Goal: Task Accomplishment & Management: Use online tool/utility

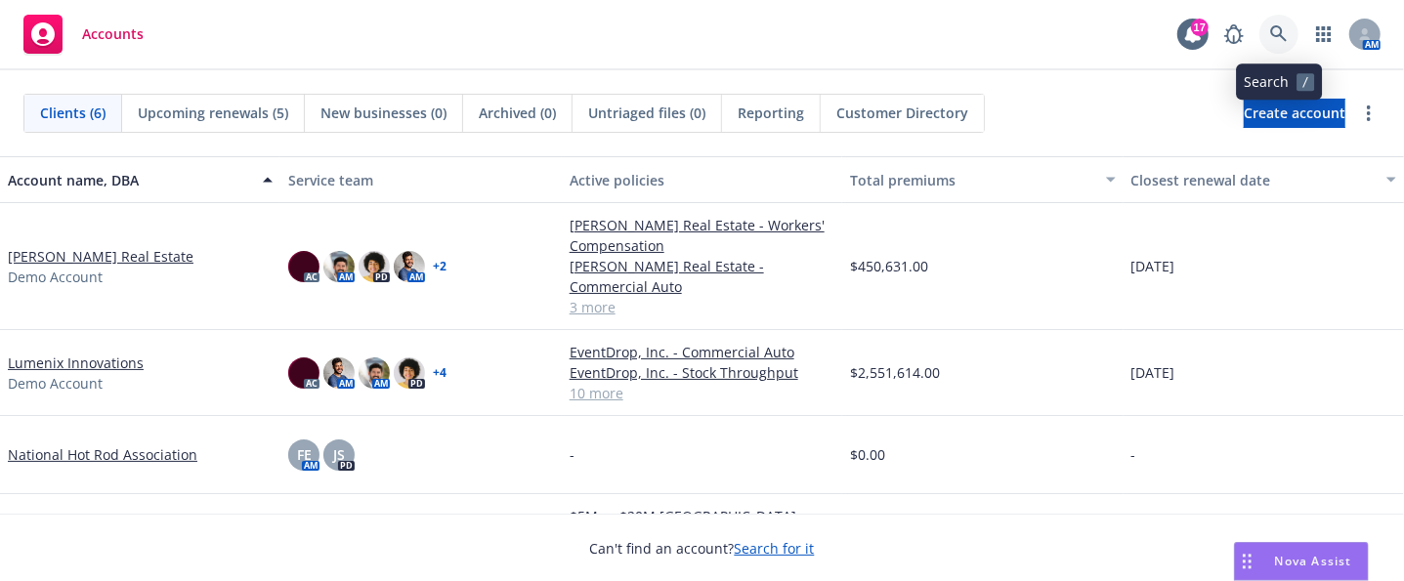
click at [1280, 29] on icon at bounding box center [1278, 33] width 17 height 17
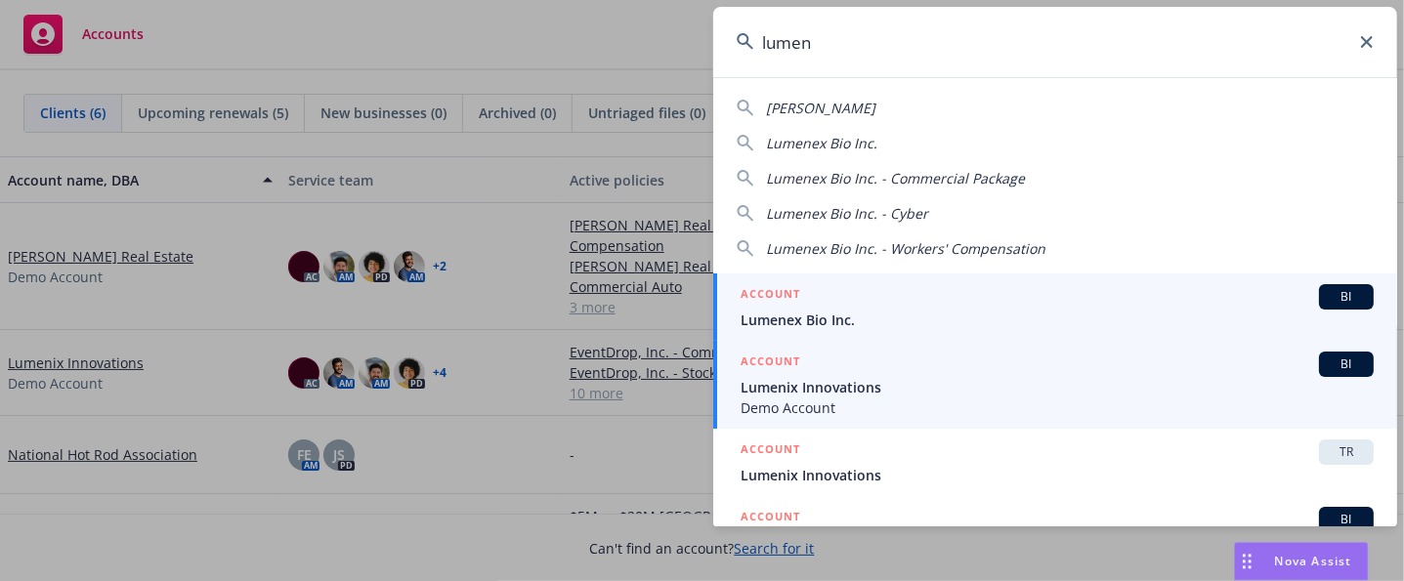
type input "lumen"
click at [1094, 398] on span "Demo Account" at bounding box center [1057, 408] width 633 height 21
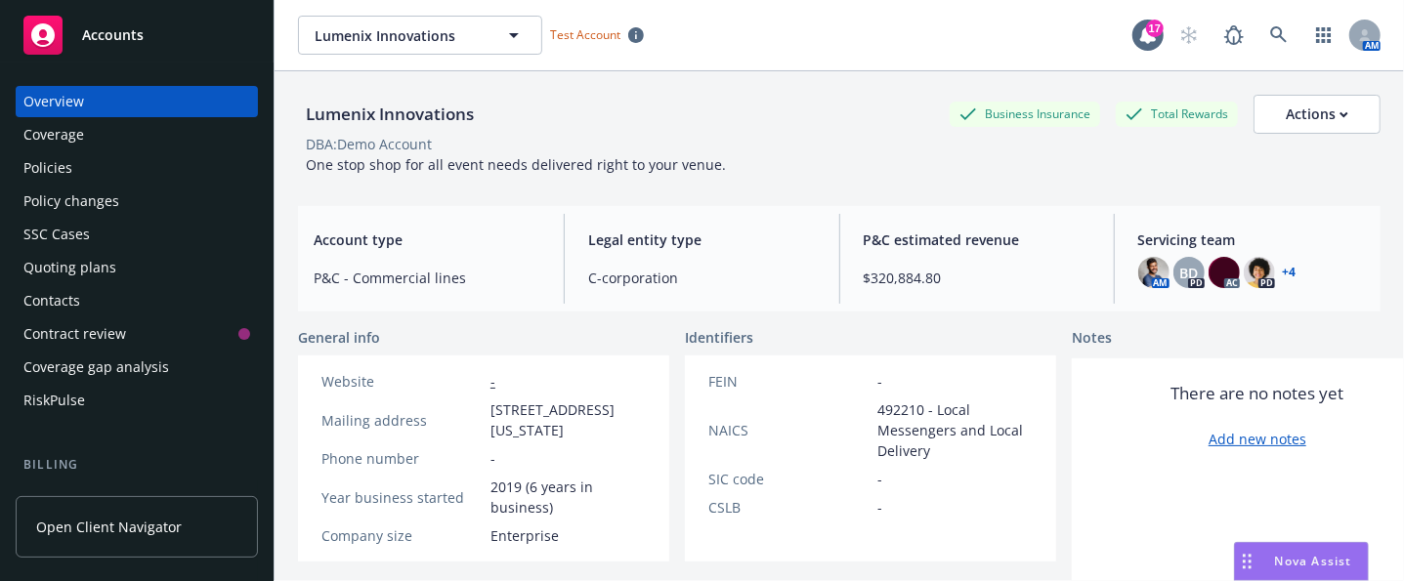
click at [117, 538] on link "Open Client Navigator" at bounding box center [137, 527] width 242 height 62
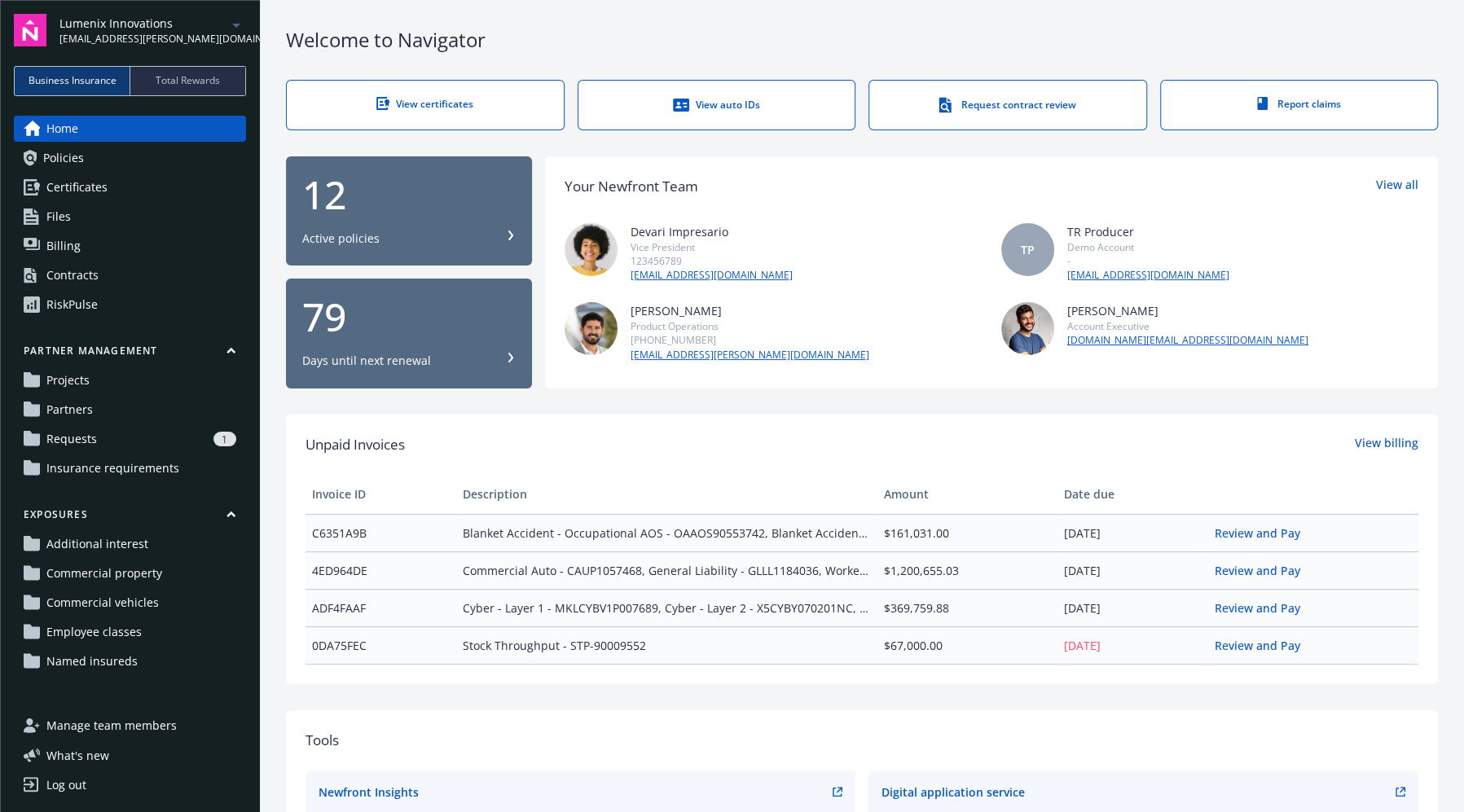
click at [158, 388] on link "Projects" at bounding box center [130, 380] width 232 height 26
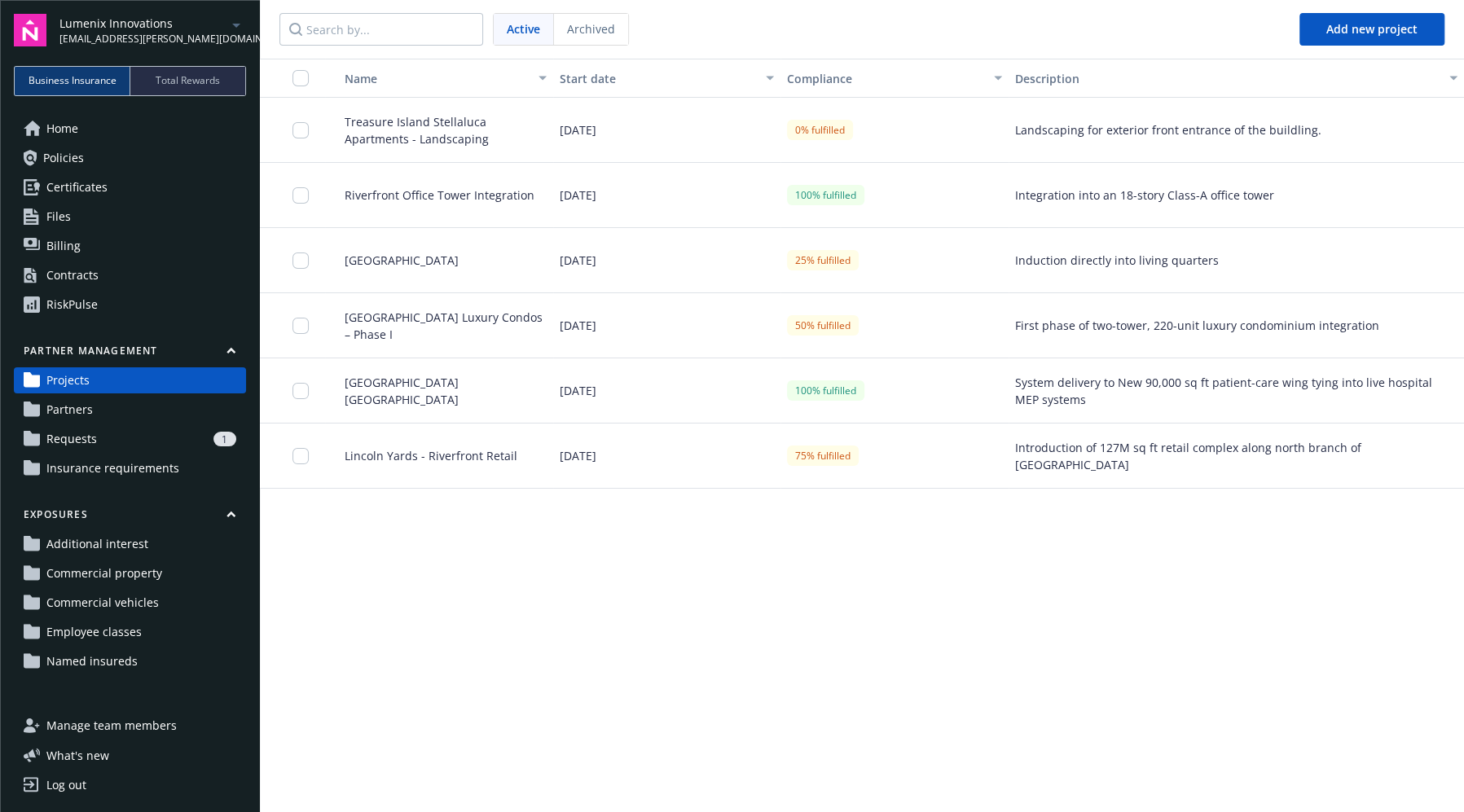
click at [385, 123] on span "Treasure Island Stellaluca Apartments - Landscaping" at bounding box center [439, 130] width 215 height 34
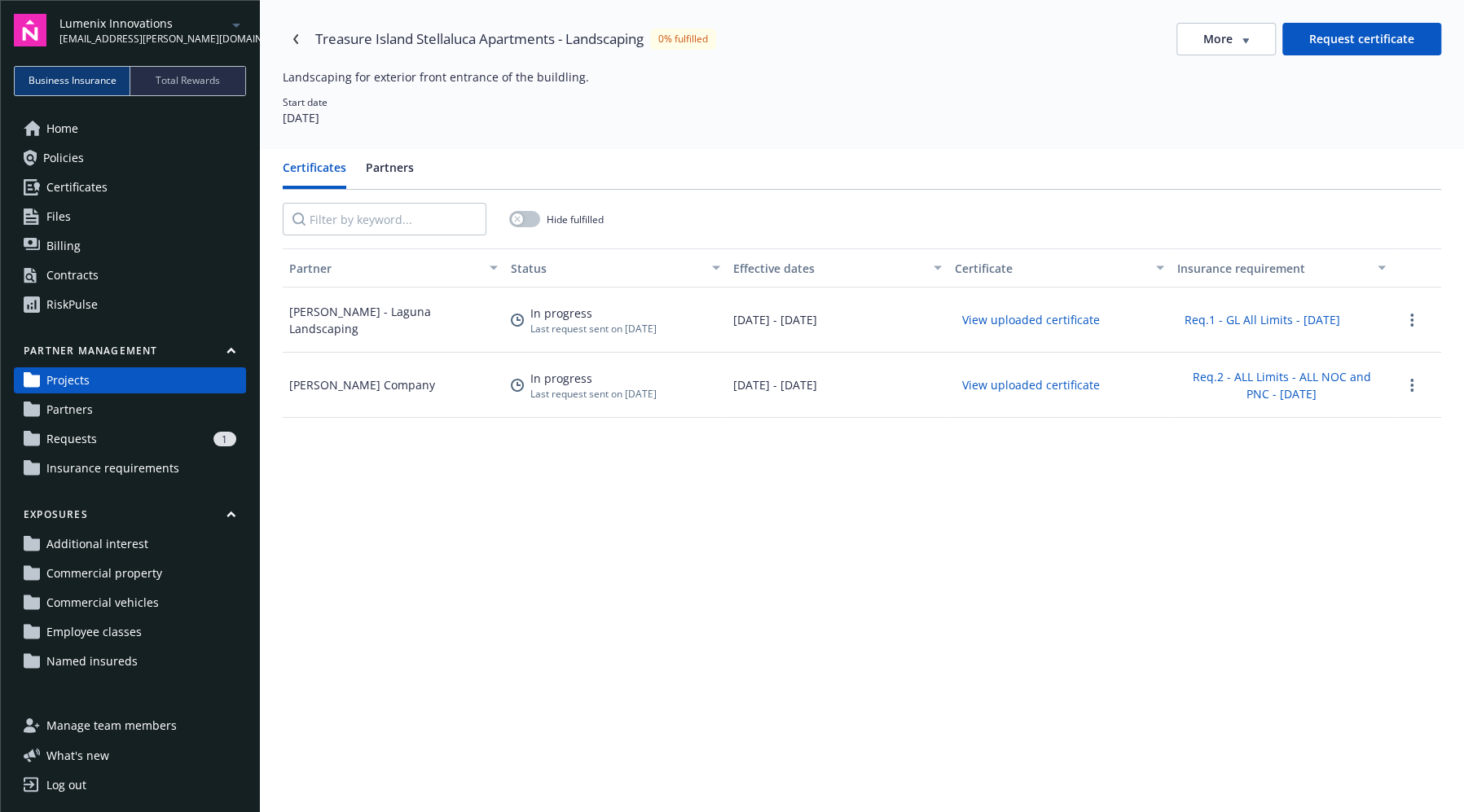
click at [1006, 328] on button "View uploaded certificate" at bounding box center [1030, 319] width 153 height 25
click at [137, 429] on link "Requests 1" at bounding box center [130, 439] width 232 height 26
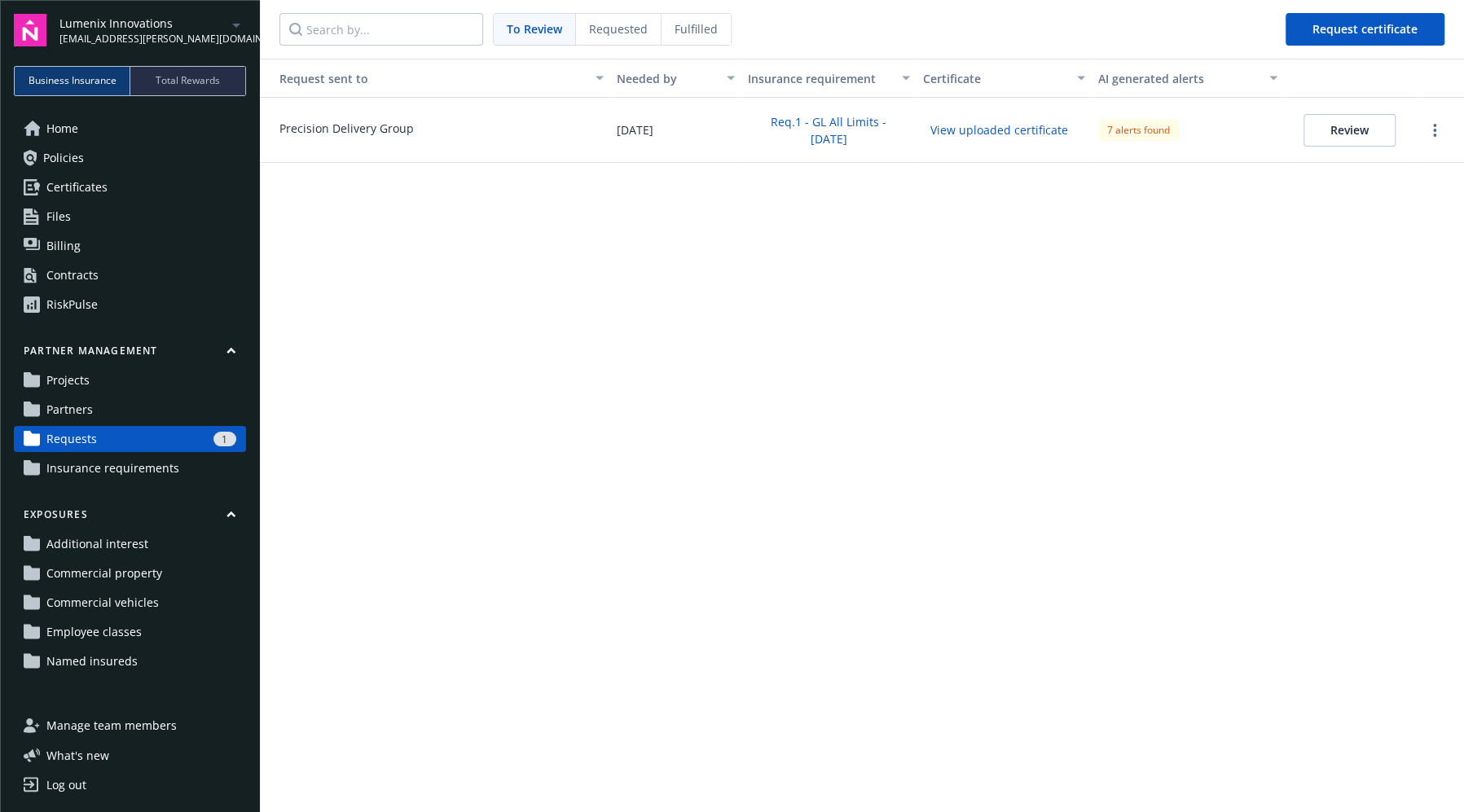
click at [143, 409] on link "Partners" at bounding box center [130, 409] width 232 height 26
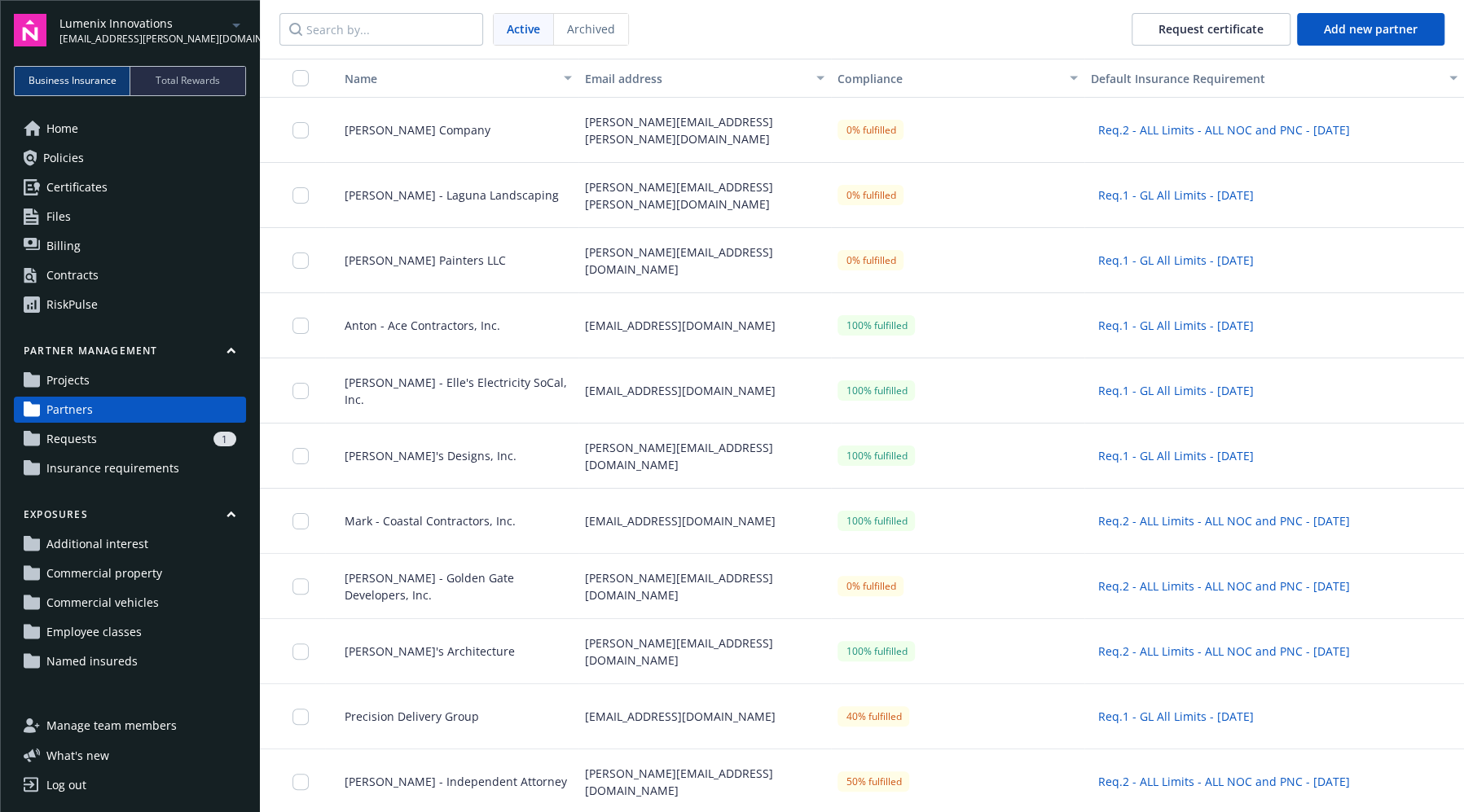
click at [147, 378] on link "Projects" at bounding box center [130, 380] width 232 height 26
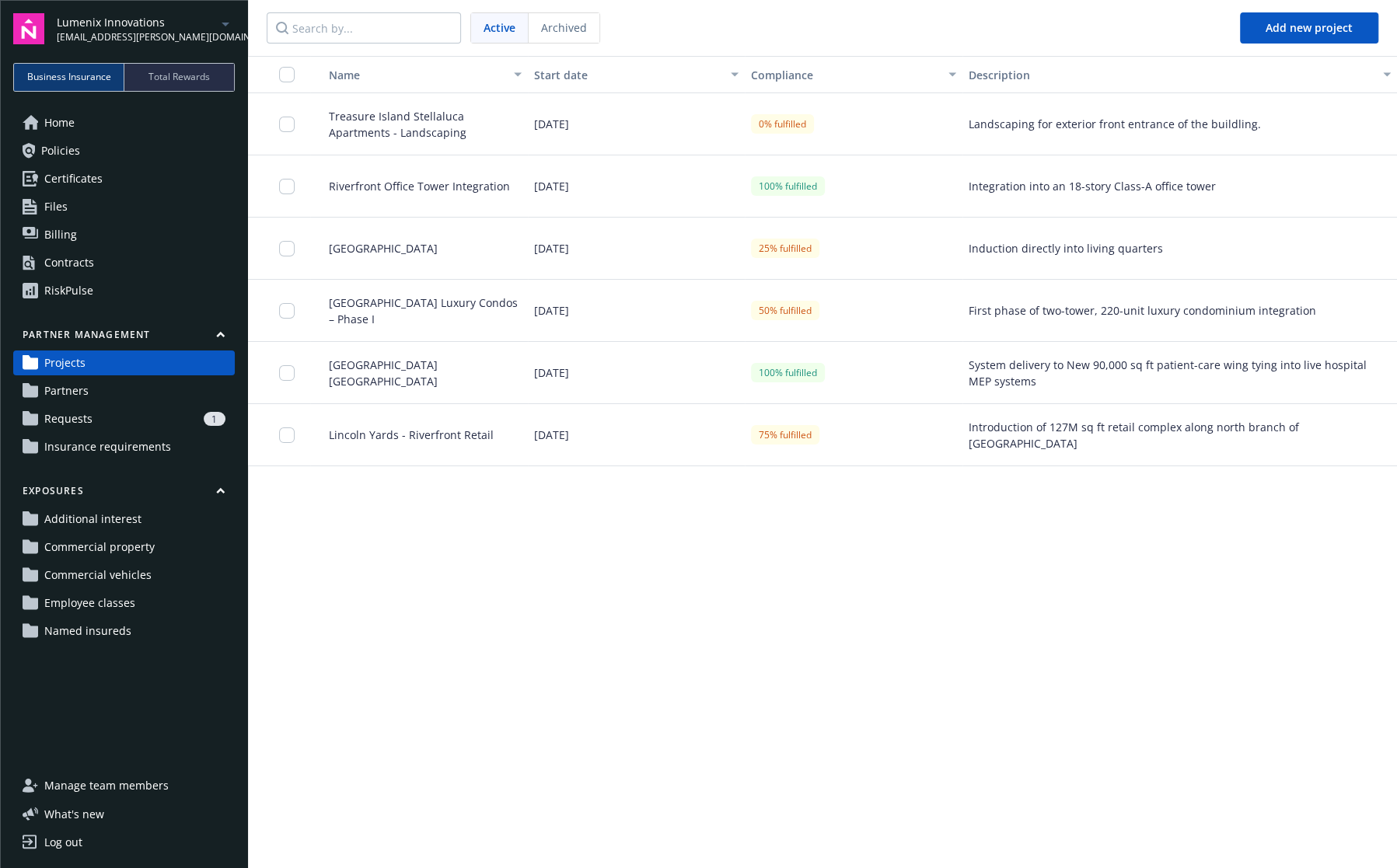
click at [138, 551] on span "Commercial property" at bounding box center [99, 547] width 111 height 25
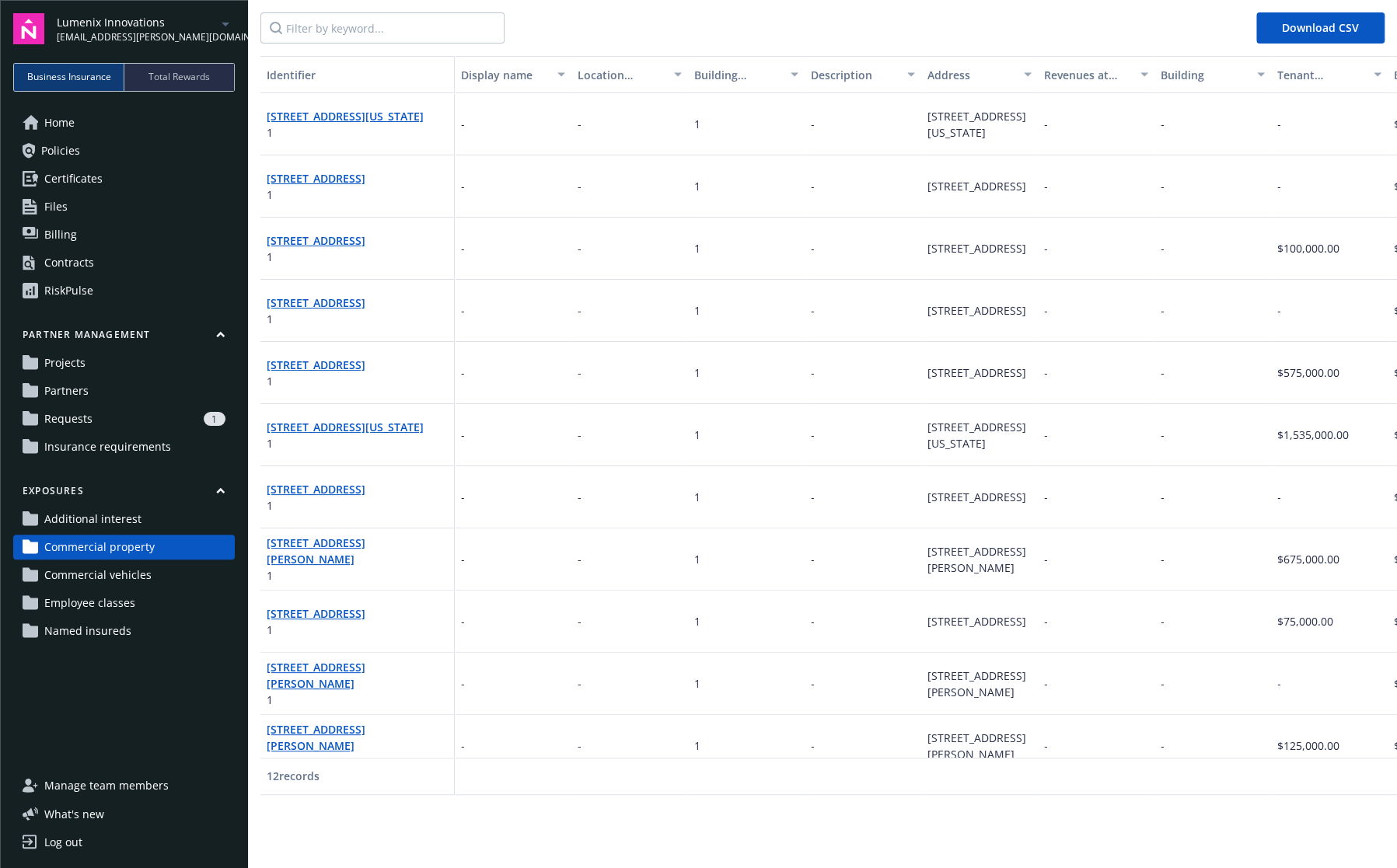
click at [119, 123] on link "Home" at bounding box center [124, 123] width 221 height 25
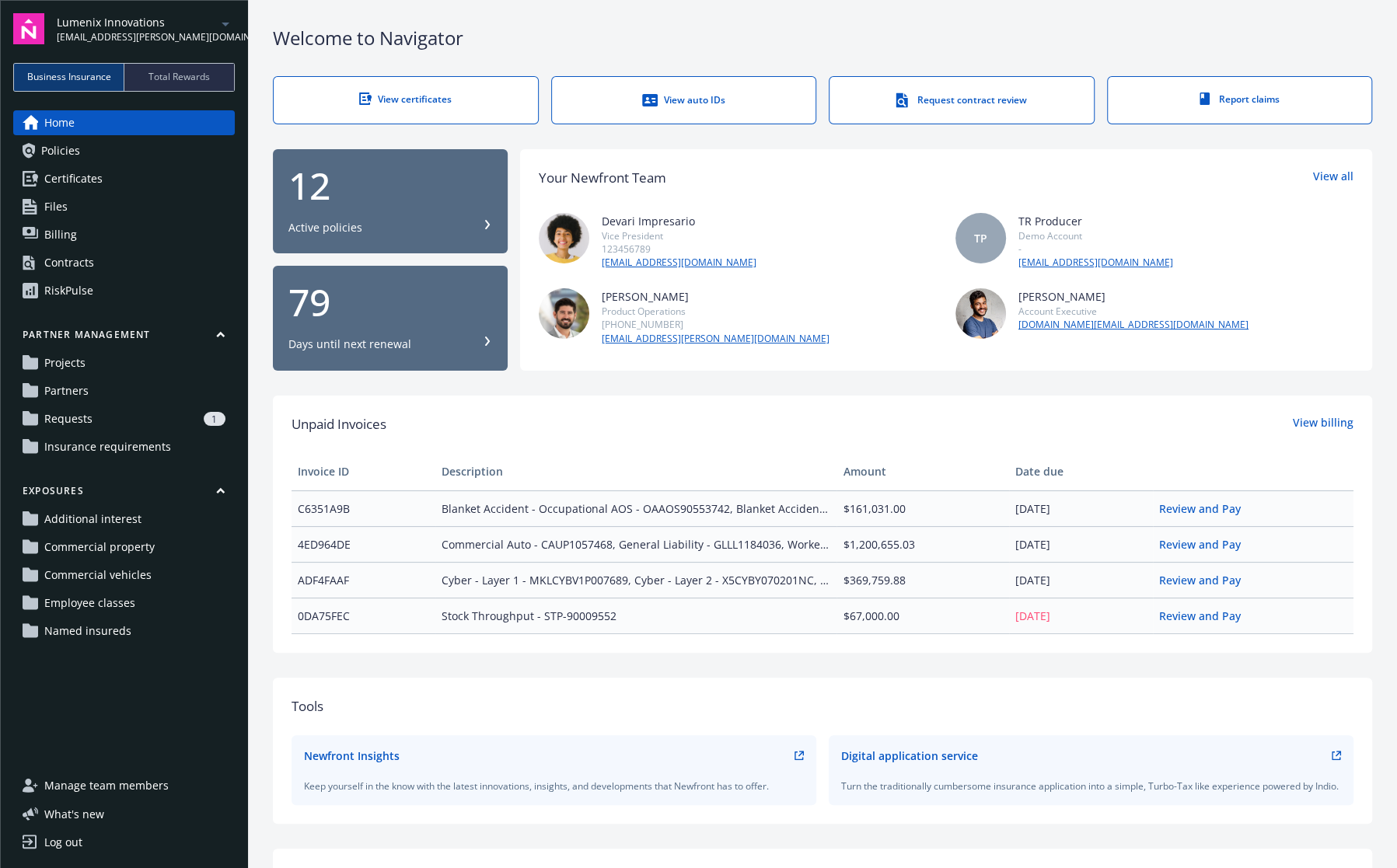
click at [159, 77] on span "Total Rewards" at bounding box center [179, 77] width 61 height 14
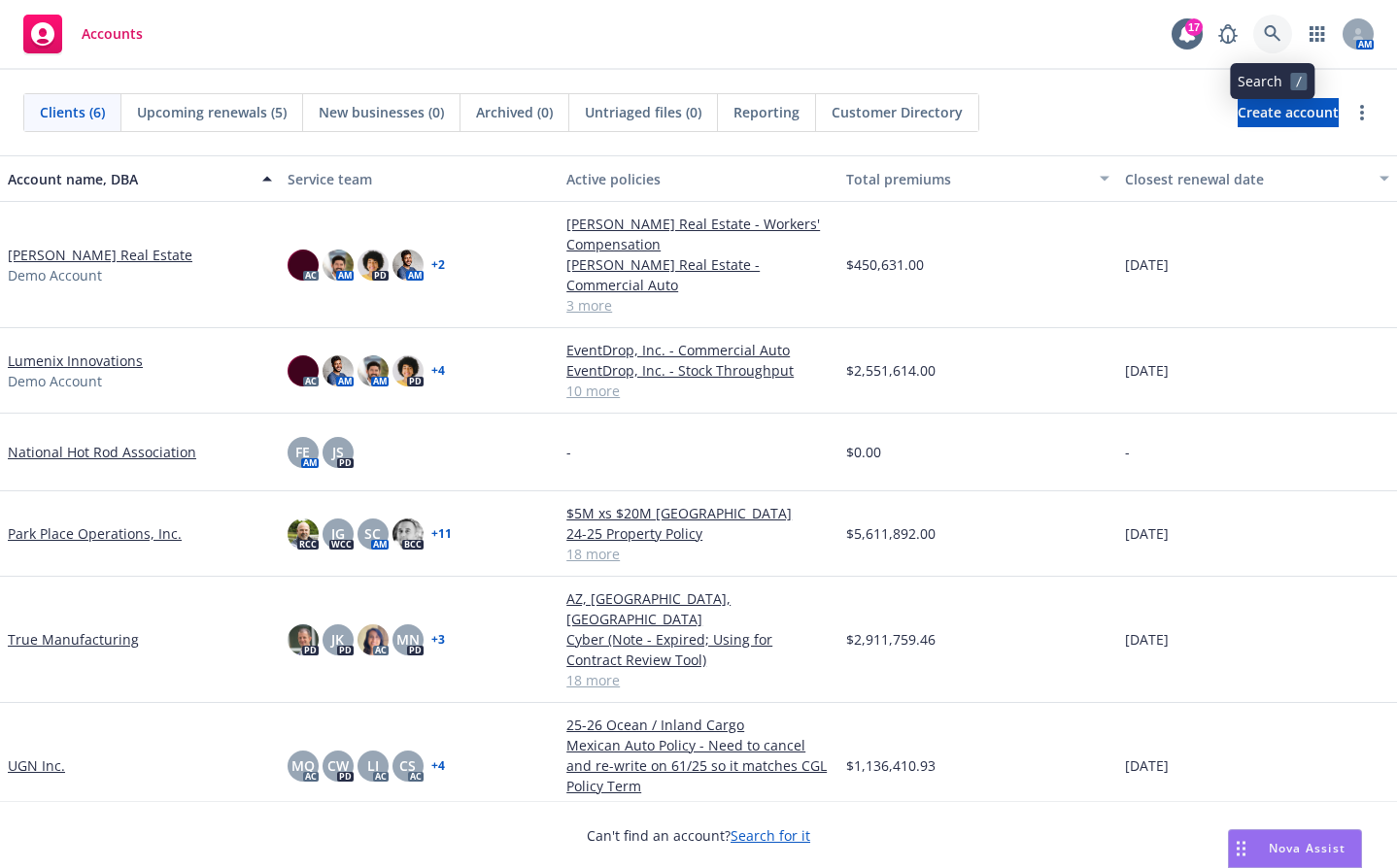
click at [1280, 39] on icon at bounding box center [1273, 34] width 18 height 18
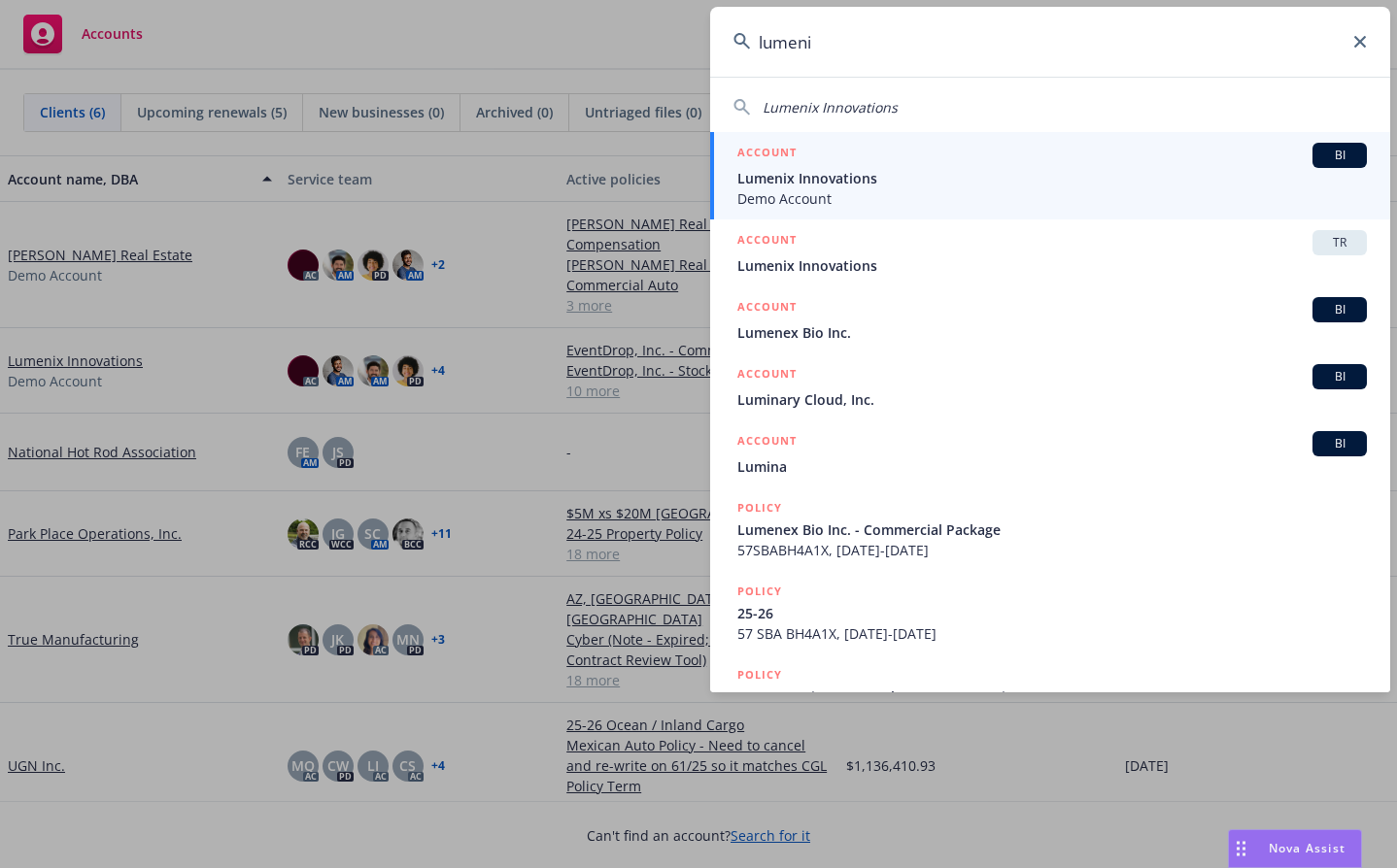
type input "lumeni"
click at [1207, 176] on span "Lumenix Innovations" at bounding box center [1052, 178] width 629 height 21
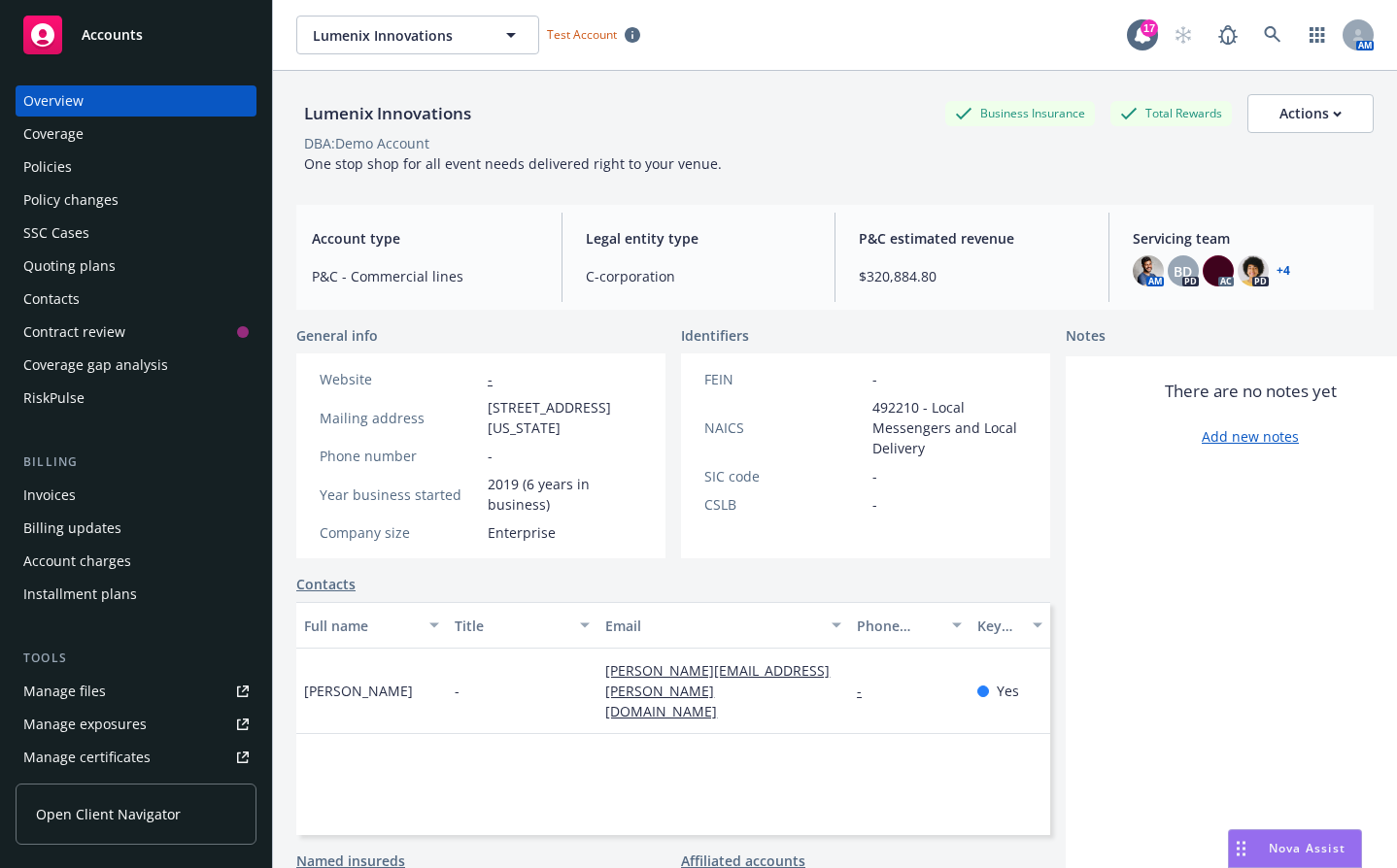
click at [129, 819] on span "Open Client Navigator" at bounding box center [108, 814] width 145 height 21
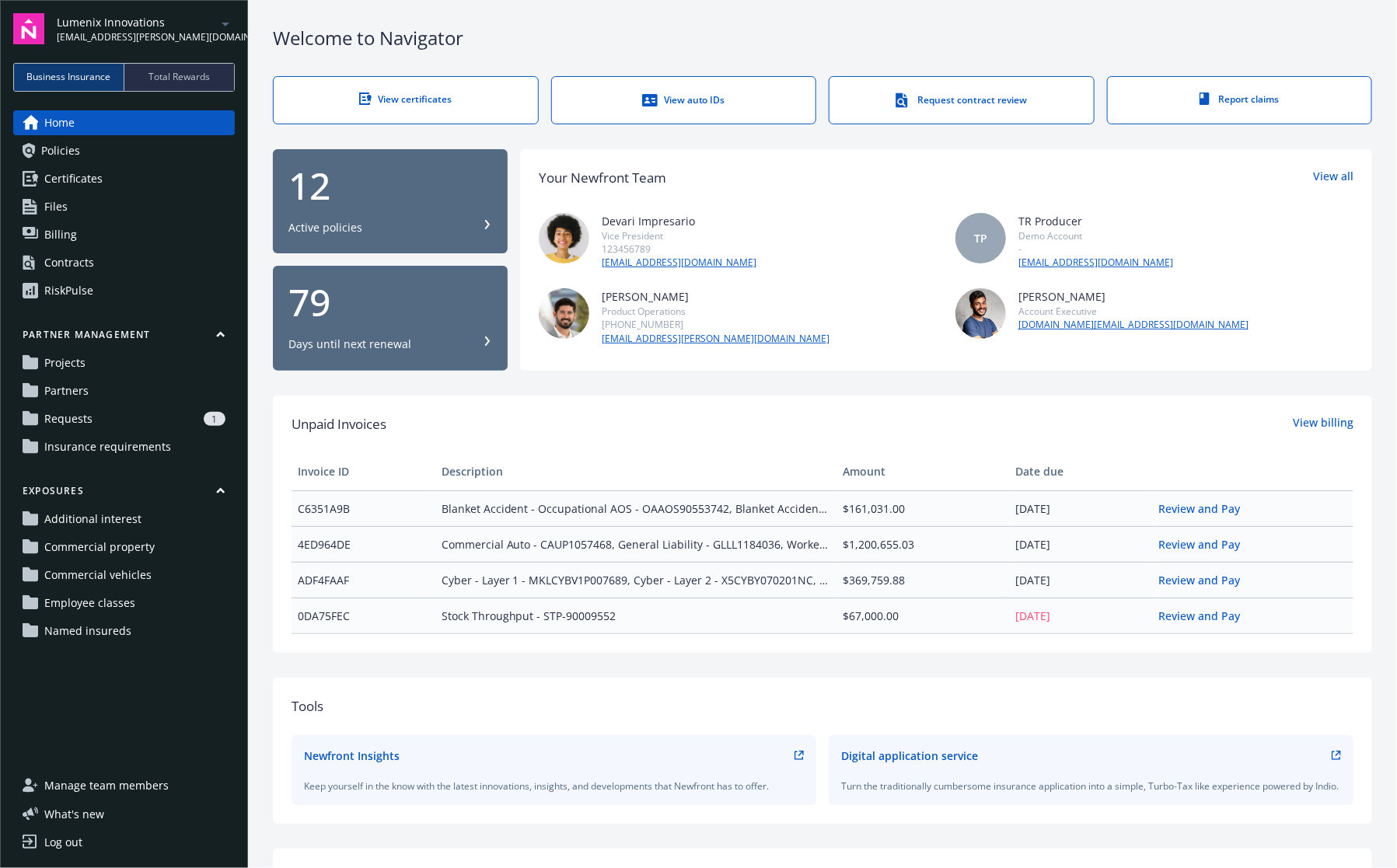
click at [140, 260] on link "Contracts" at bounding box center [124, 263] width 221 height 25
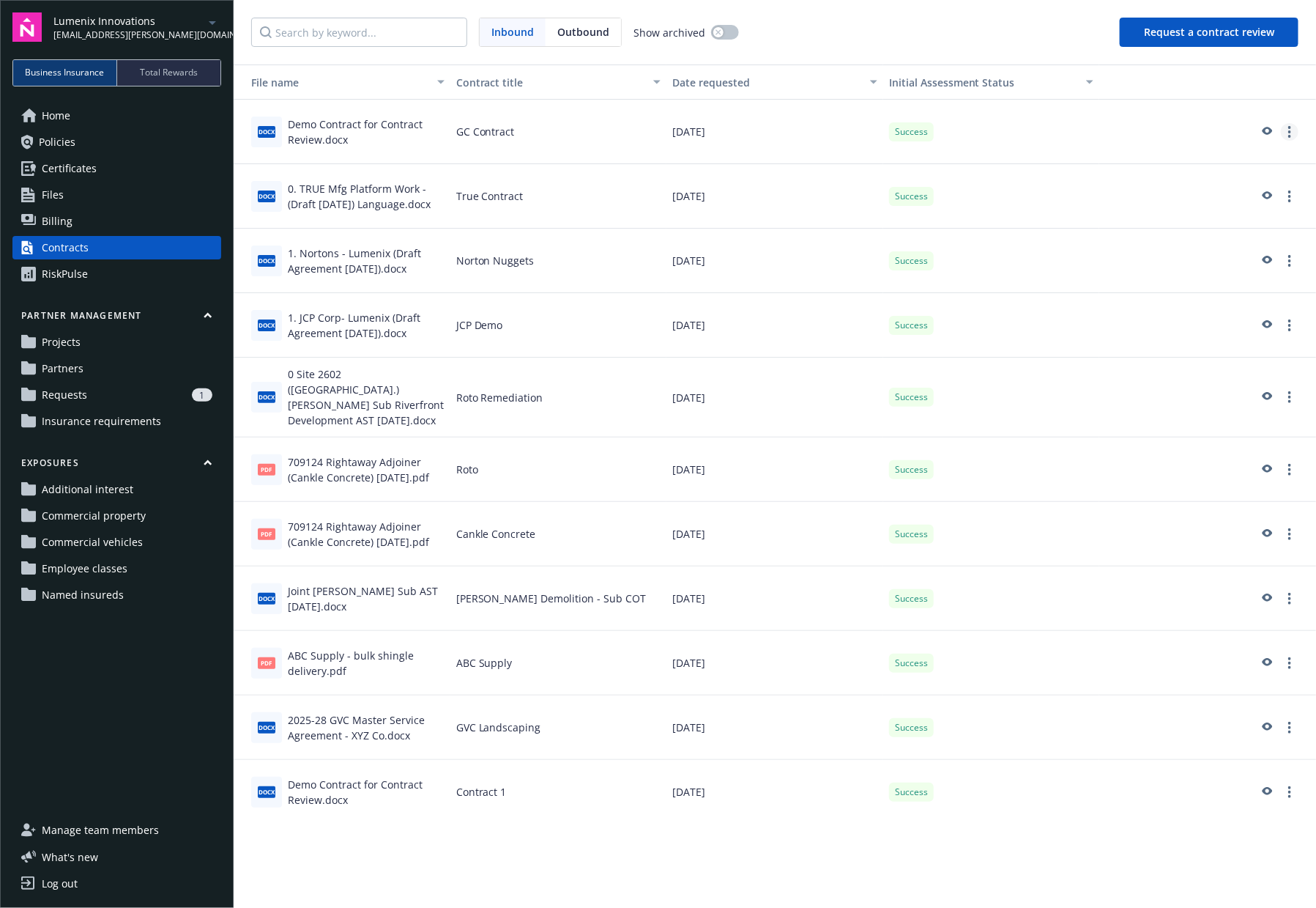
click at [1294, 135] on link "more" at bounding box center [1289, 131] width 17 height 17
click at [1213, 212] on link "Archive assessment" at bounding box center [1208, 220] width 179 height 29
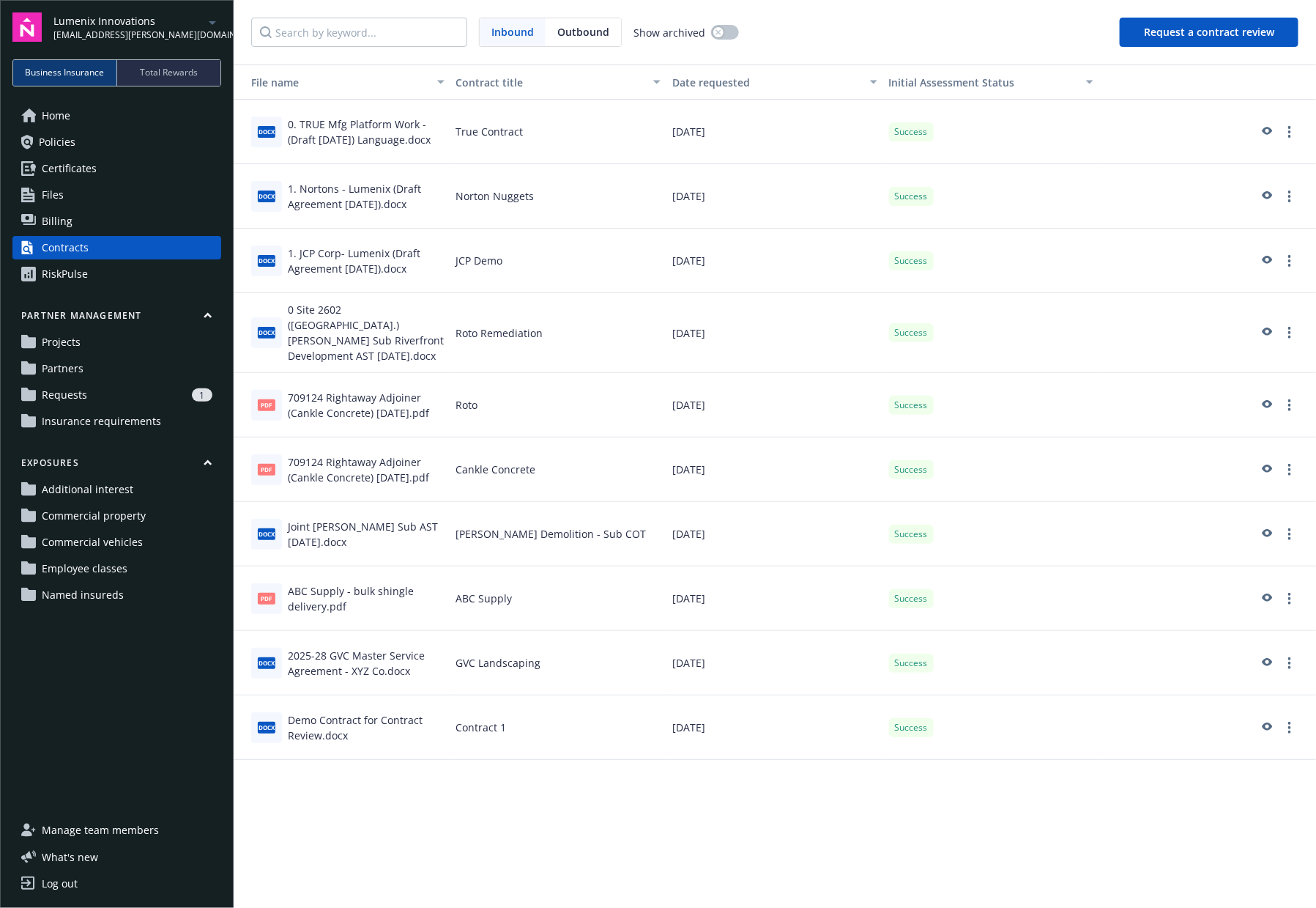
click at [1035, 208] on div "Success" at bounding box center [991, 196] width 217 height 64
click at [1251, 34] on button "Request a contract review" at bounding box center [1209, 31] width 178 height 29
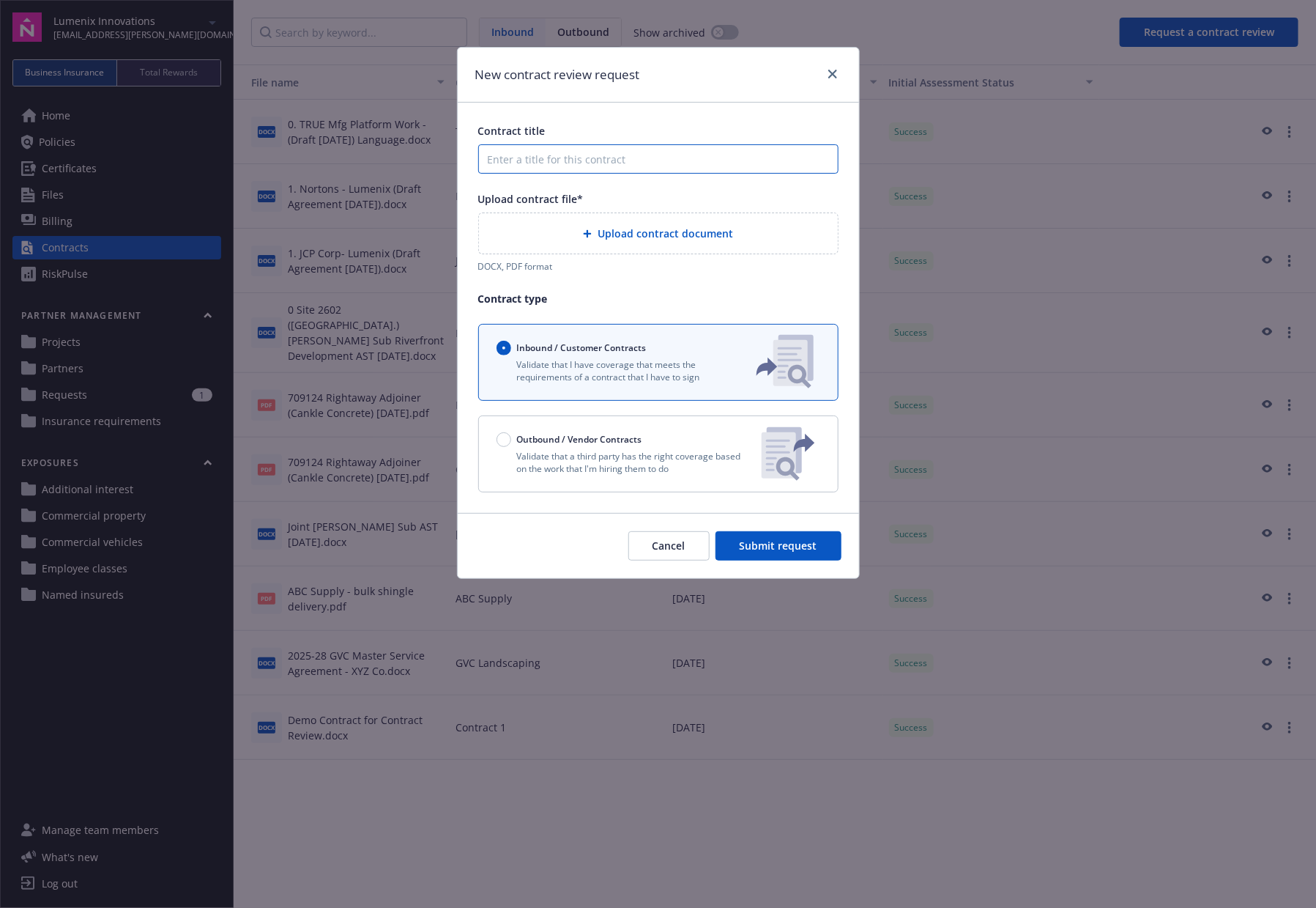
click at [668, 167] on input "Contract title" at bounding box center [658, 158] width 360 height 29
type input "n"
type input "Norton's"
click at [674, 247] on div "Upload contract document" at bounding box center [658, 233] width 359 height 40
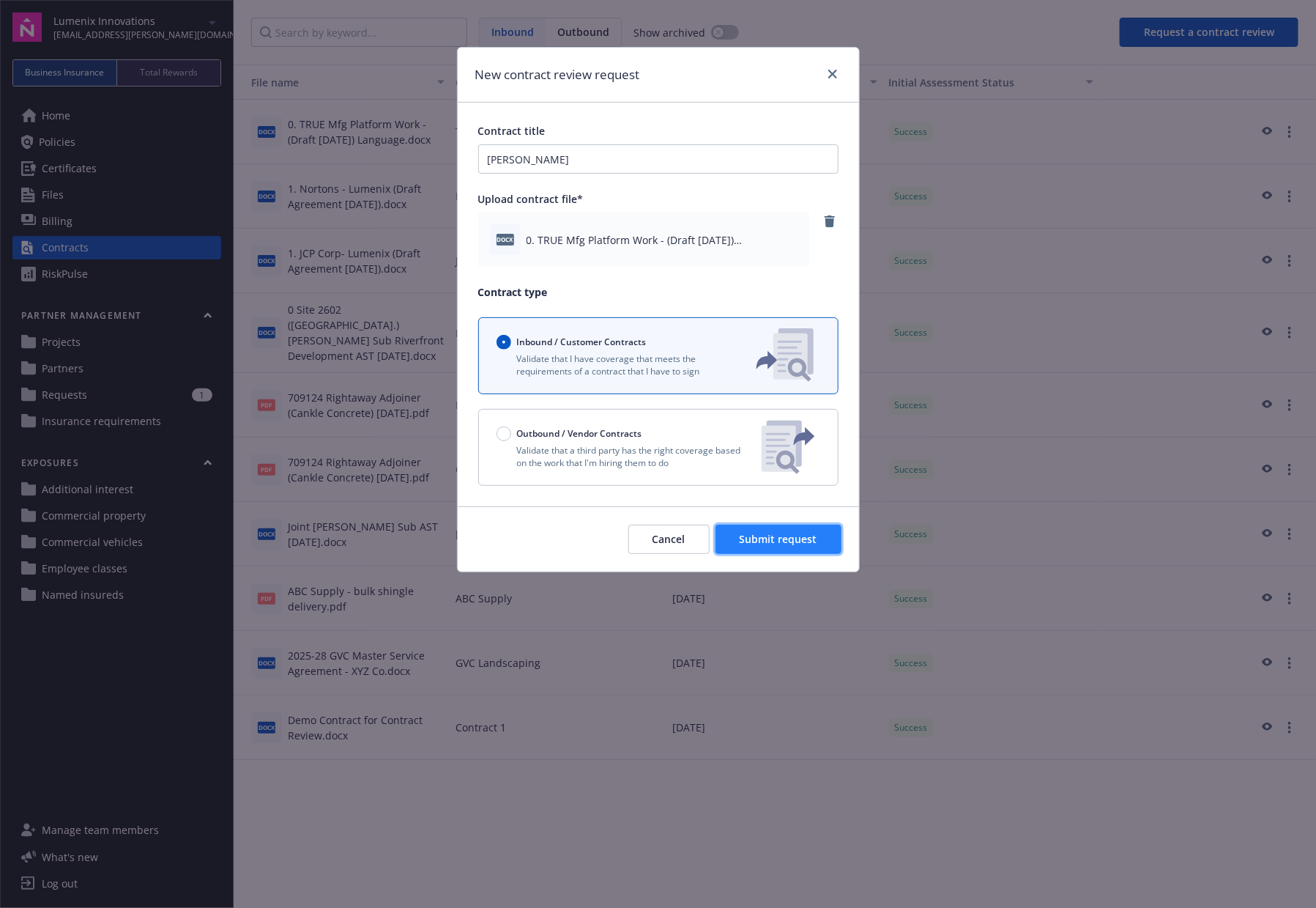
click at [728, 532] on button "Submit request" at bounding box center [779, 539] width 126 height 29
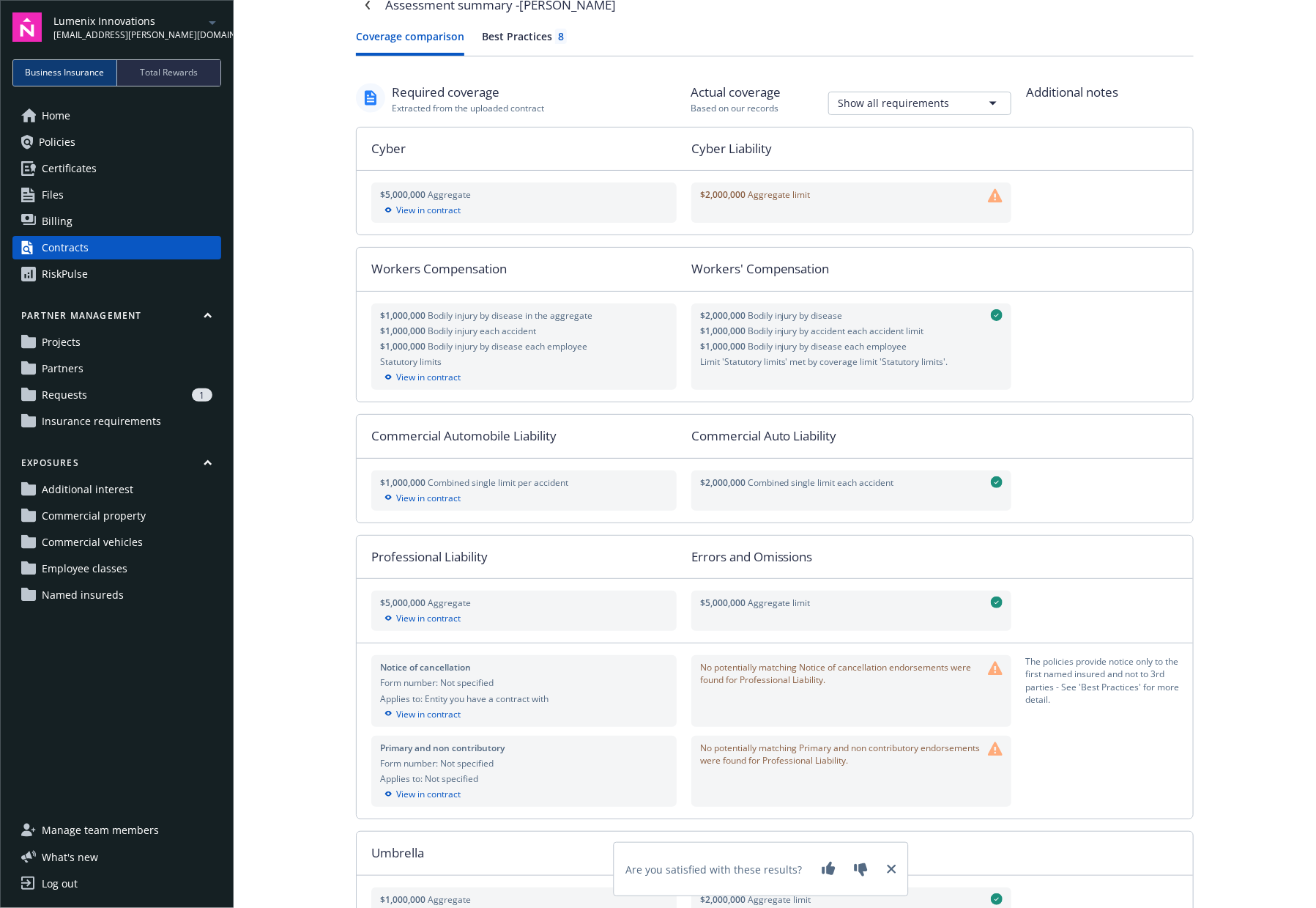
scroll to position [26, 0]
click at [505, 36] on div "Best Practices 8" at bounding box center [524, 37] width 85 height 16
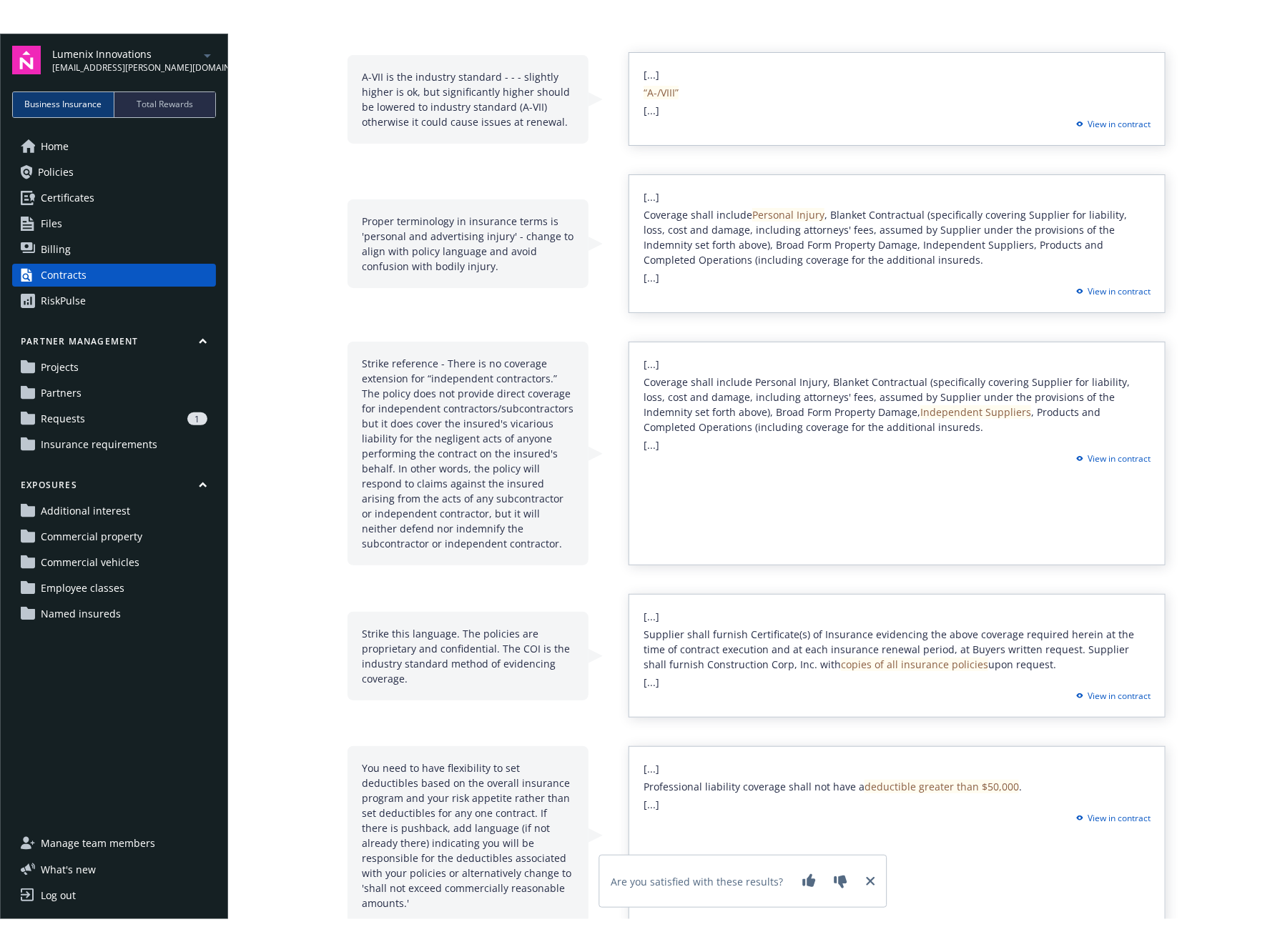
scroll to position [0, 0]
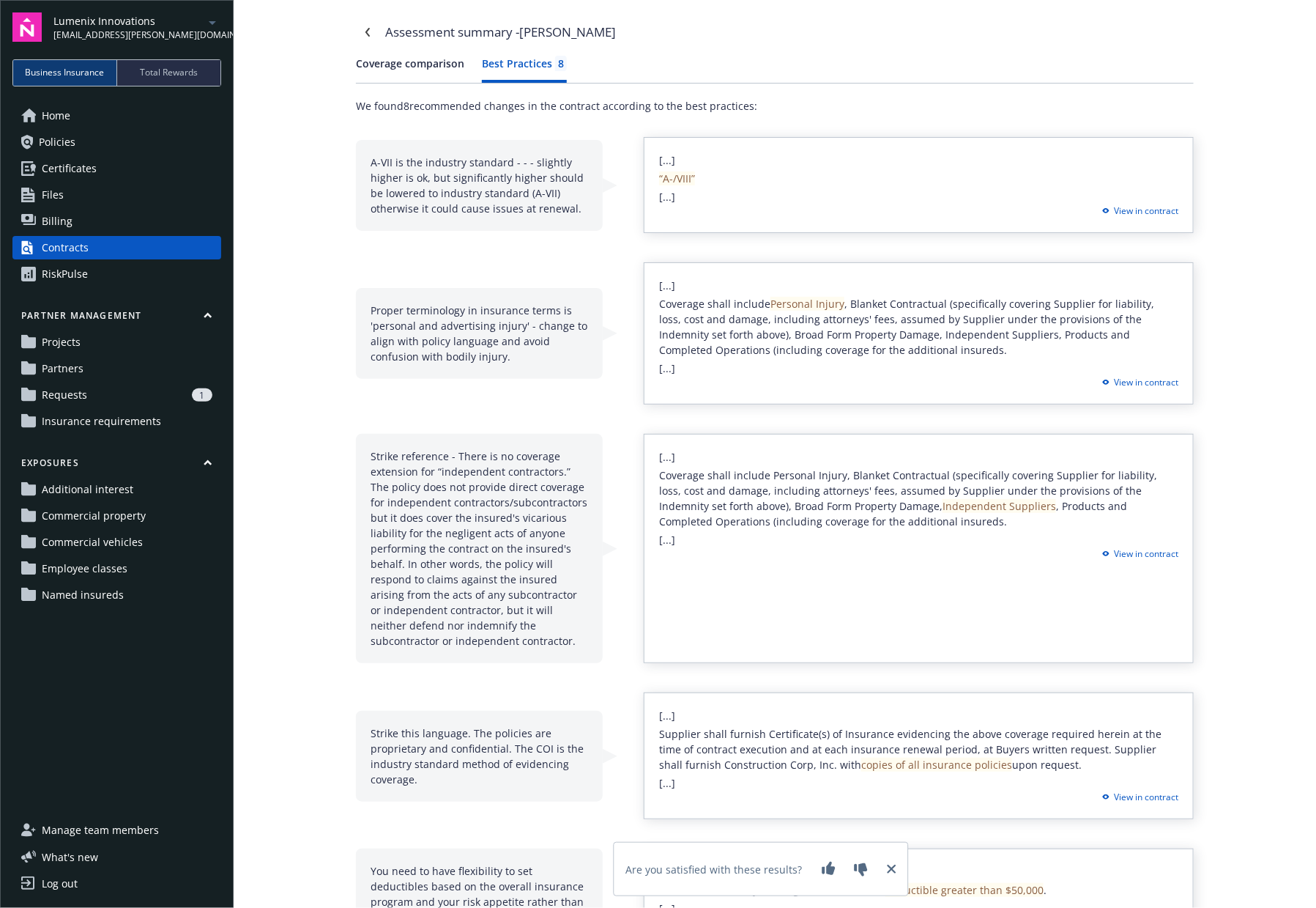
click at [404, 71] on button "Coverage comparison" at bounding box center [410, 69] width 109 height 27
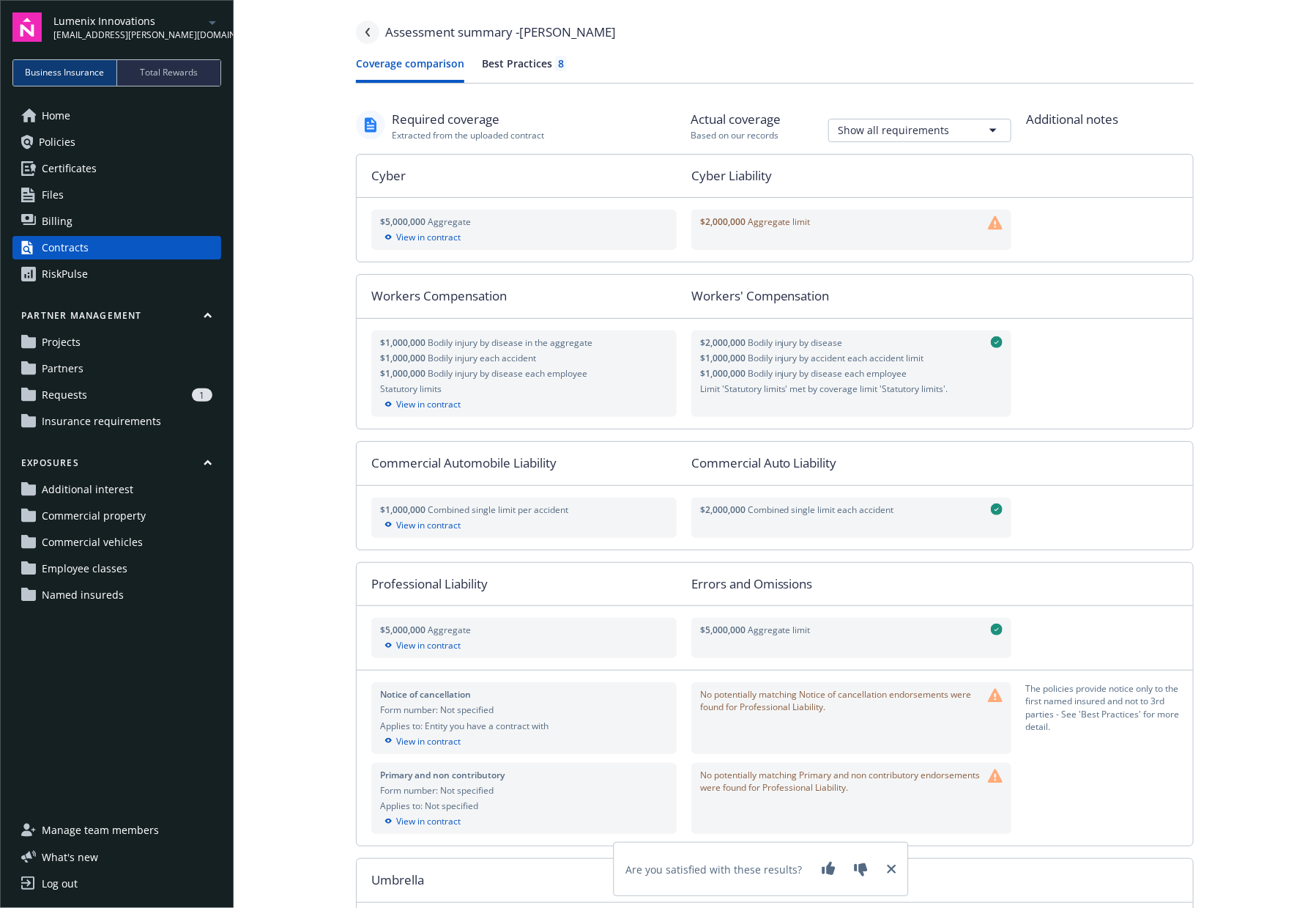
click at [363, 31] on icon "Navigate back" at bounding box center [368, 32] width 9 height 9
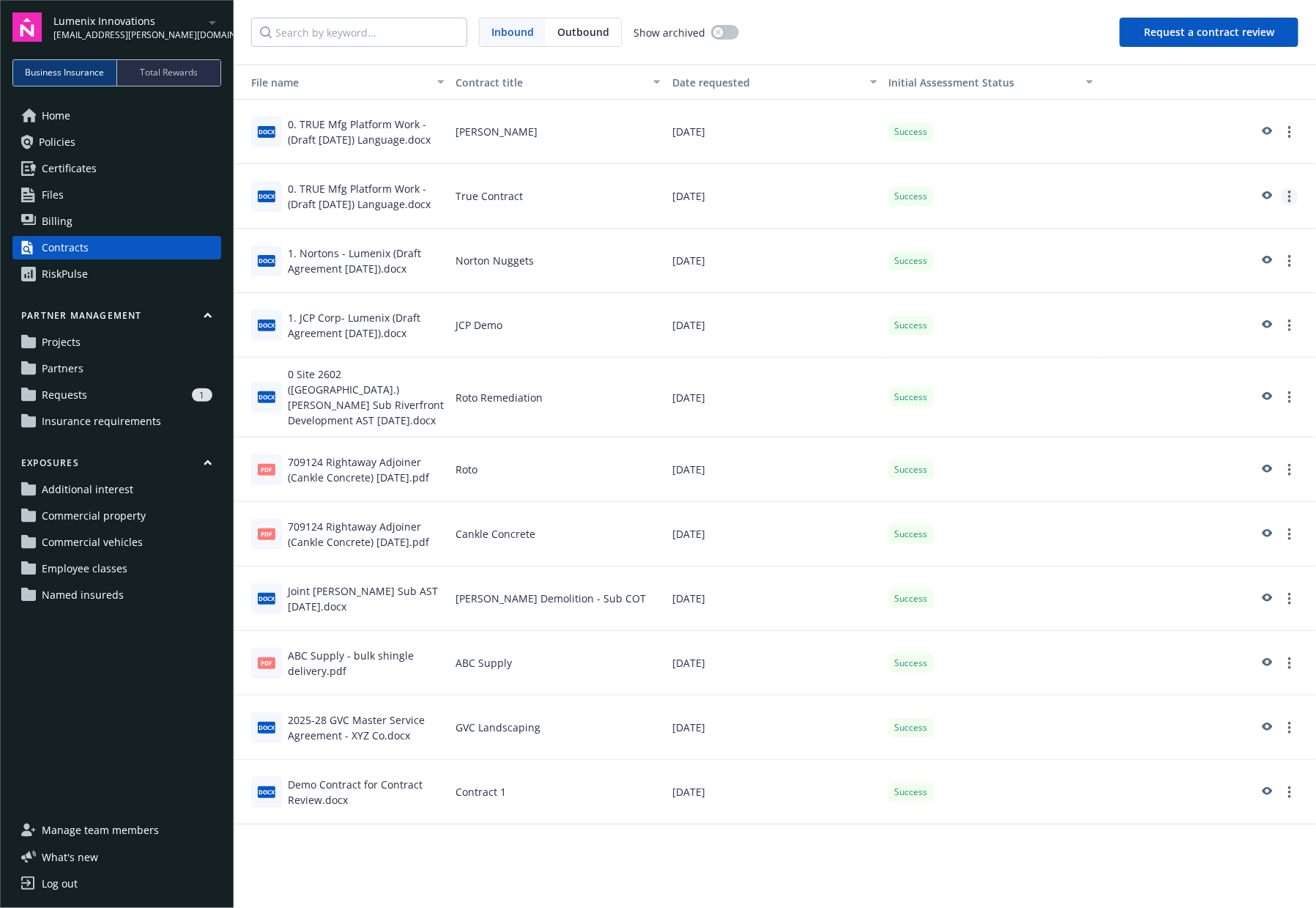
click at [1289, 203] on link "more" at bounding box center [1289, 196] width 17 height 17
click at [1234, 279] on link "Archive assessment" at bounding box center [1208, 285] width 179 height 29
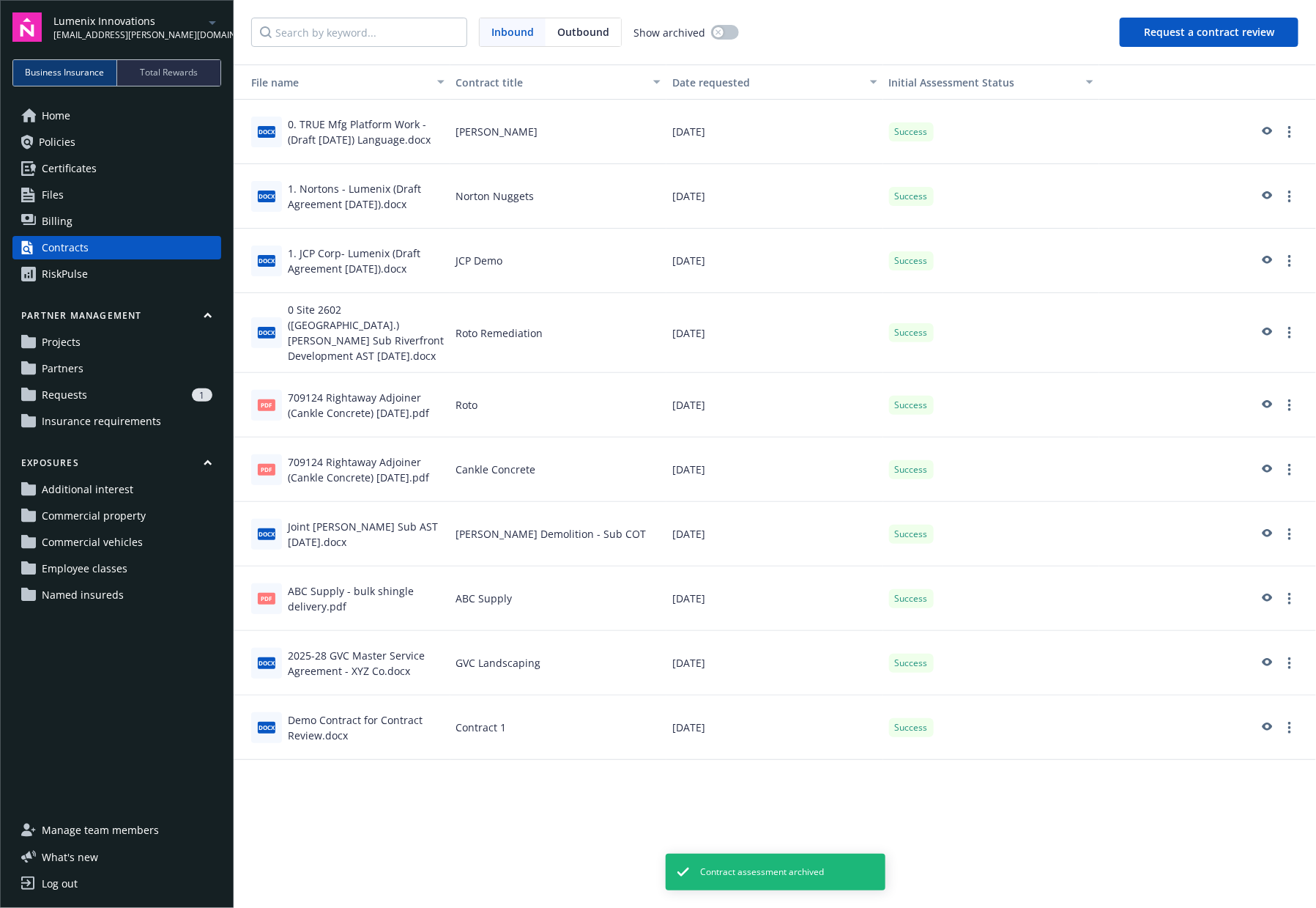
click at [1006, 126] on div "Success" at bounding box center [991, 132] width 217 height 64
click at [1287, 127] on link "more" at bounding box center [1289, 131] width 17 height 17
click at [1205, 215] on link "Archive assessment" at bounding box center [1208, 220] width 179 height 29
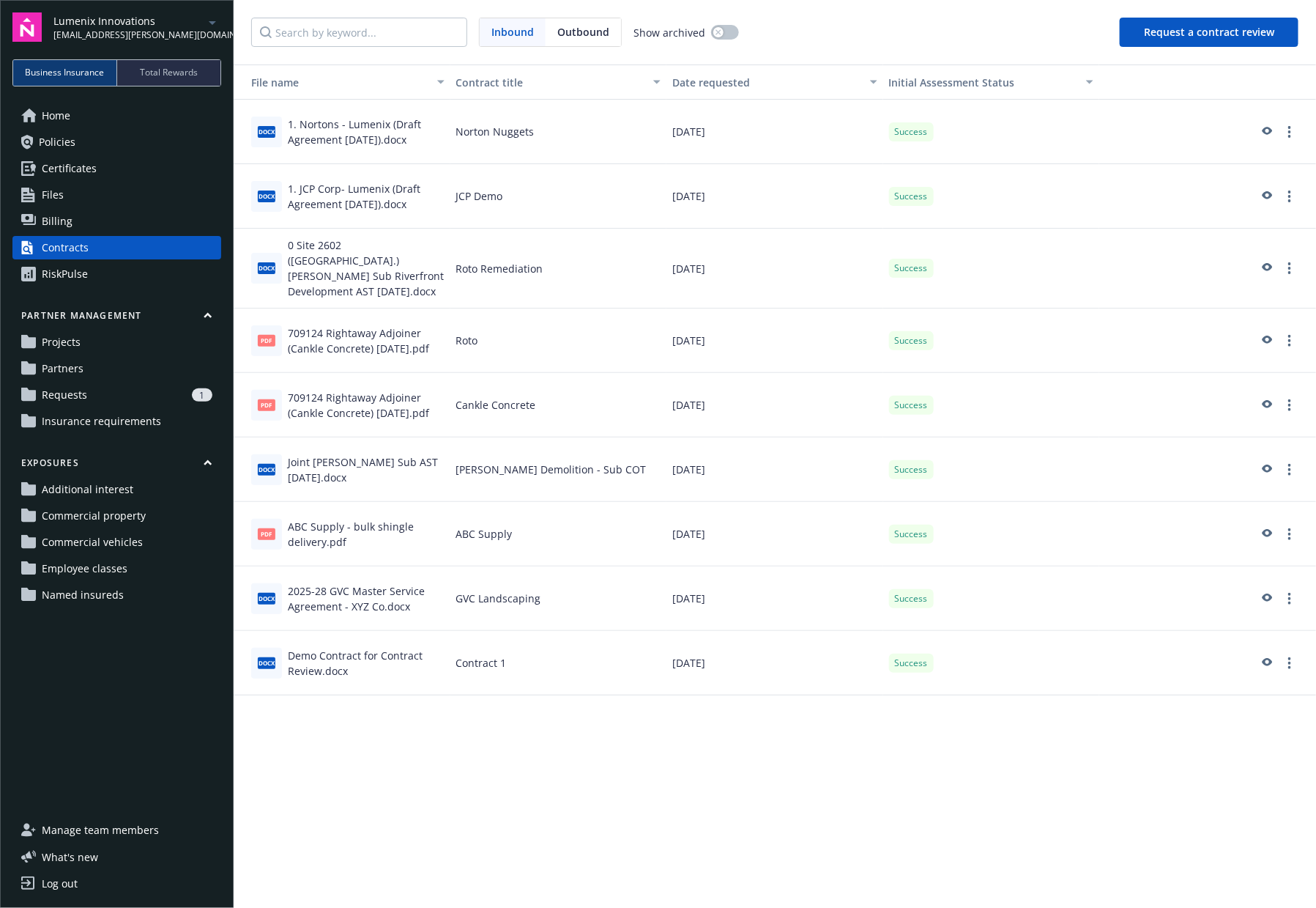
click at [1127, 38] on button "Request a contract review" at bounding box center [1209, 31] width 178 height 29
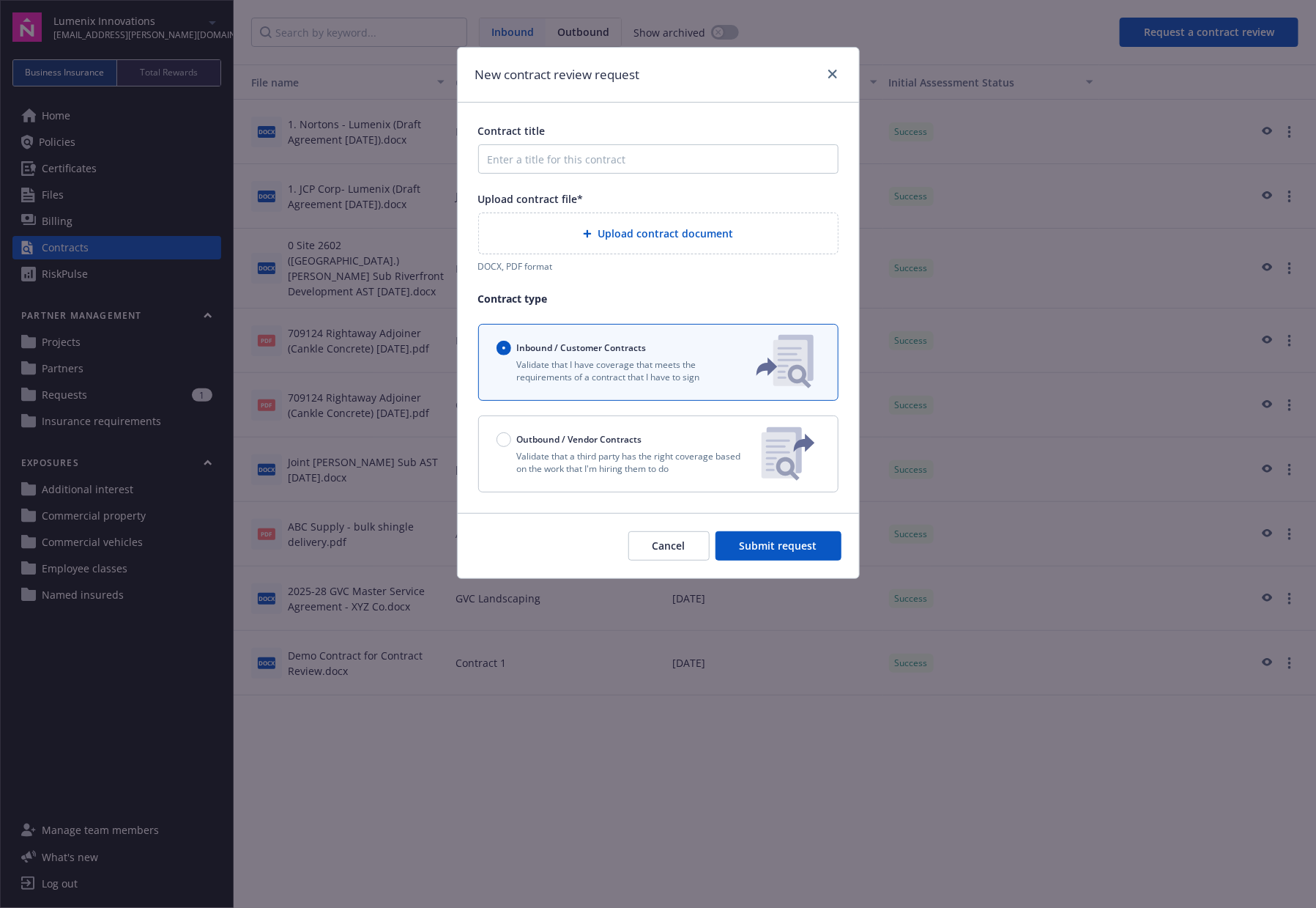
click at [610, 466] on p "Validate that a third party has the right coverage based on the work that I'm h…" at bounding box center [623, 462] width 253 height 25
radio input "false"
radio input "true"
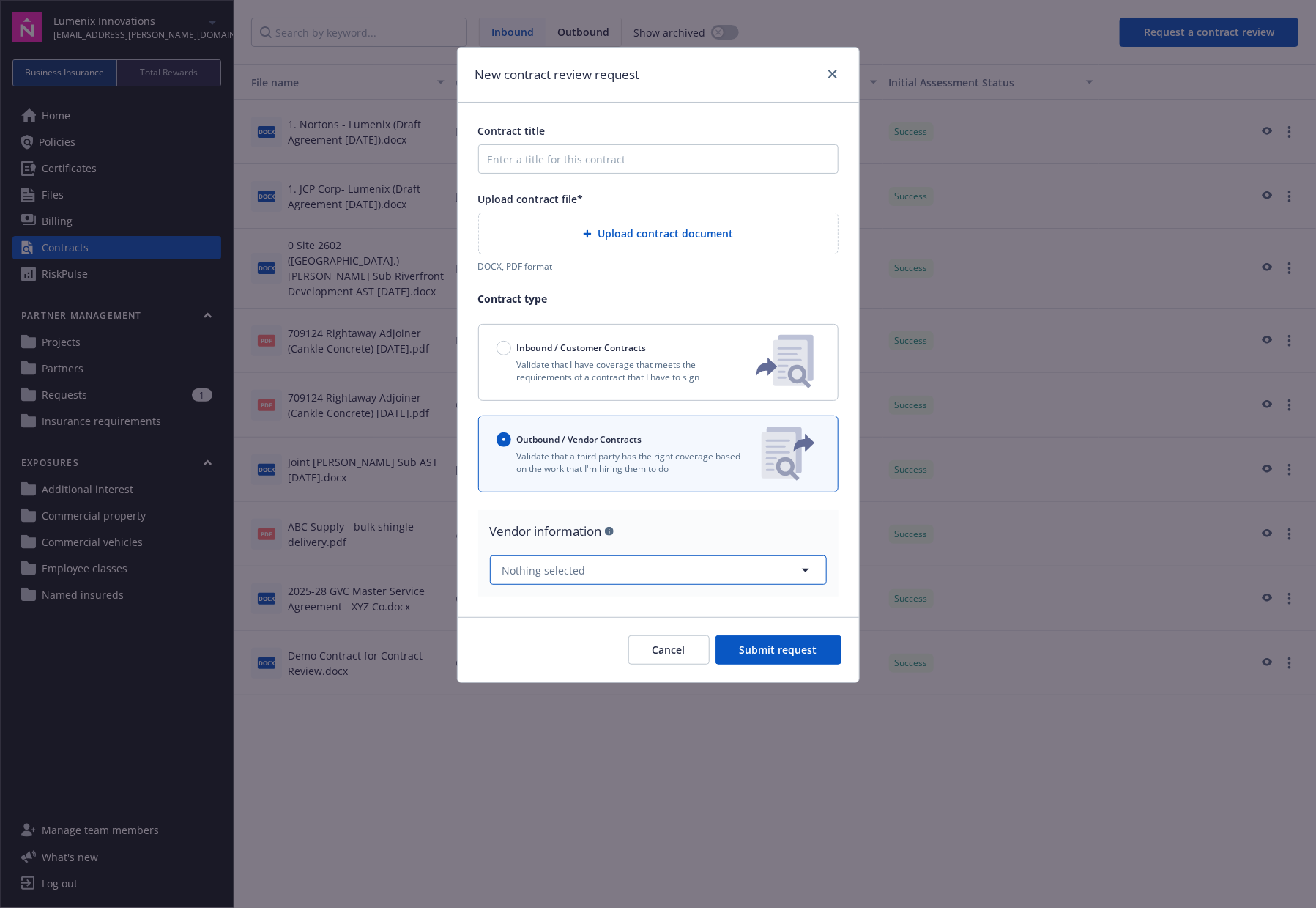
click at [674, 569] on button "Nothing selected" at bounding box center [658, 570] width 336 height 29
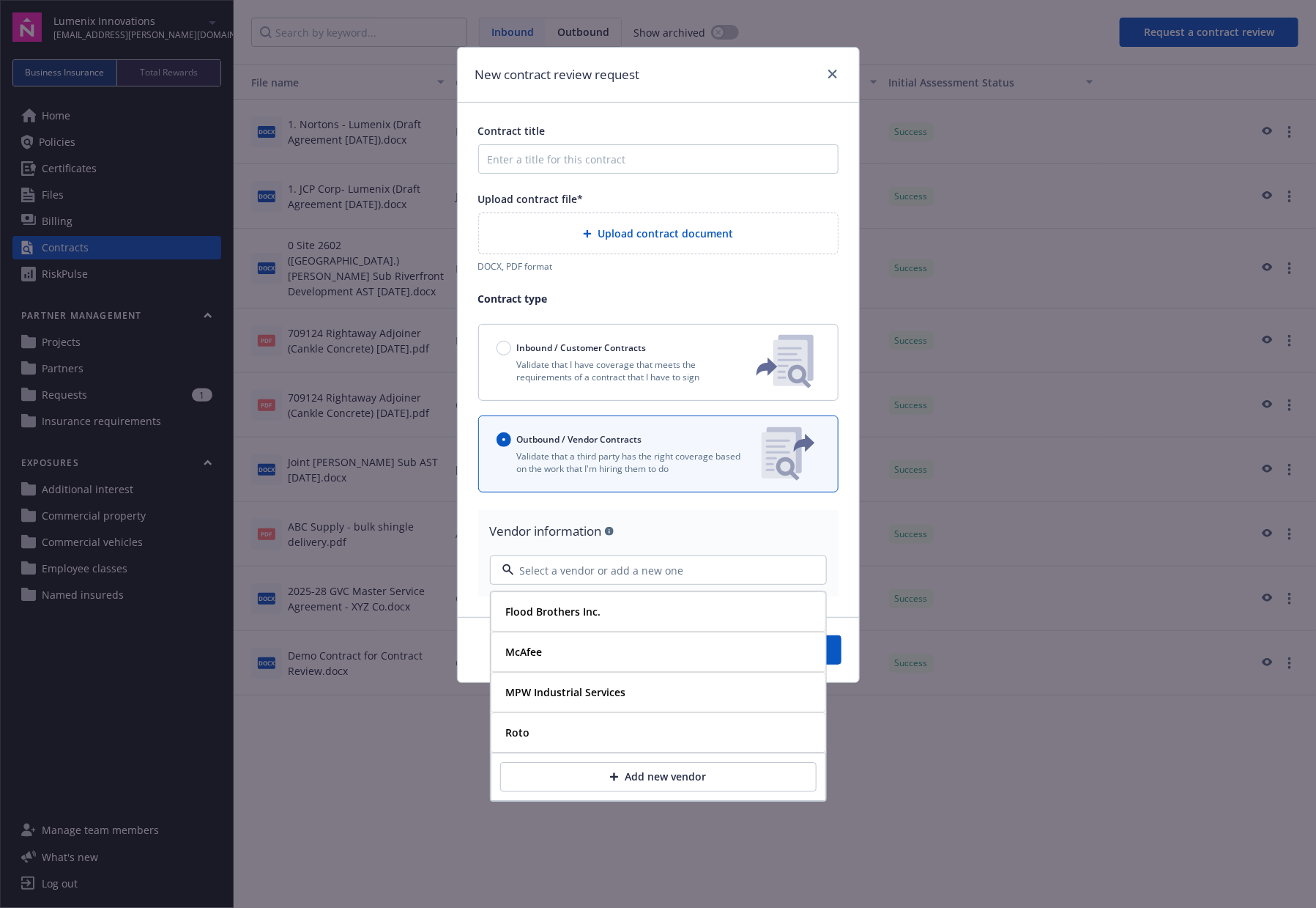
click at [692, 530] on div "Vendor information" at bounding box center [658, 531] width 336 height 19
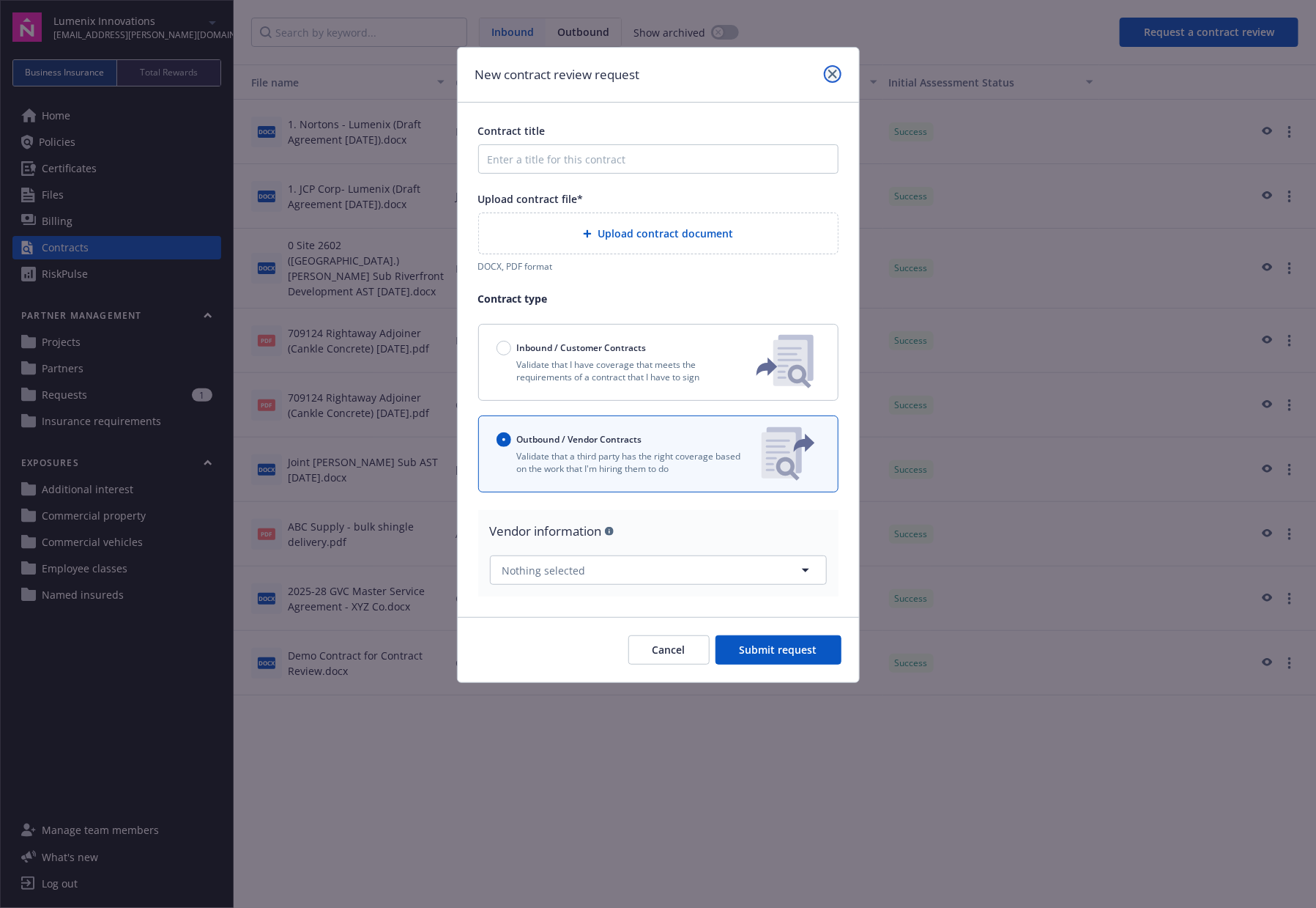
click at [835, 75] on icon "close" at bounding box center [833, 74] width 9 height 9
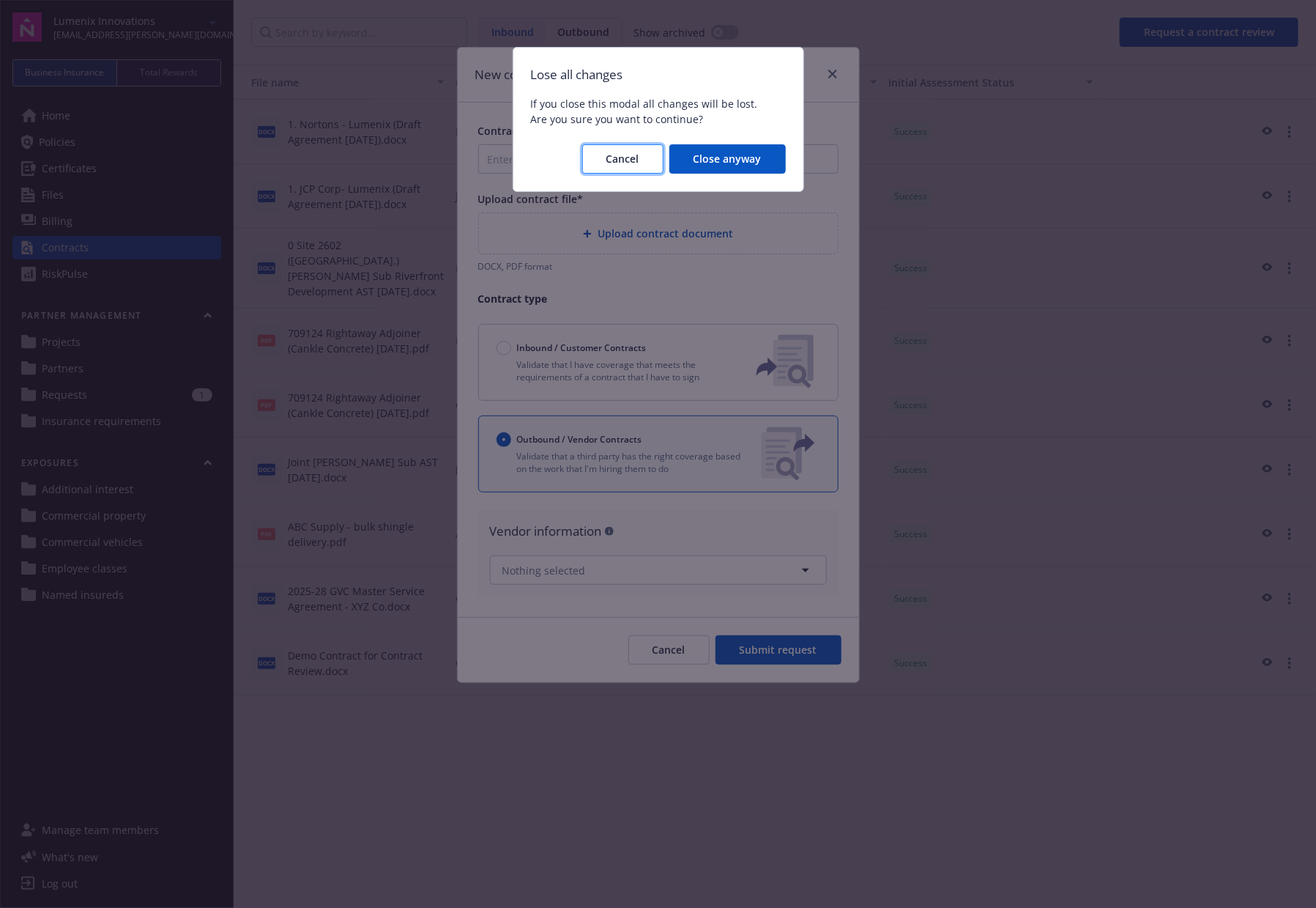
click at [622, 154] on span "Cancel" at bounding box center [623, 158] width 33 height 14
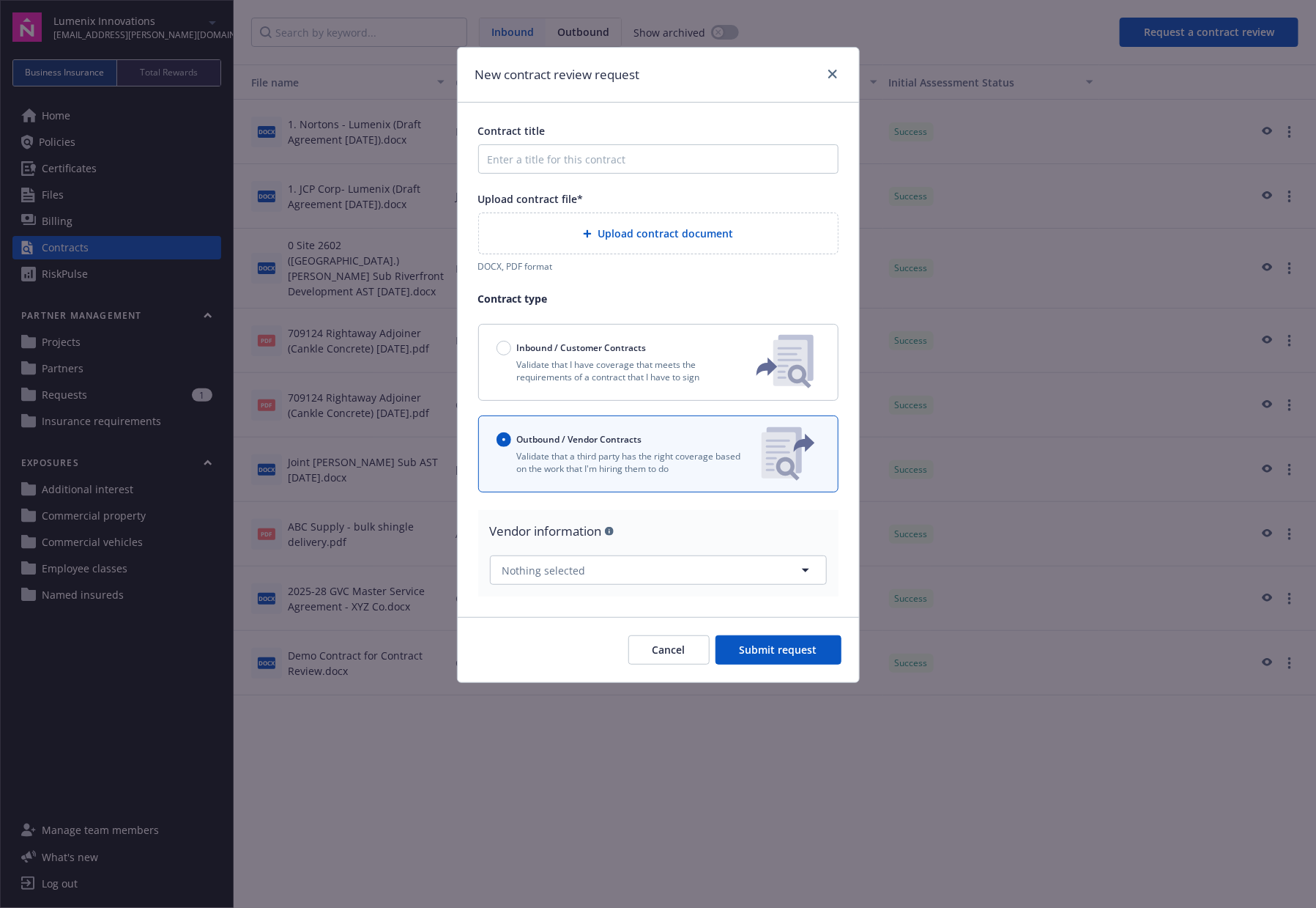
click at [821, 79] on div at bounding box center [829, 74] width 23 height 19
click at [836, 72] on icon "close" at bounding box center [833, 74] width 9 height 9
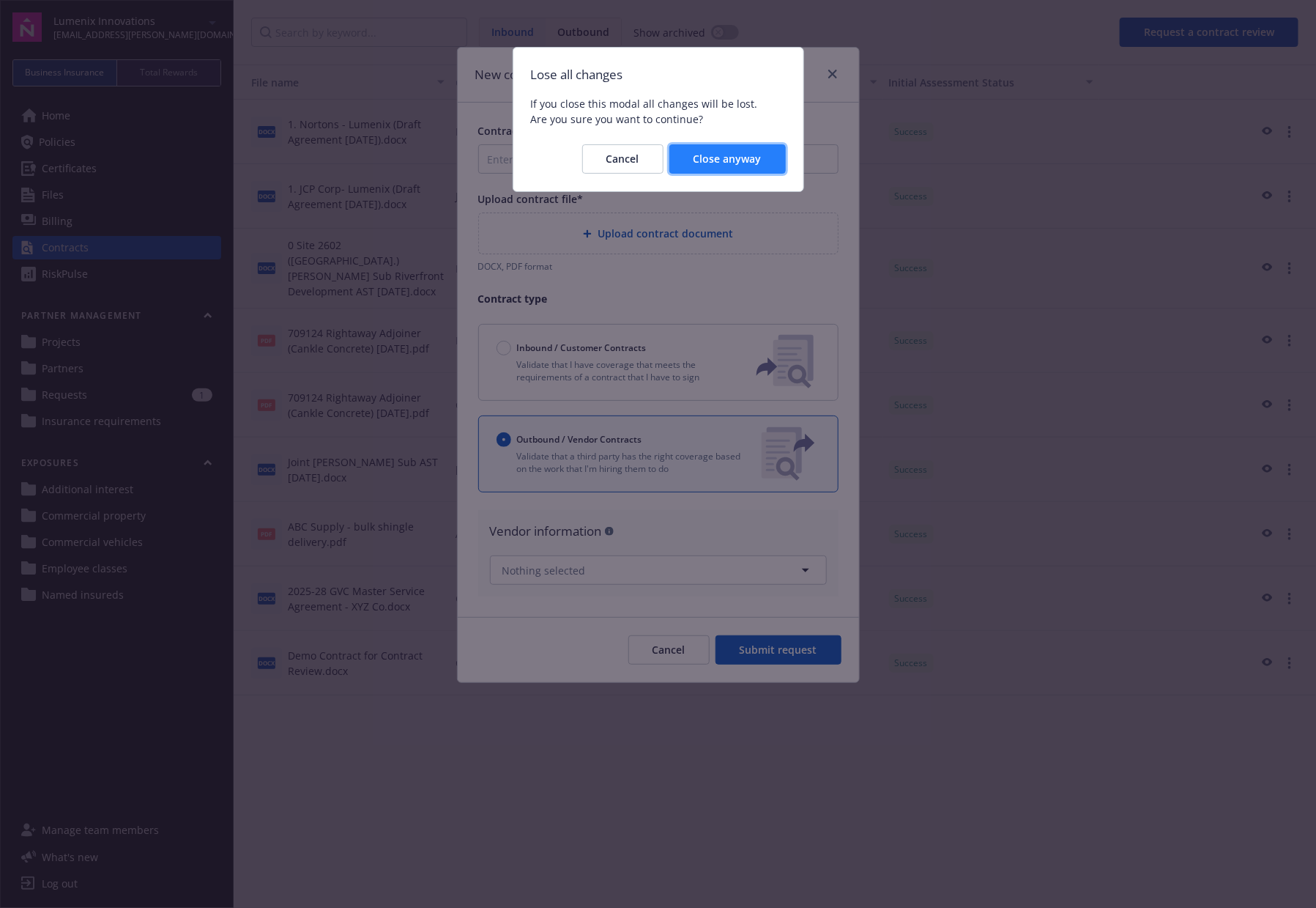
click at [731, 157] on span "Close anyway" at bounding box center [727, 158] width 68 height 14
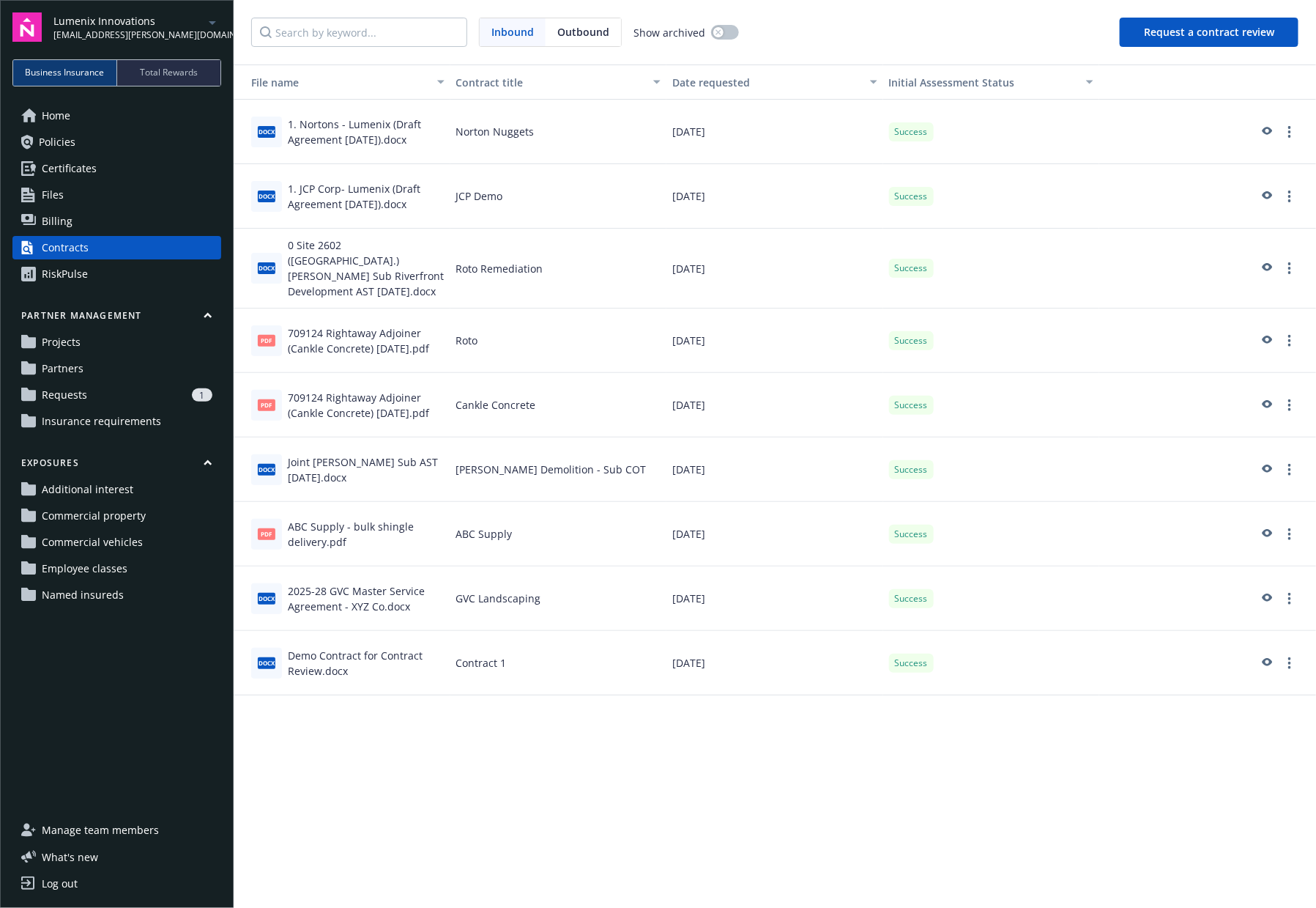
click at [151, 122] on link "Home" at bounding box center [117, 115] width 208 height 23
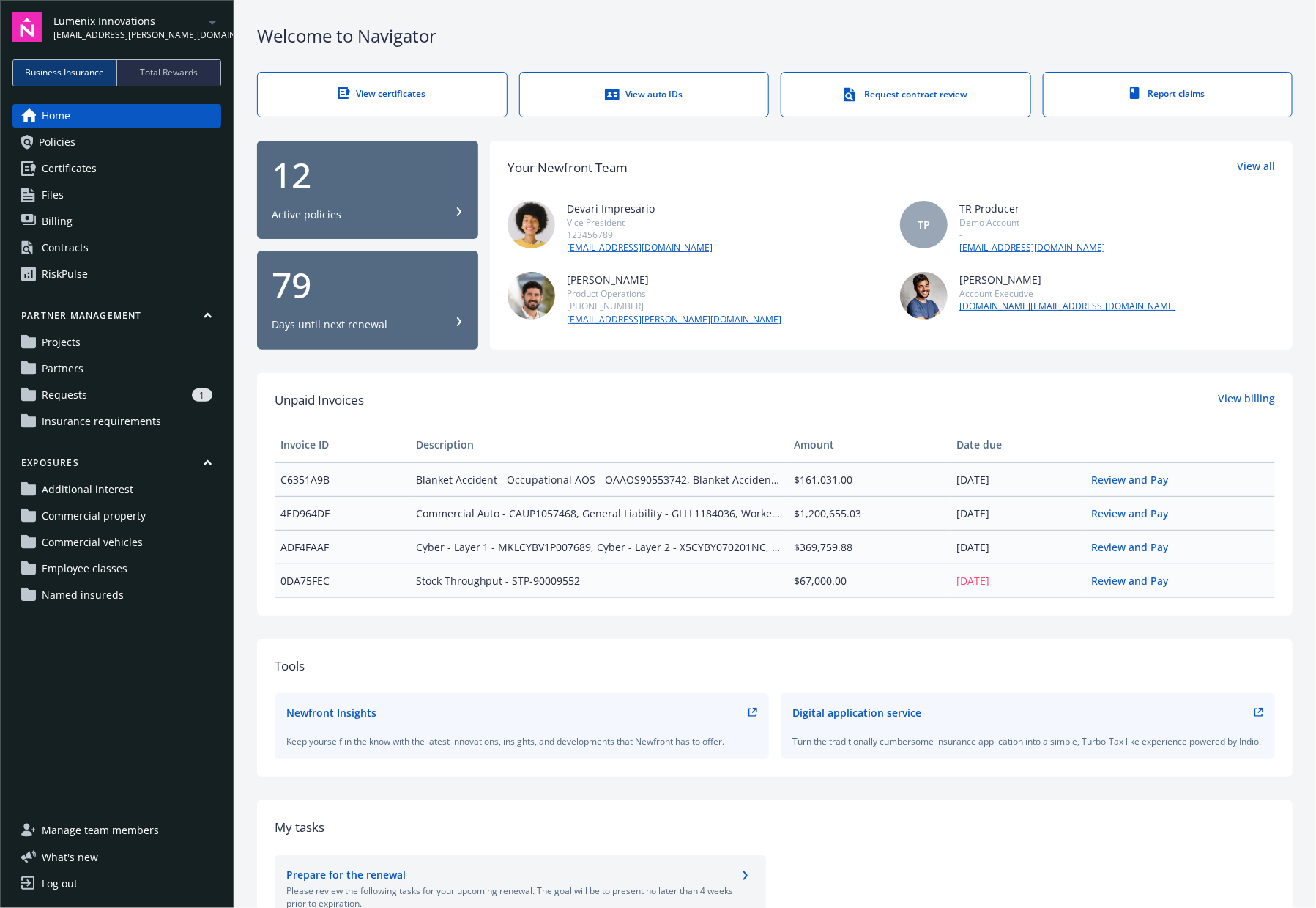
click at [130, 342] on link "Projects" at bounding box center [117, 342] width 208 height 23
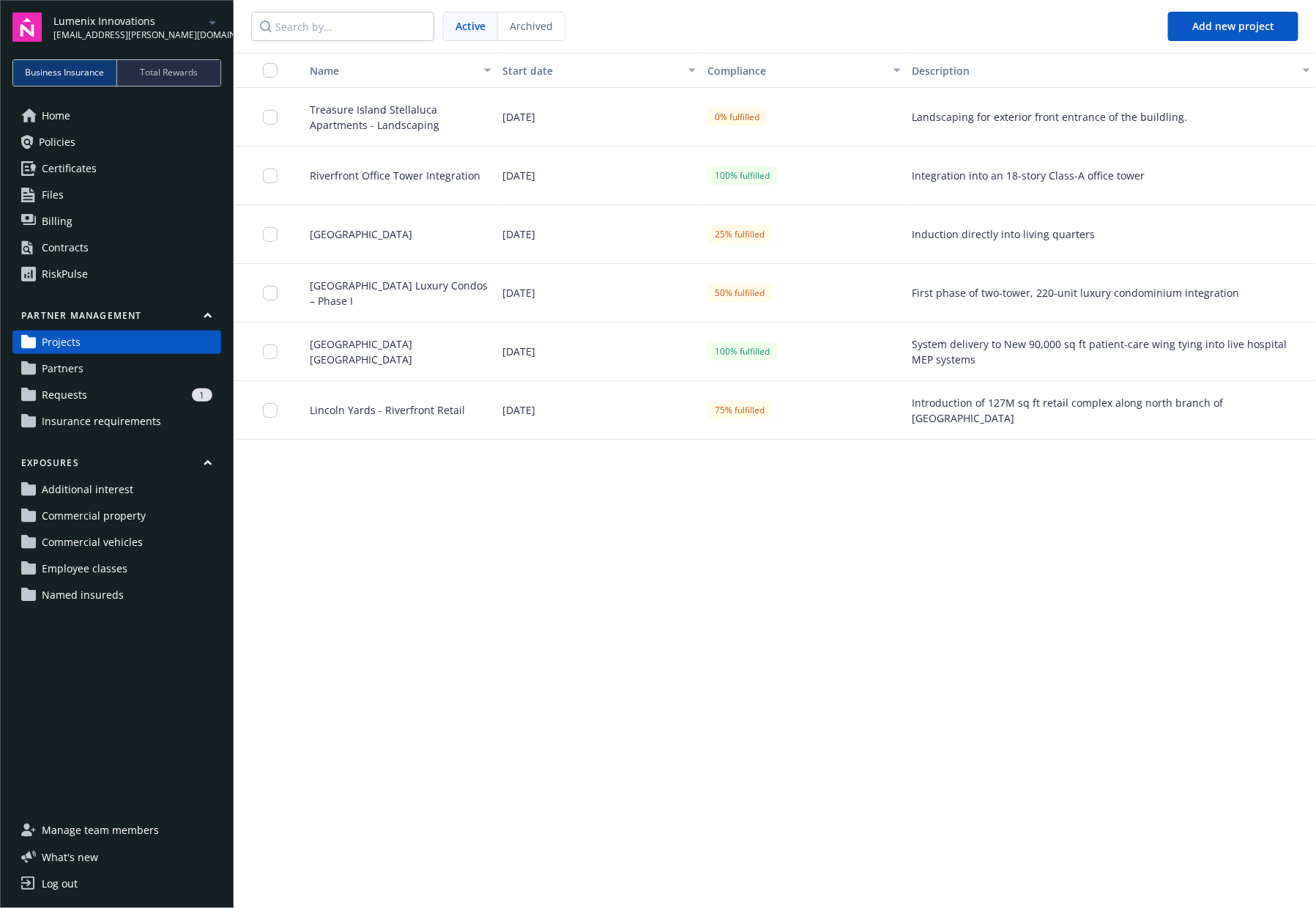
click at [388, 245] on div "Golden Gate Living Center" at bounding box center [395, 235] width 205 height 58
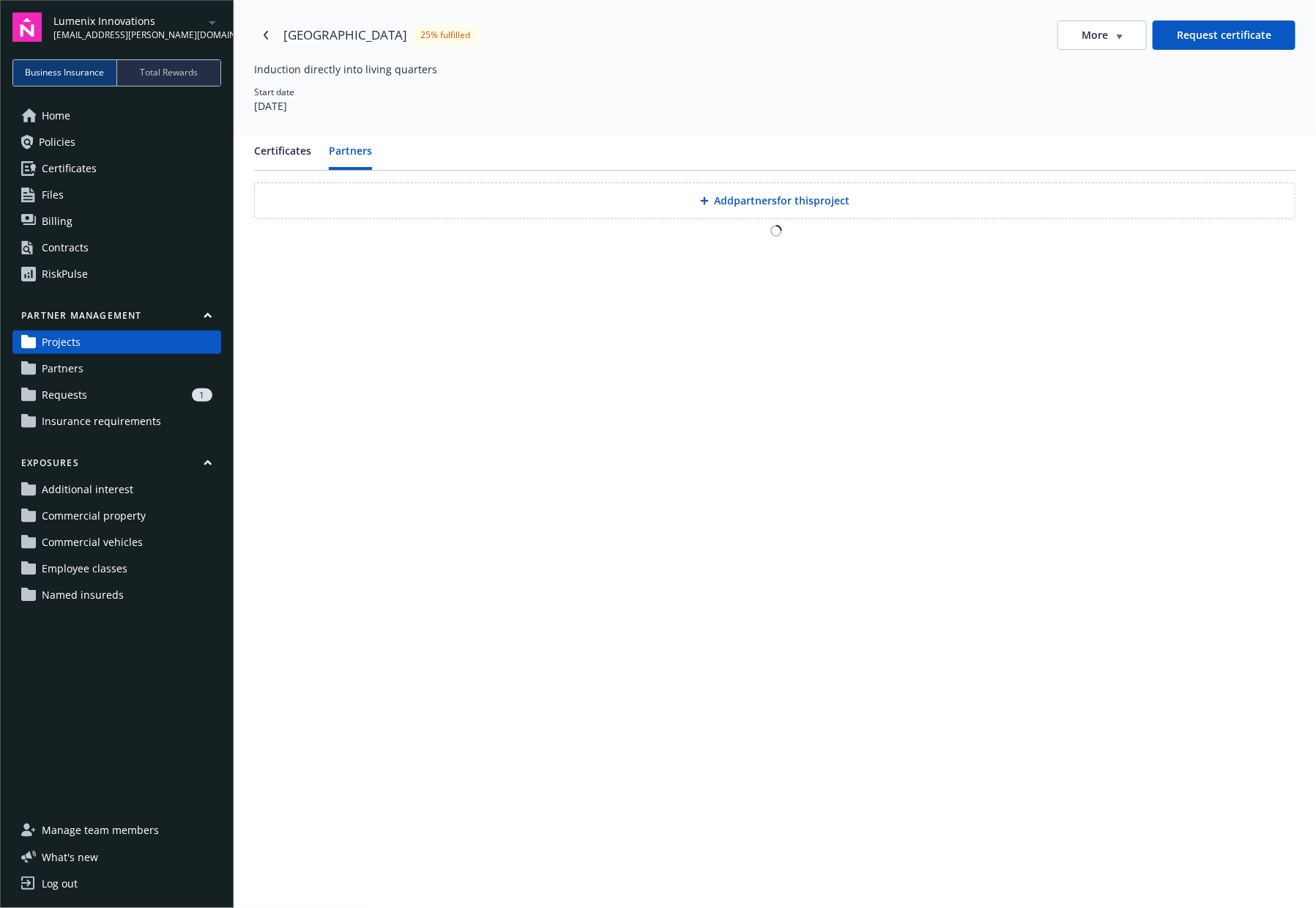
click at [366, 155] on button "Partners" at bounding box center [351, 157] width 43 height 27
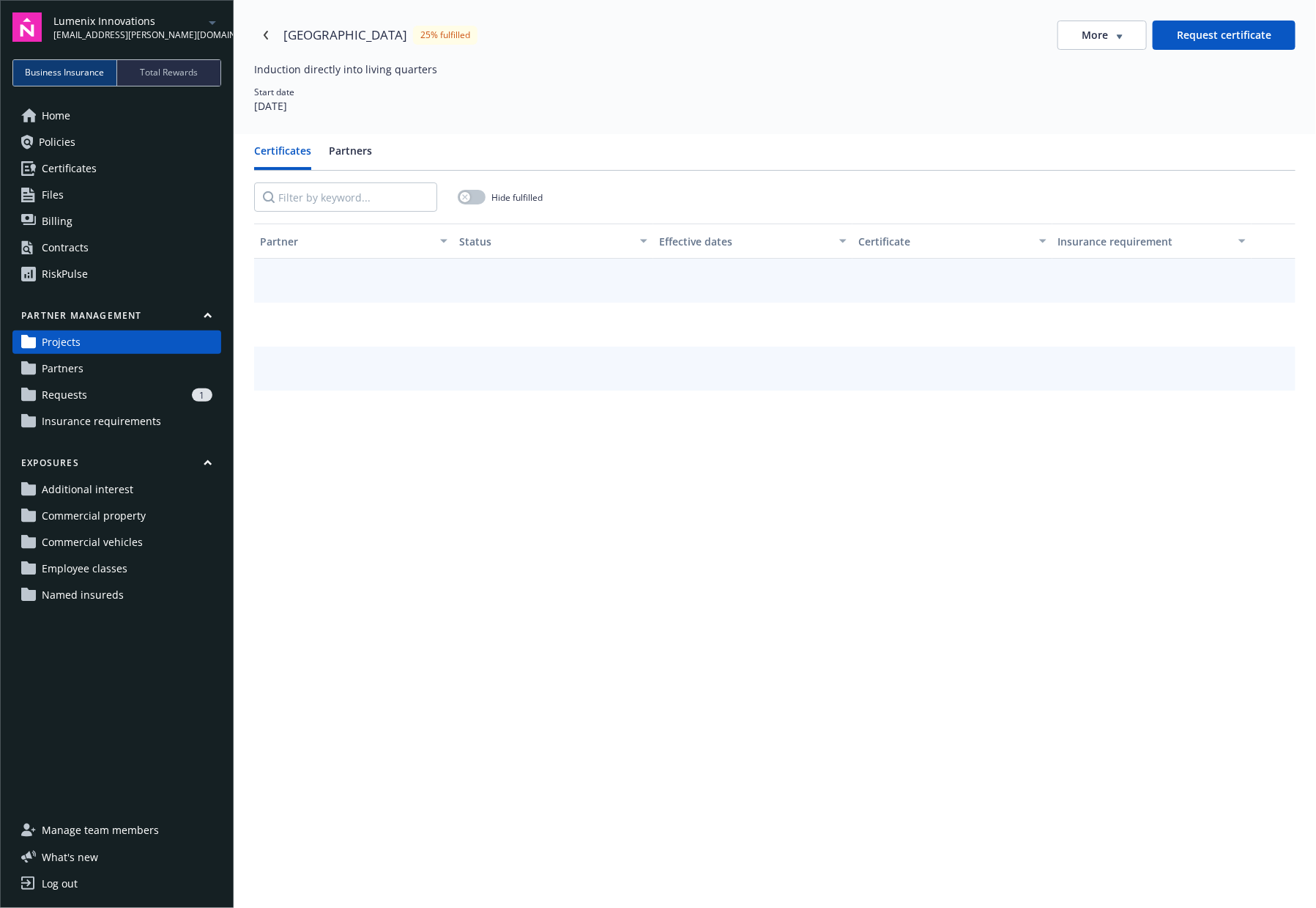
click at [298, 145] on button "Certificates" at bounding box center [283, 157] width 57 height 27
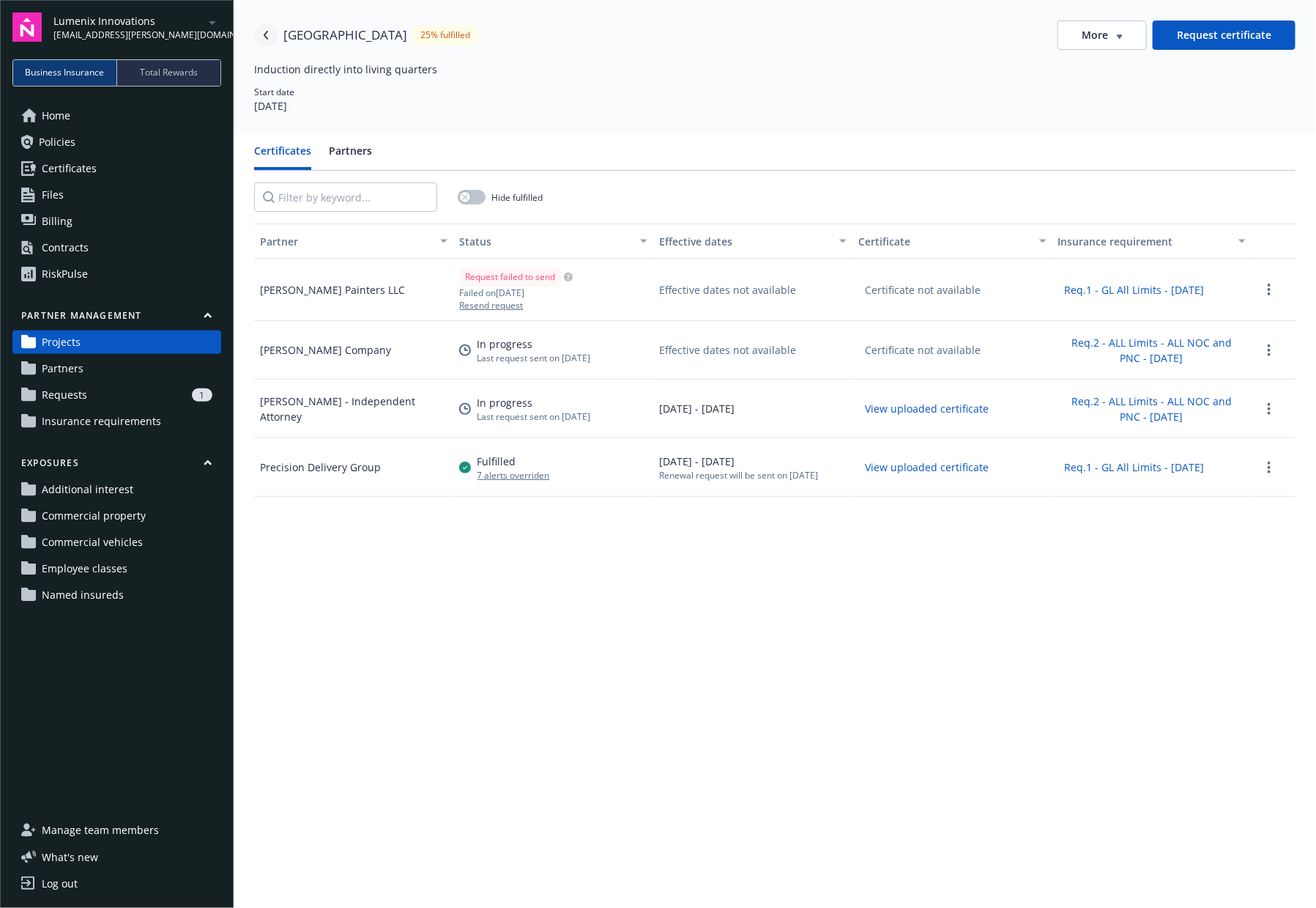
click at [264, 34] on icon "Navigate back" at bounding box center [266, 35] width 4 height 9
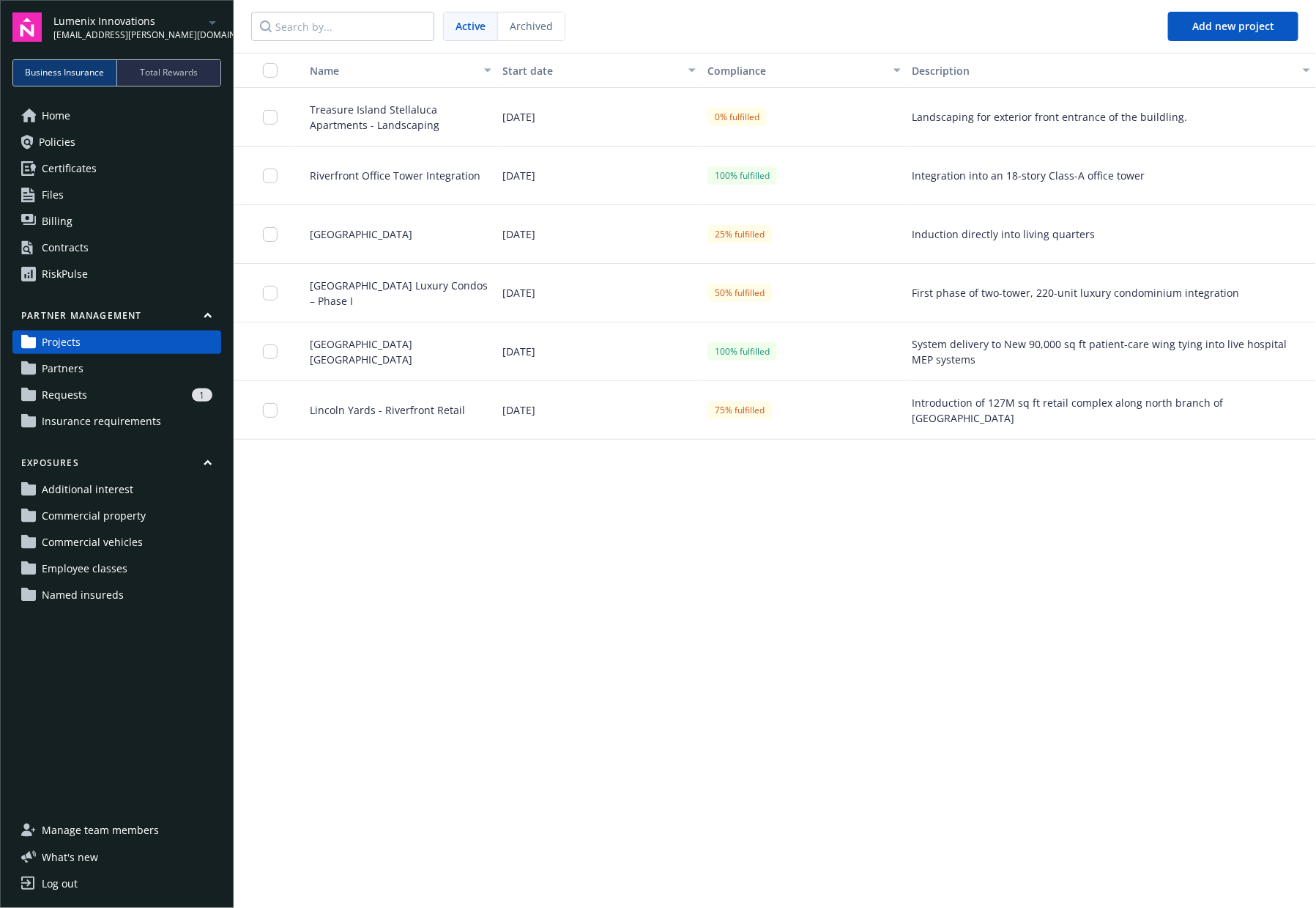
click at [402, 421] on div "Lincoln Yards - Riverfront Retail" at bounding box center [395, 410] width 205 height 58
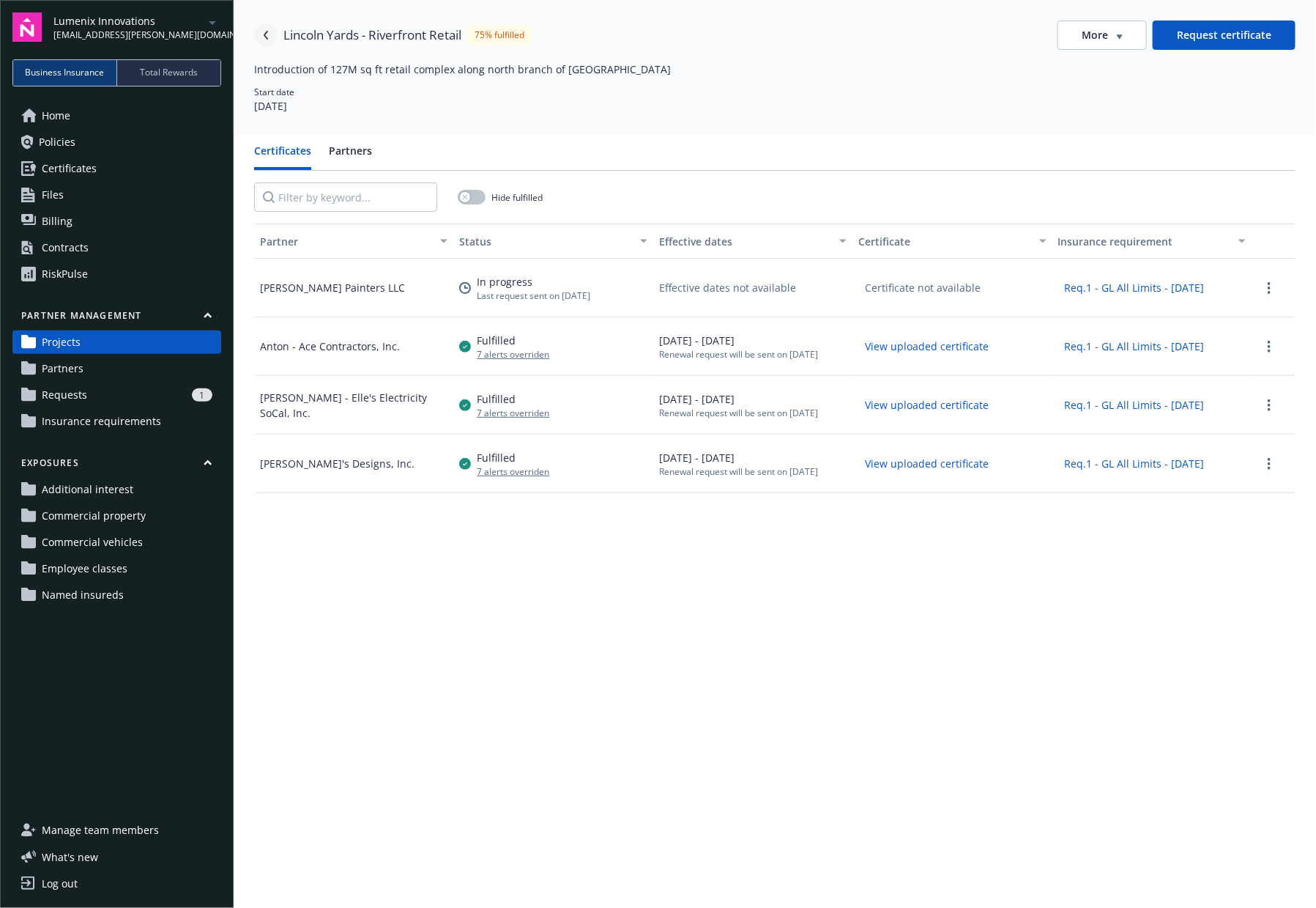
click at [268, 33] on icon "Navigate back" at bounding box center [266, 35] width 9 height 9
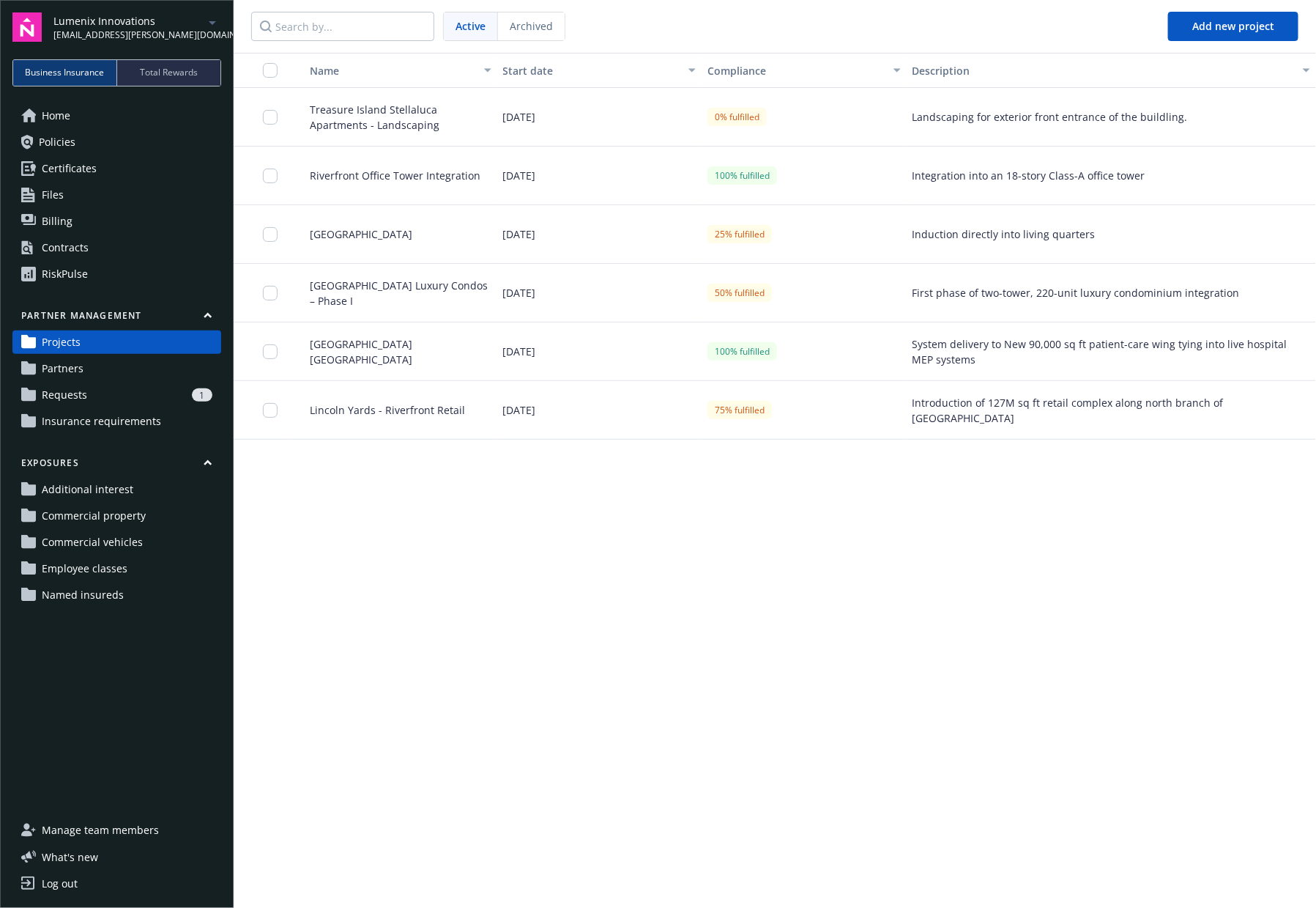
click at [364, 295] on span "[GEOGRAPHIC_DATA] Luxury Condos – Phase I" at bounding box center [395, 292] width 193 height 31
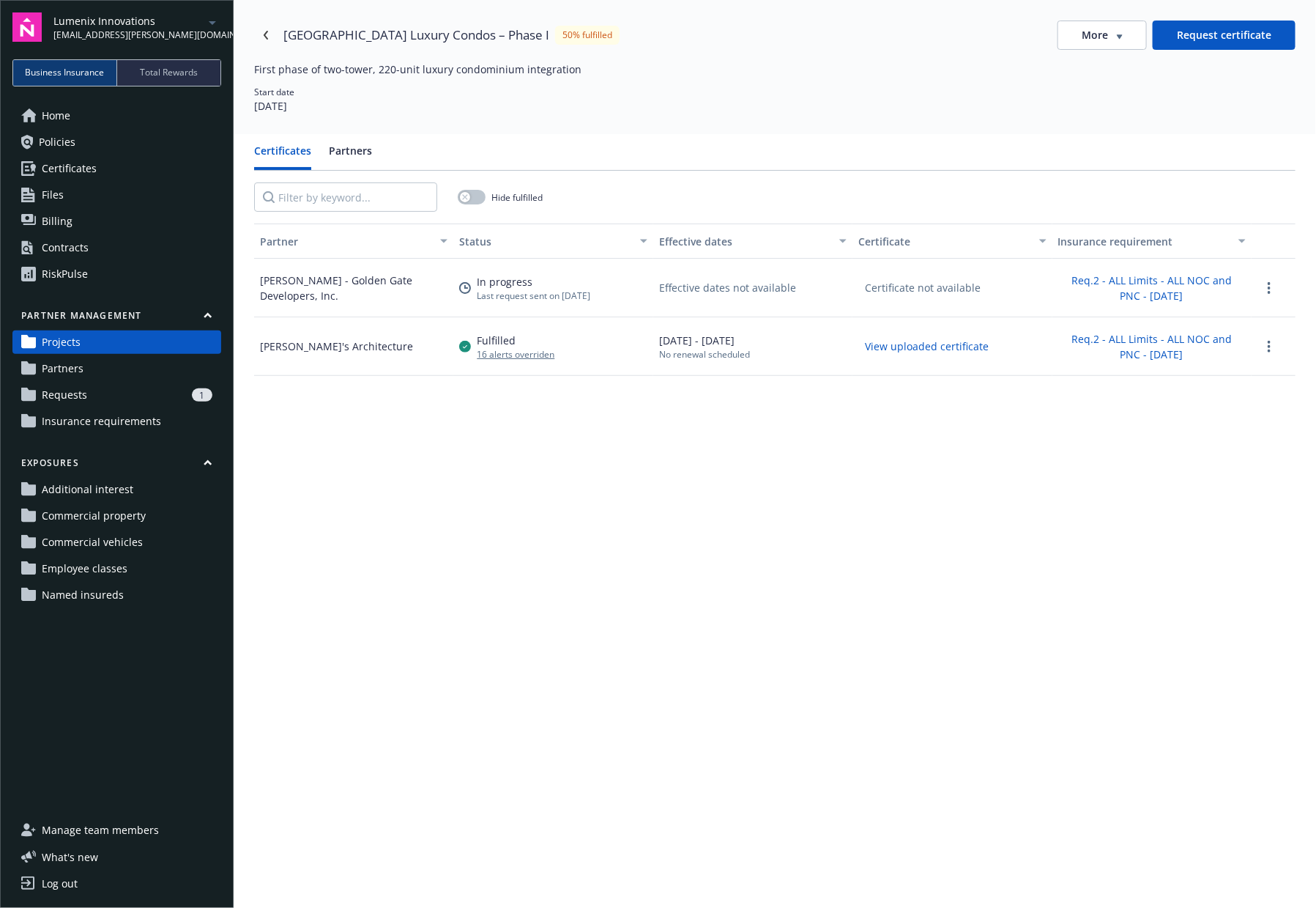
click at [154, 390] on div "1" at bounding box center [152, 395] width 119 height 13
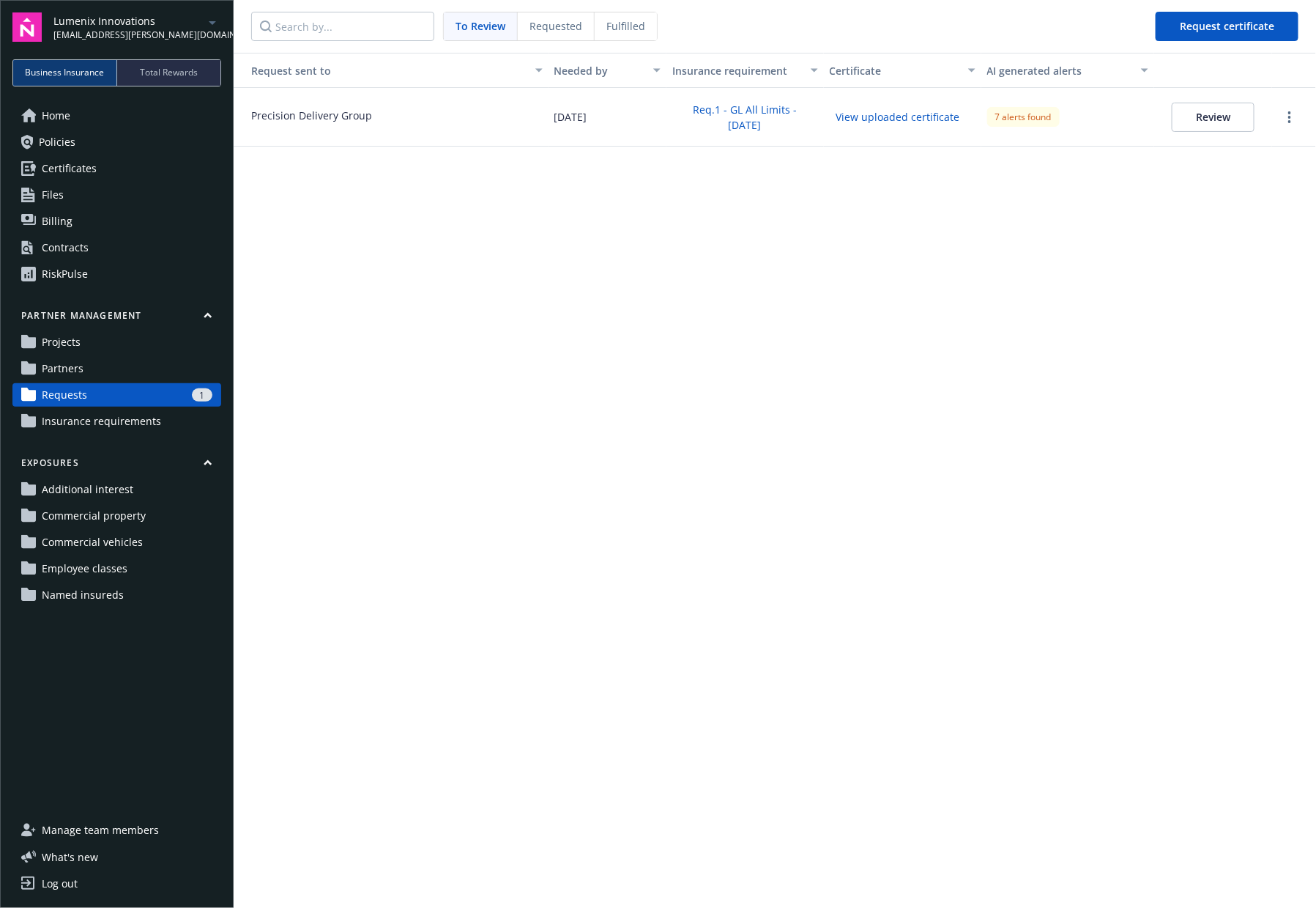
click at [88, 120] on link "Home" at bounding box center [117, 115] width 208 height 23
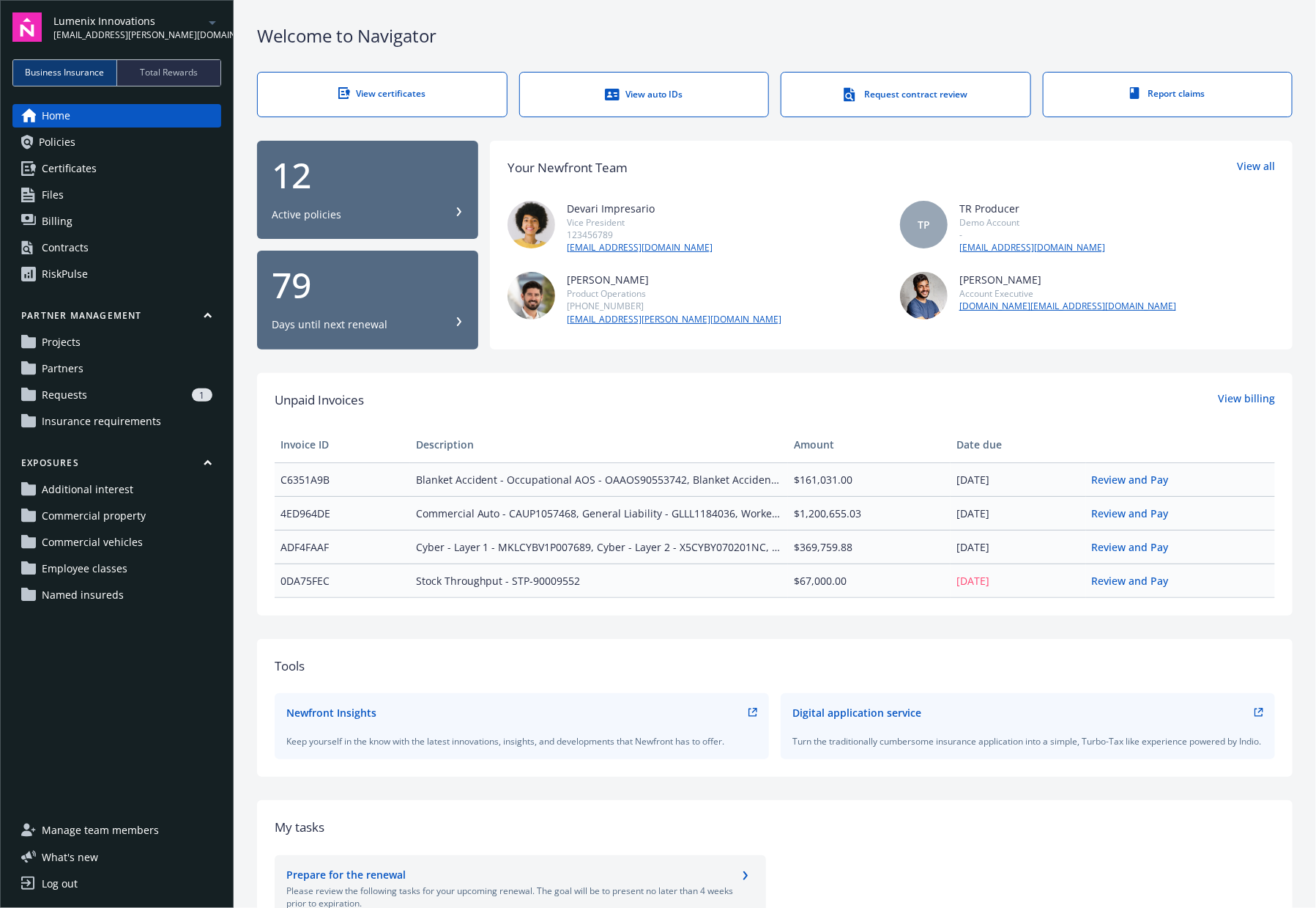
click at [181, 68] on span "Total Rewards" at bounding box center [169, 73] width 58 height 13
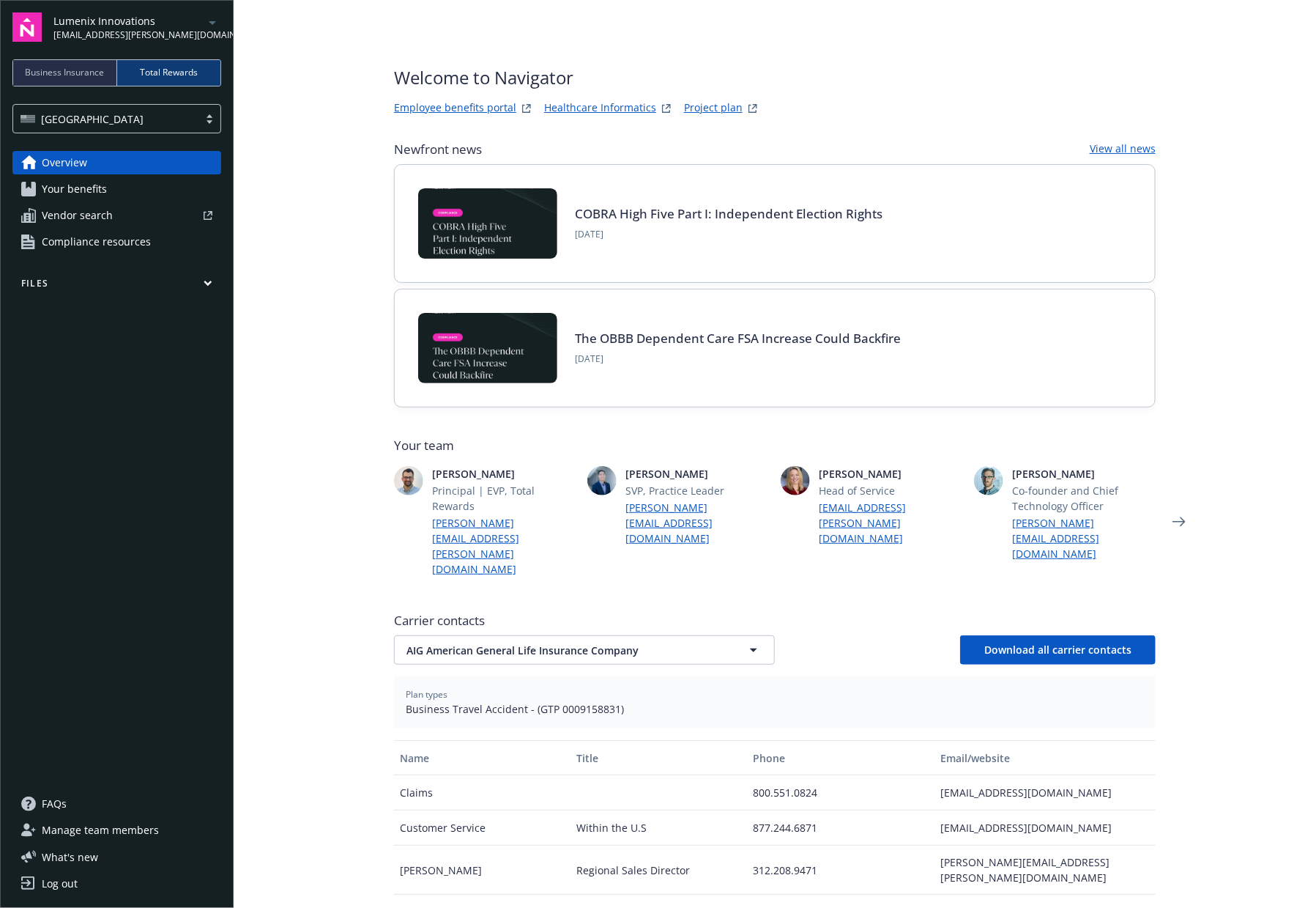
click at [40, 70] on span "Business Insurance" at bounding box center [65, 73] width 79 height 13
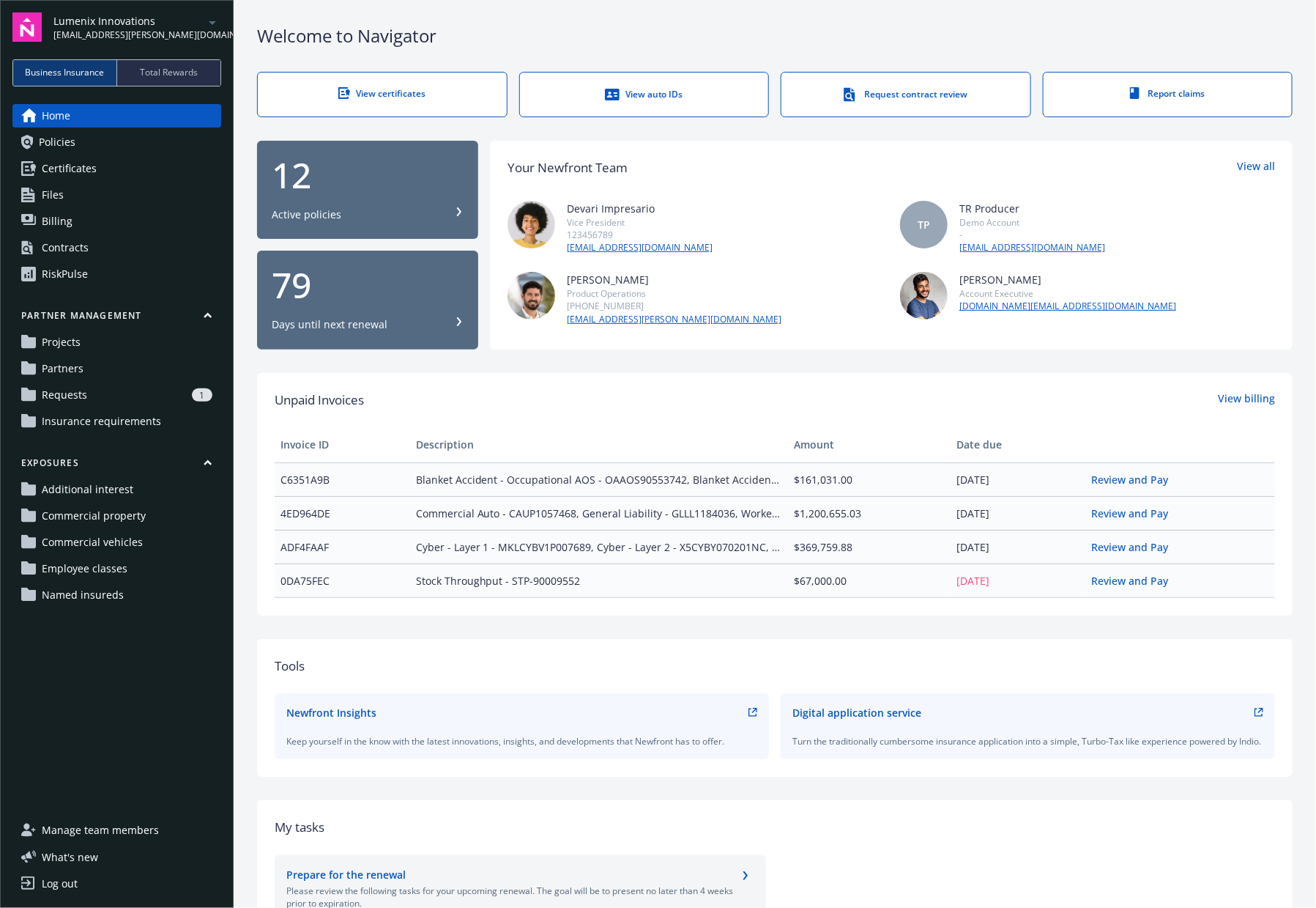
click at [635, 3] on div "Welcome to Navigator View certificates View auto IDs Request contract review Re…" at bounding box center [775, 562] width 1082 height 1125
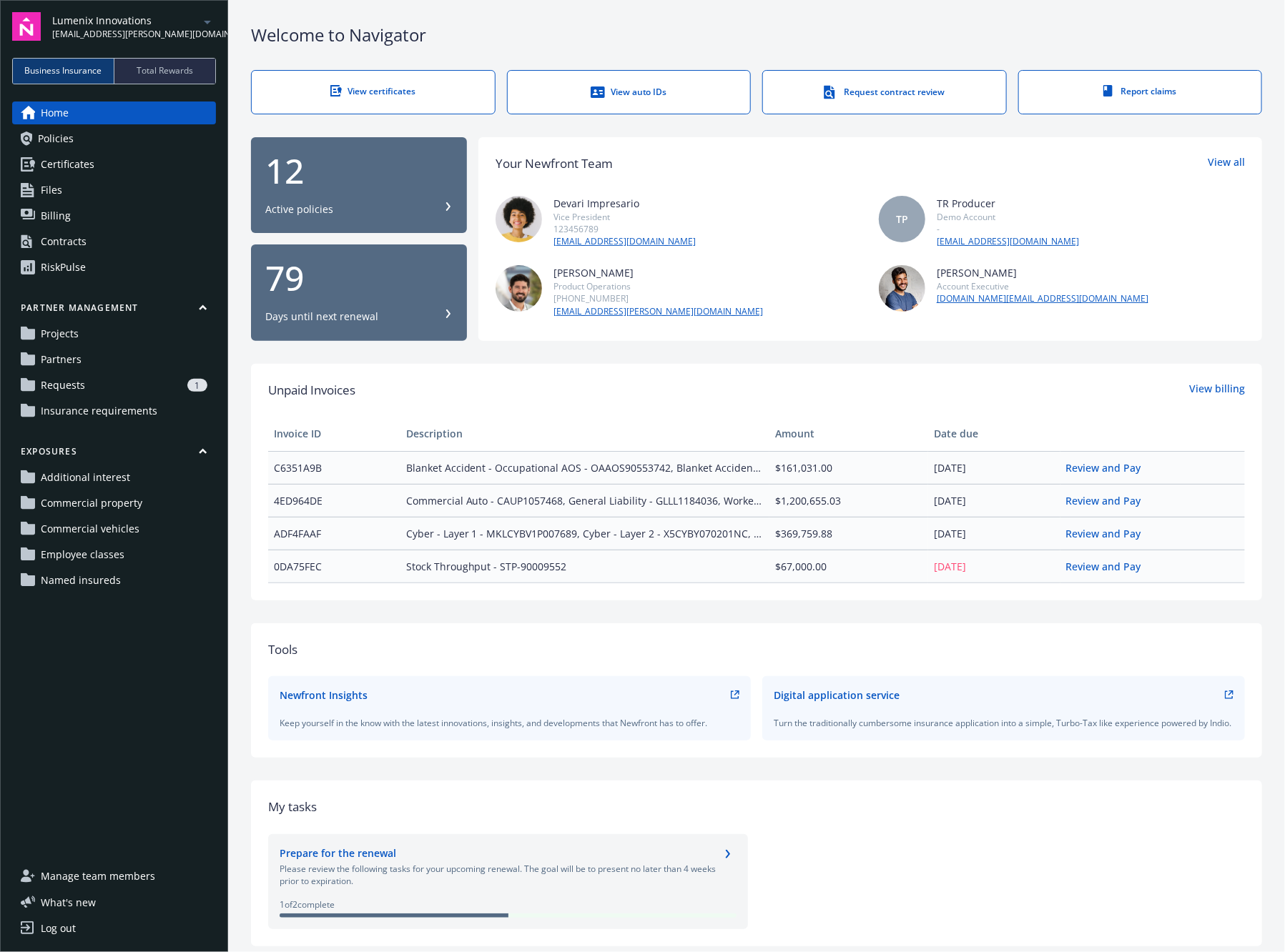
click at [446, 313] on icon at bounding box center [449, 314] width 4 height 9
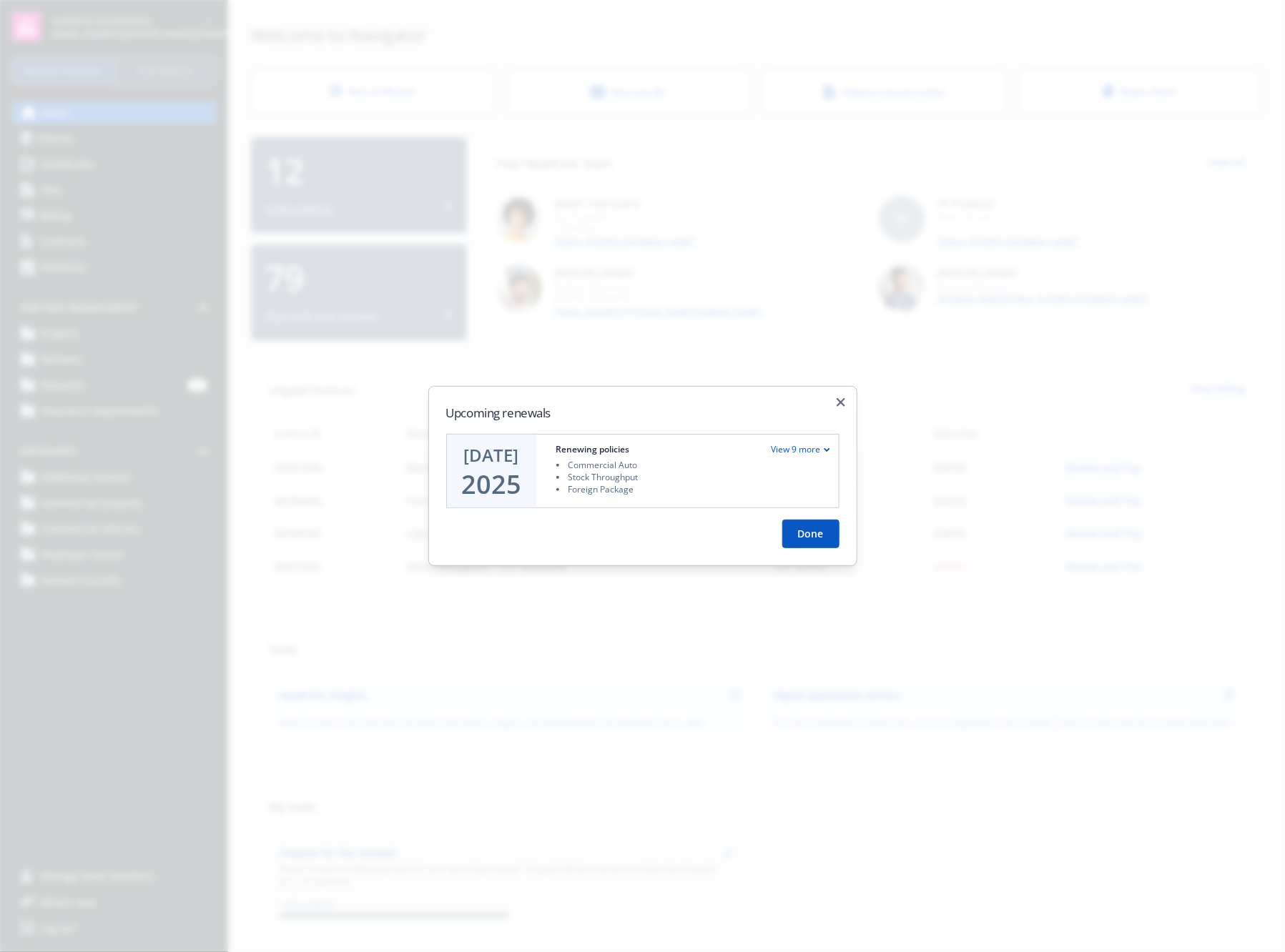
click at [824, 446] on div "View 9 more" at bounding box center [801, 449] width 59 height 12
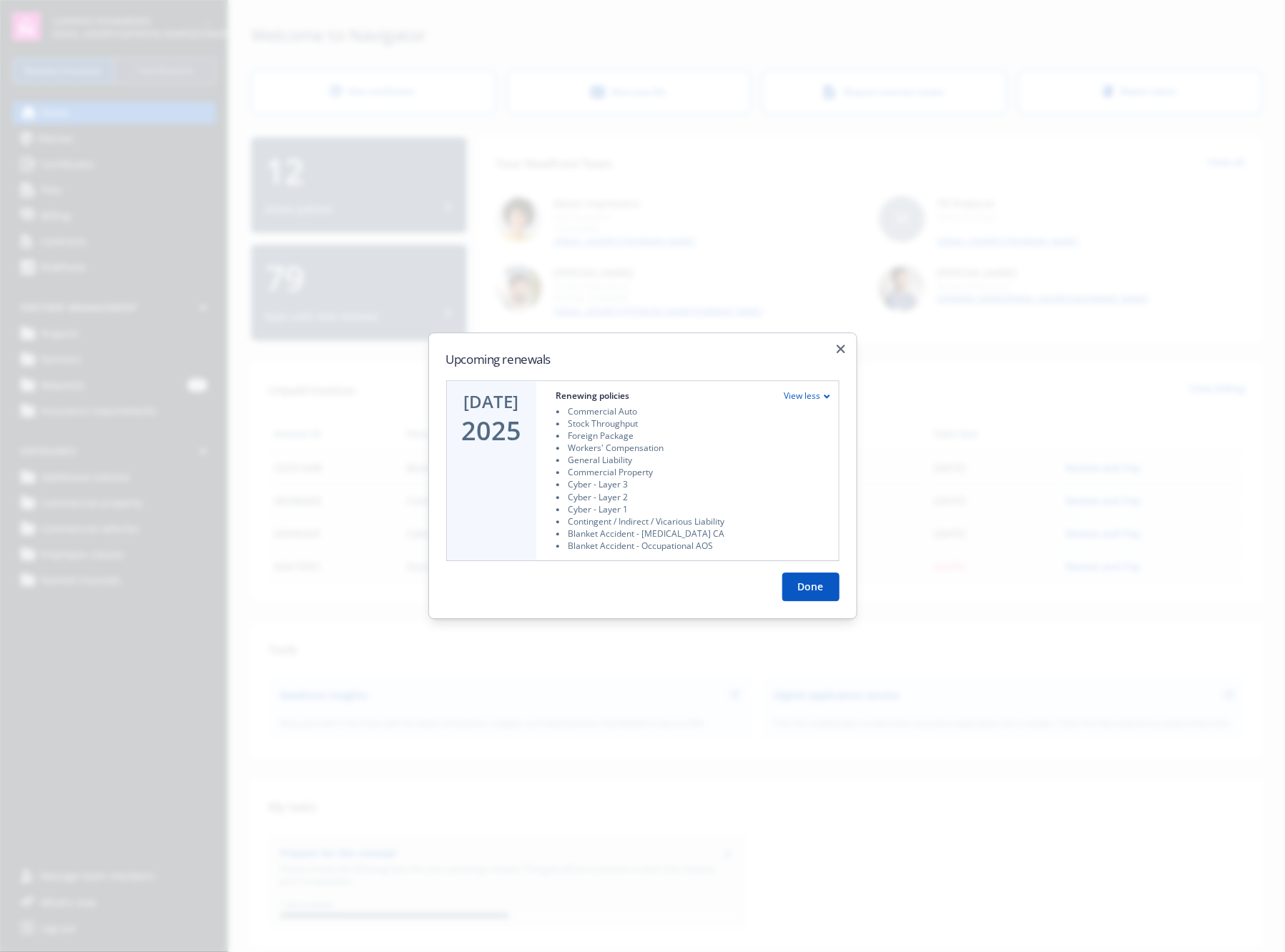
click at [798, 585] on button "Done" at bounding box center [811, 588] width 57 height 29
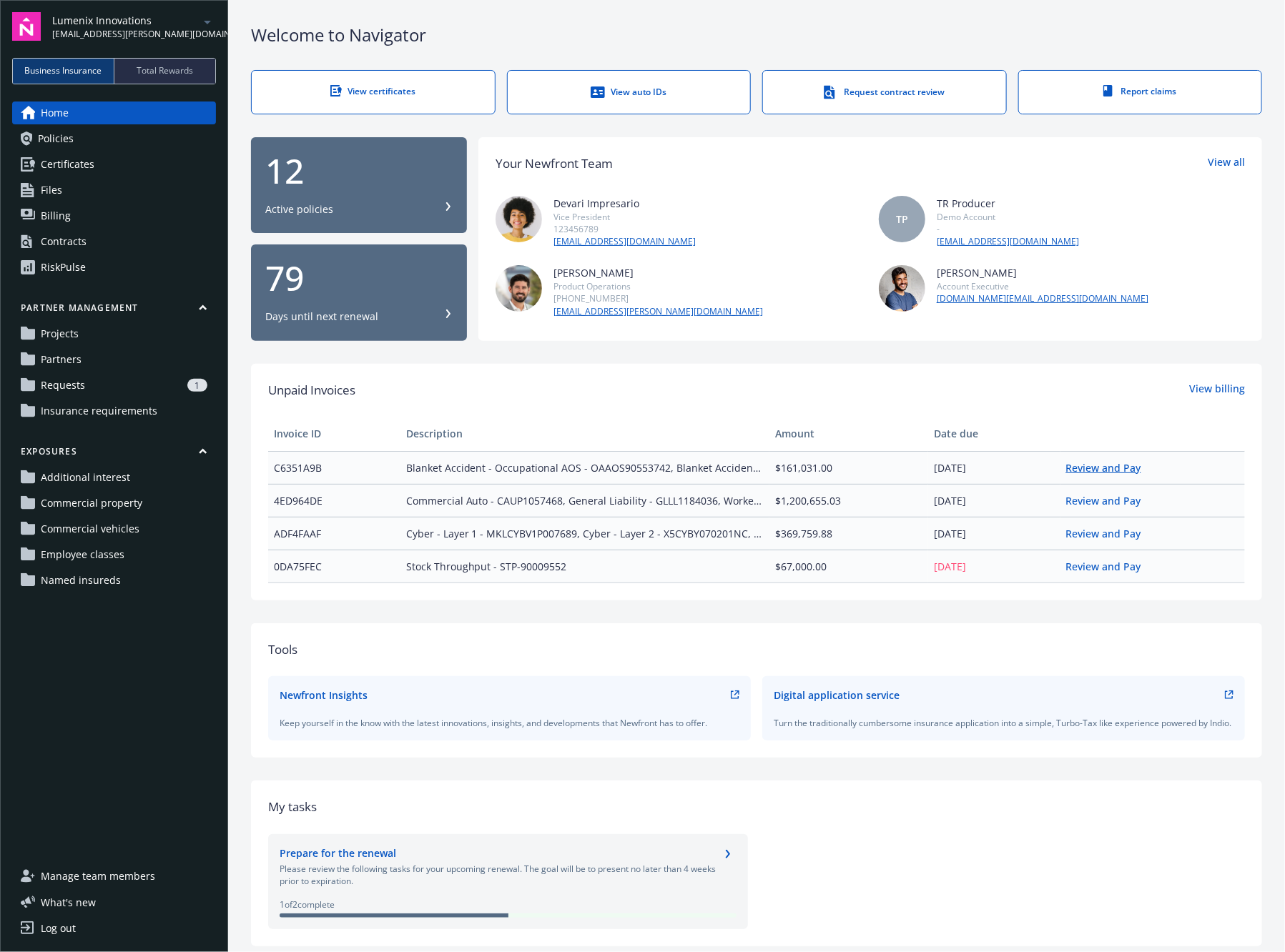
click at [1113, 472] on link "Review and Pay" at bounding box center [1109, 468] width 86 height 14
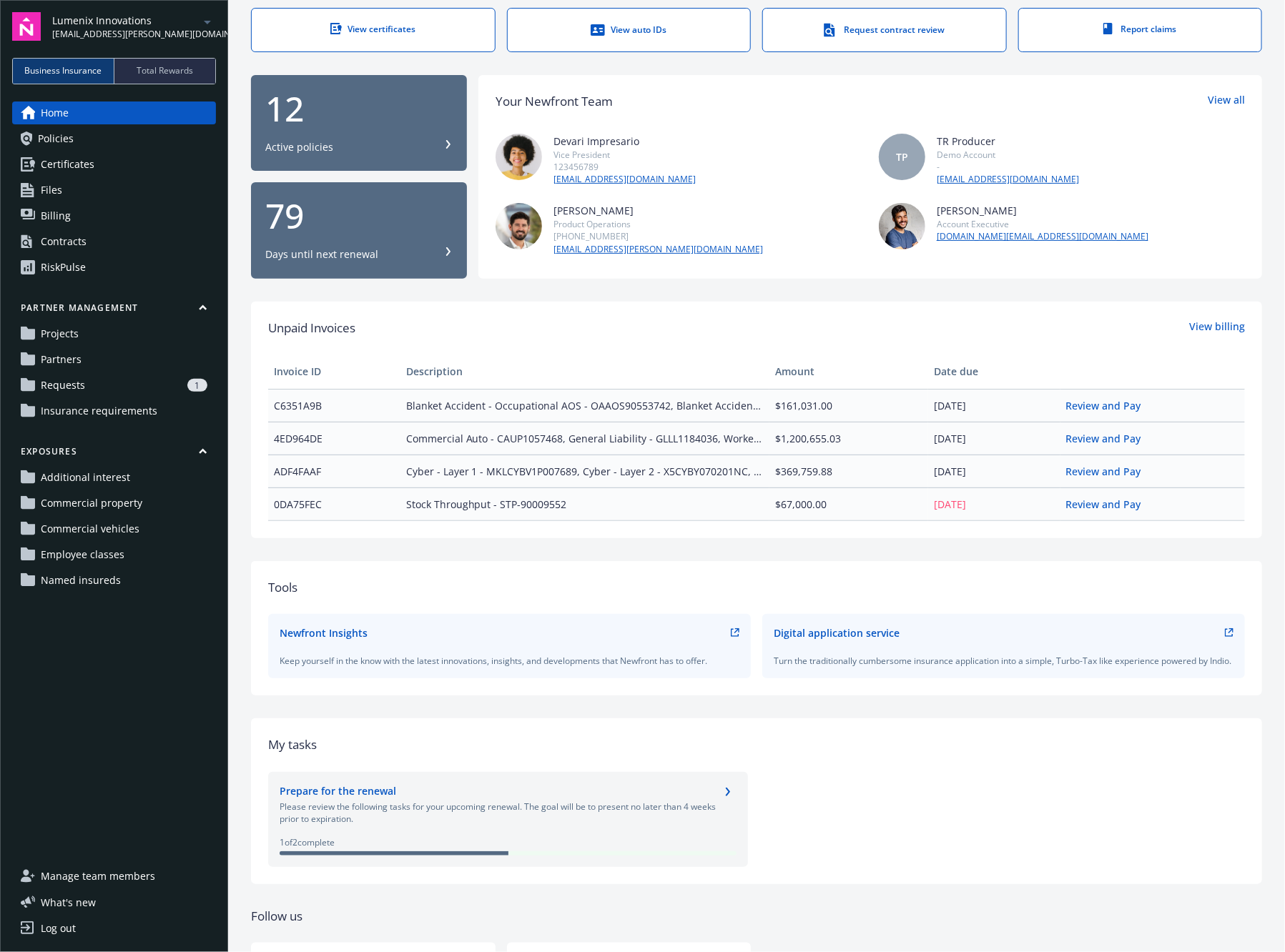
scroll to position [89, 0]
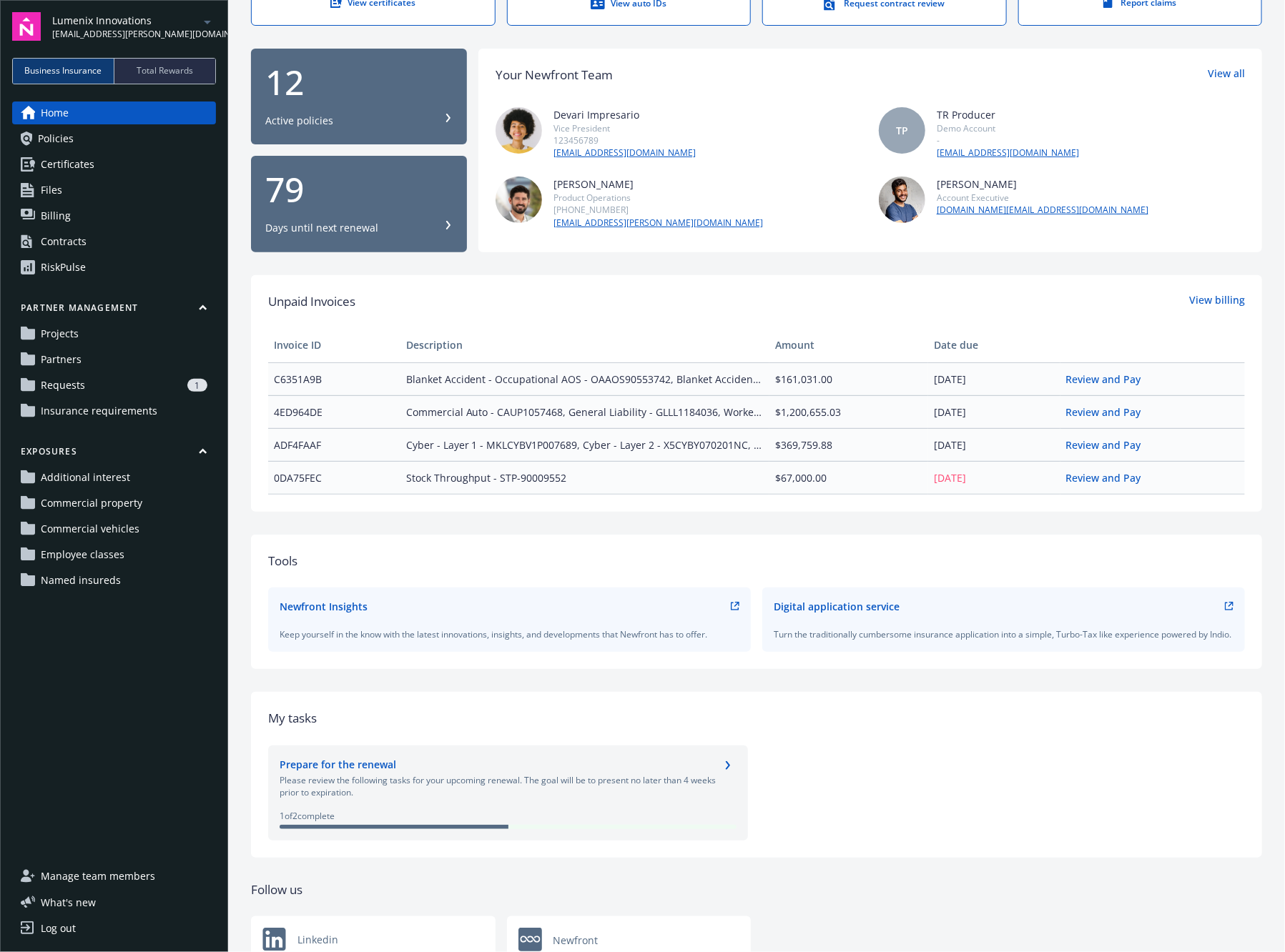
click at [724, 770] on icon "chevronRight" at bounding box center [728, 766] width 9 height 9
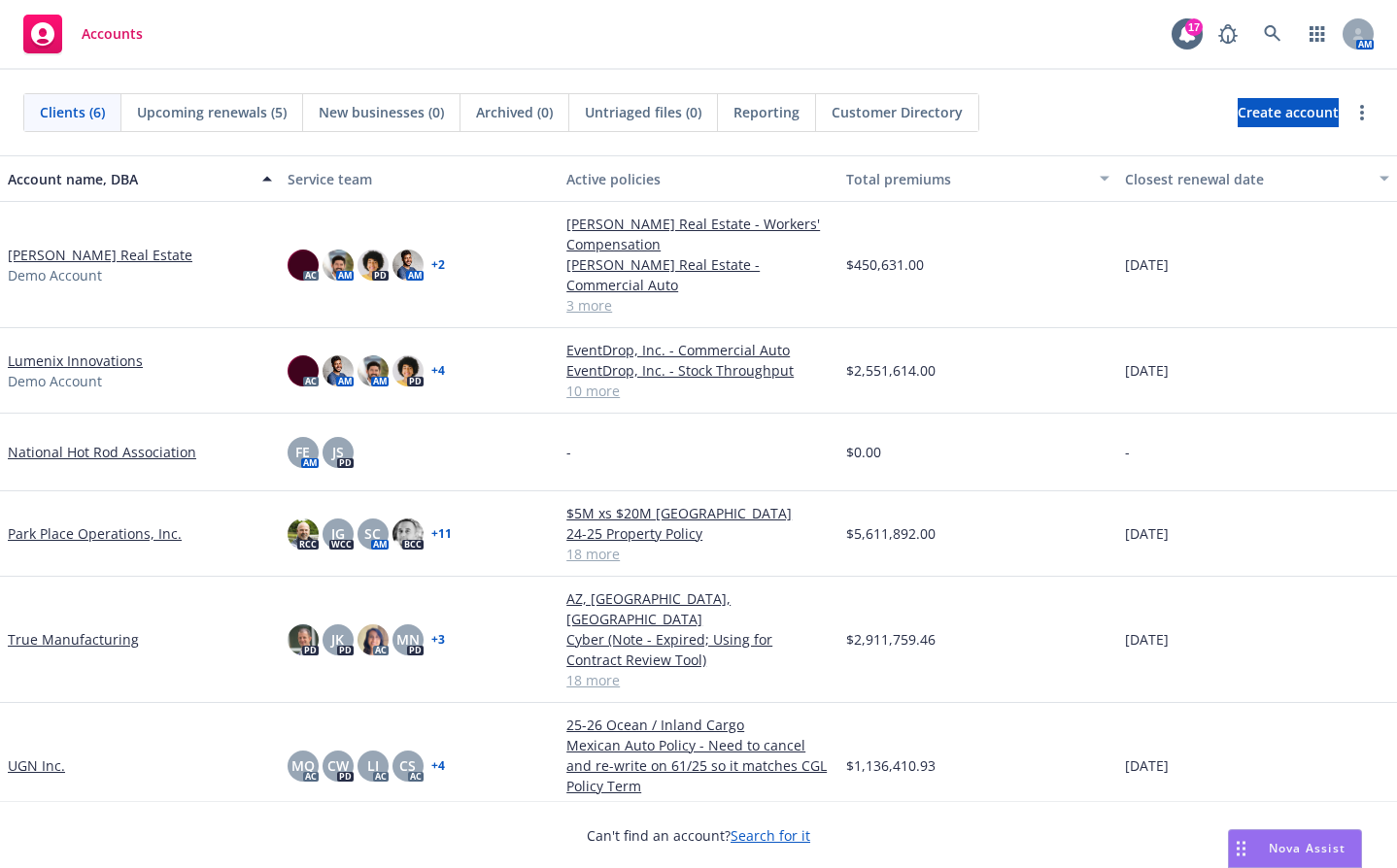
click at [232, 124] on div "Upcoming renewals (5)" at bounding box center [212, 112] width 182 height 37
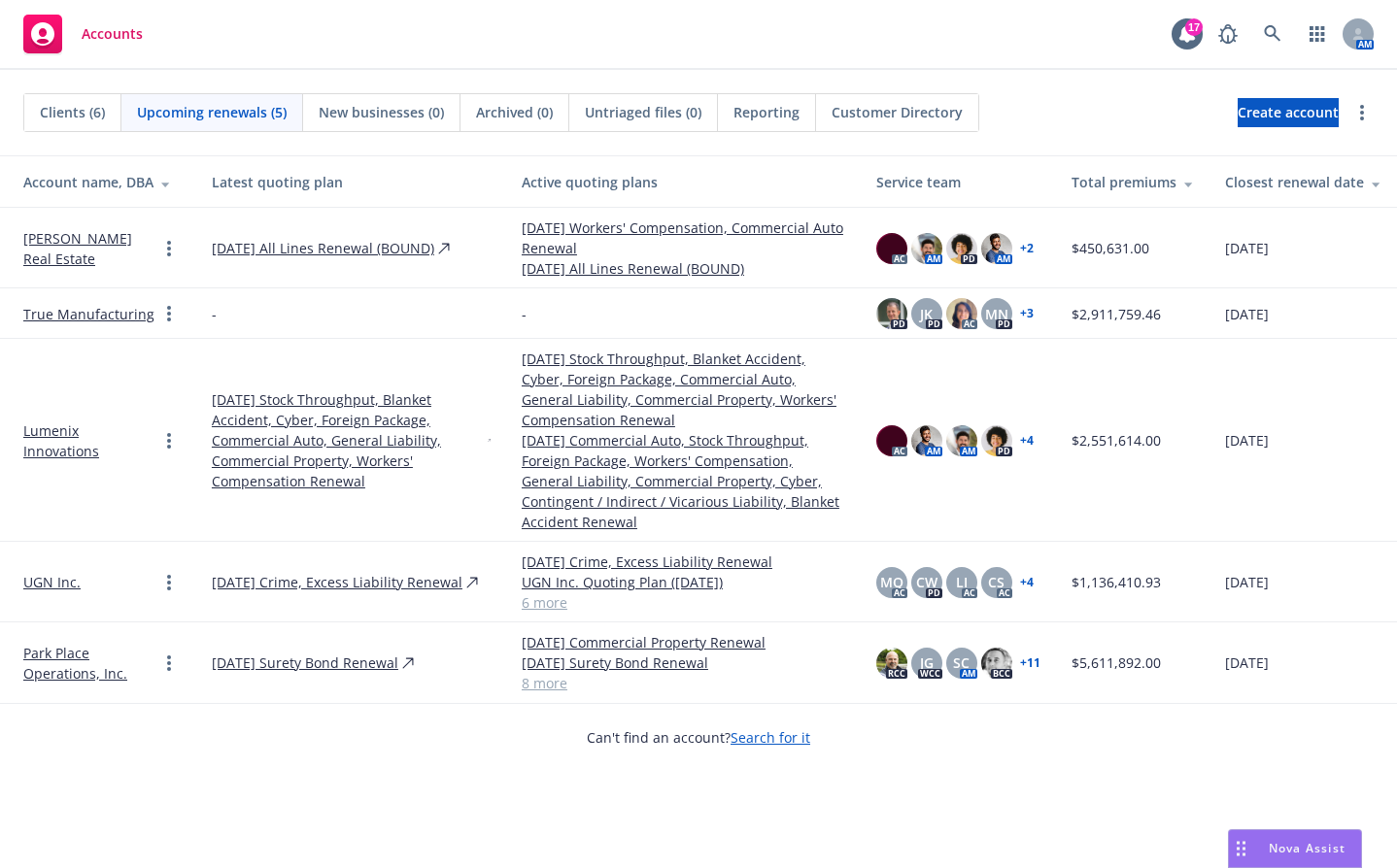
click at [80, 109] on span "Clients (6)" at bounding box center [72, 112] width 65 height 21
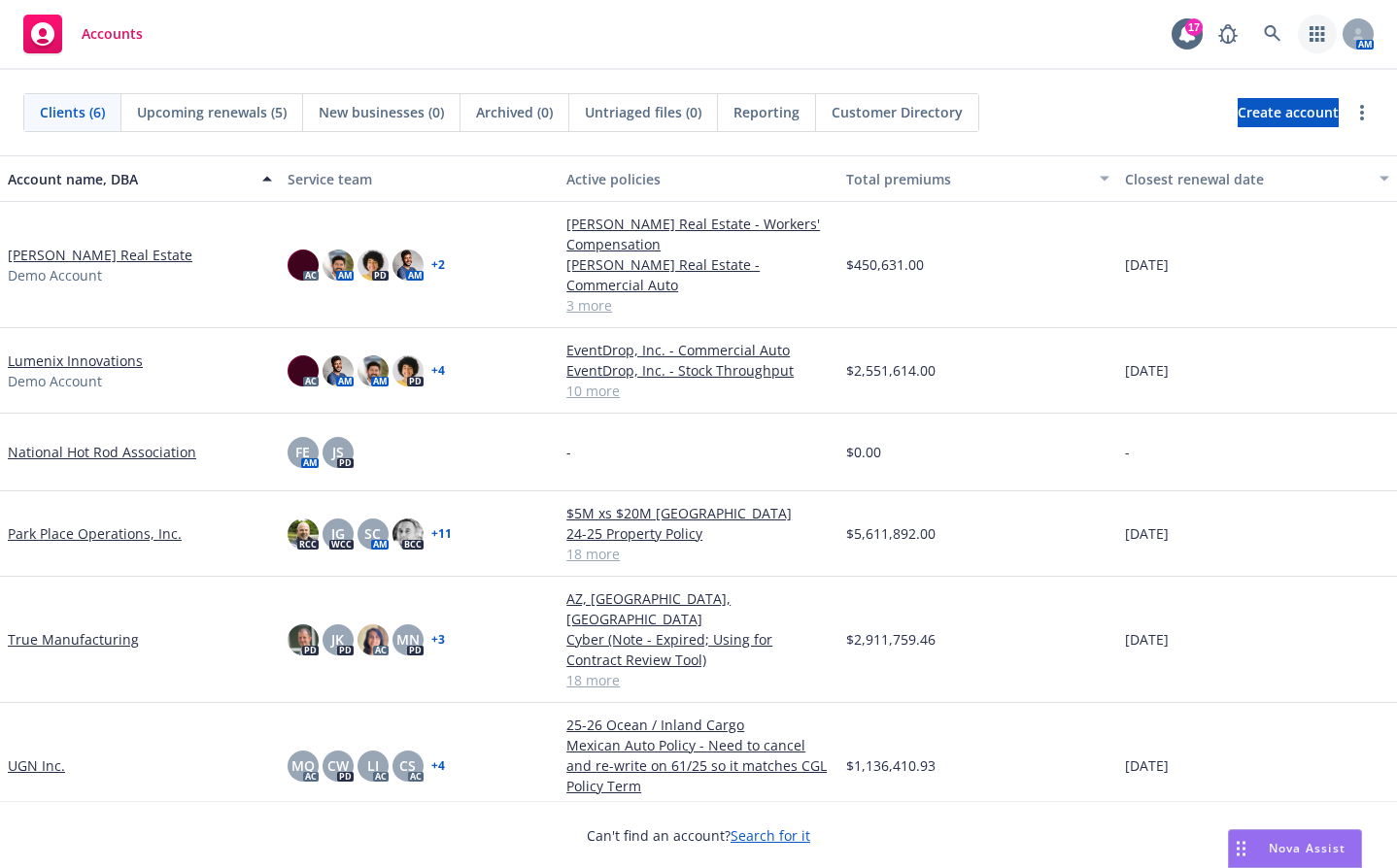
click at [1317, 36] on icon "button" at bounding box center [1317, 34] width 16 height 16
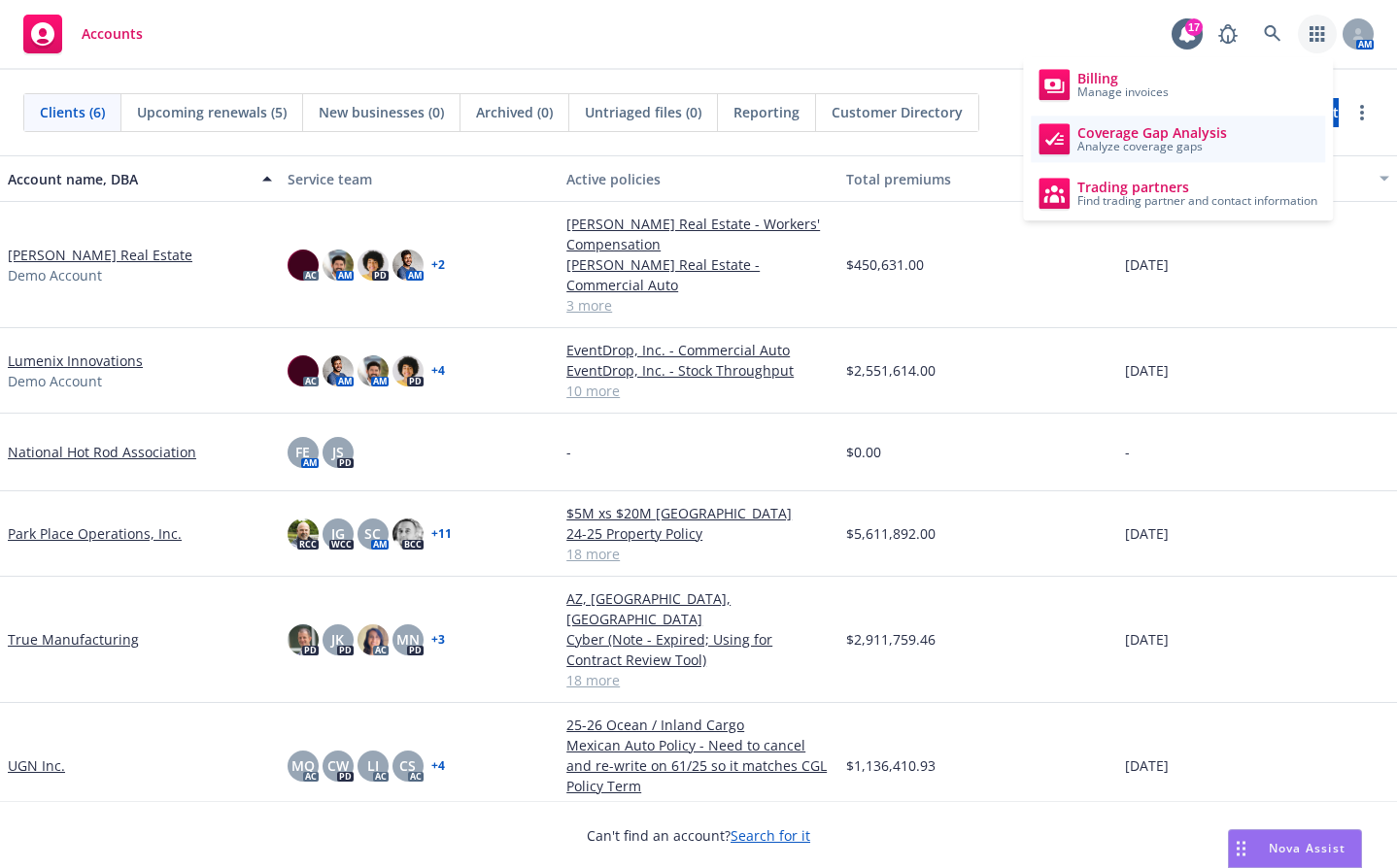
click at [1201, 131] on span "Coverage Gap Analysis" at bounding box center [1152, 133] width 149 height 16
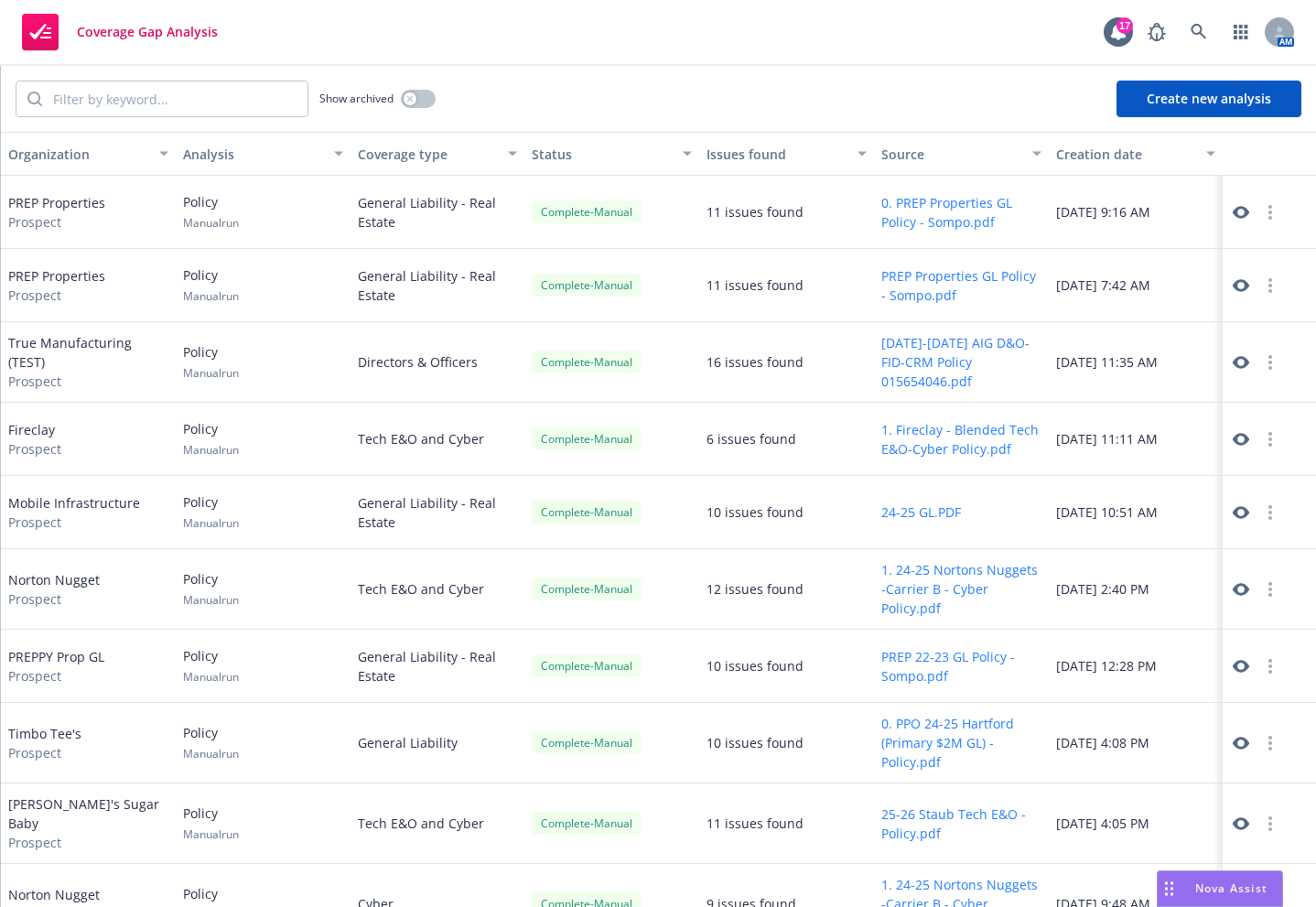
click at [1259, 278] on button "button" at bounding box center [1269, 285] width 22 height 22
click at [1257, 323] on link "Archive" at bounding box center [1258, 321] width 104 height 37
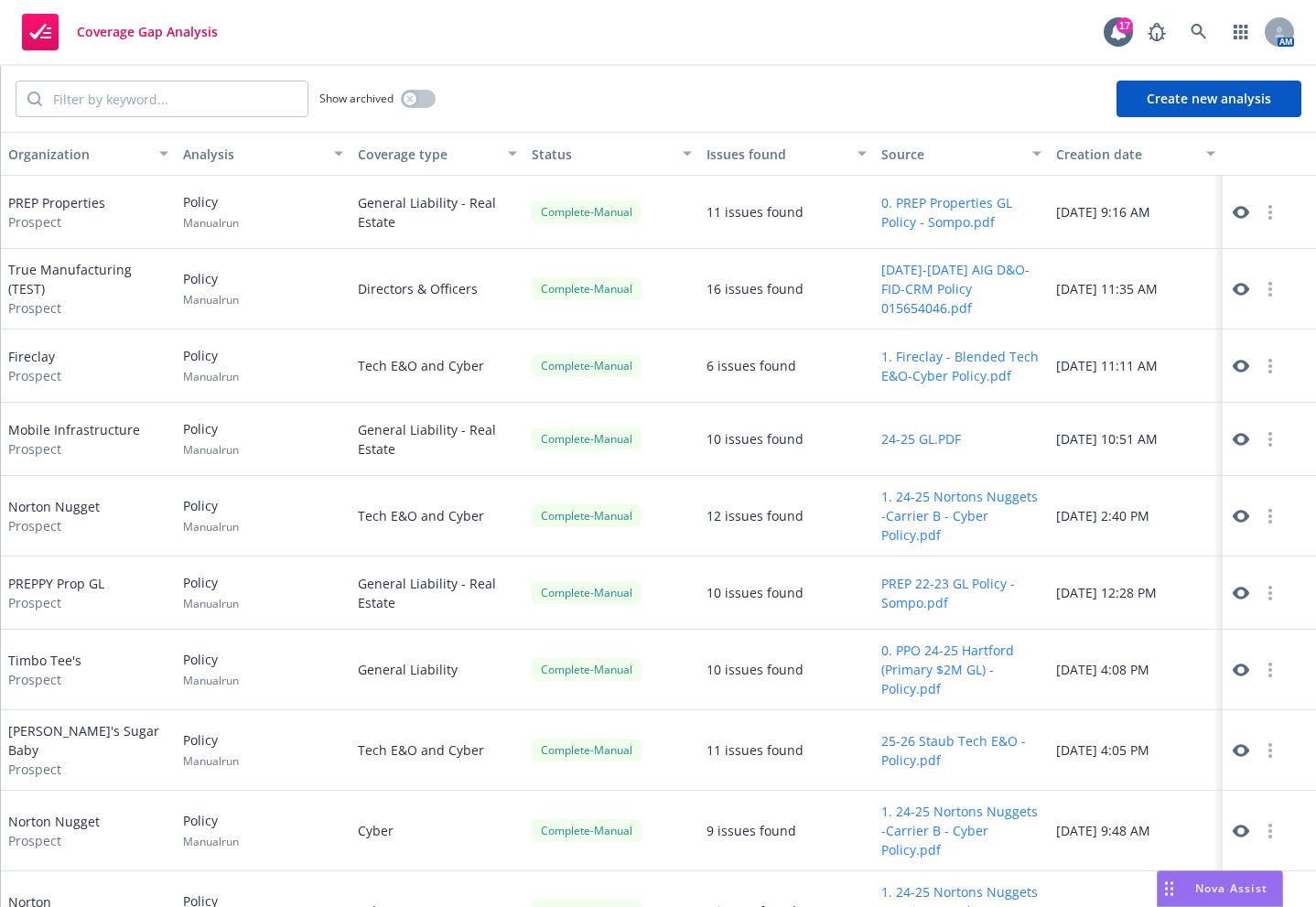
click at [1214, 96] on button "Create new analysis" at bounding box center [1208, 98] width 185 height 37
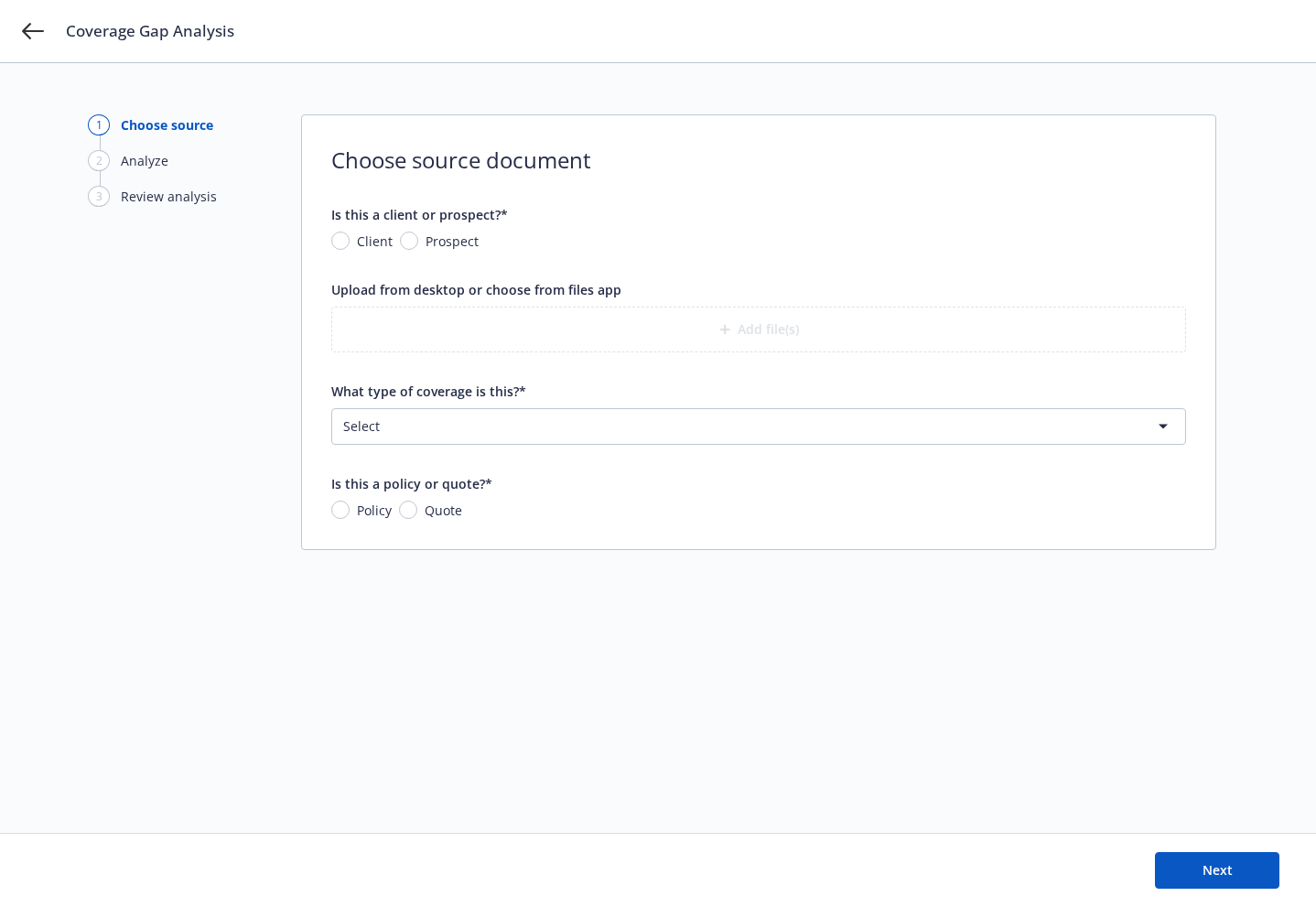
click at [462, 254] on form "Is this a client or prospect?* Client Prospect Upload from desktop or choose fr…" at bounding box center [759, 363] width 855 height 315
click at [461, 243] on span "Prospect" at bounding box center [451, 241] width 53 height 20
click at [418, 243] on input "Prospect" at bounding box center [409, 241] width 19 height 19
radio input "true"
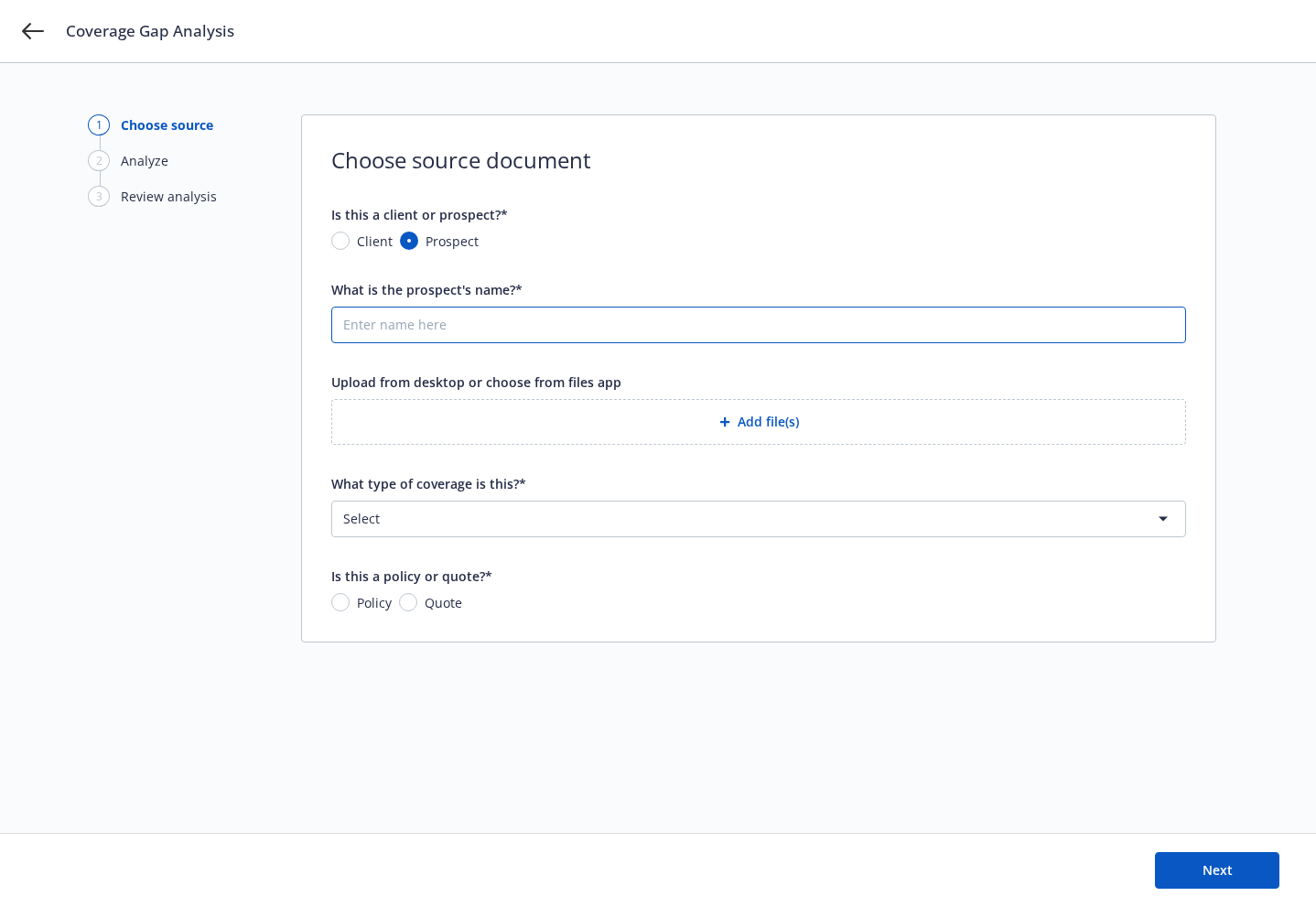
click at [480, 311] on input "What is the prospect's name?*" at bounding box center [759, 324] width 853 height 35
type input "e"
type input "B"
type input "NHRA"
click at [791, 410] on button "Add file(s)" at bounding box center [759, 422] width 855 height 46
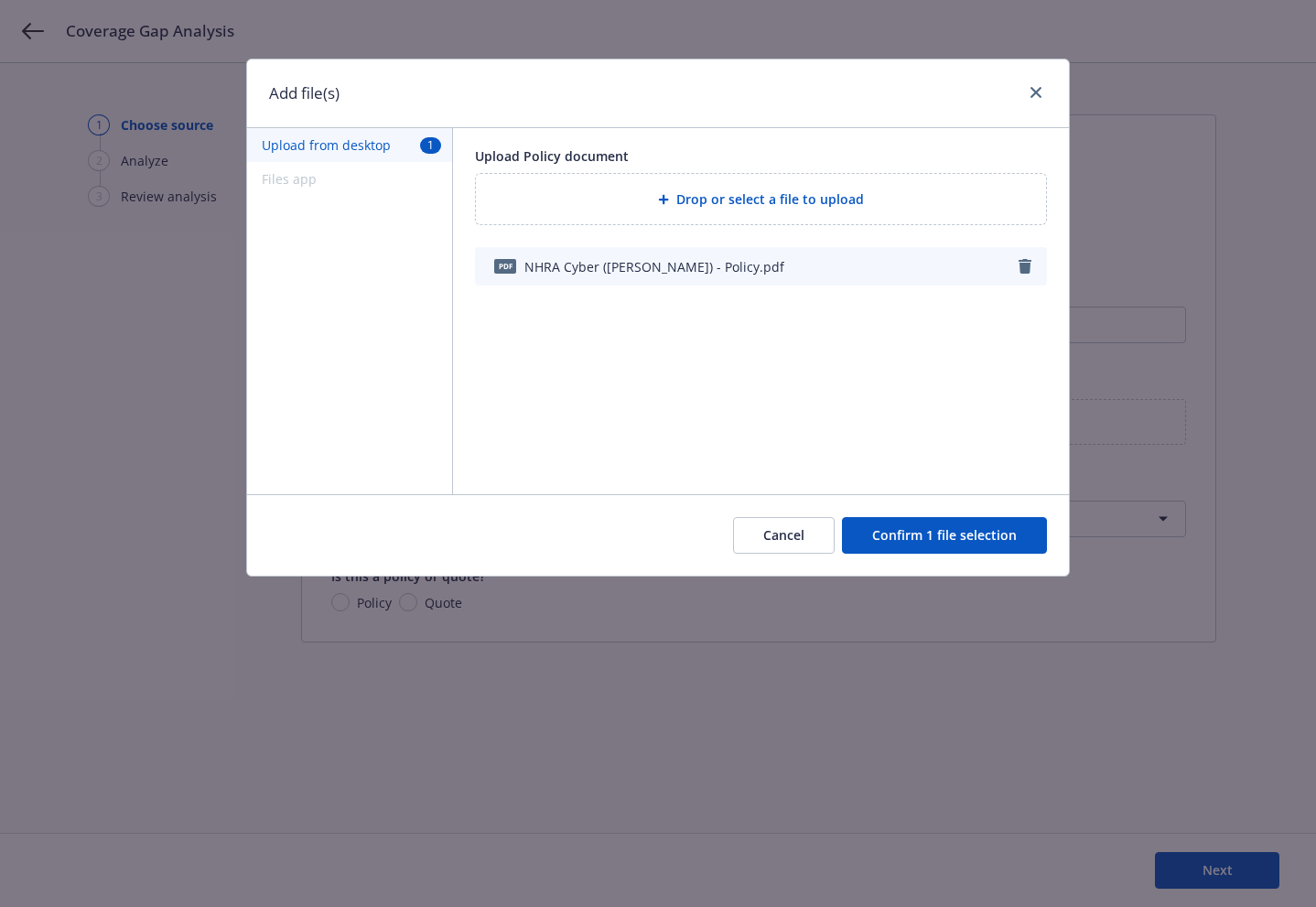
click at [918, 551] on button "Confirm 1 file selection" at bounding box center [944, 535] width 205 height 37
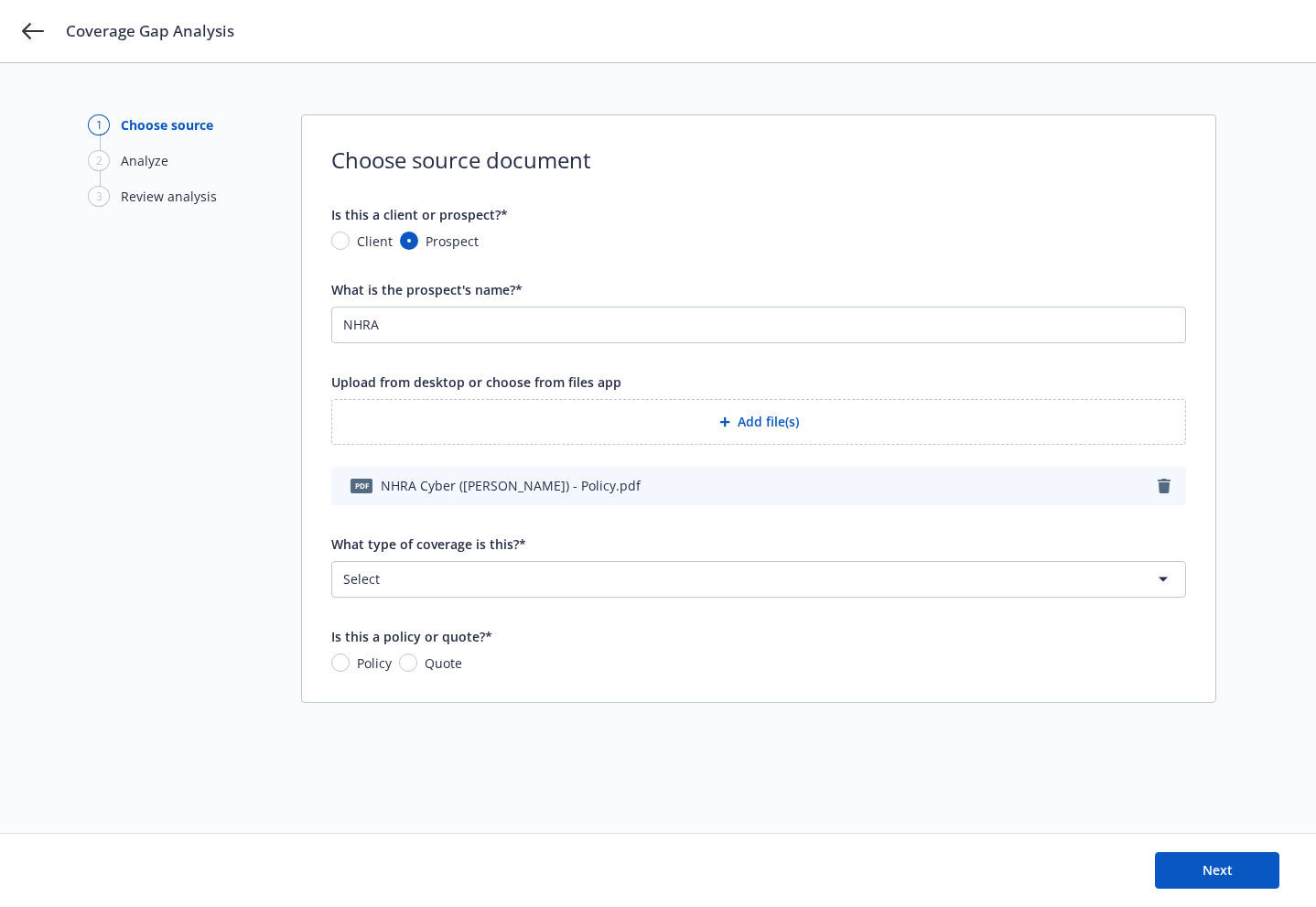
click at [516, 576] on html "Coverage Gap Analysis 1 Choose source 2 Analyze 3 Review analysis Choose source…" at bounding box center [658, 454] width 1316 height 907
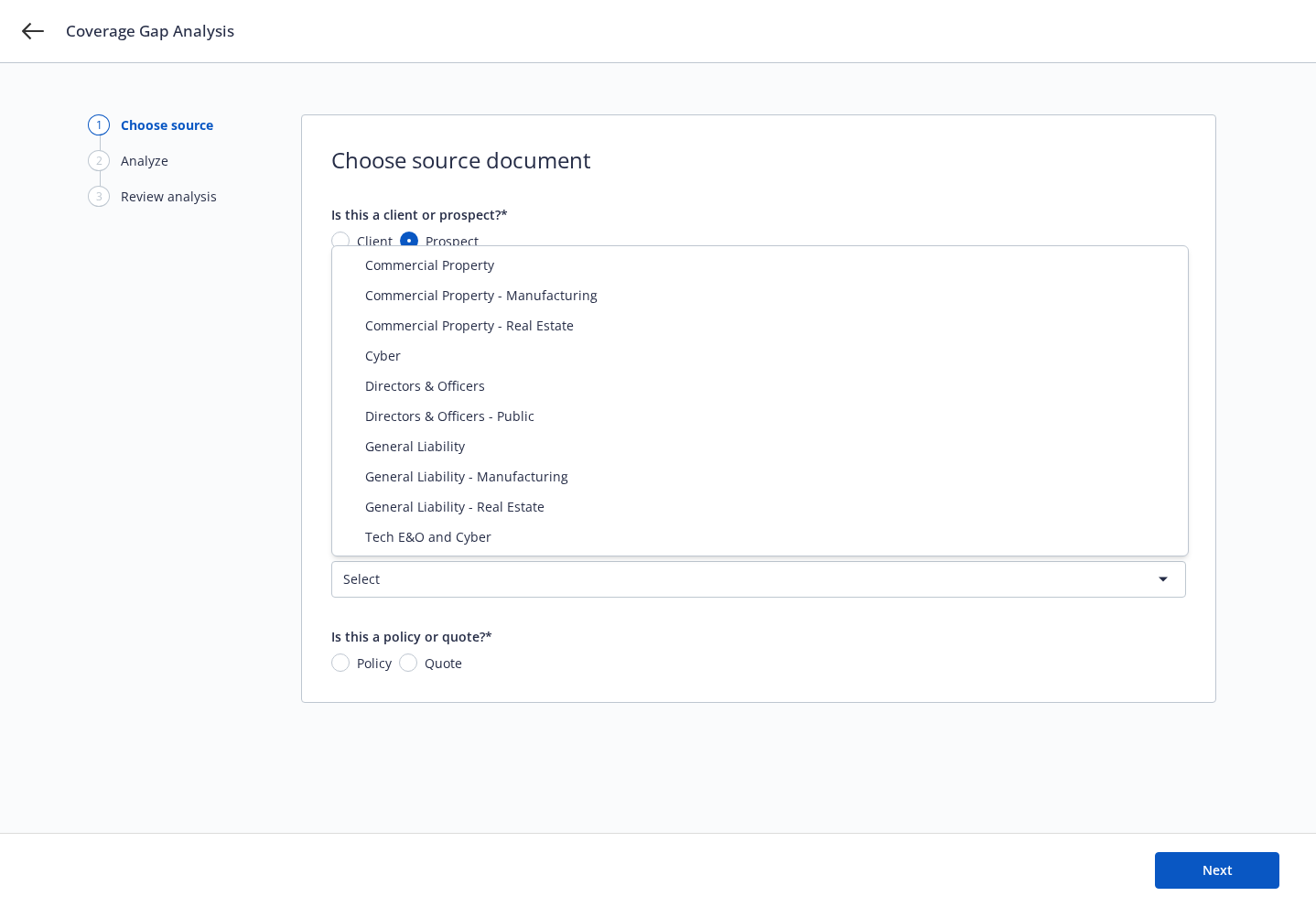
select select "CYBER"
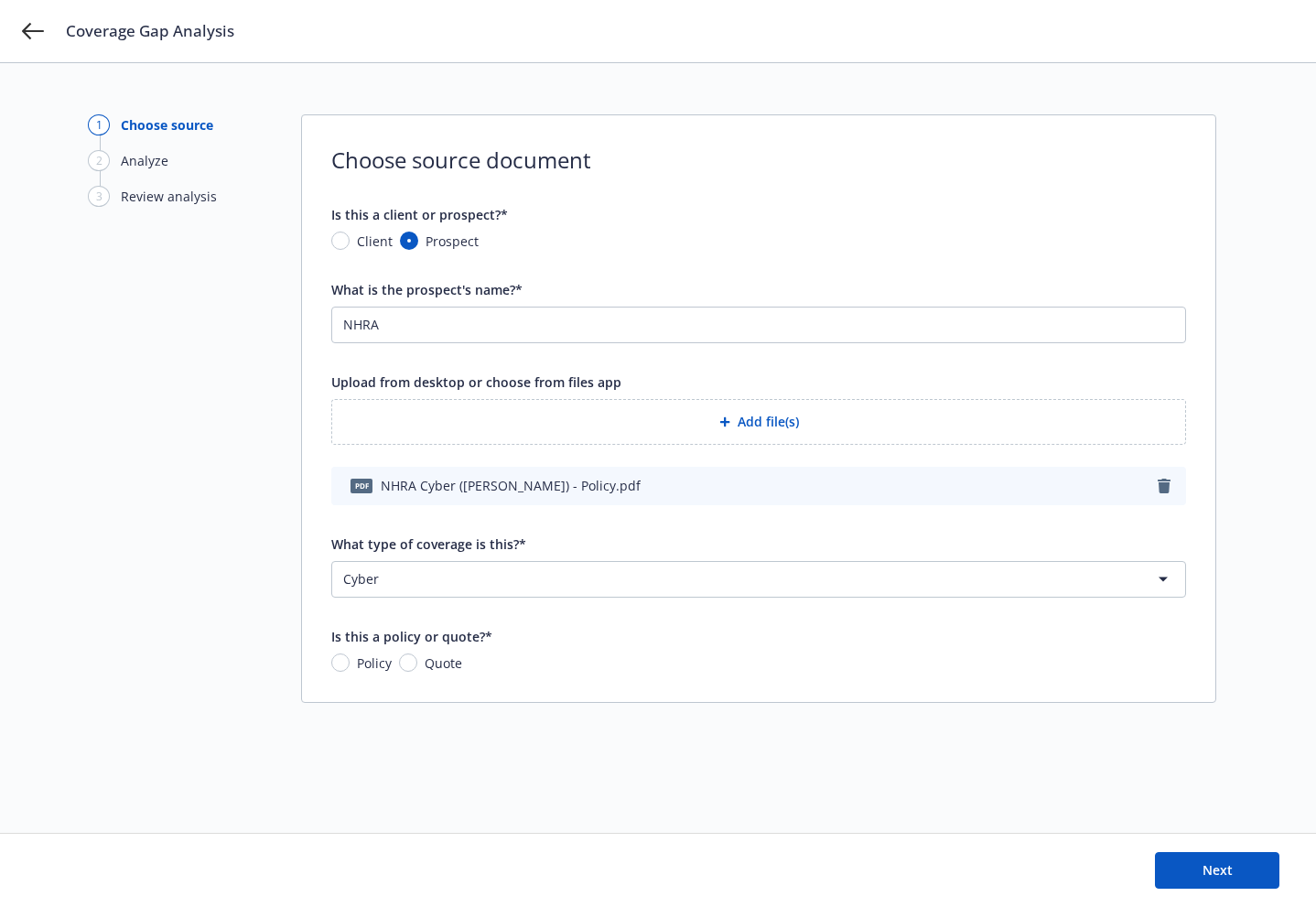
click at [430, 707] on div "1 Choose source 2 Analyze 3 Review analysis Choose source document Is this a cl…" at bounding box center [658, 448] width 1140 height 667
click at [363, 668] on span "Policy" at bounding box center [374, 663] width 35 height 20
click at [349, 668] on input "Policy" at bounding box center [341, 663] width 19 height 19
radio input "true"
click at [1184, 817] on button "Next" at bounding box center [1217, 870] width 125 height 37
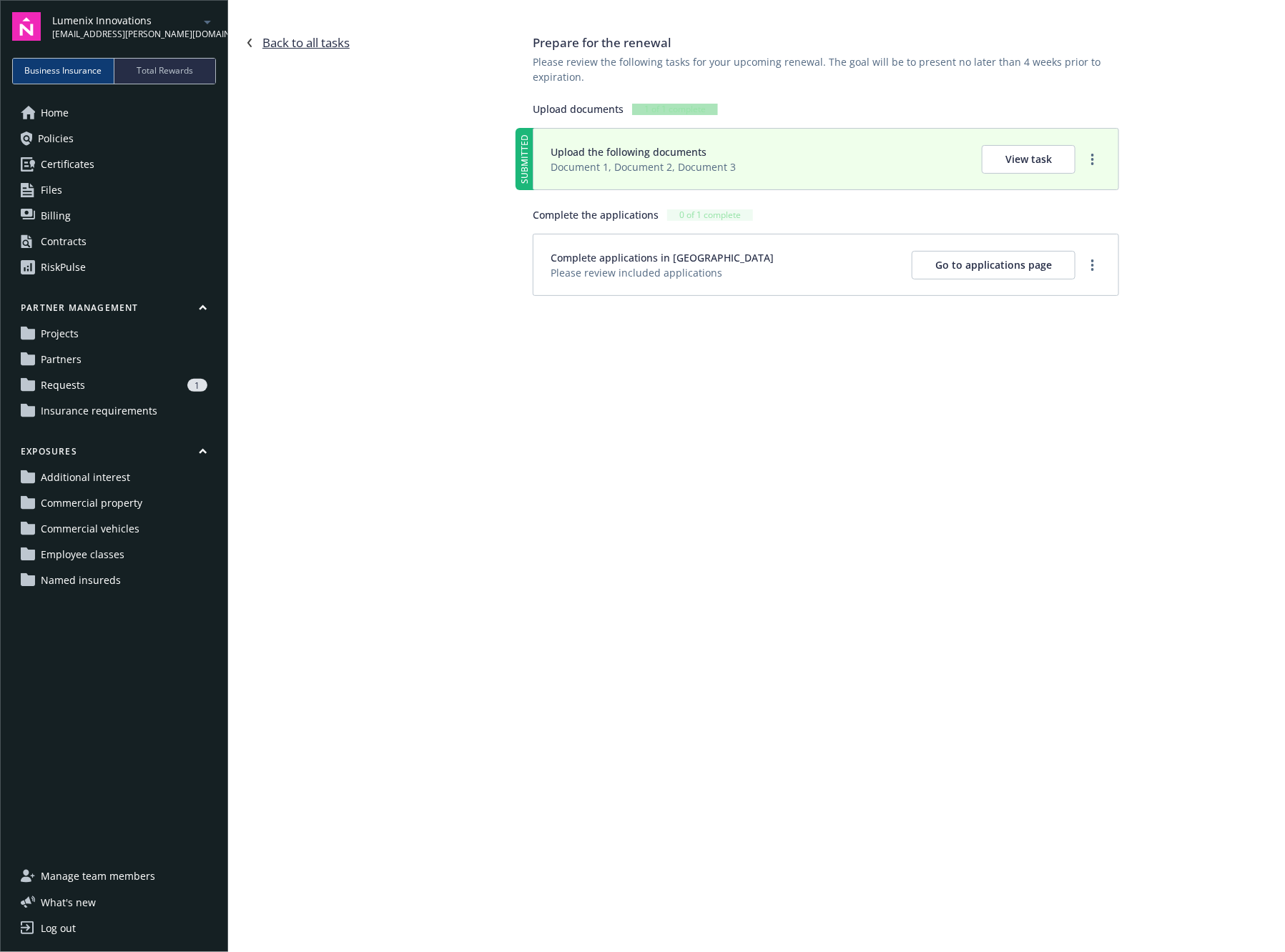
click at [319, 45] on link "Back to all tasks" at bounding box center [297, 42] width 105 height 17
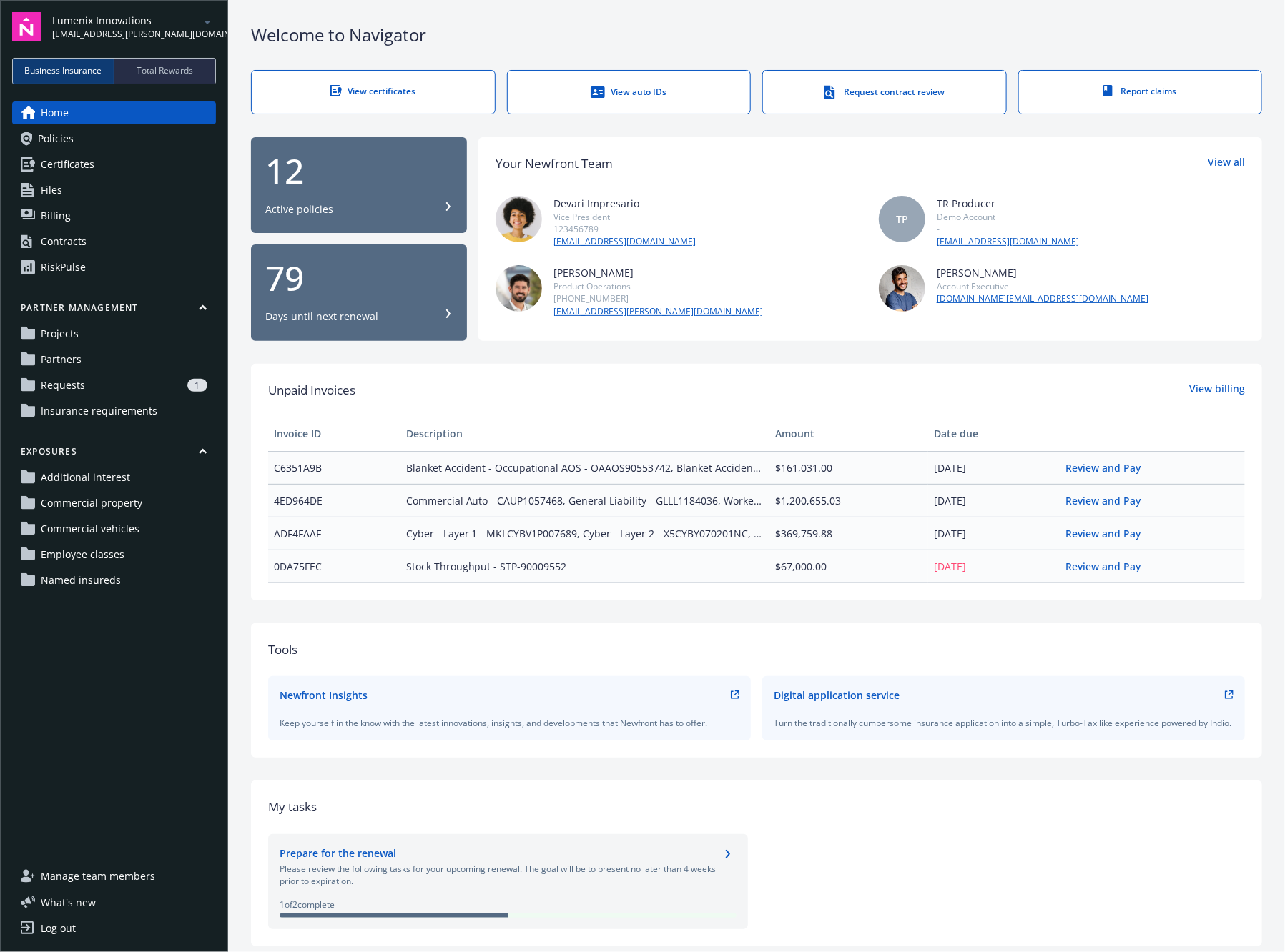
click at [183, 131] on link "Policies" at bounding box center [114, 138] width 203 height 23
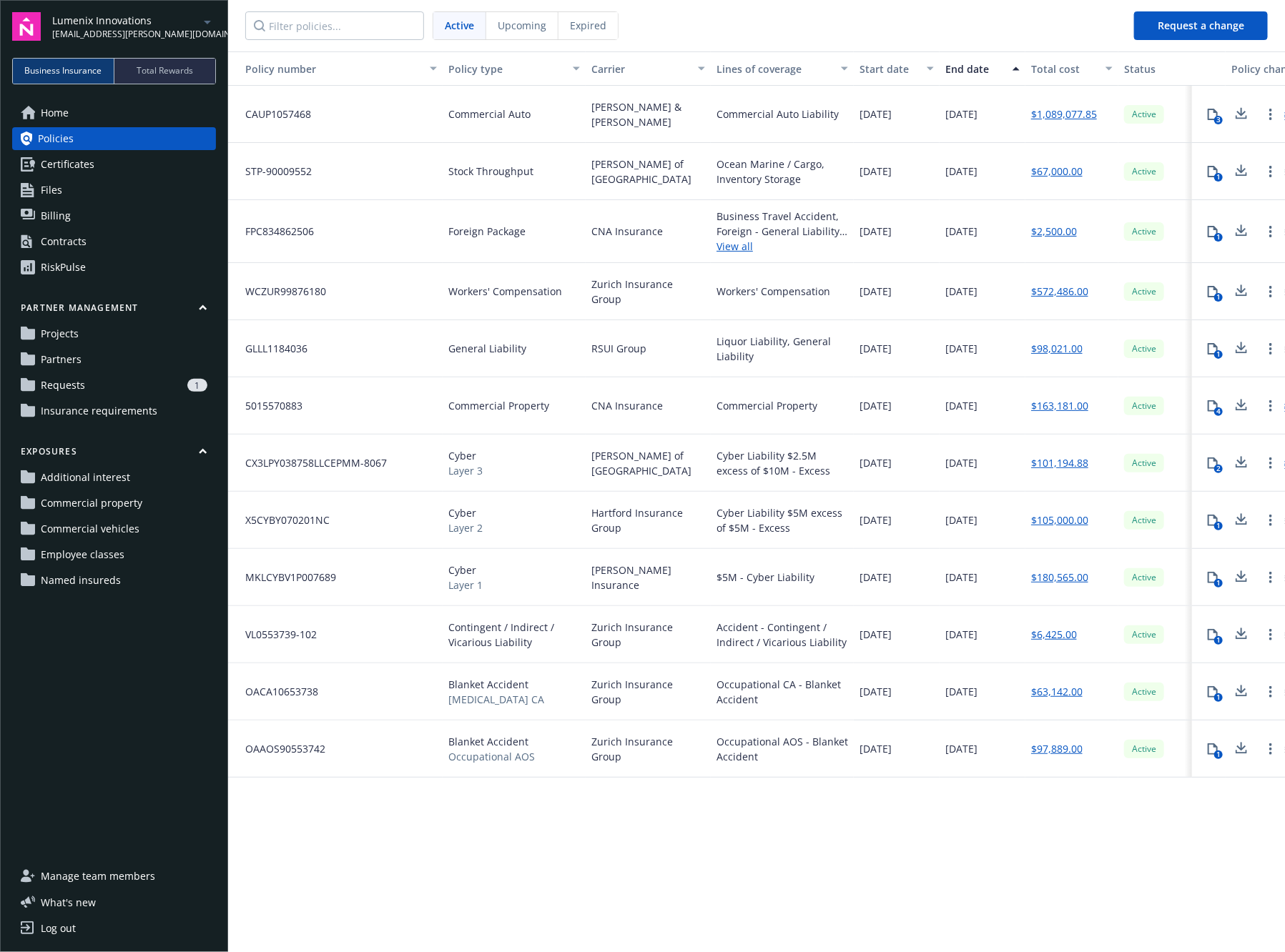
click at [590, 19] on span "Expired" at bounding box center [588, 25] width 37 height 15
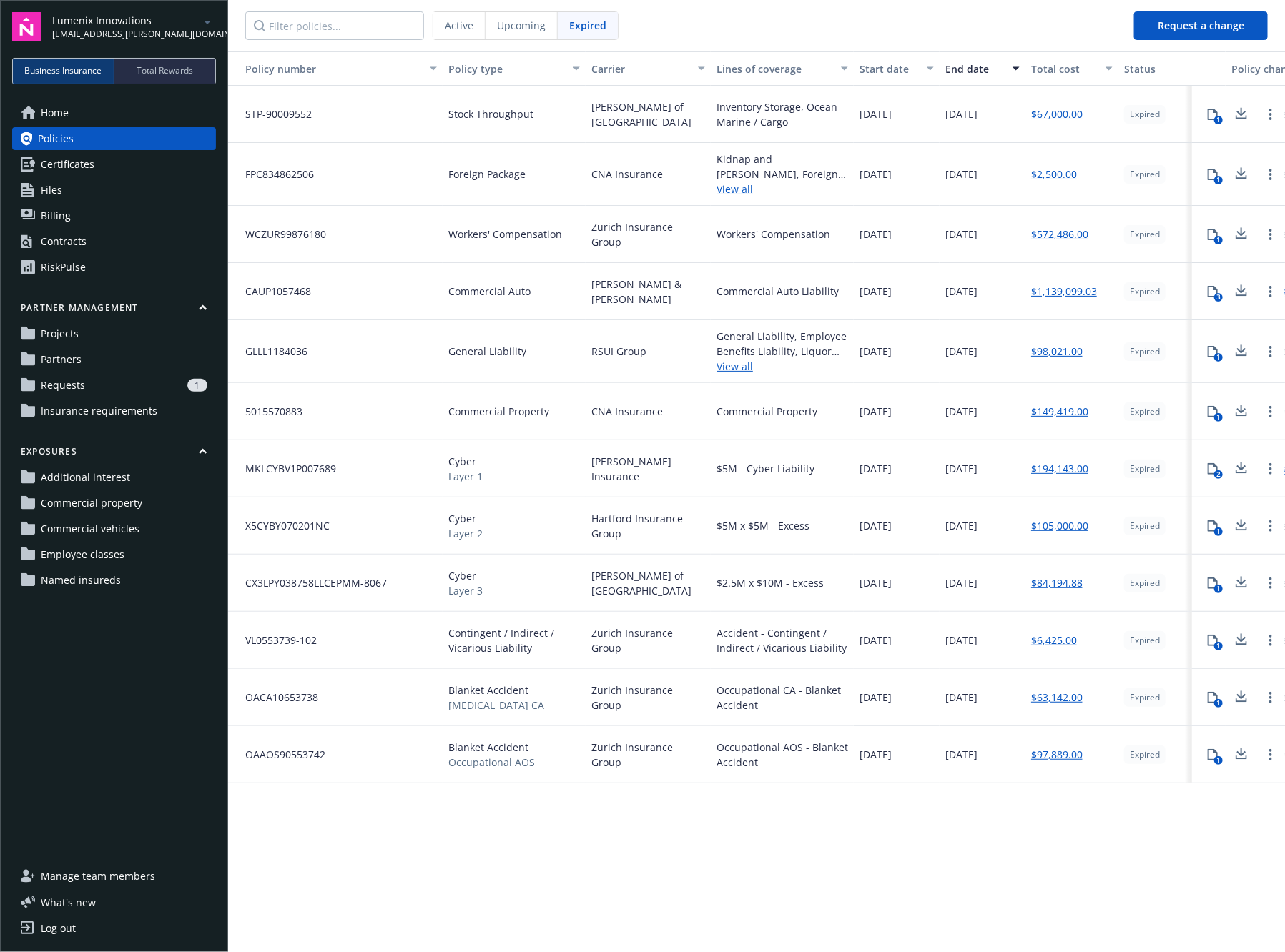
click at [1197, 26] on button "Request a change" at bounding box center [1201, 26] width 134 height 29
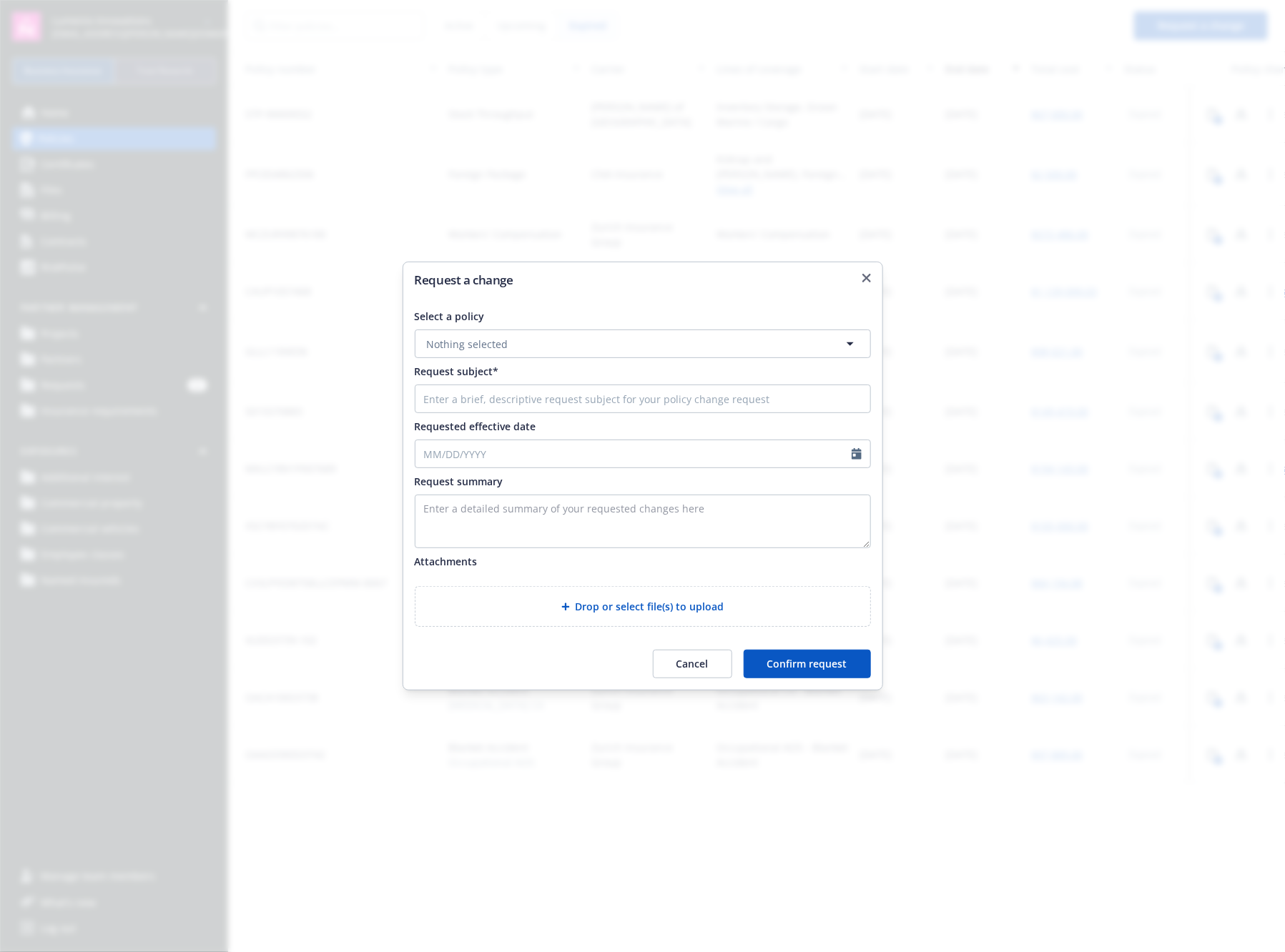
click at [861, 285] on h2 "Request a change" at bounding box center [642, 280] width 456 height 12
click at [861, 282] on h2 "Request a change" at bounding box center [642, 280] width 456 height 12
click at [869, 277] on icon "button" at bounding box center [866, 278] width 9 height 9
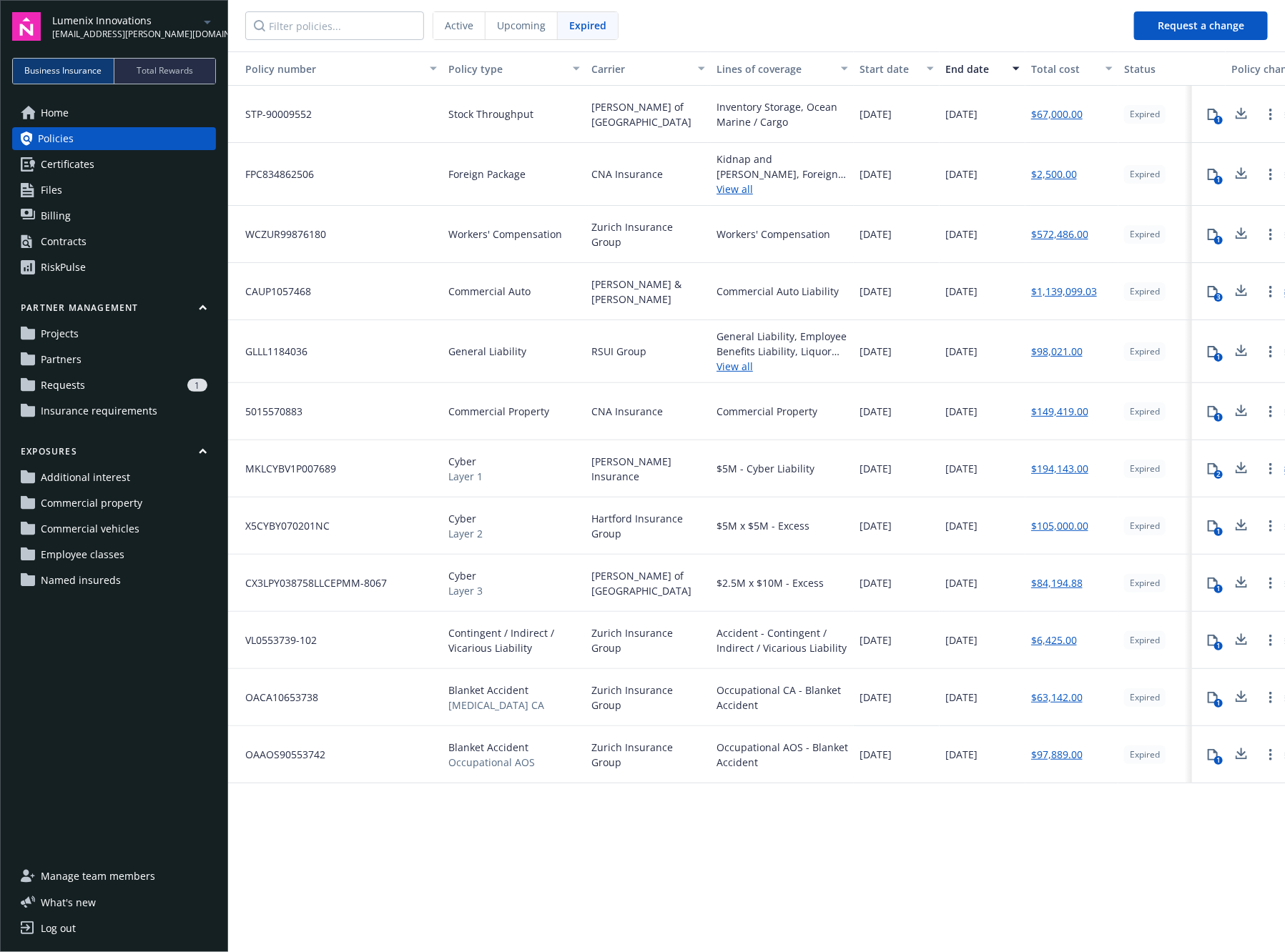
click at [110, 173] on link "Certificates" at bounding box center [114, 164] width 203 height 23
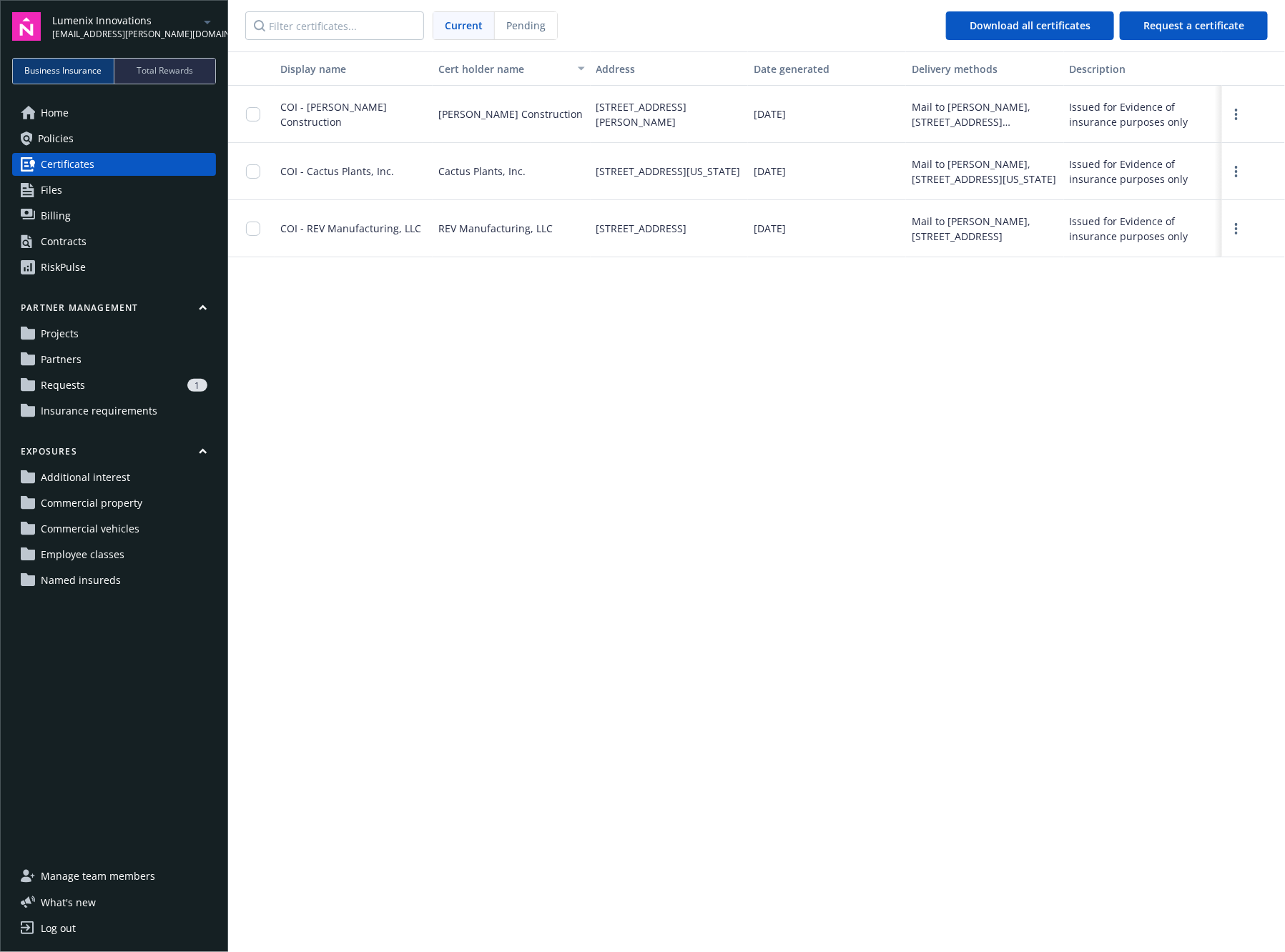
click at [108, 509] on span "Commercial property" at bounding box center [91, 503] width 102 height 23
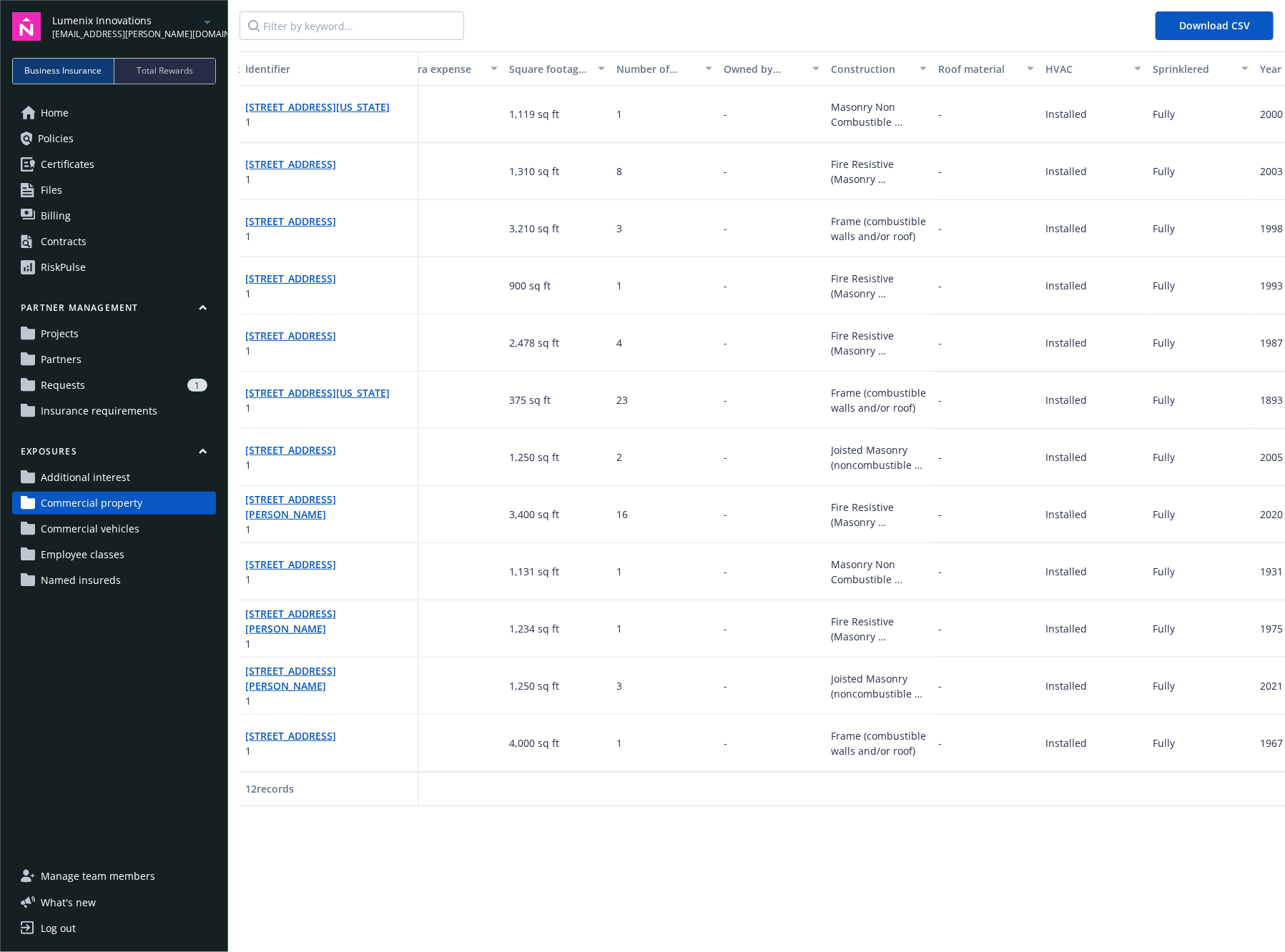
scroll to position [0, 2083]
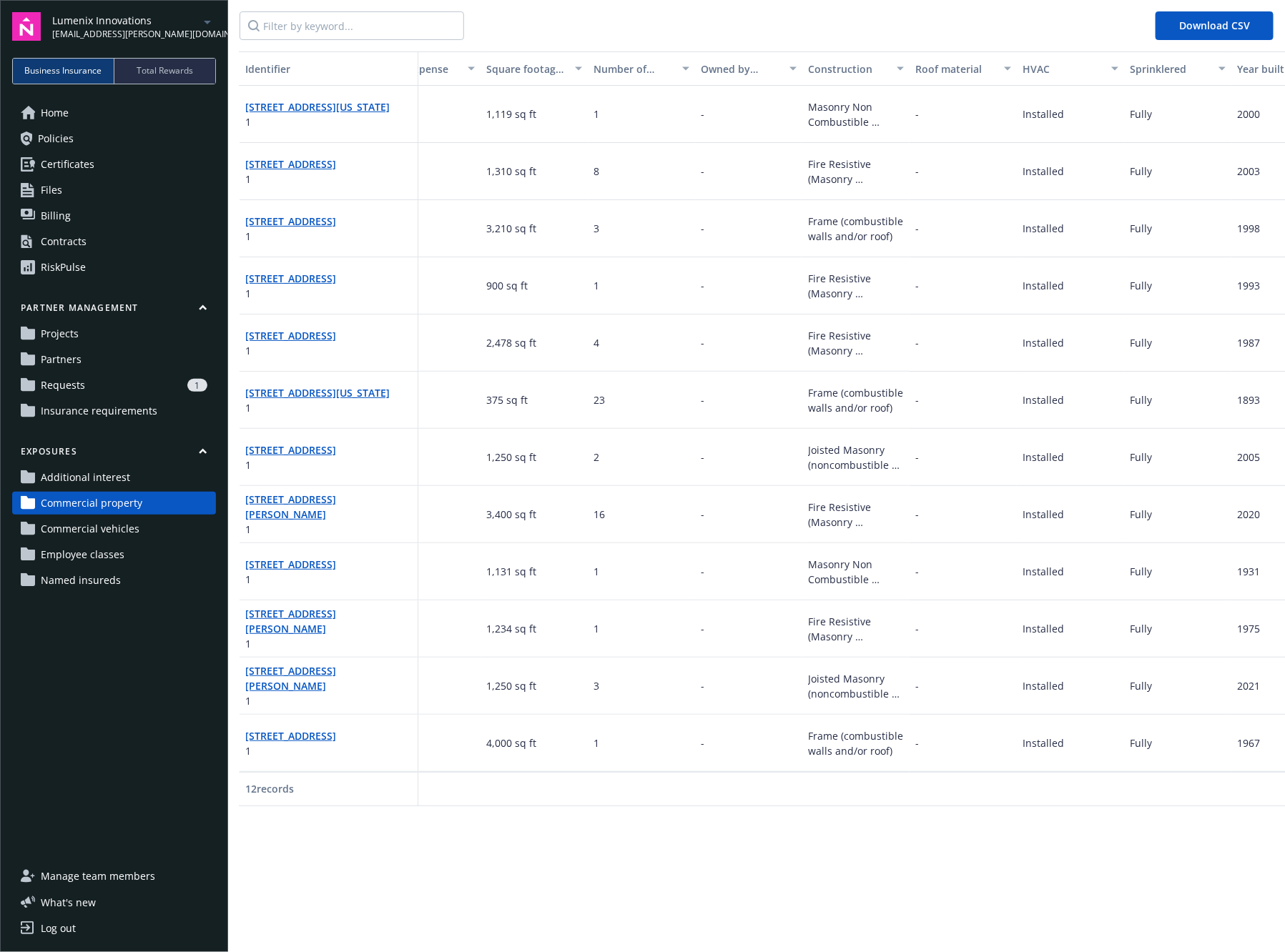
click at [109, 249] on link "Contracts" at bounding box center [114, 241] width 203 height 23
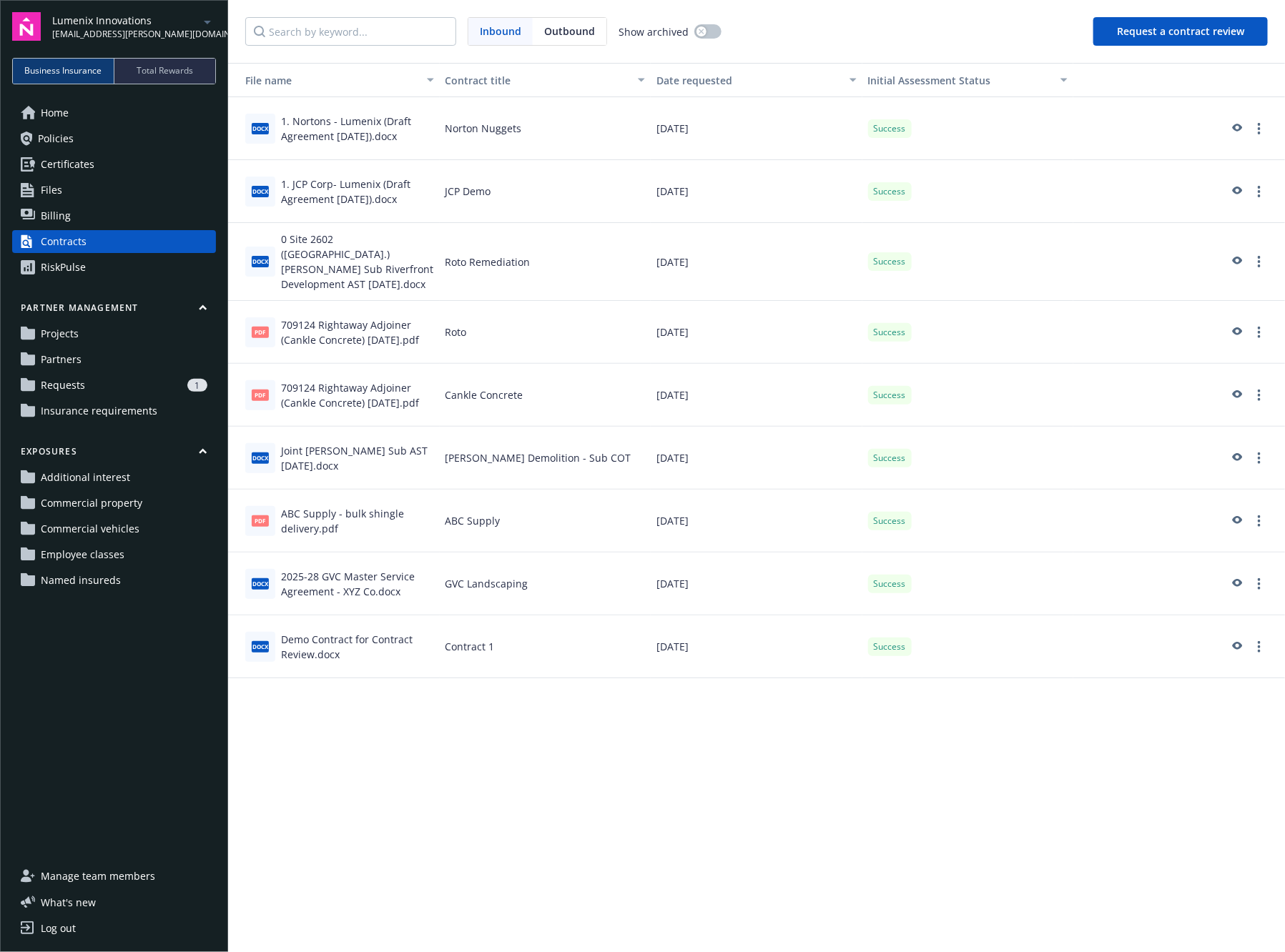
click at [1169, 38] on button "Request a contract review" at bounding box center [1180, 31] width 174 height 29
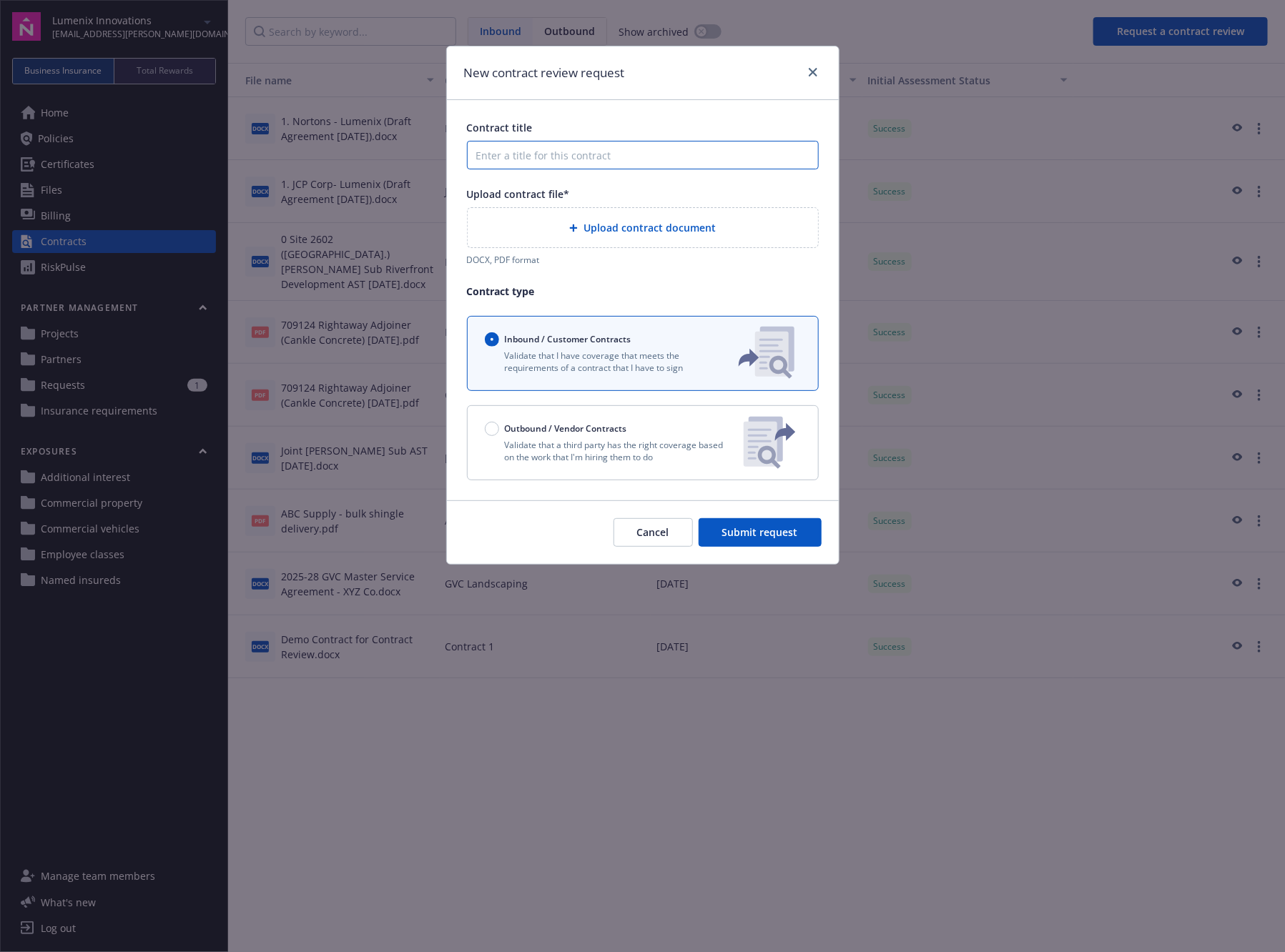
click at [706, 154] on input "Contract title" at bounding box center [642, 154] width 352 height 29
type input "True MFG"
click at [639, 228] on span "Upload contract document" at bounding box center [649, 228] width 132 height 15
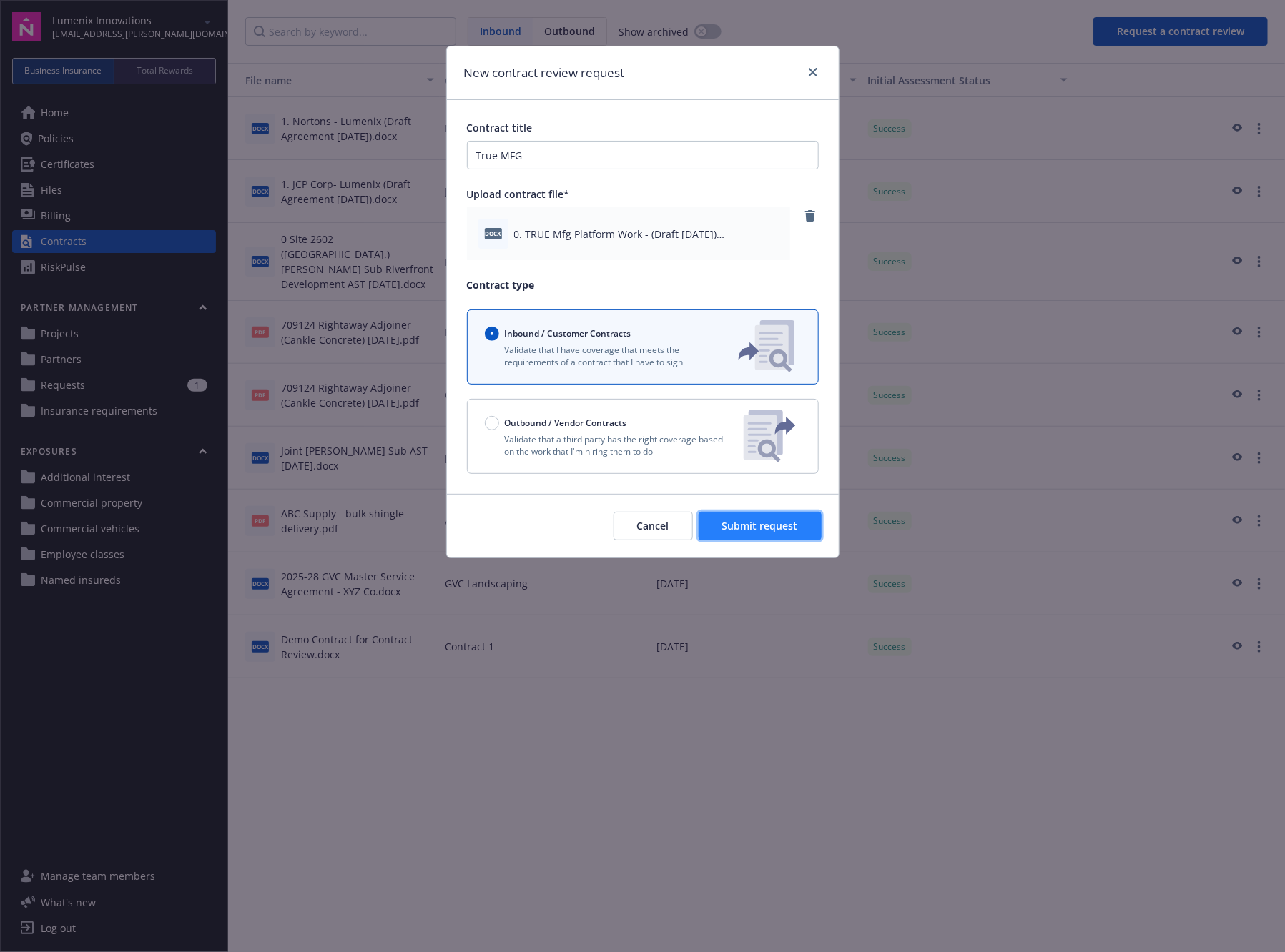
click at [763, 519] on span "Submit request" at bounding box center [760, 525] width 76 height 14
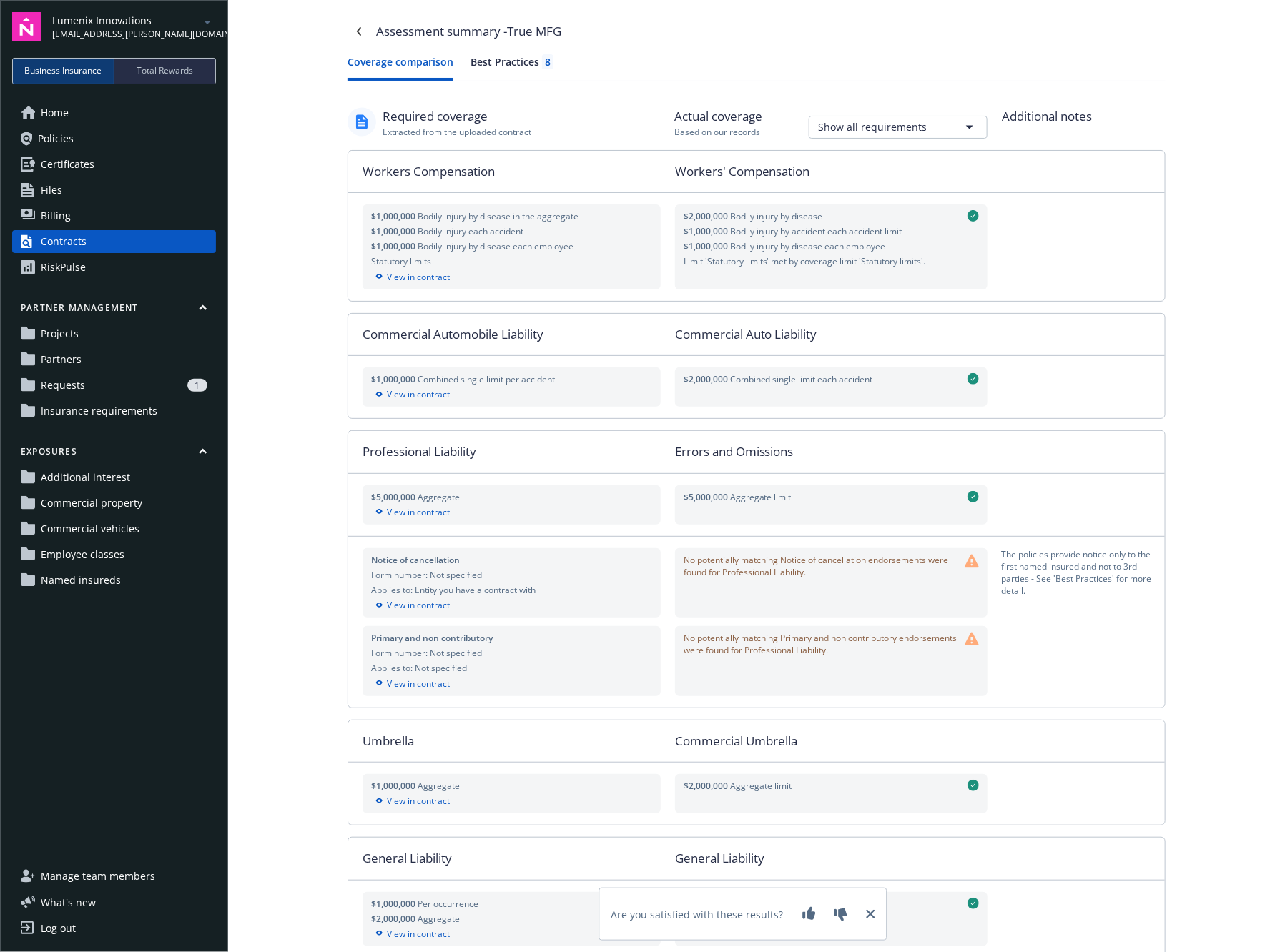
click at [503, 66] on div "Best Practices 8" at bounding box center [512, 61] width 83 height 15
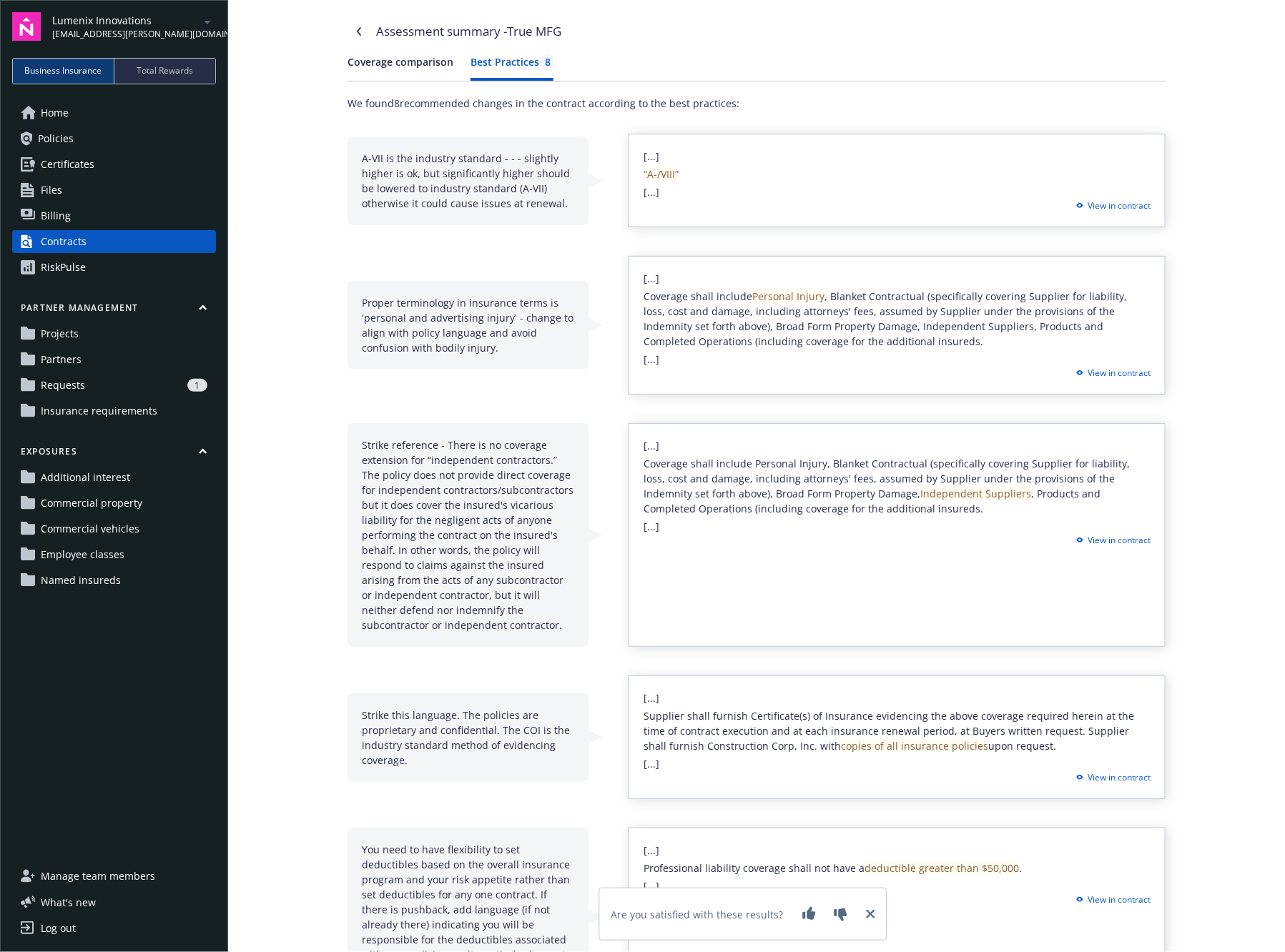
click at [662, 191] on div "[...] “A-/VIII” [...] View in contract" at bounding box center [897, 181] width 537 height 94
click at [352, 37] on link "Navigate back" at bounding box center [359, 31] width 23 height 23
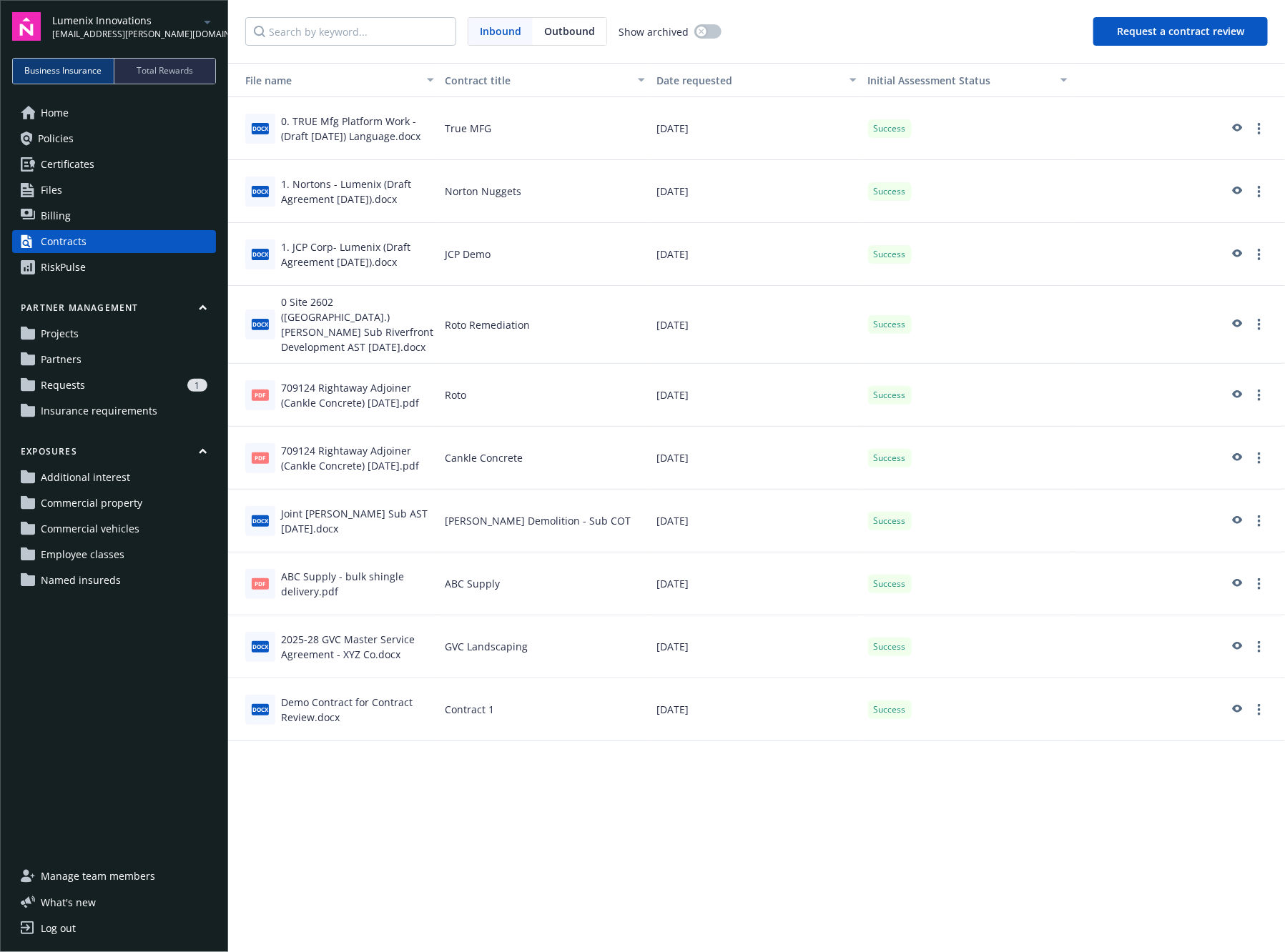
click at [1126, 31] on button "Request a contract review" at bounding box center [1180, 31] width 174 height 29
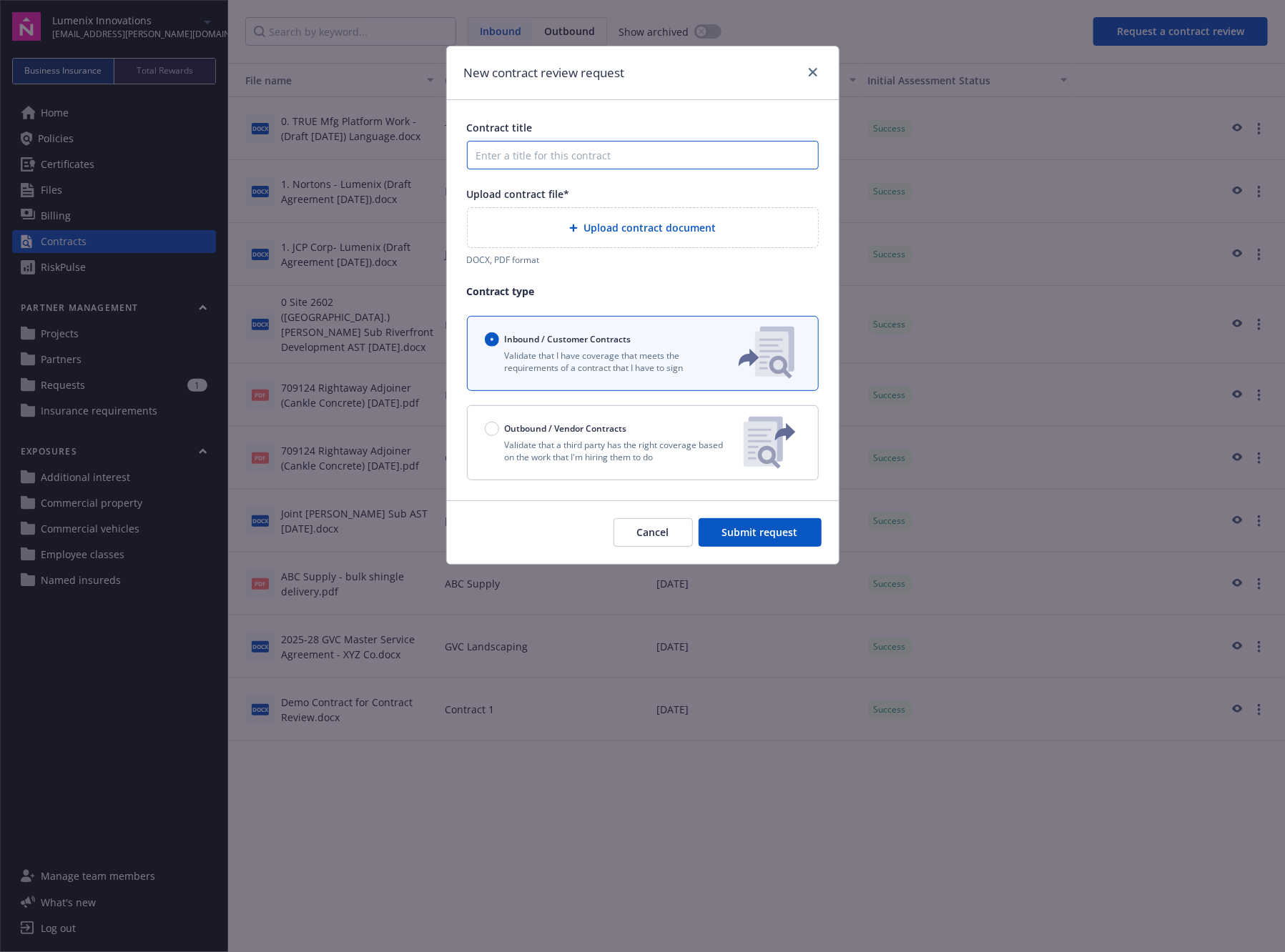
click at [648, 165] on input "Contract title" at bounding box center [642, 154] width 352 height 29
click at [675, 118] on div "Contract title Upload contract file* Upload contract document DOCX, PDF format …" at bounding box center [642, 300] width 392 height 400
click at [679, 154] on input "Contract title" at bounding box center [642, 154] width 352 height 29
type input "Roto"
click at [669, 238] on div "Upload contract document" at bounding box center [642, 228] width 351 height 40
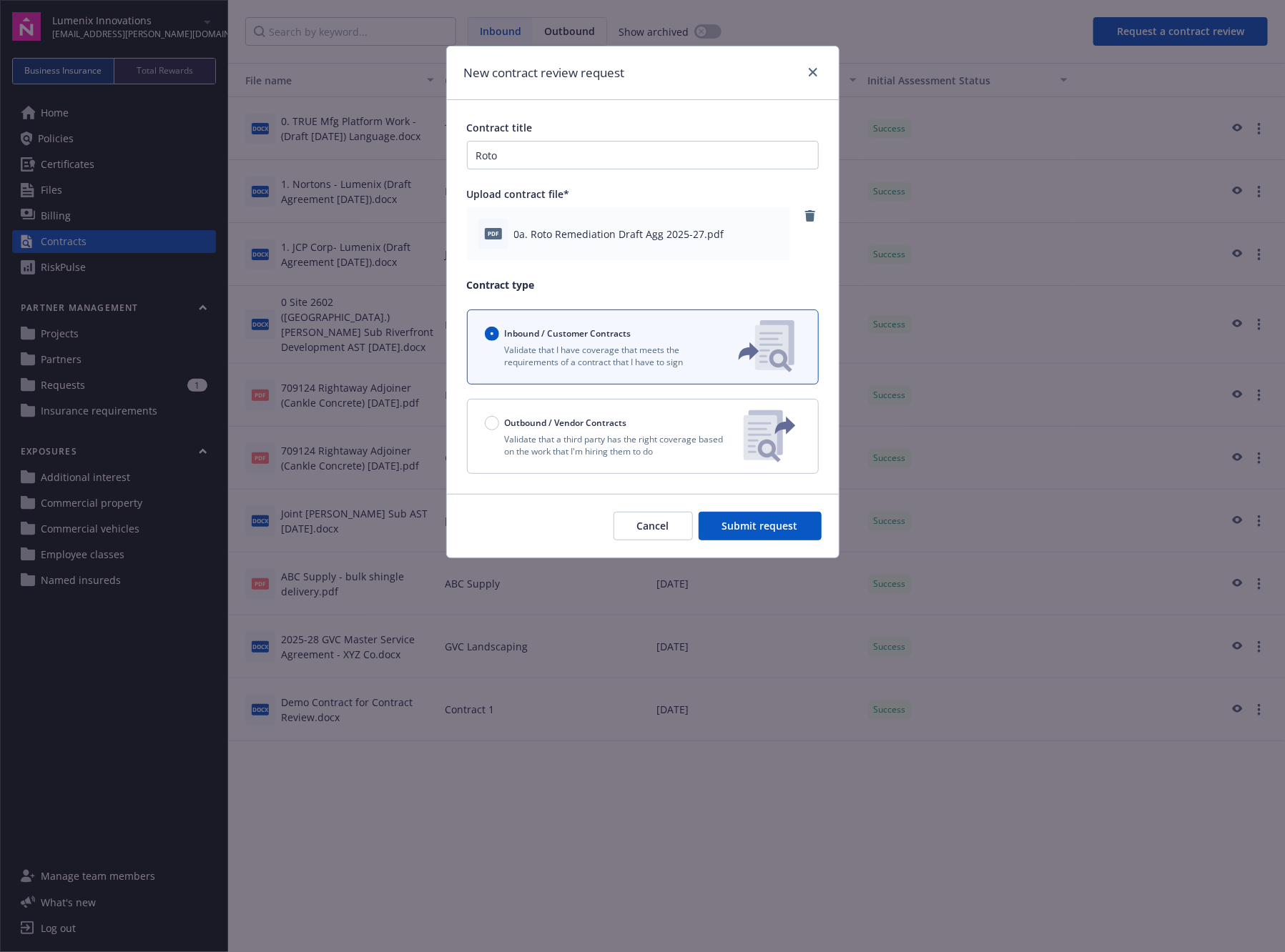
click at [656, 427] on div "Outbound / Vendor Contracts" at bounding box center [608, 424] width 247 height 15
click at [499, 427] on input "Outbound / Vendor Contracts" at bounding box center [492, 424] width 15 height 15
radio input "false"
radio input "true"
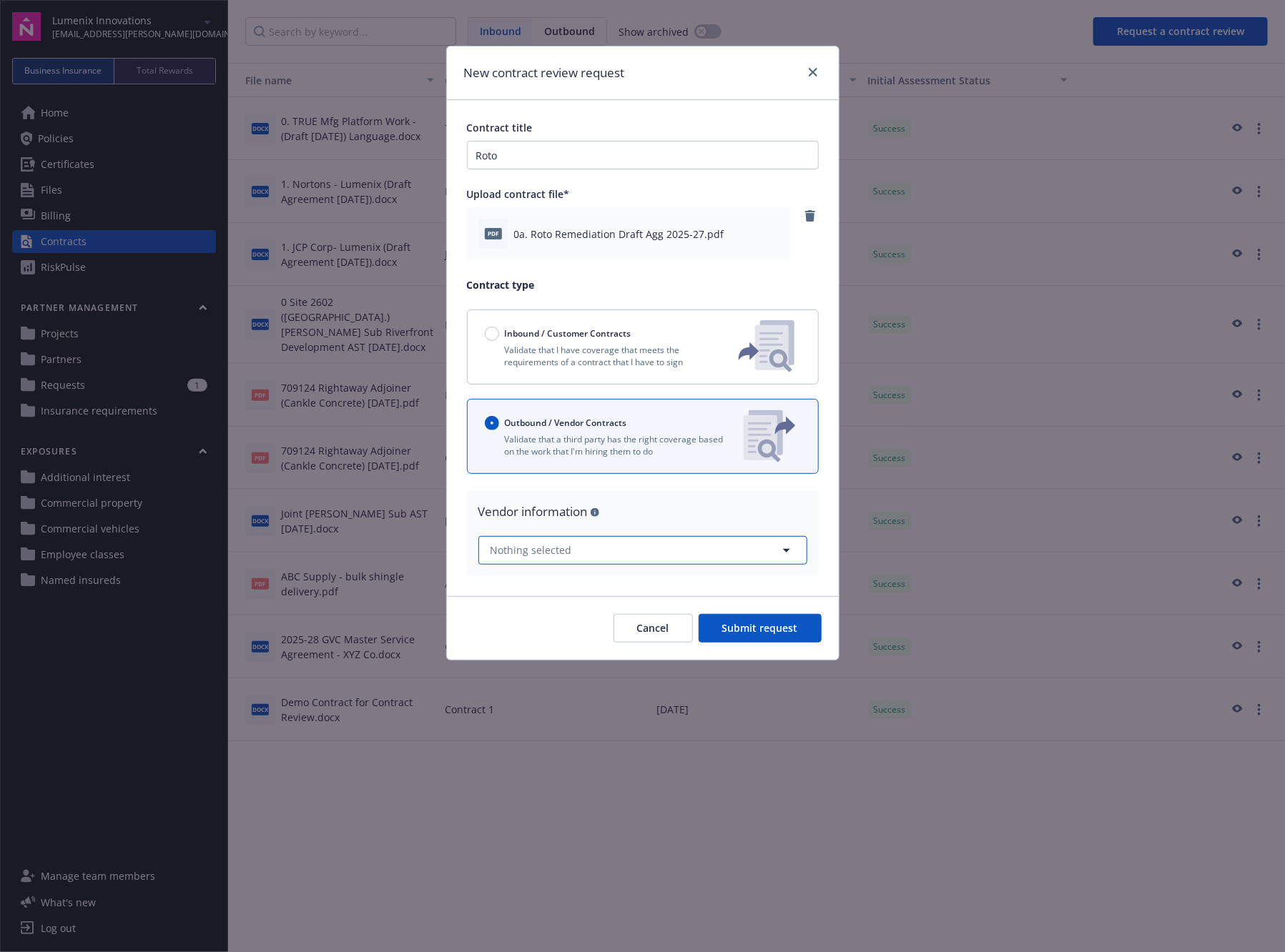
click at [675, 550] on button "Nothing selected" at bounding box center [642, 550] width 329 height 29
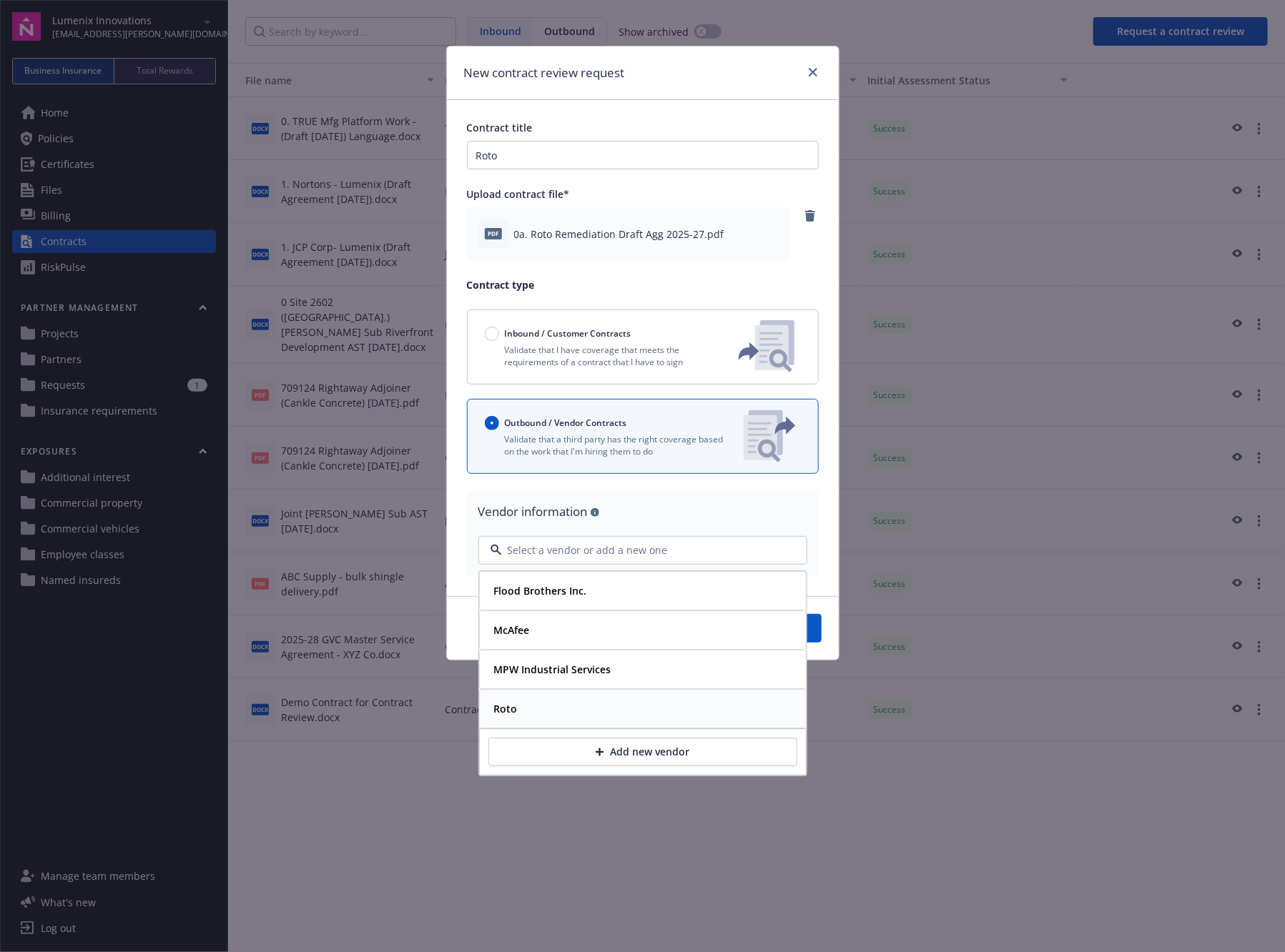
click at [628, 713] on div "Roto" at bounding box center [642, 709] width 309 height 20
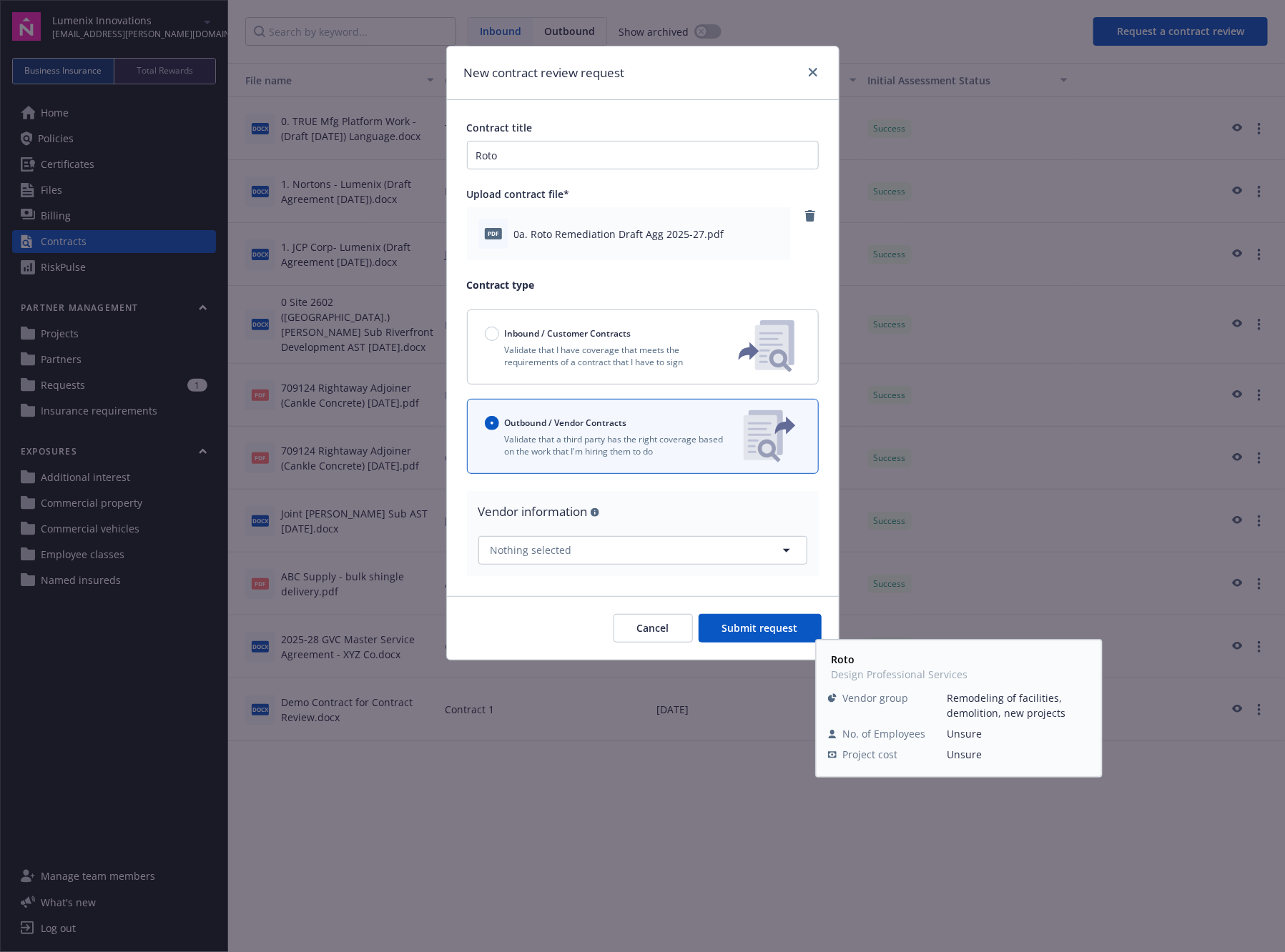
select select "CATEGORY_ONE"
select select "REMODELING_OF_FACILITIES"
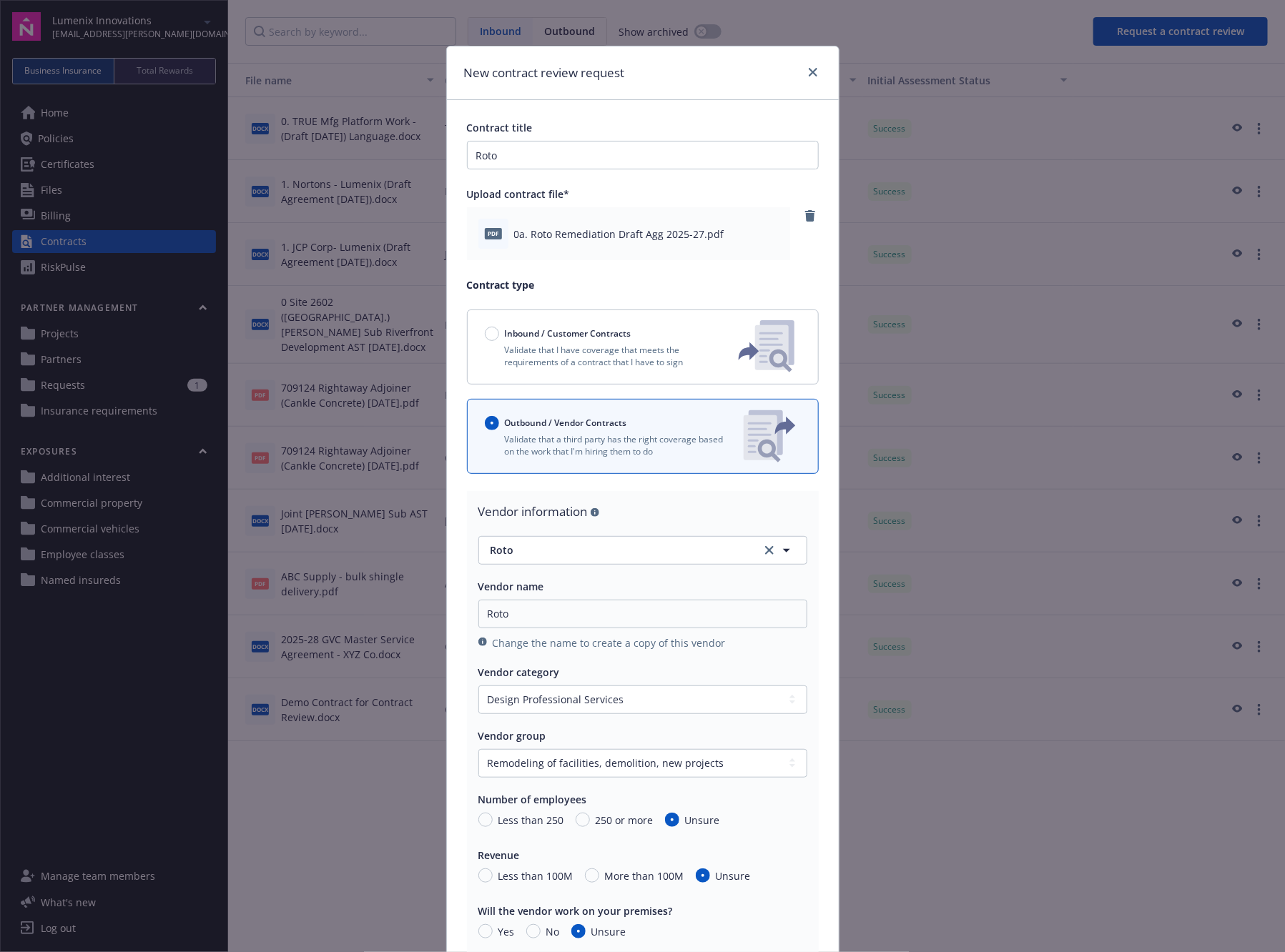
click at [467, 673] on div "Vendor information Roto Vendor name Roto Change the name to create a copy of th…" at bounding box center [642, 784] width 352 height 585
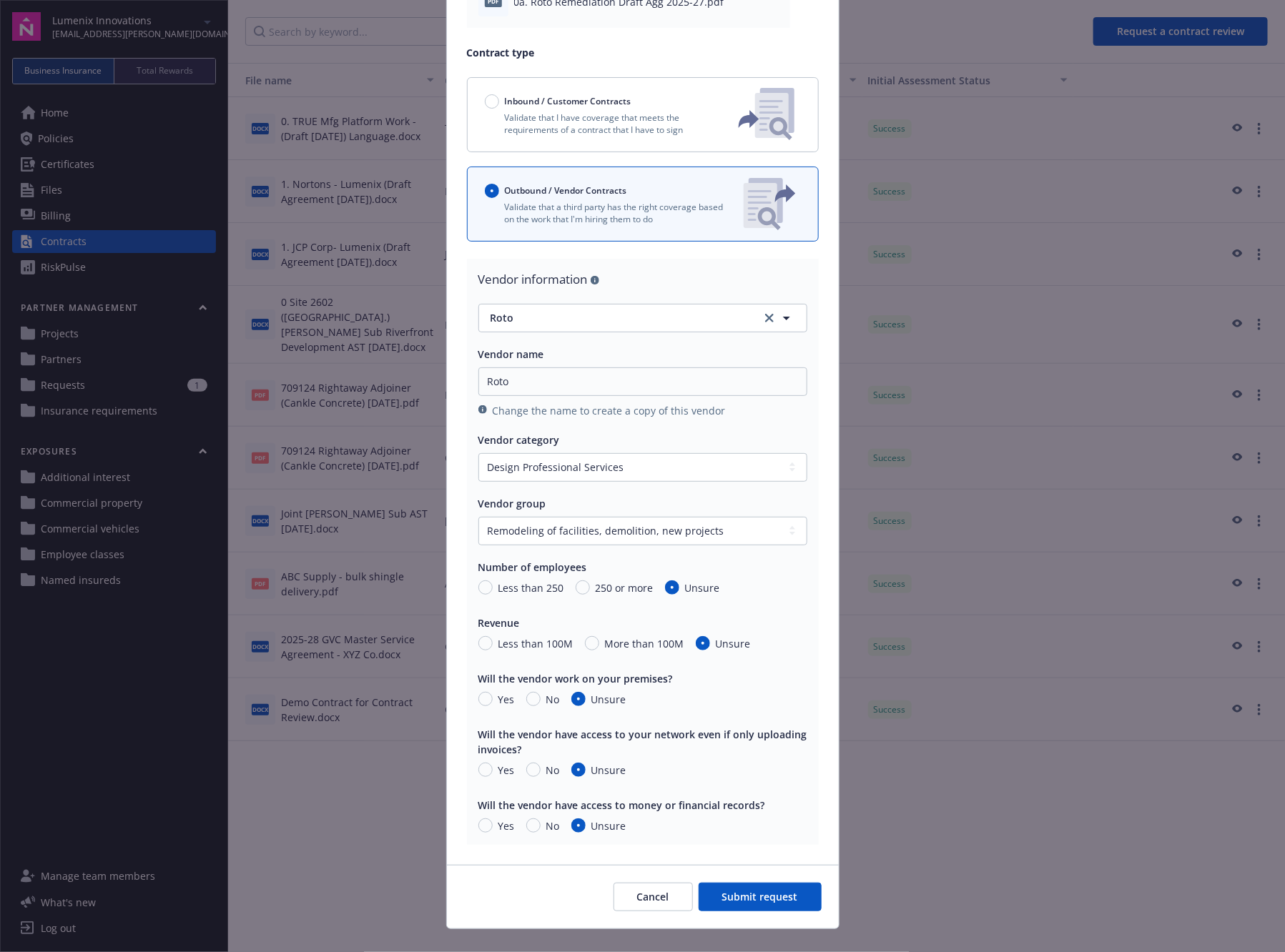
scroll to position [254, 0]
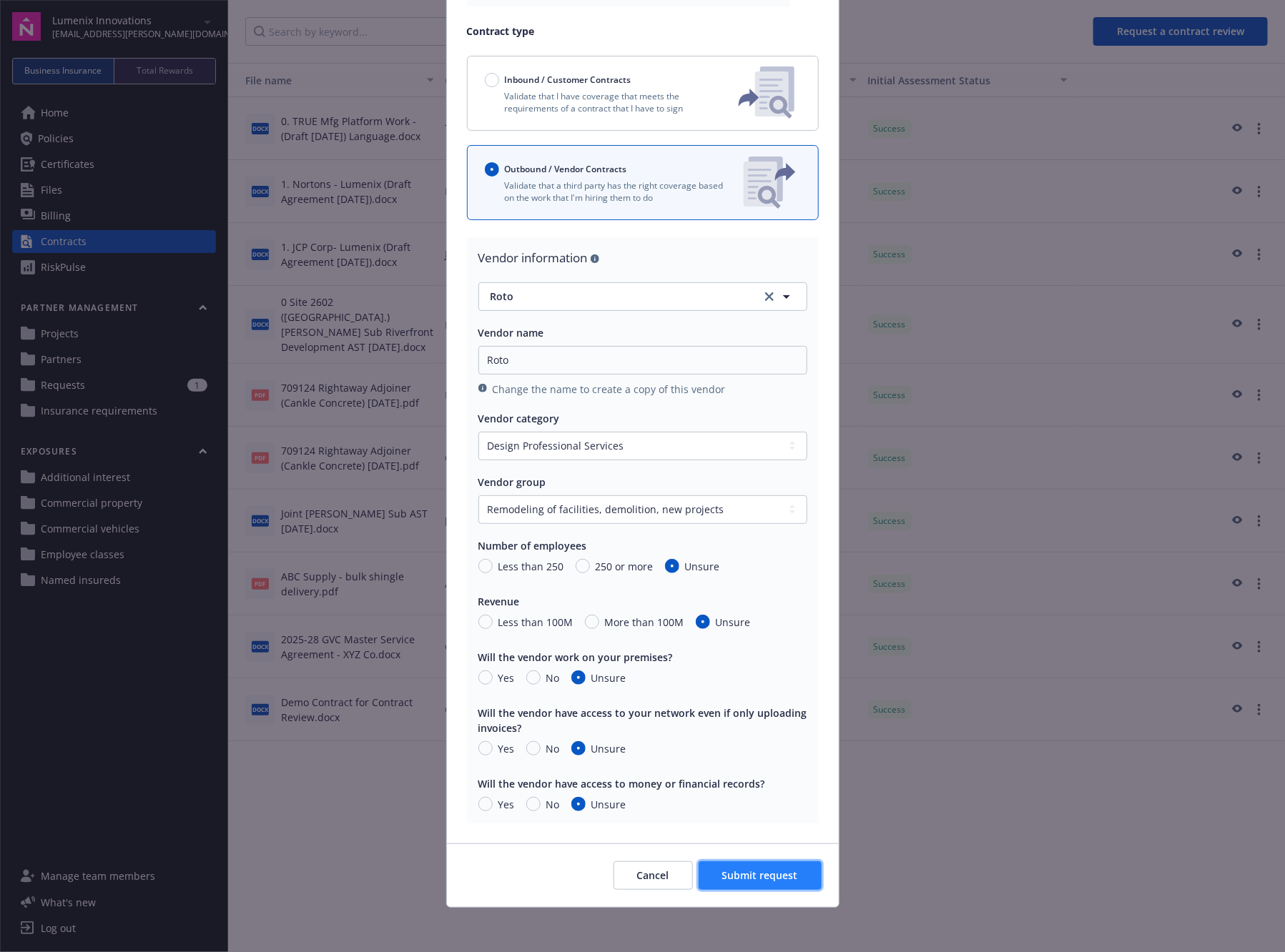
click at [748, 877] on span "Submit request" at bounding box center [760, 875] width 76 height 14
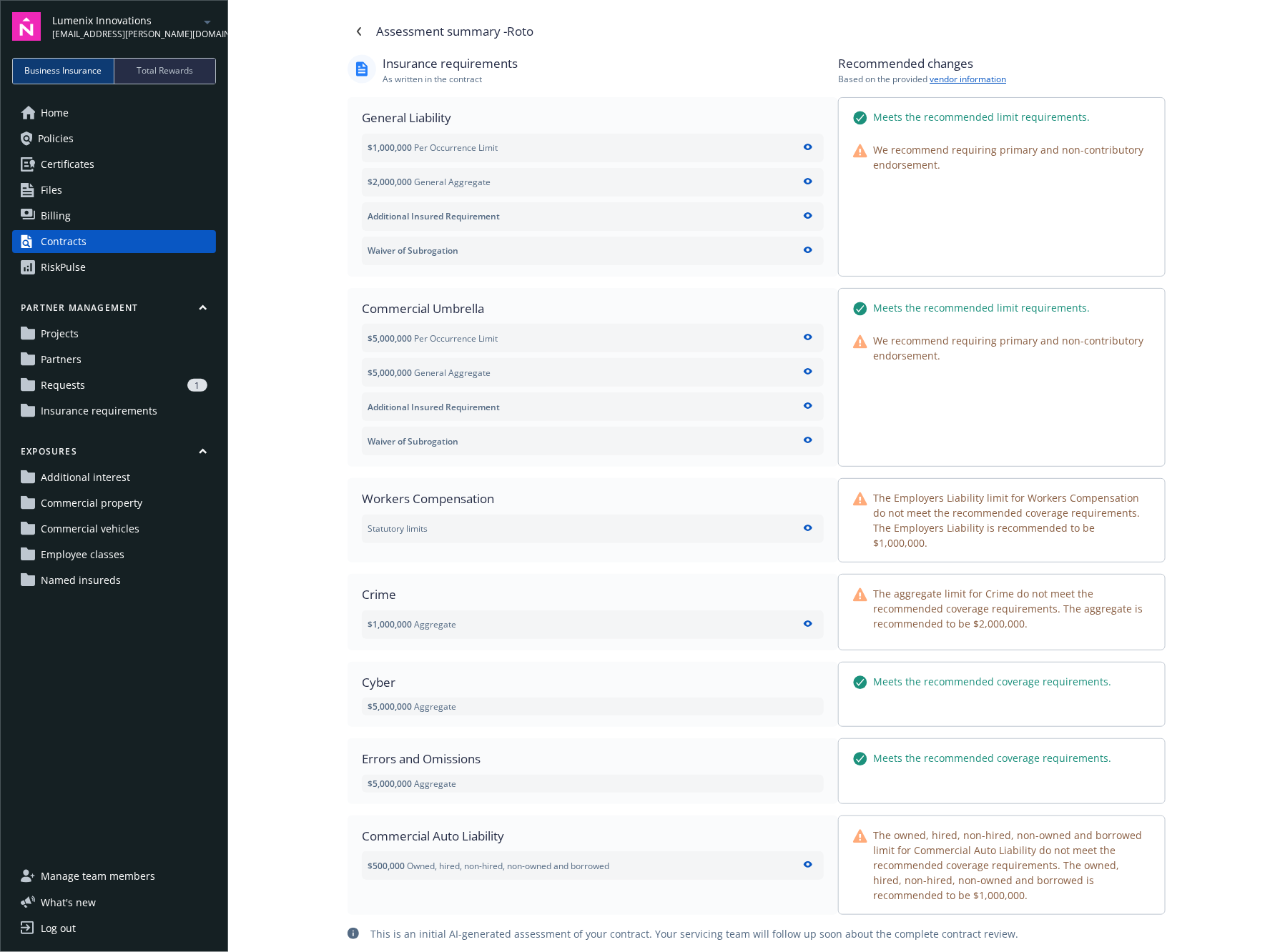
click at [1190, 542] on div "Assessment summary - Roto Insurance requirements As written in the contract Rec…" at bounding box center [757, 476] width 1057 height 952
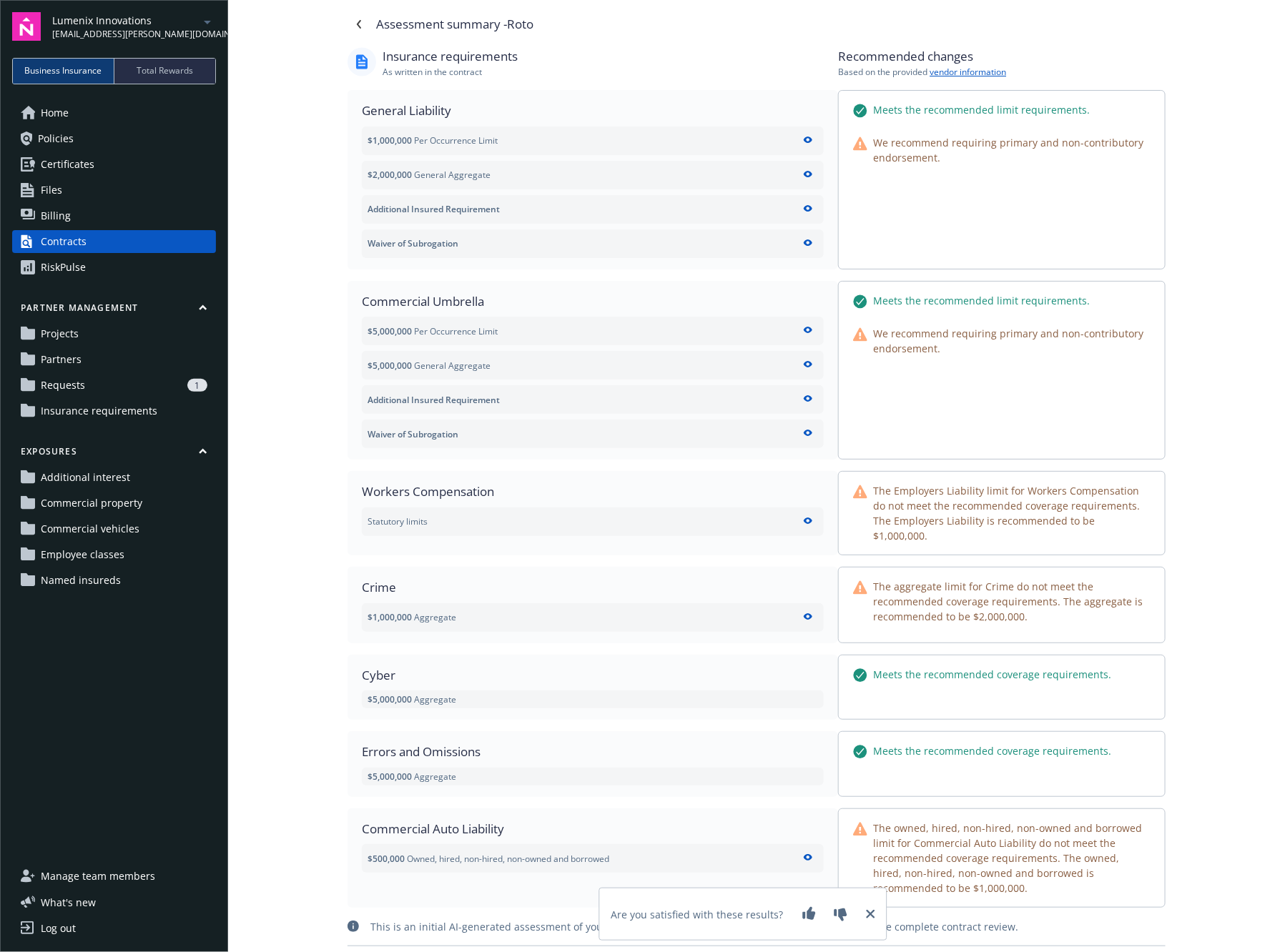
click at [1183, 266] on div "Assessment summary - Roto Insurance requirements As written in the contract Rec…" at bounding box center [757, 476] width 1057 height 952
click at [119, 333] on link "Projects" at bounding box center [114, 334] width 203 height 23
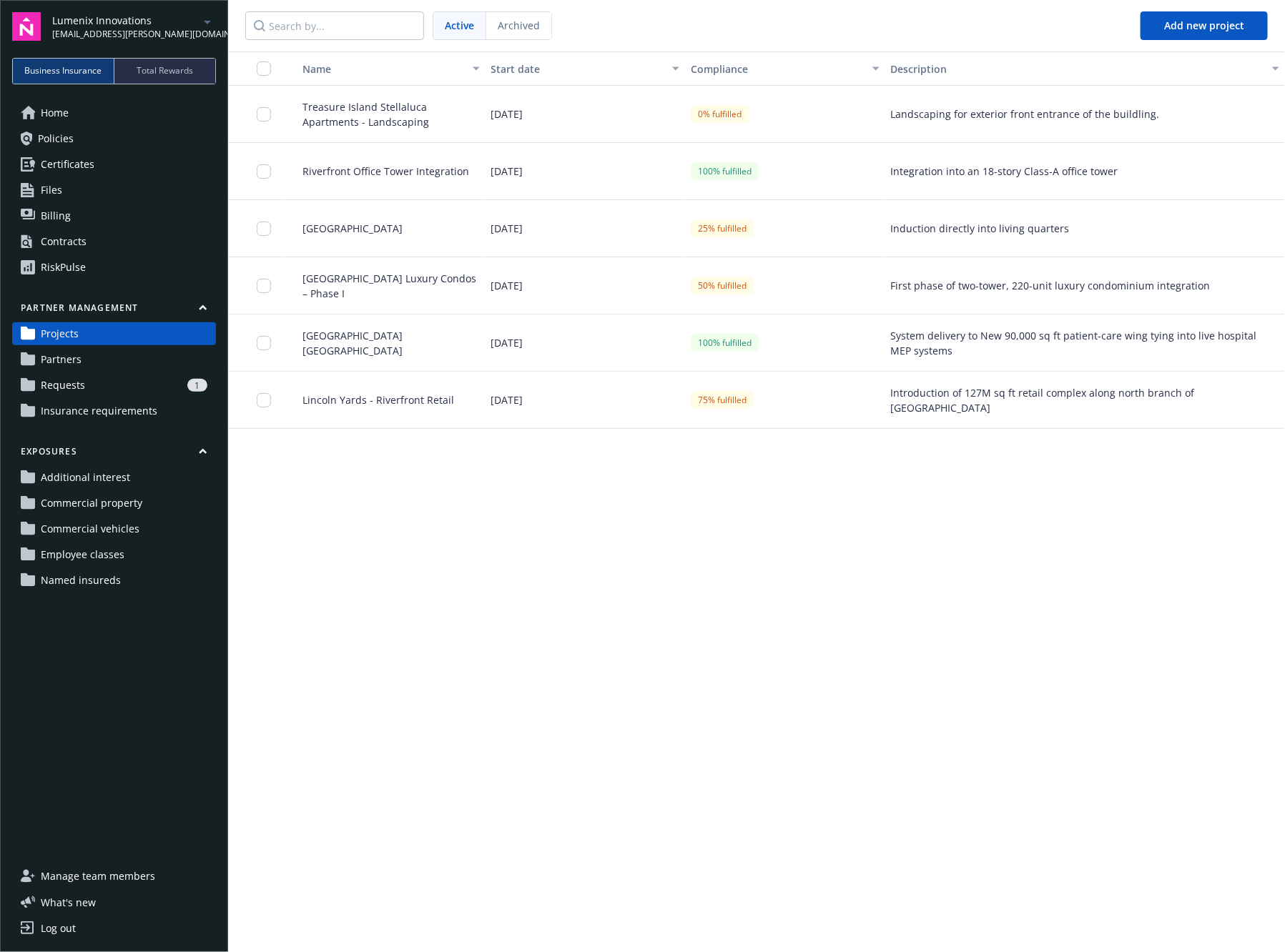
click at [336, 236] on div "Golden Gate Living Center" at bounding box center [386, 229] width 201 height 57
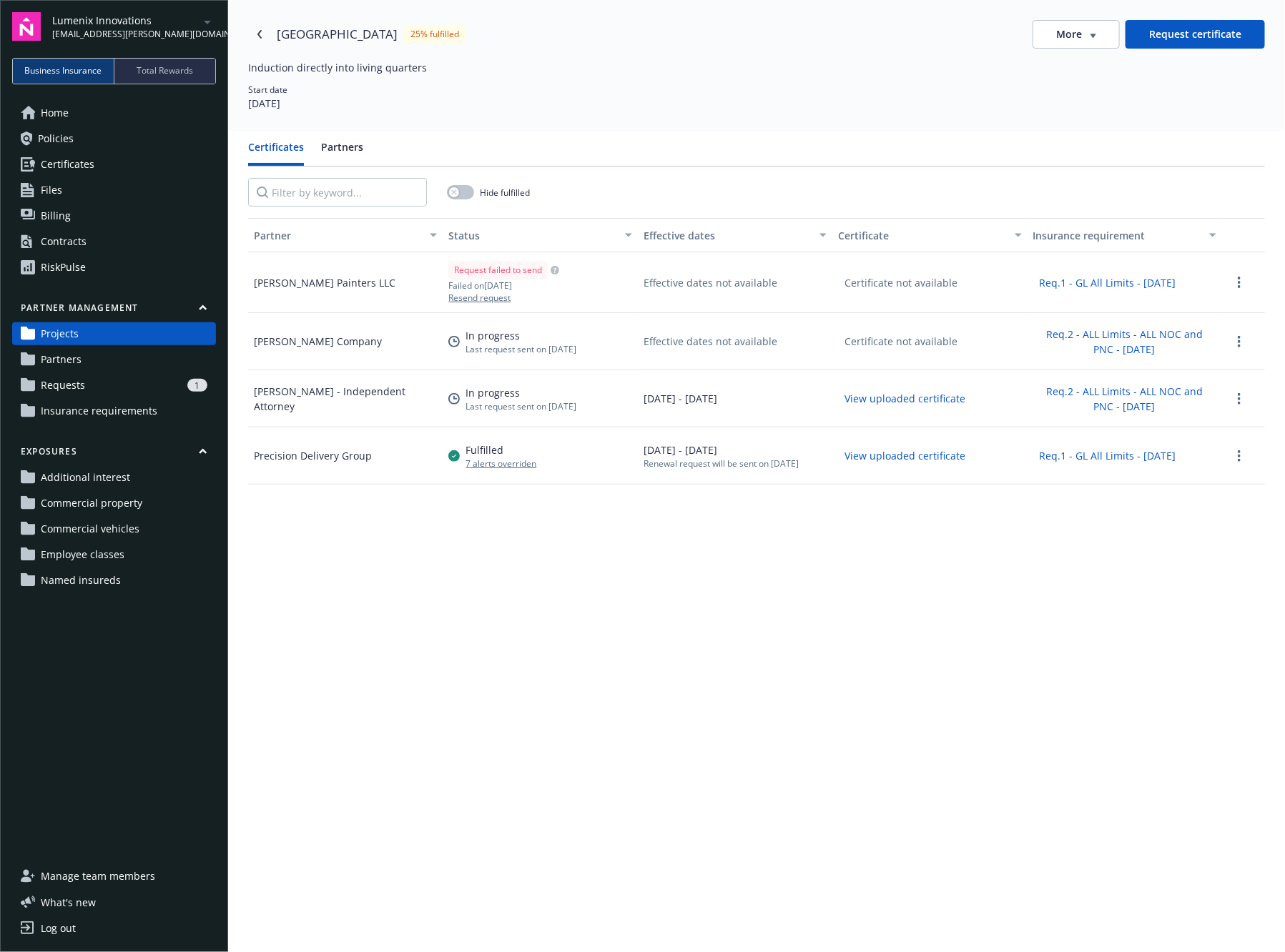
click at [101, 386] on div "1" at bounding box center [149, 386] width 116 height 13
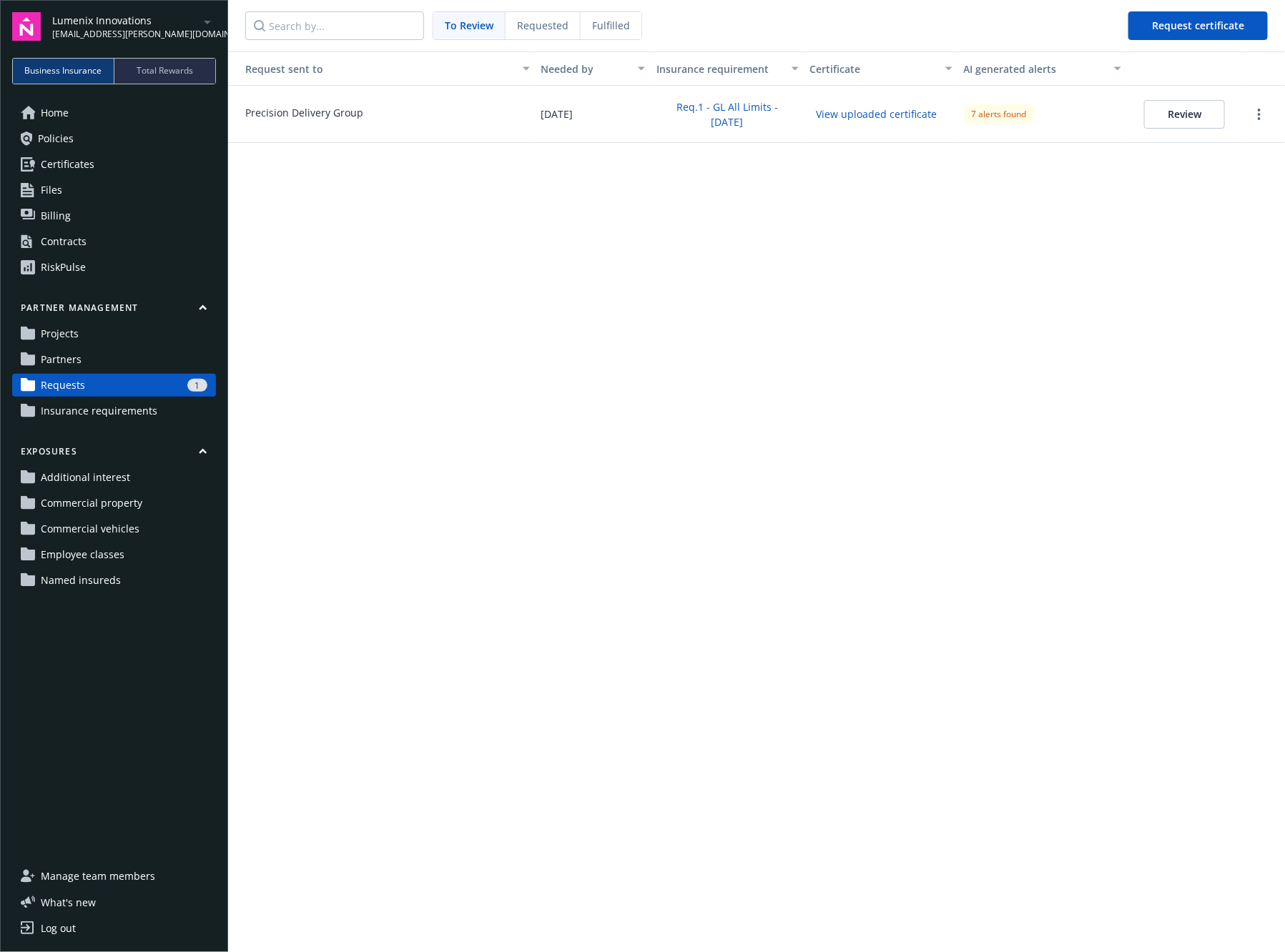
click at [1152, 112] on button "Review" at bounding box center [1184, 114] width 80 height 29
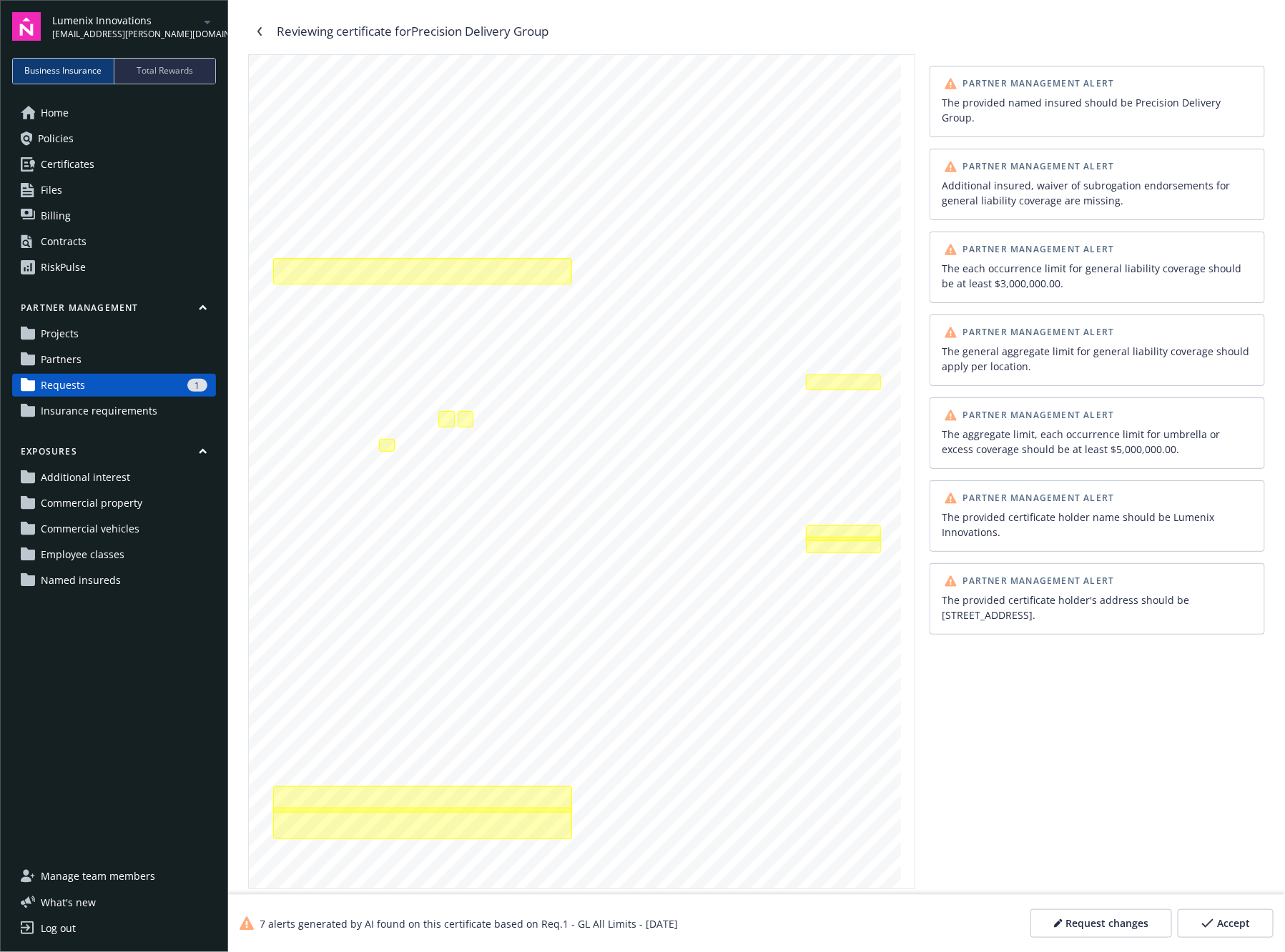
scroll to position [10, 0]
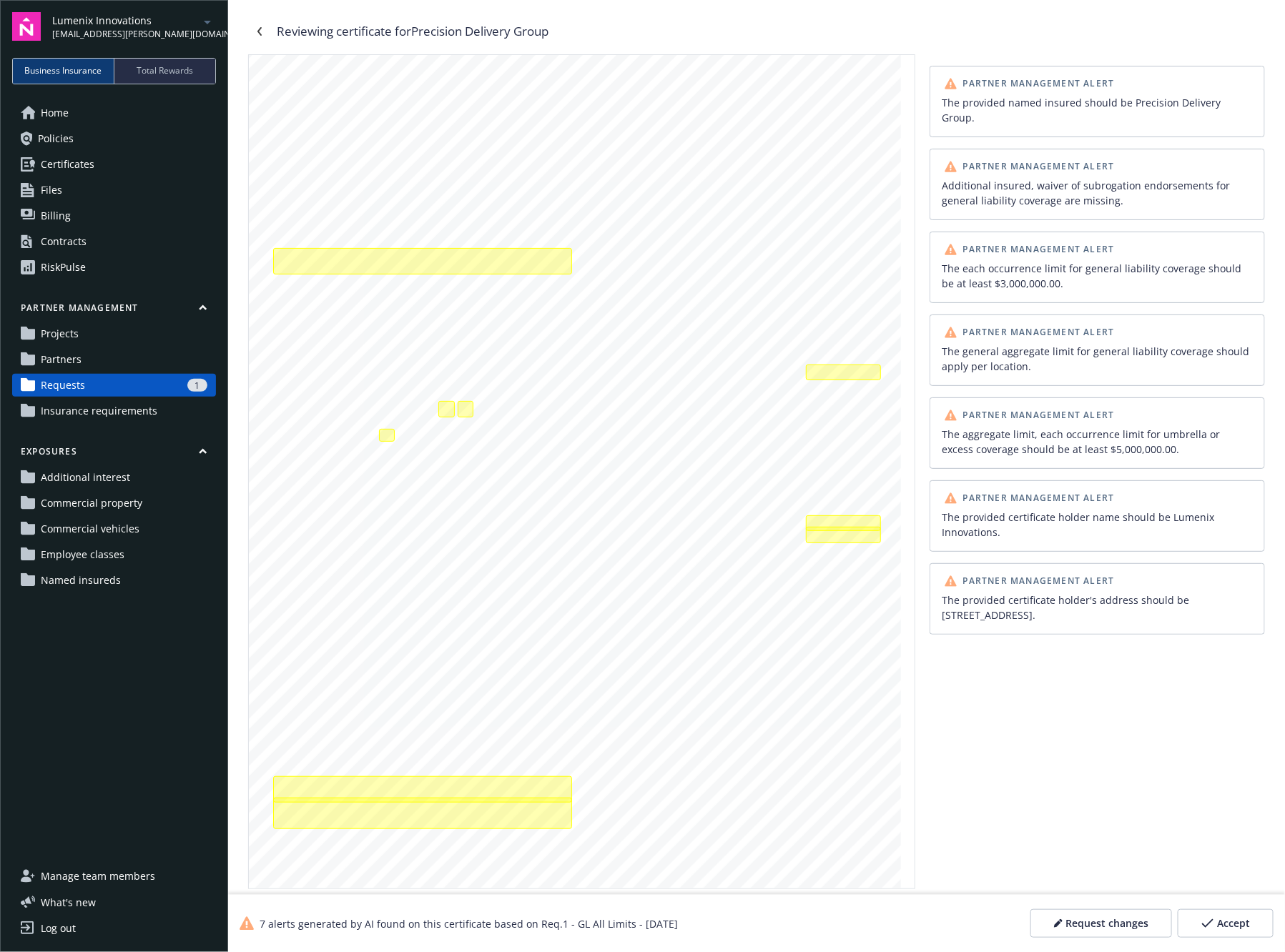
click at [1084, 931] on button "Request changes" at bounding box center [1101, 923] width 141 height 29
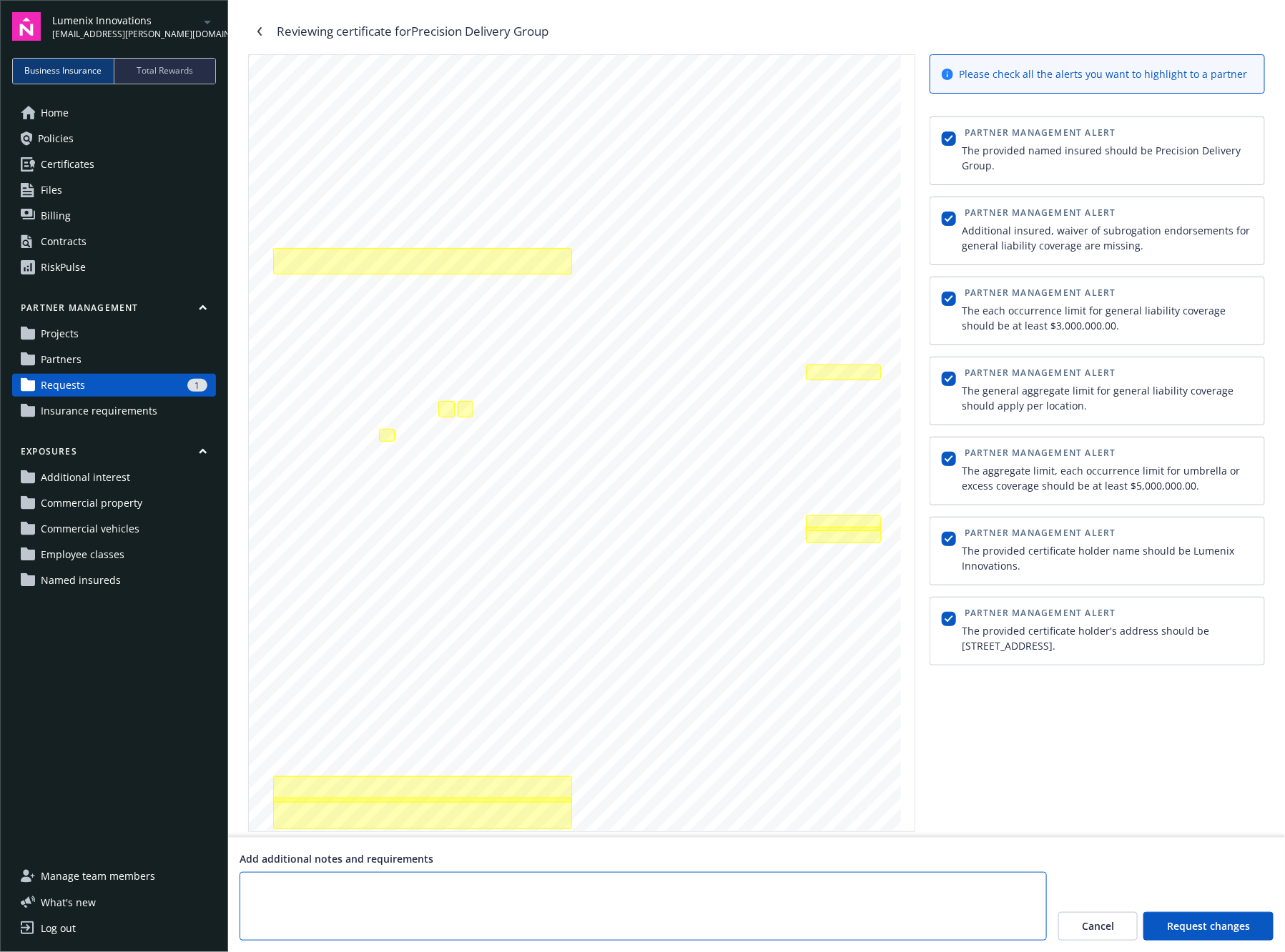
click at [917, 904] on textarea at bounding box center [642, 907] width 807 height 69
type textarea "Please udpate"
click at [1120, 928] on button "Cancel" at bounding box center [1098, 926] width 79 height 29
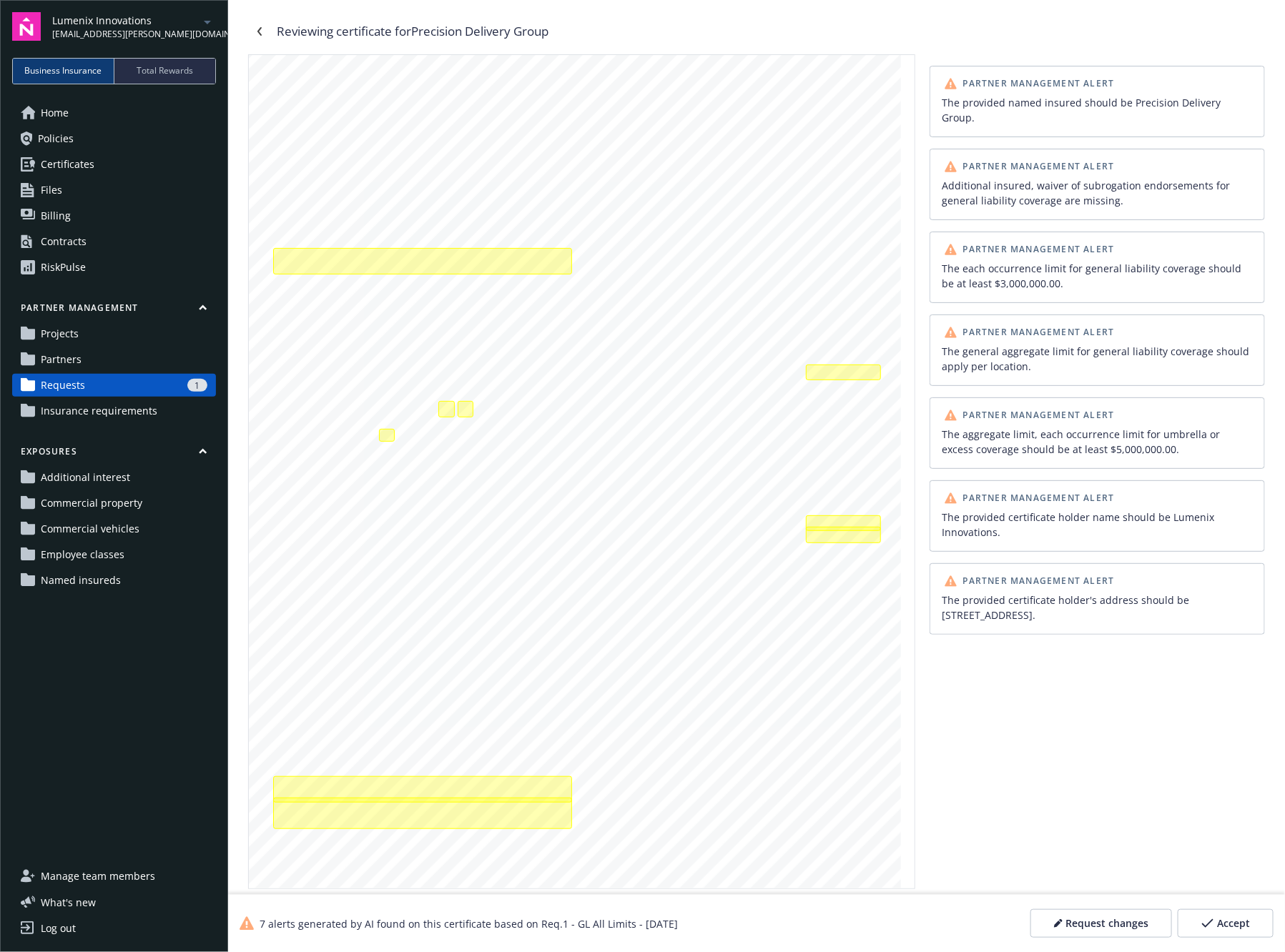
click at [1219, 918] on span "Accept" at bounding box center [1233, 924] width 33 height 15
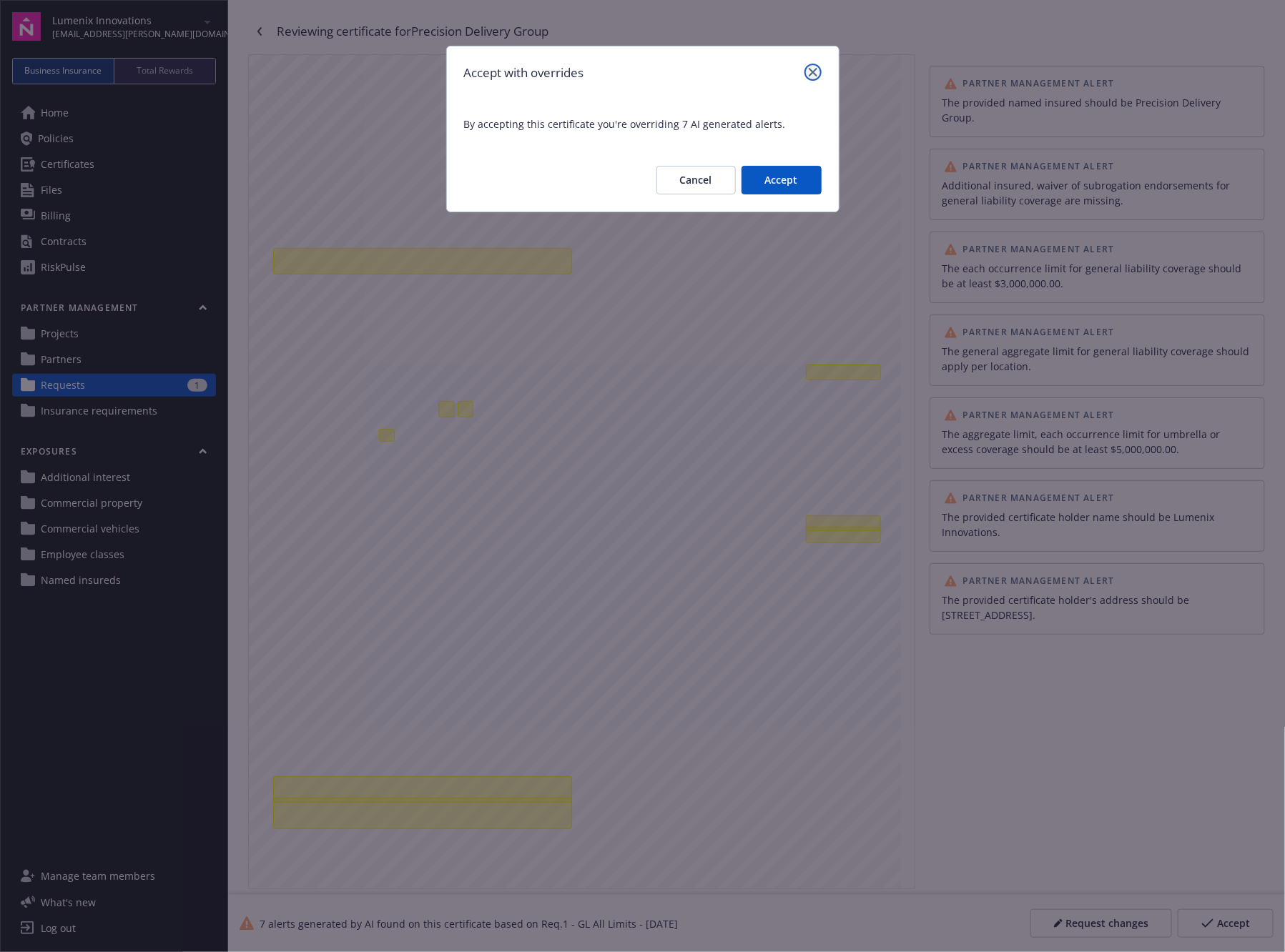
click at [813, 71] on icon "close" at bounding box center [813, 72] width 9 height 9
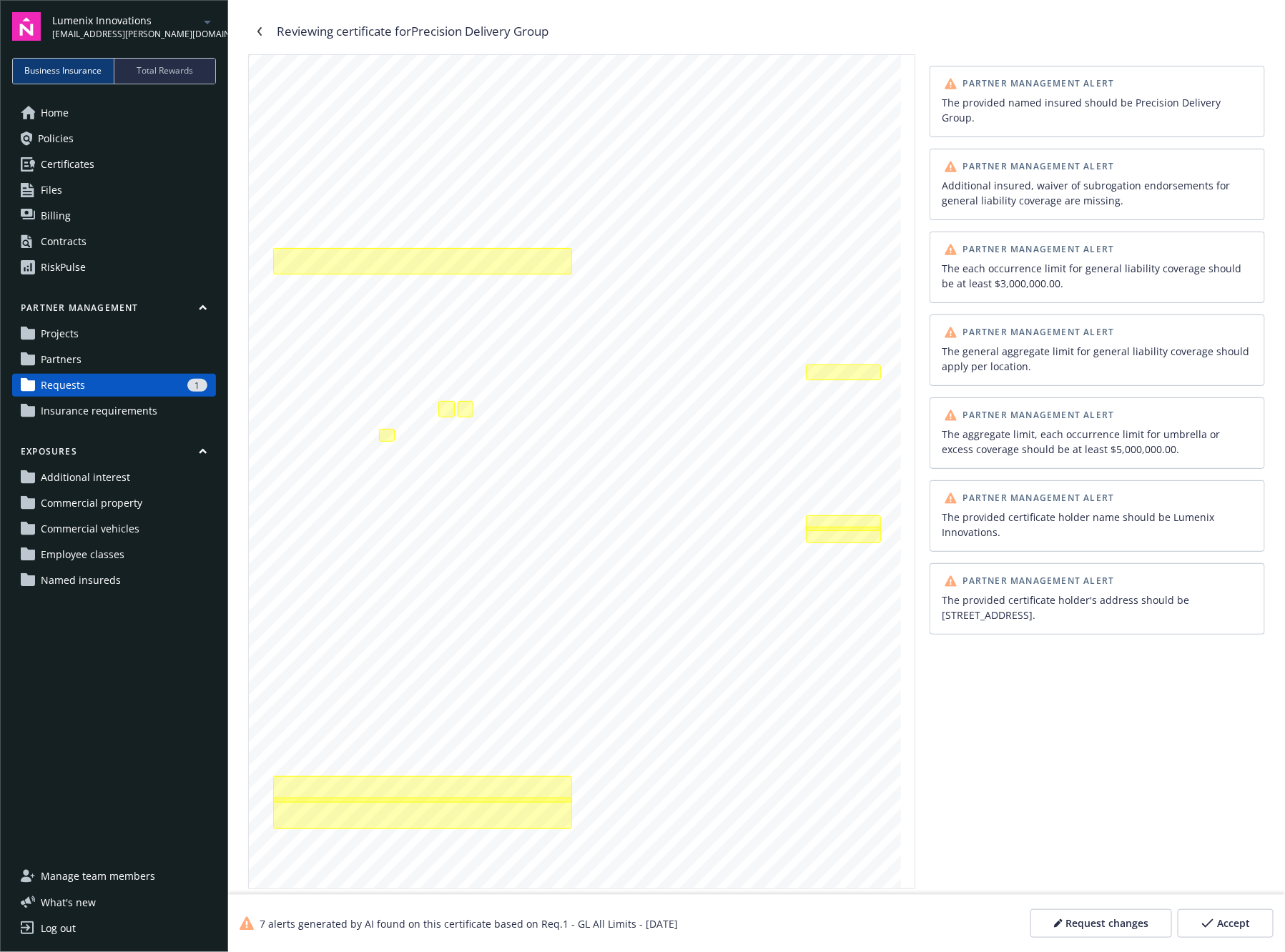
click at [10, 292] on div "Lumenix Innovations frannie.epps@newfront.com Business Insurance Total Rewards …" at bounding box center [114, 476] width 228 height 952
click at [46, 269] on div "RiskPulse" at bounding box center [64, 267] width 45 height 23
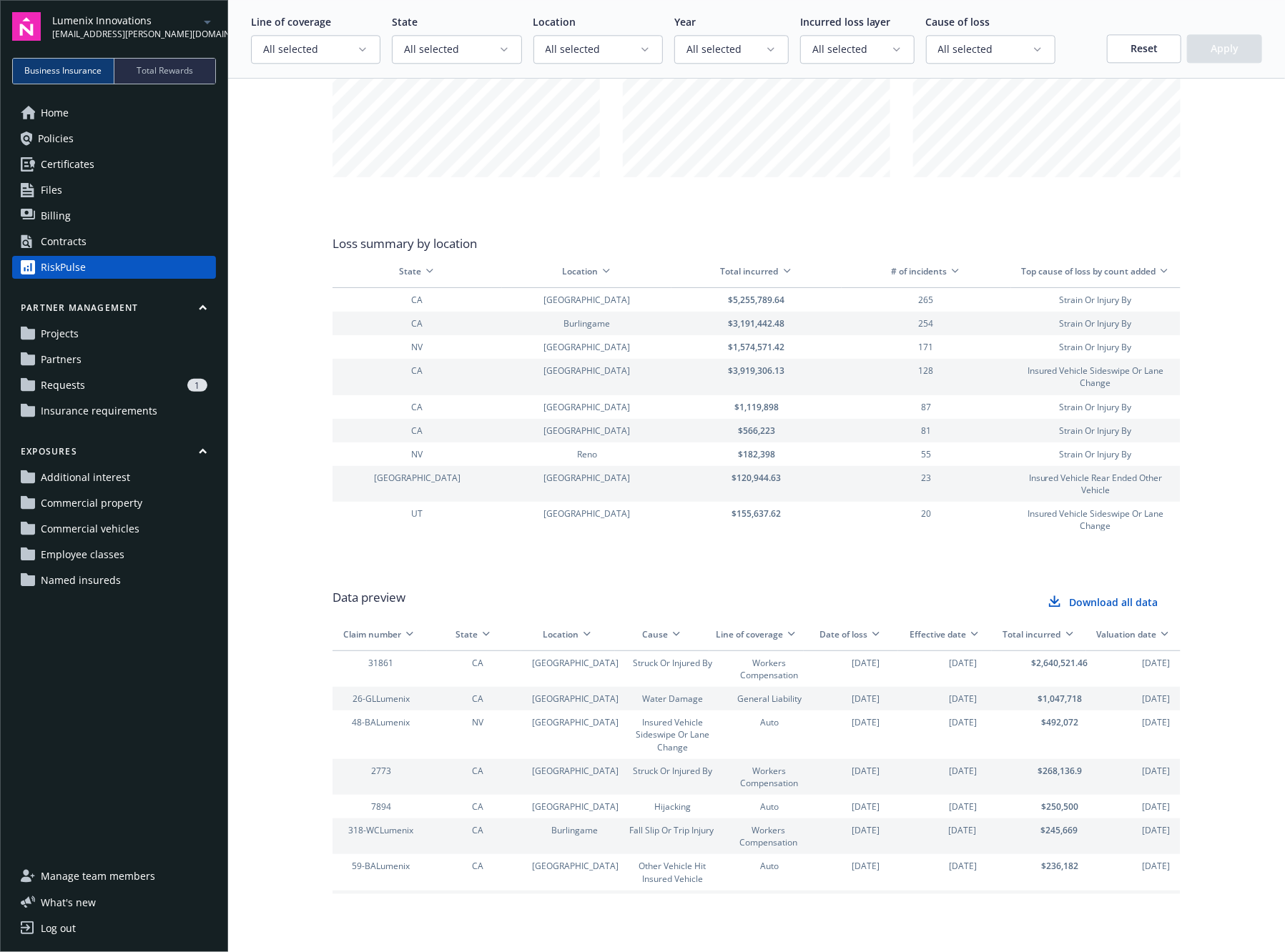
scroll to position [1698, 0]
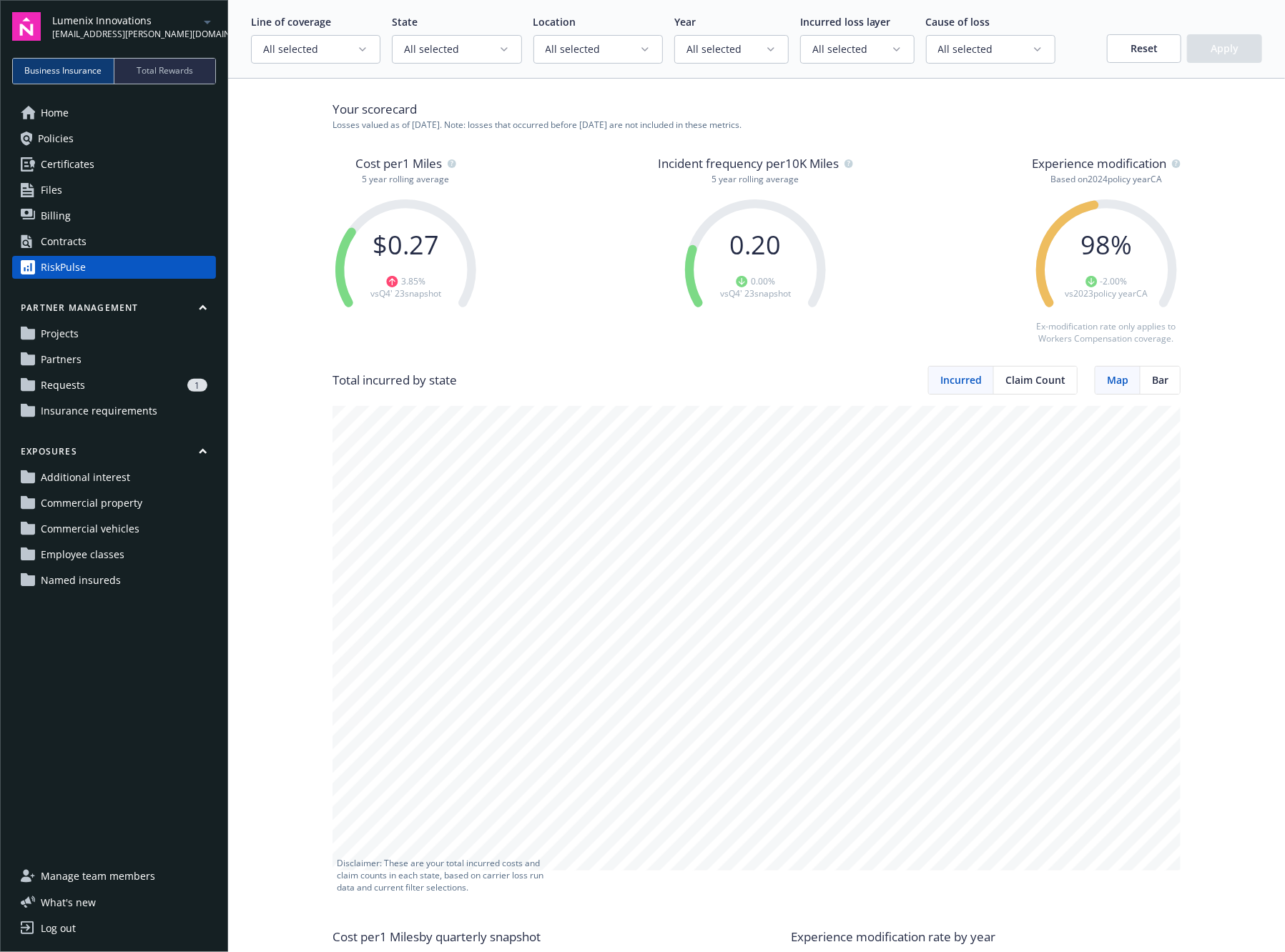
scroll to position [0, 0]
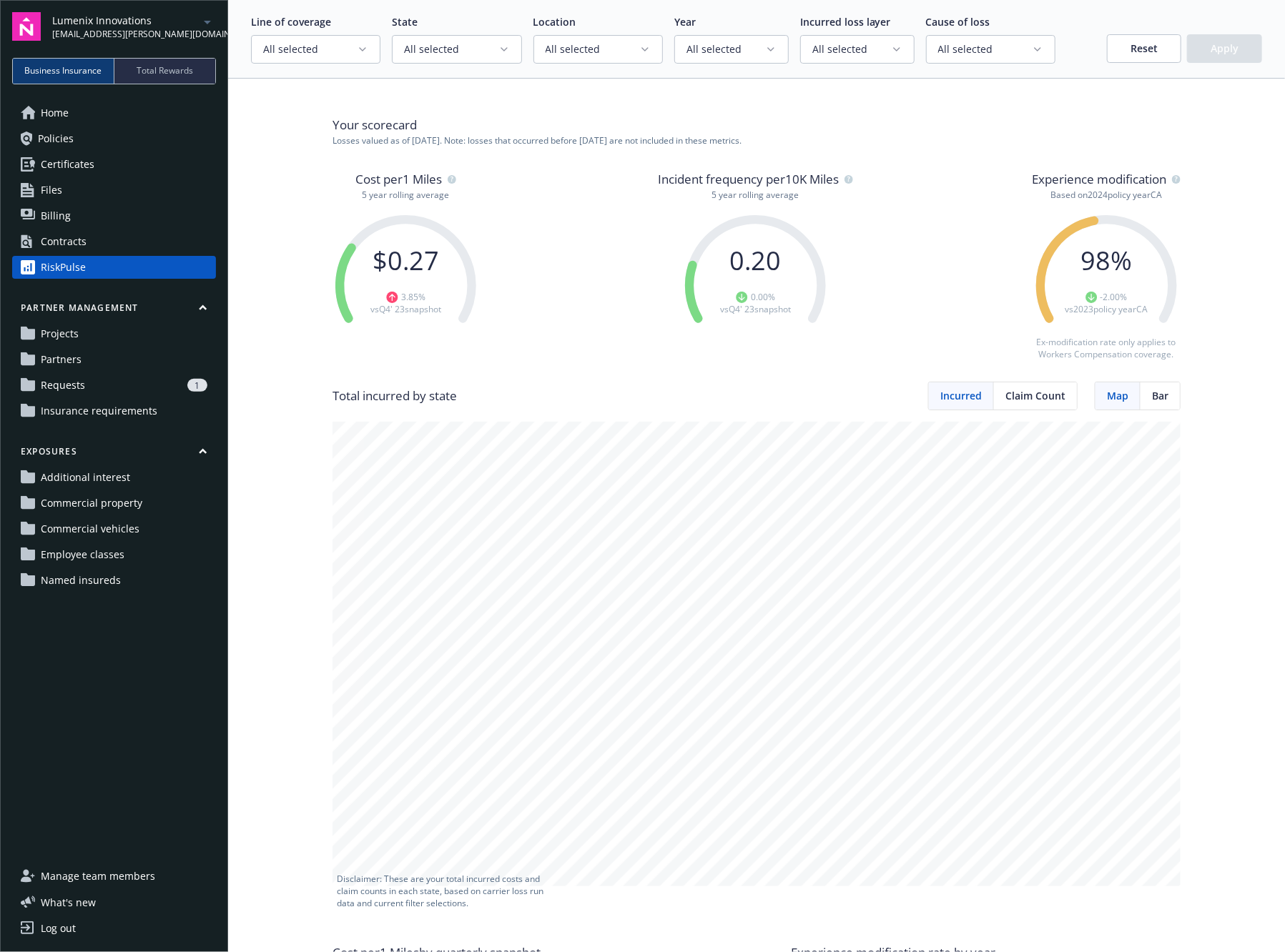
click at [1158, 394] on span "Bar" at bounding box center [1160, 396] width 16 height 15
click at [1117, 391] on span "Map" at bounding box center [1117, 396] width 21 height 15
click at [175, 70] on span "Total Rewards" at bounding box center [165, 71] width 56 height 13
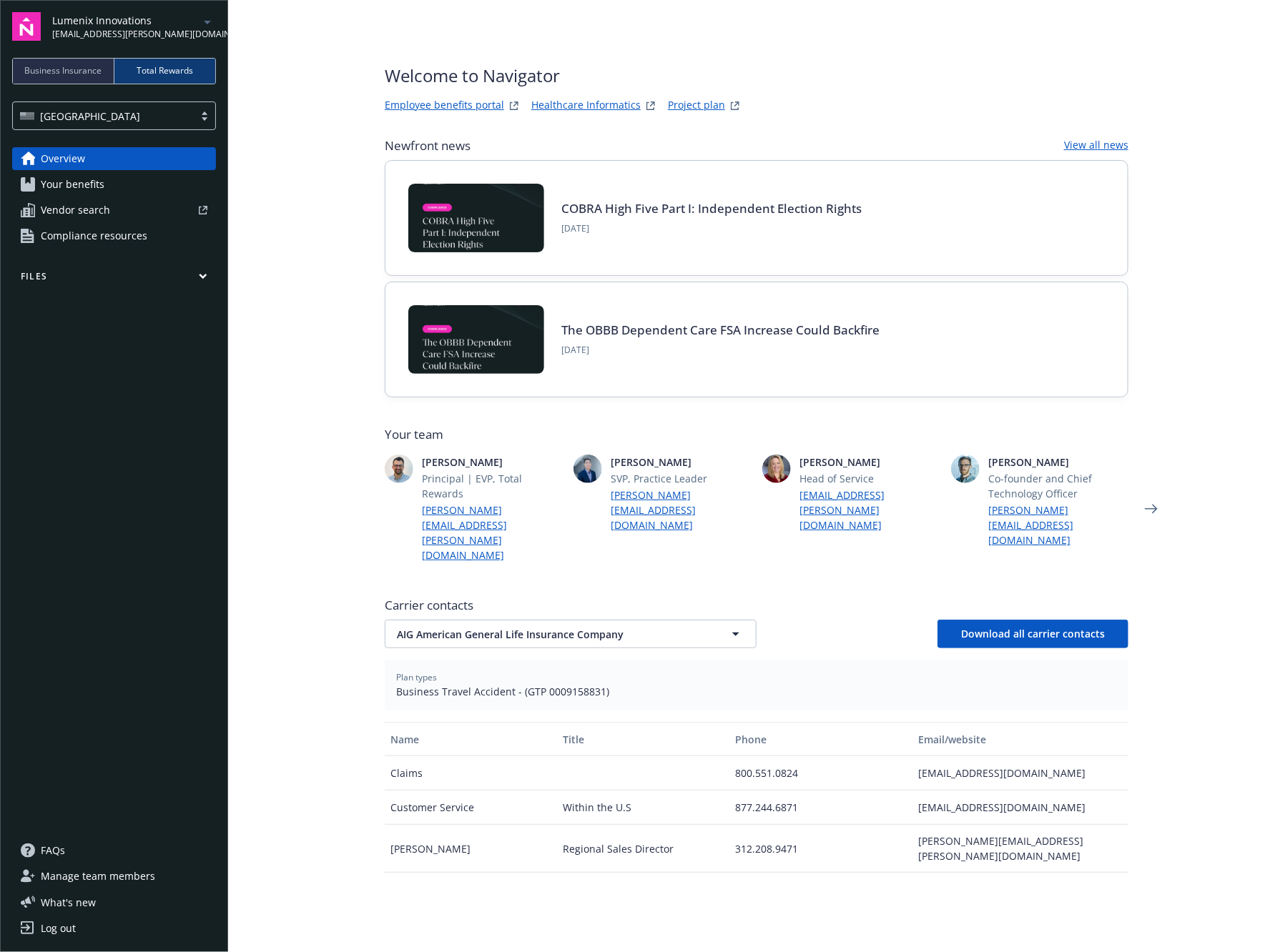
click at [243, 56] on main "Welcome to Navigator Employee benefits portal Healthcare Informatics Project pl…" at bounding box center [757, 476] width 1057 height 952
click at [133, 178] on link "Your benefits" at bounding box center [114, 184] width 203 height 23
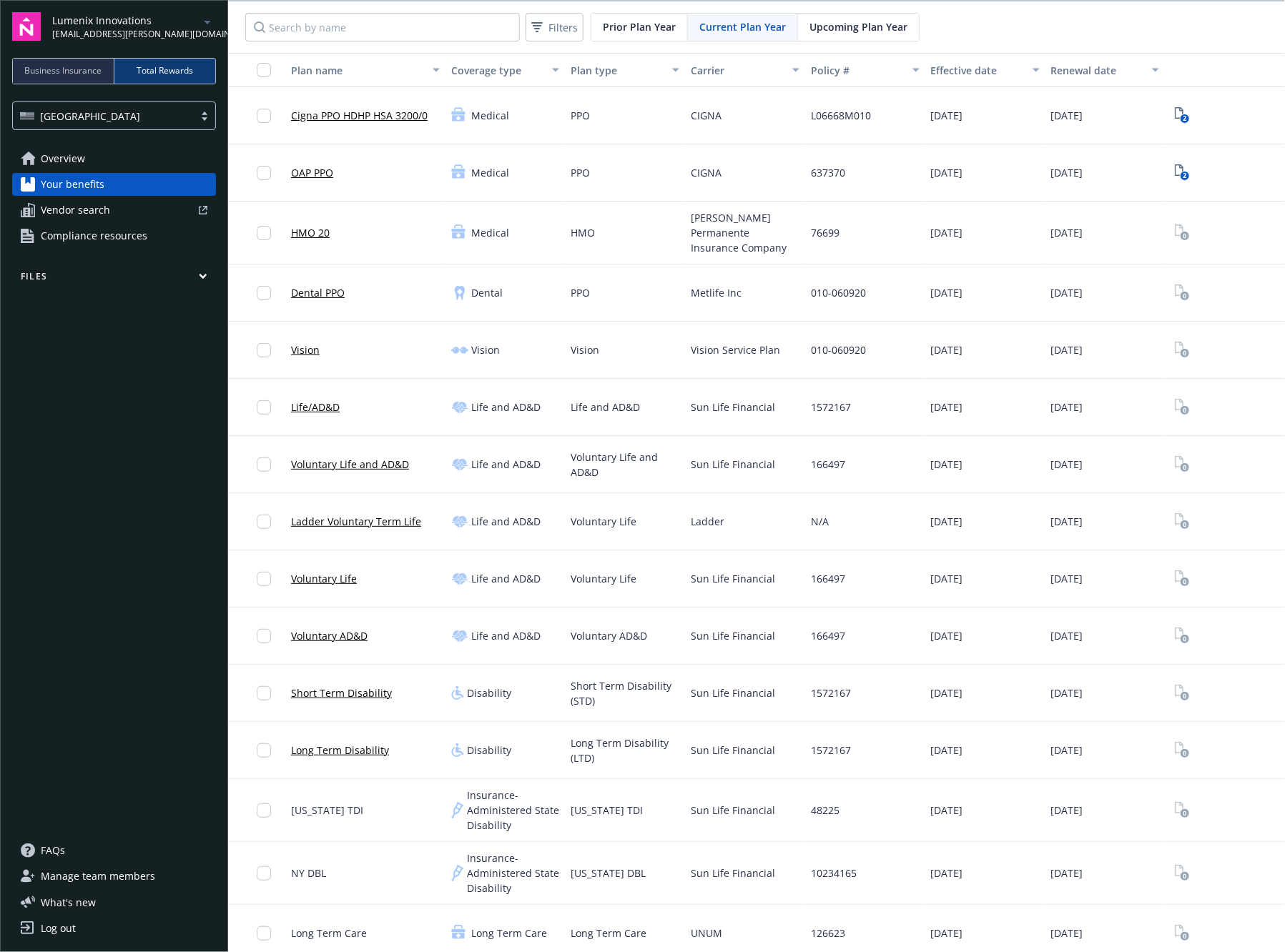
click at [408, 114] on link "Cigna PPO HDHP HSA 3200/0" at bounding box center [359, 116] width 137 height 15
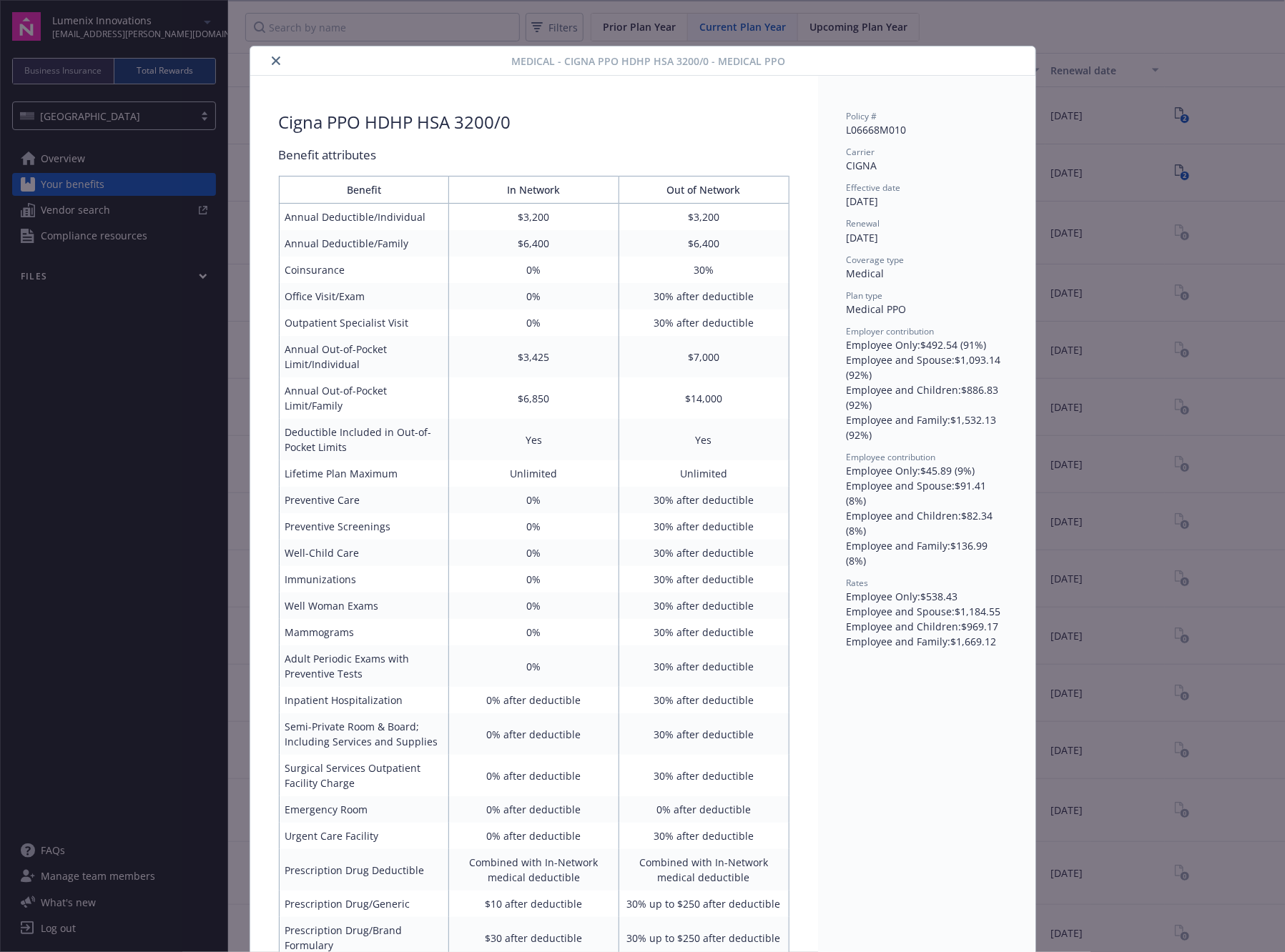
scroll to position [42, 0]
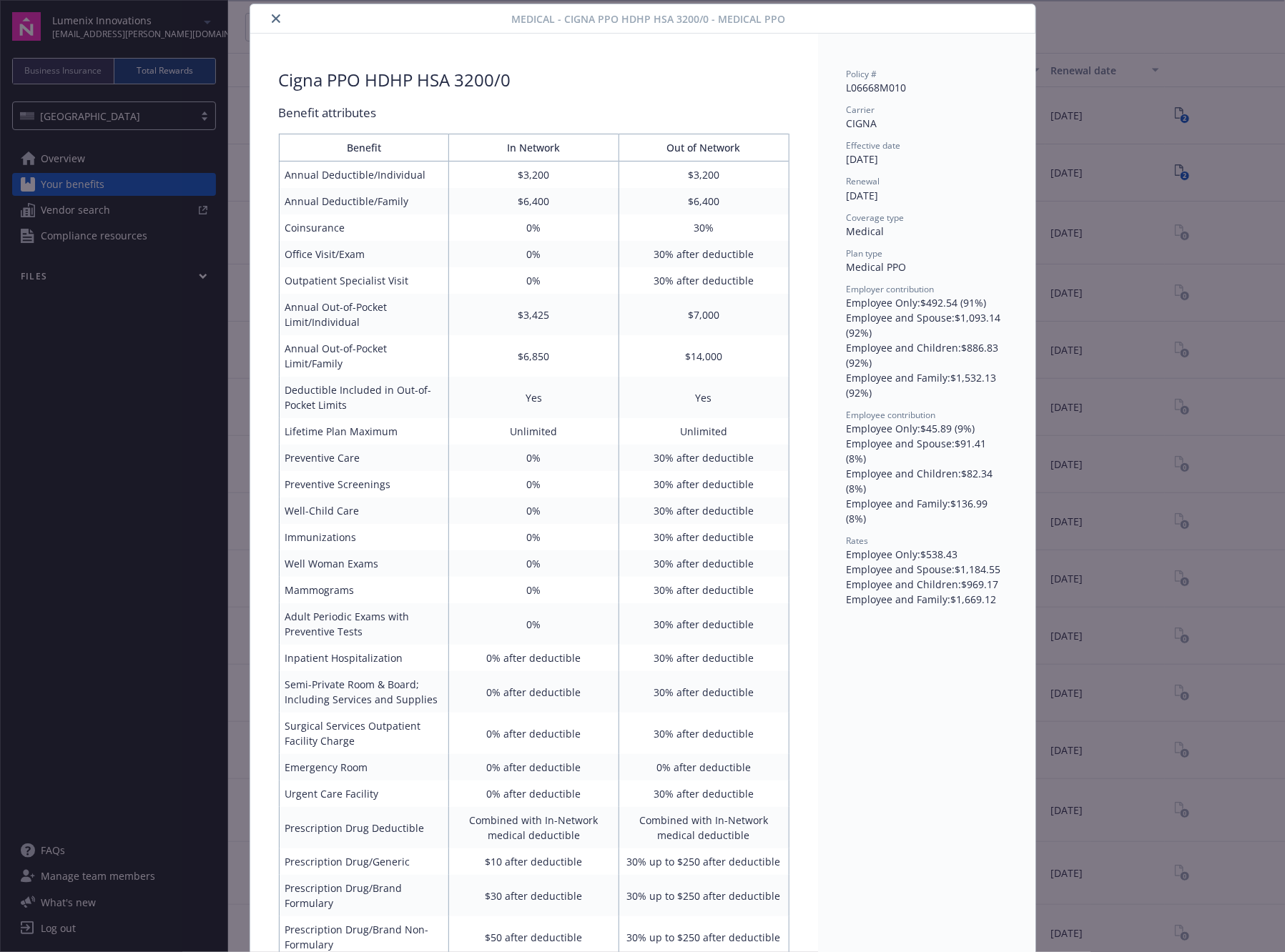
click at [271, 17] on icon "close" at bounding box center [276, 19] width 9 height 9
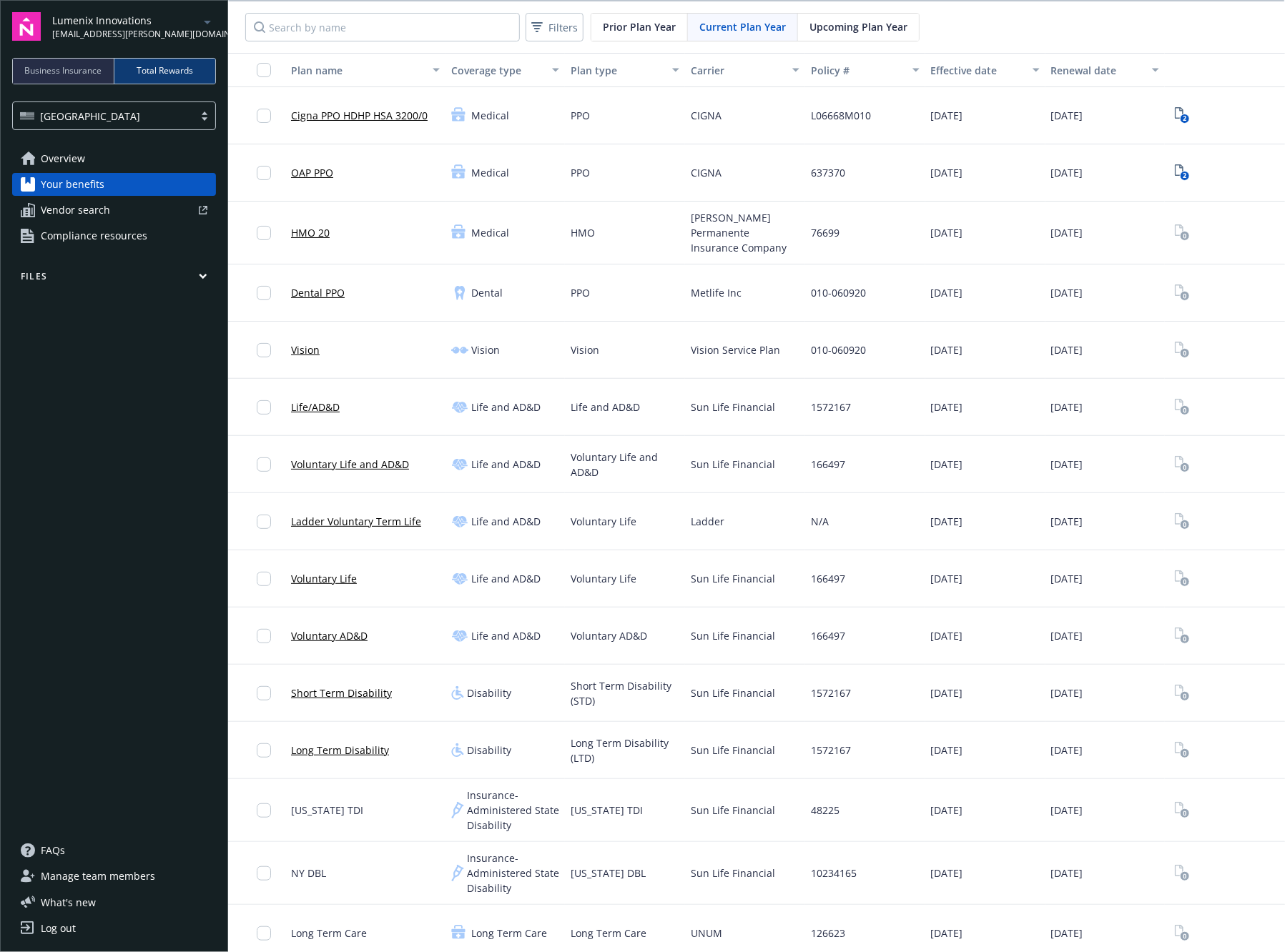
click at [123, 165] on link "Overview" at bounding box center [114, 158] width 203 height 23
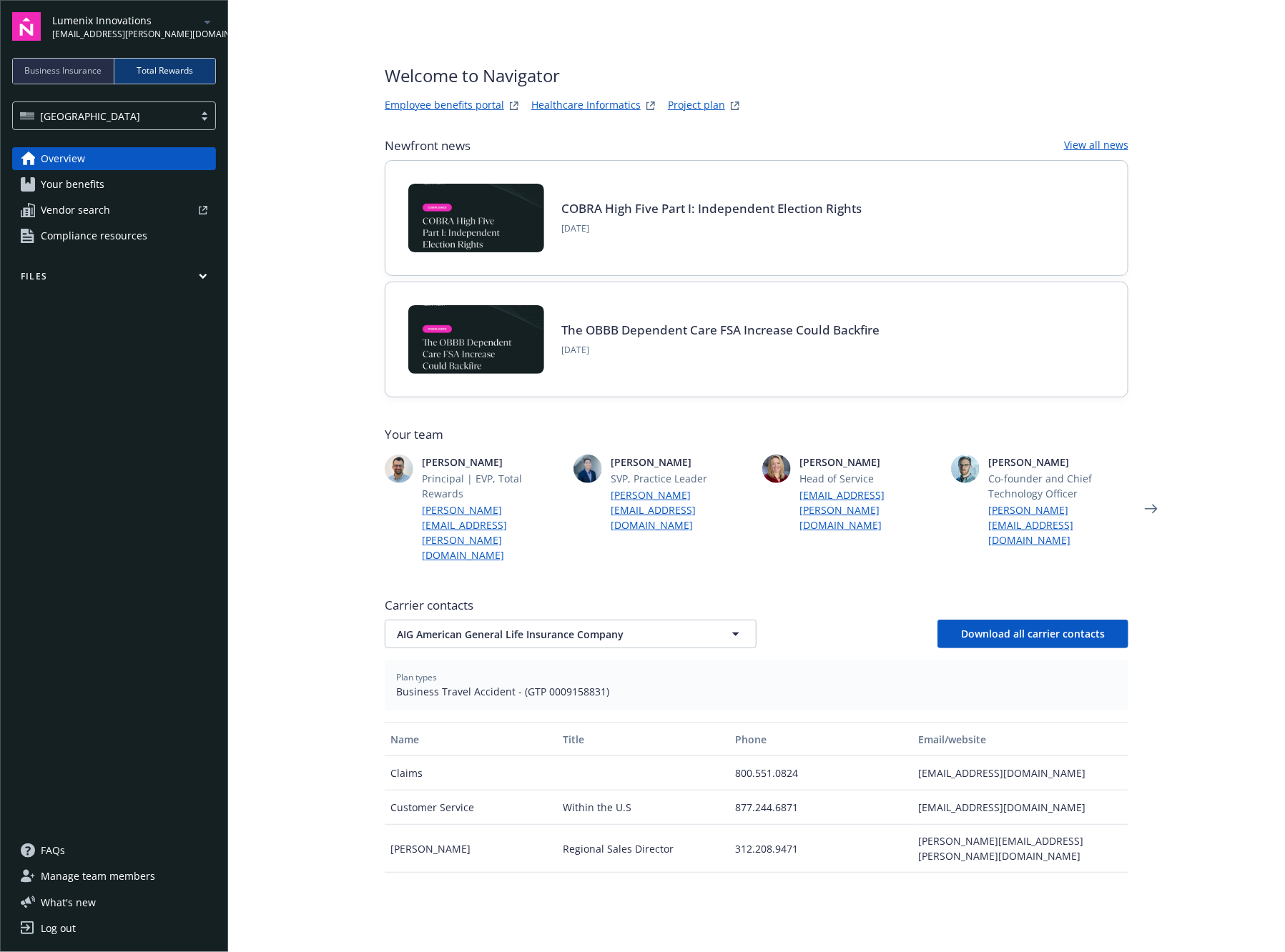
click at [431, 106] on link "Employee benefits portal" at bounding box center [444, 105] width 119 height 17
click at [123, 212] on div at bounding box center [161, 210] width 91 height 9
click at [108, 250] on div "Overview Your benefits Vendor search Compliance resources Files" at bounding box center [114, 484] width 203 height 675
click at [110, 243] on span "Compliance resources" at bounding box center [94, 236] width 107 height 23
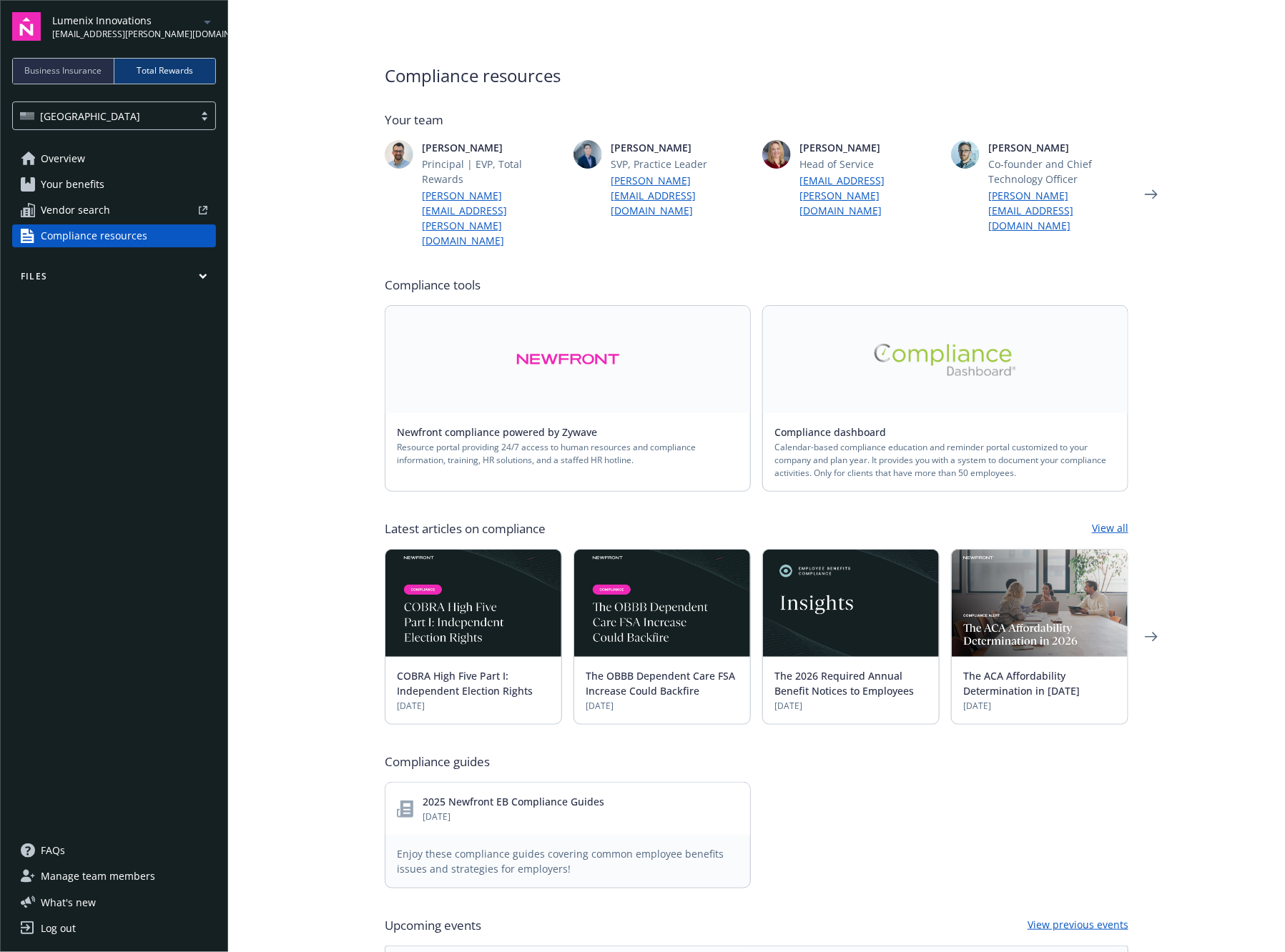
click at [896, 343] on link at bounding box center [945, 359] width 364 height 108
click at [311, 274] on main "Compliance resources Your team Paul Martinez Principal | EVP, Total Rewards pau…" at bounding box center [757, 476] width 1057 height 952
click at [143, 118] on div "USA" at bounding box center [103, 116] width 167 height 15
click at [143, 175] on div "Non-USA" at bounding box center [113, 179] width 185 height 15
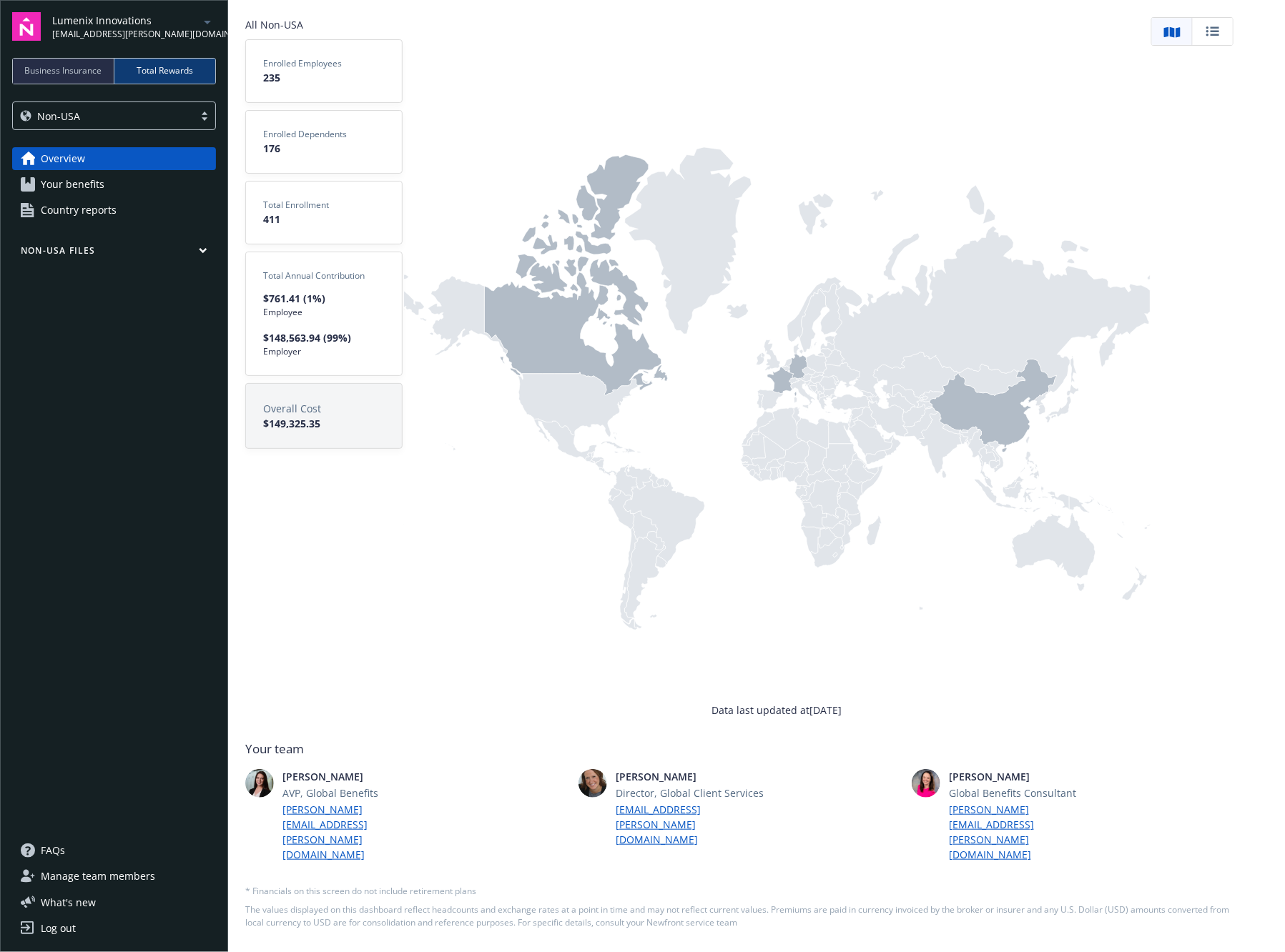
click at [505, 351] on icon at bounding box center [575, 274] width 183 height 241
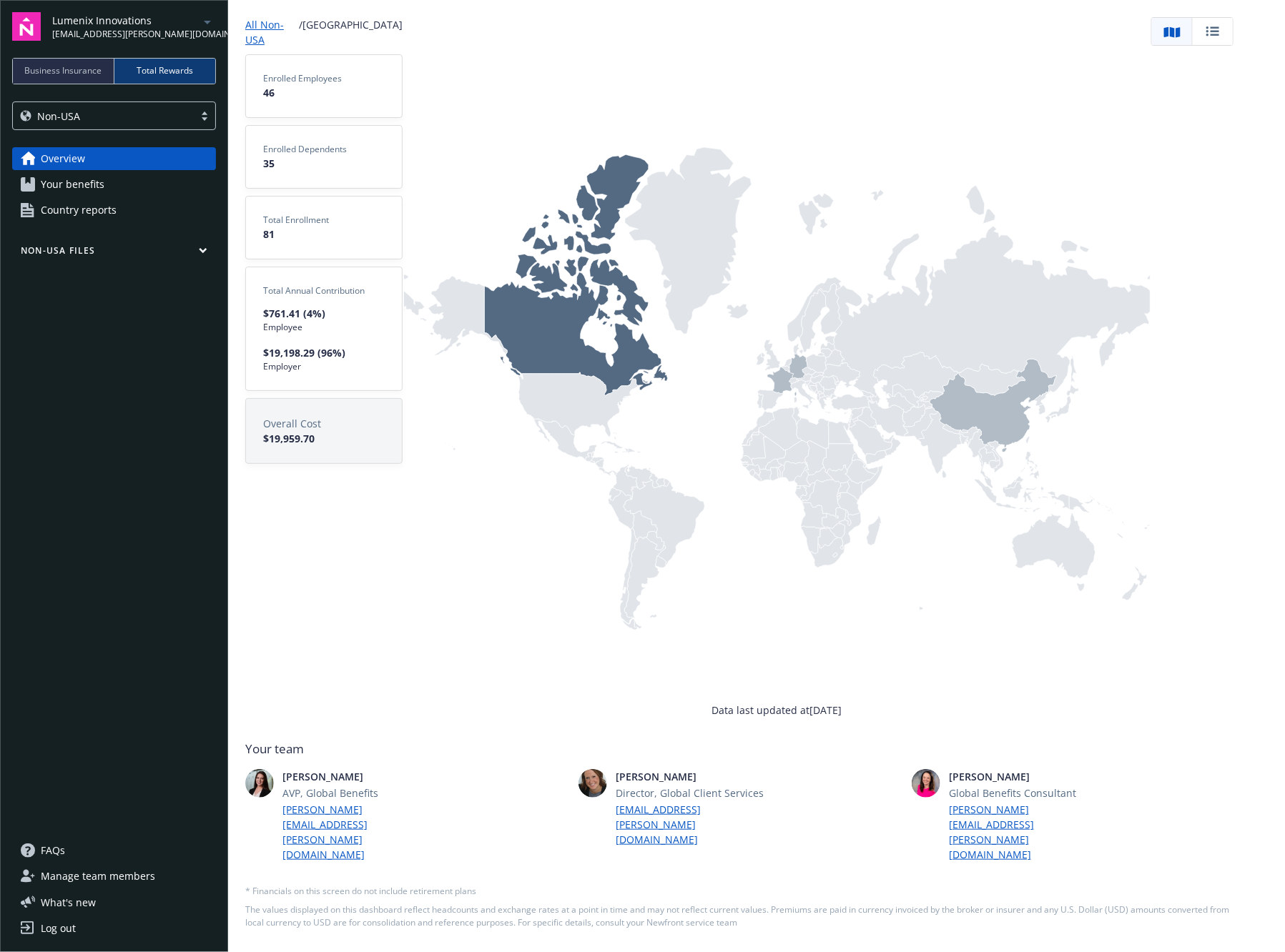
click at [88, 203] on span "Country reports" at bounding box center [79, 210] width 76 height 23
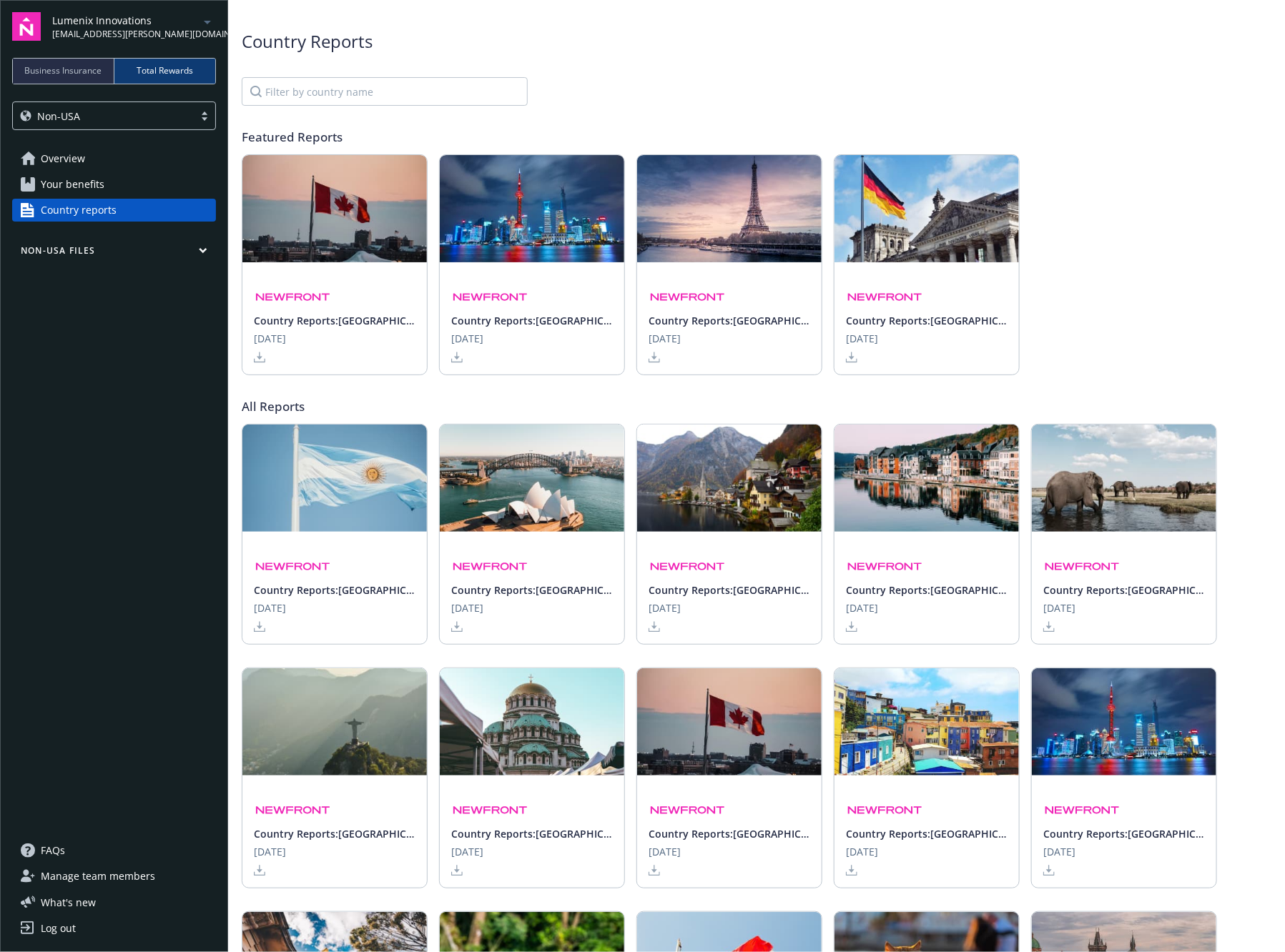
click at [81, 159] on span "Overview" at bounding box center [63, 158] width 45 height 23
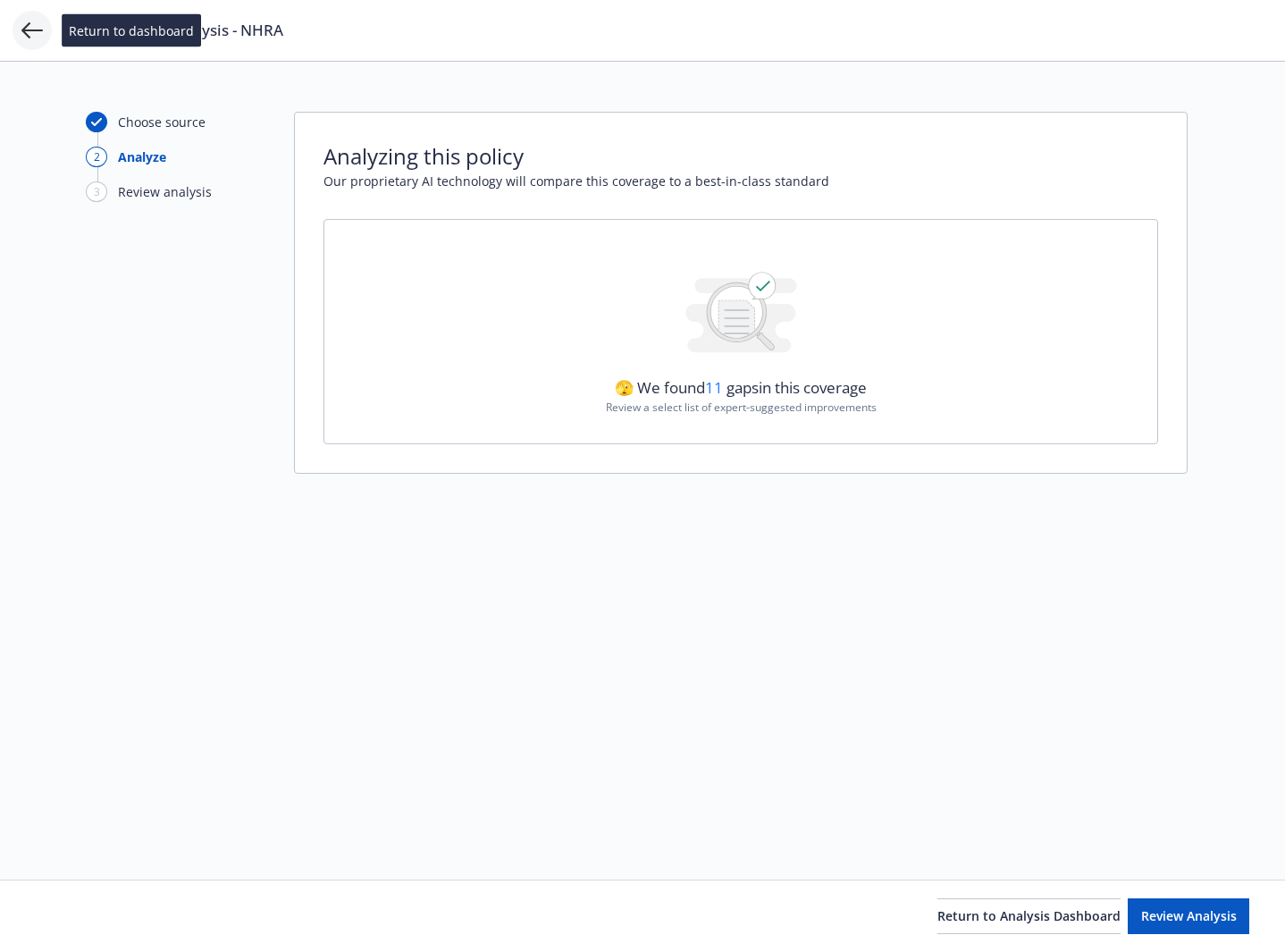
click at [32, 35] on icon at bounding box center [31, 29] width 21 height 21
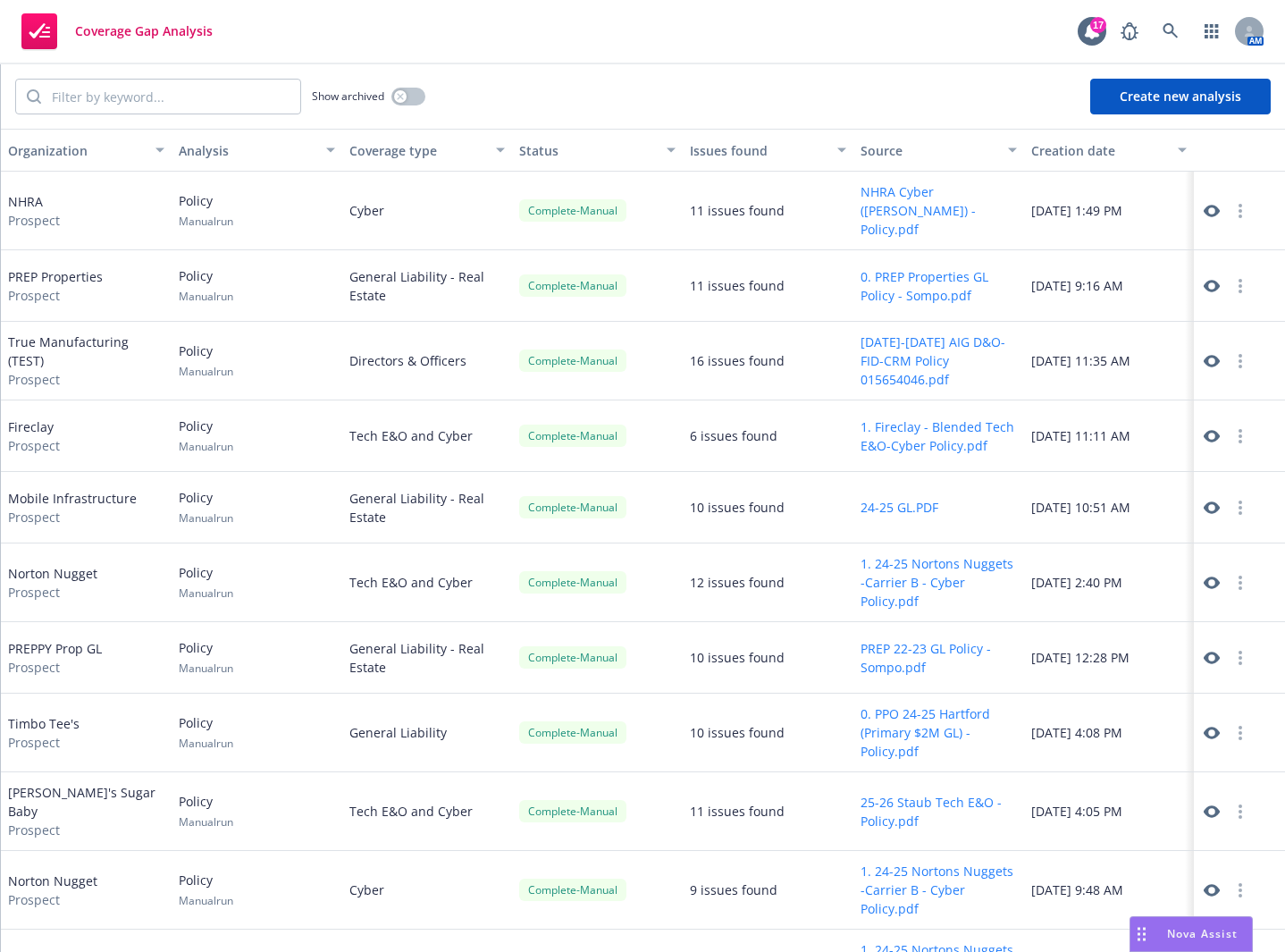
click at [1142, 107] on button "Create new analysis" at bounding box center [1180, 96] width 180 height 36
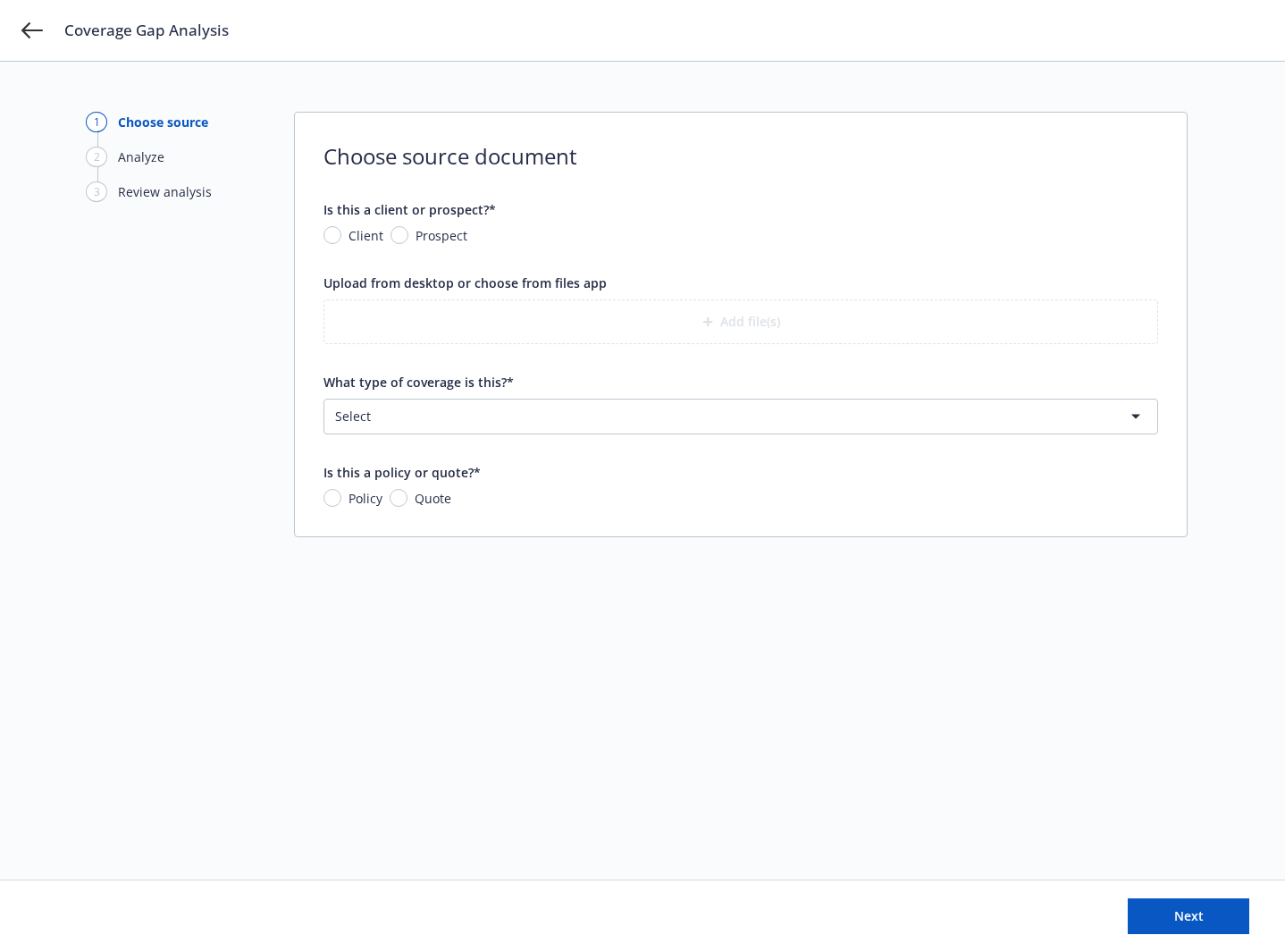
click at [429, 240] on span "Prospect" at bounding box center [441, 235] width 52 height 19
click at [408, 240] on input "Prospect" at bounding box center [400, 235] width 18 height 18
radio input "true"
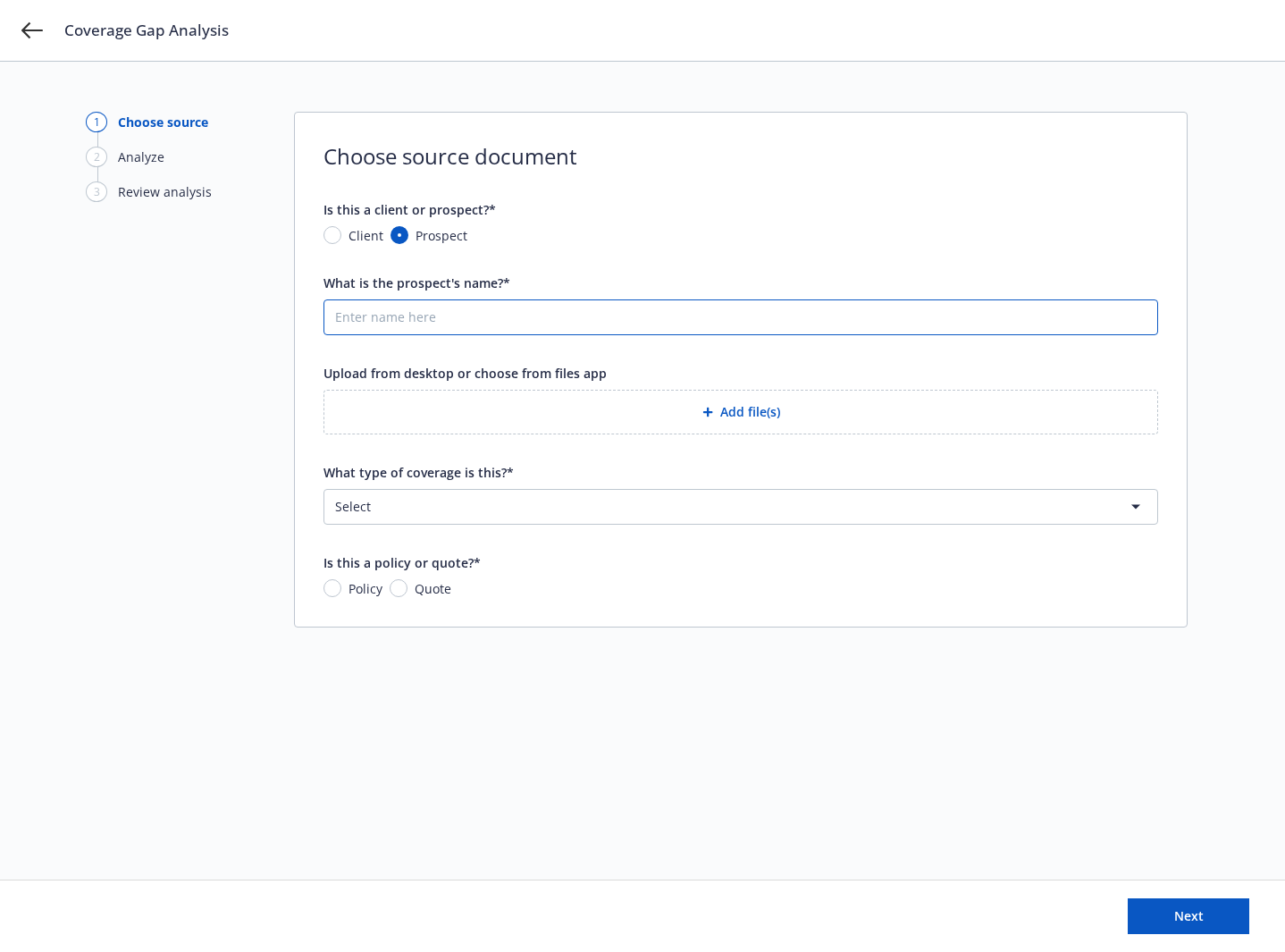
click at [666, 308] on input "What is the prospect's name?*" at bounding box center [741, 316] width 833 height 34
type input "NHRA"
click at [653, 367] on div "Upload from desktop or choose from files app" at bounding box center [741, 373] width 835 height 19
click at [676, 411] on button "Add file(s)" at bounding box center [741, 412] width 835 height 45
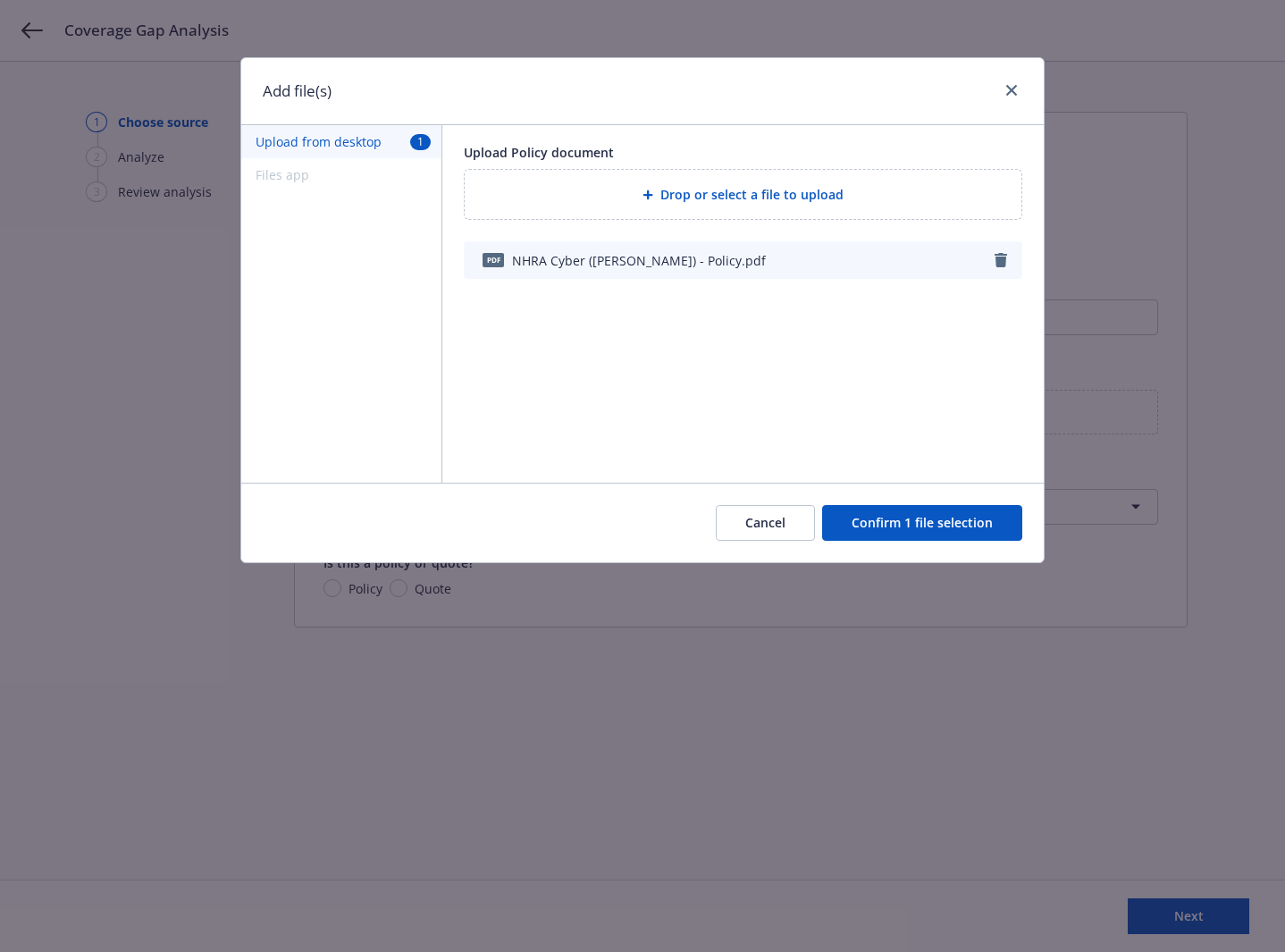
click at [870, 525] on button "Confirm 1 file selection" at bounding box center [922, 522] width 200 height 36
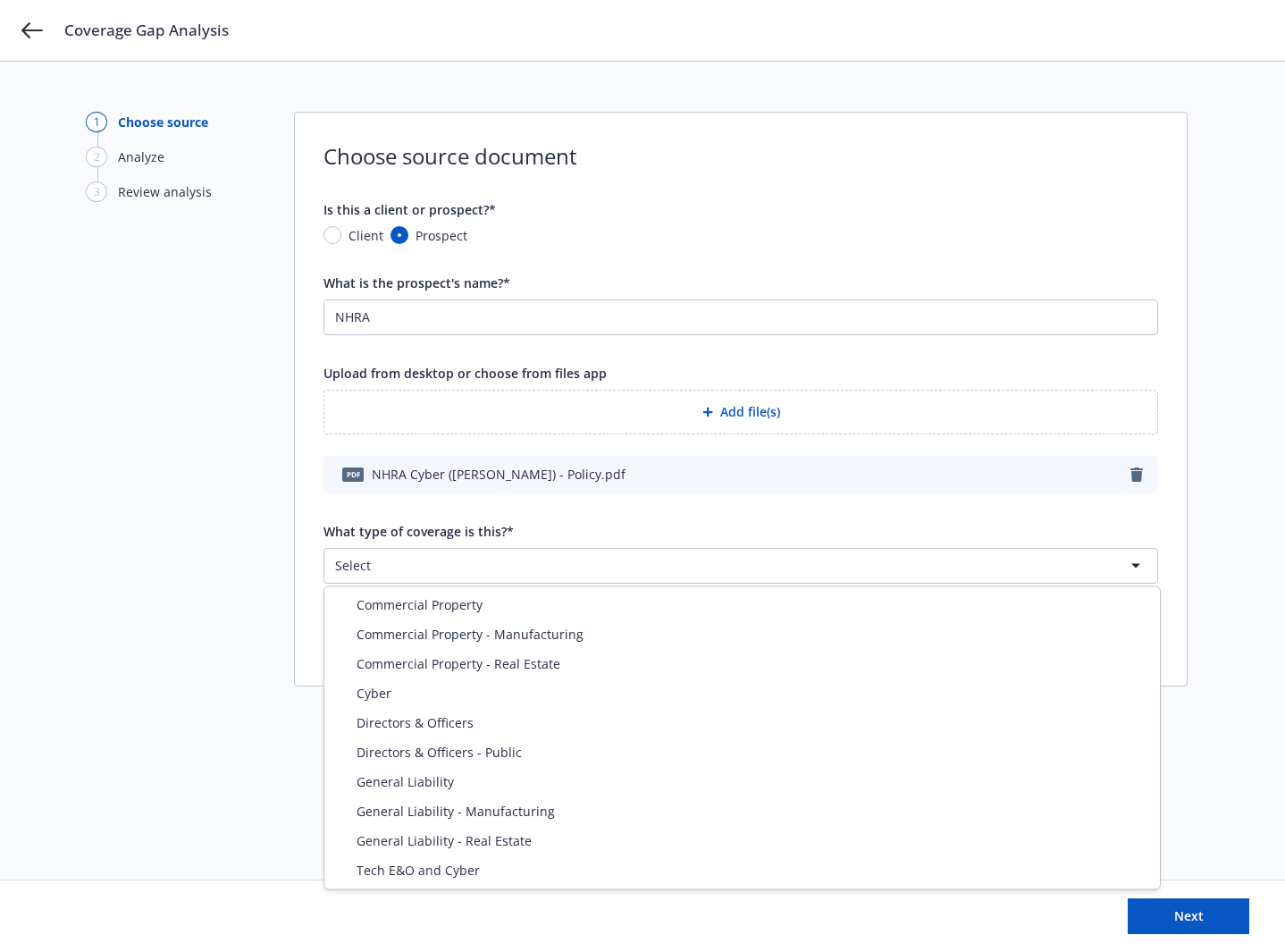
click at [680, 559] on html "Coverage Gap Analysis 1 Choose source 2 Analyze 3 Review analysis Choose source…" at bounding box center [642, 476] width 1285 height 952
select select "CYBER"
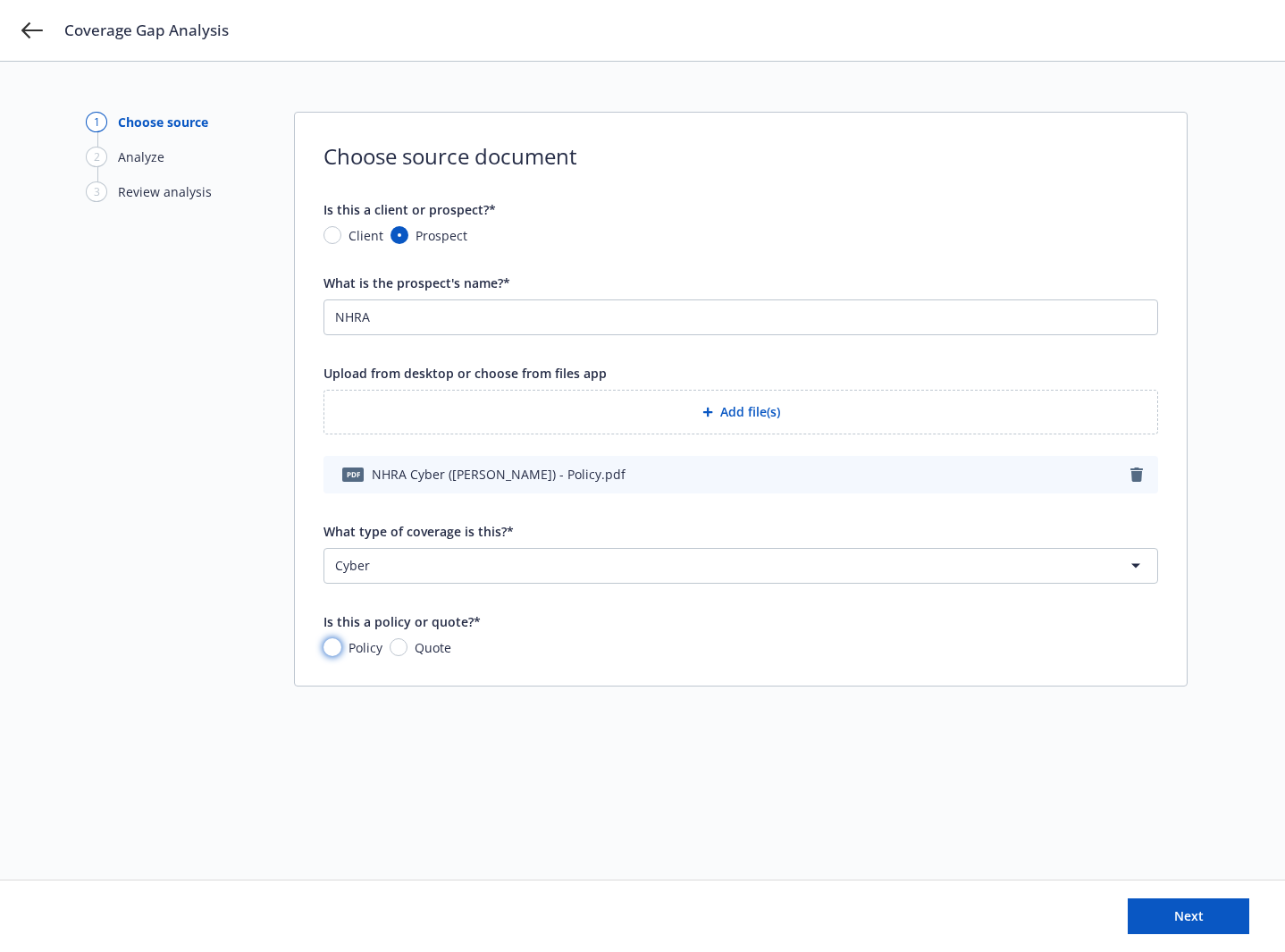
click at [337, 644] on input "Policy" at bounding box center [333, 647] width 18 height 18
radio input "true"
click at [1184, 926] on button "Next" at bounding box center [1188, 915] width 122 height 36
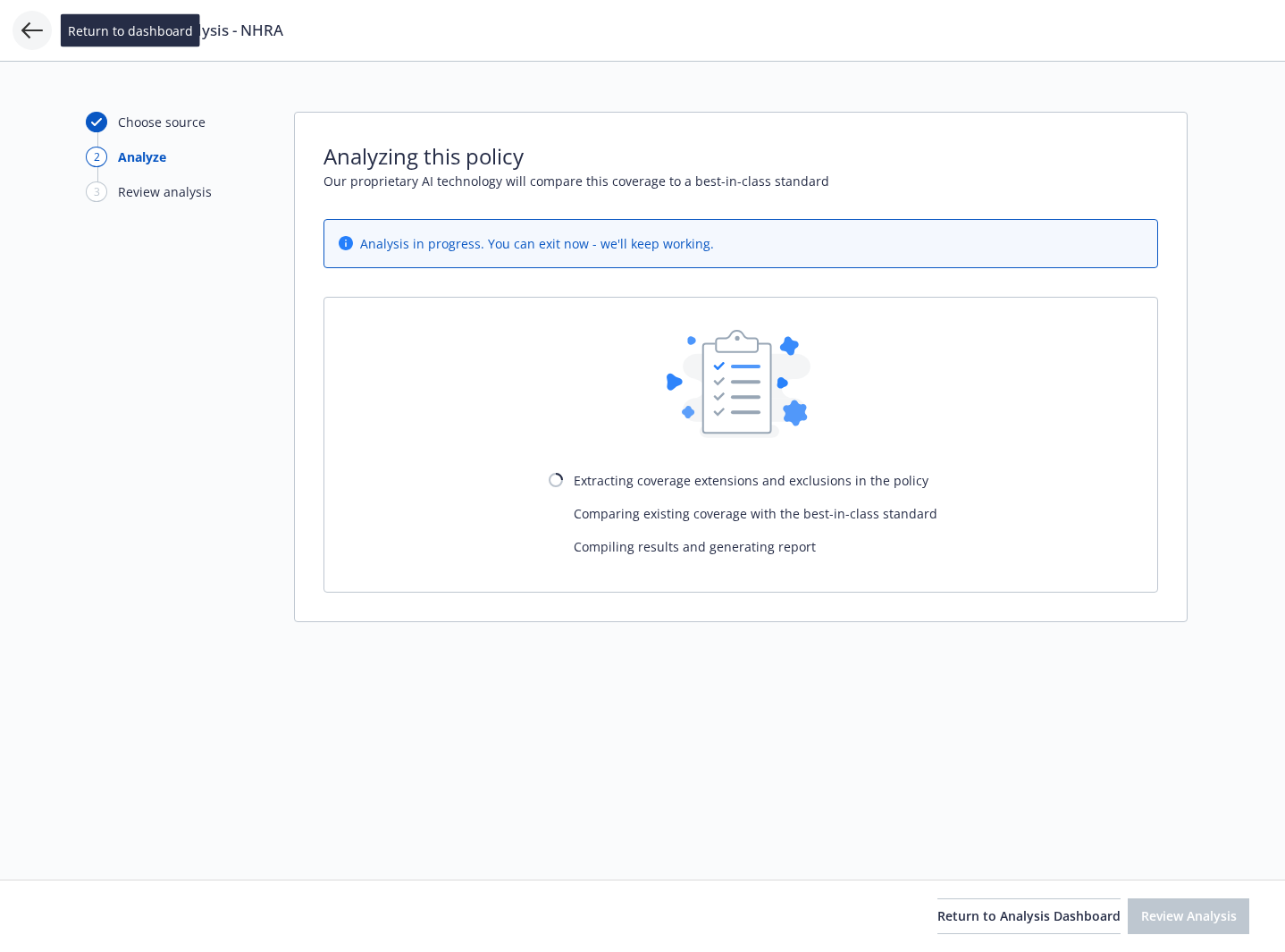
click at [31, 26] on icon at bounding box center [31, 29] width 21 height 21
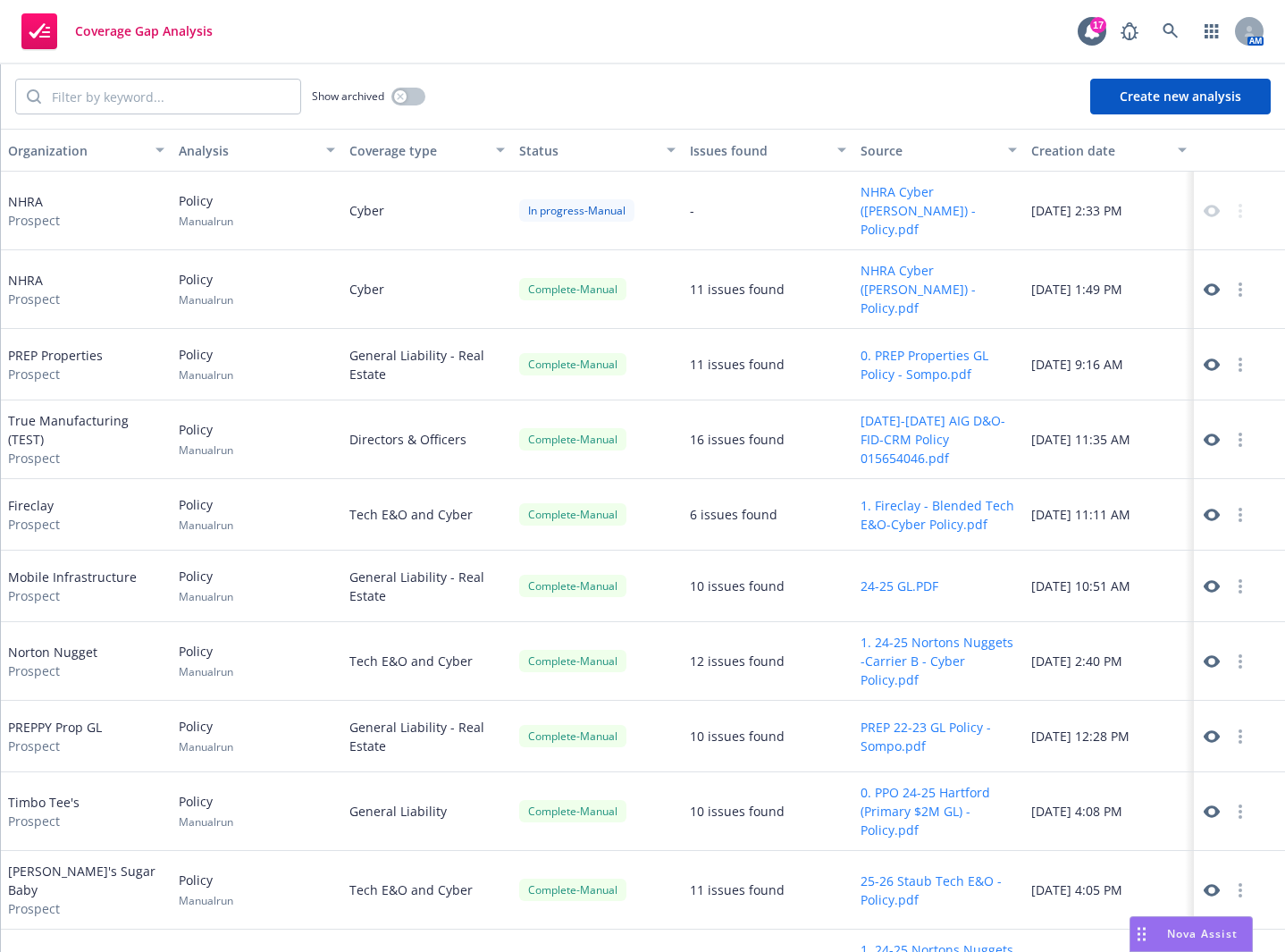
click at [863, 277] on button "NHRA Cyber (Beazley) - Policy.pdf" at bounding box center [938, 289] width 156 height 57
click at [1204, 282] on icon at bounding box center [1212, 290] width 16 height 16
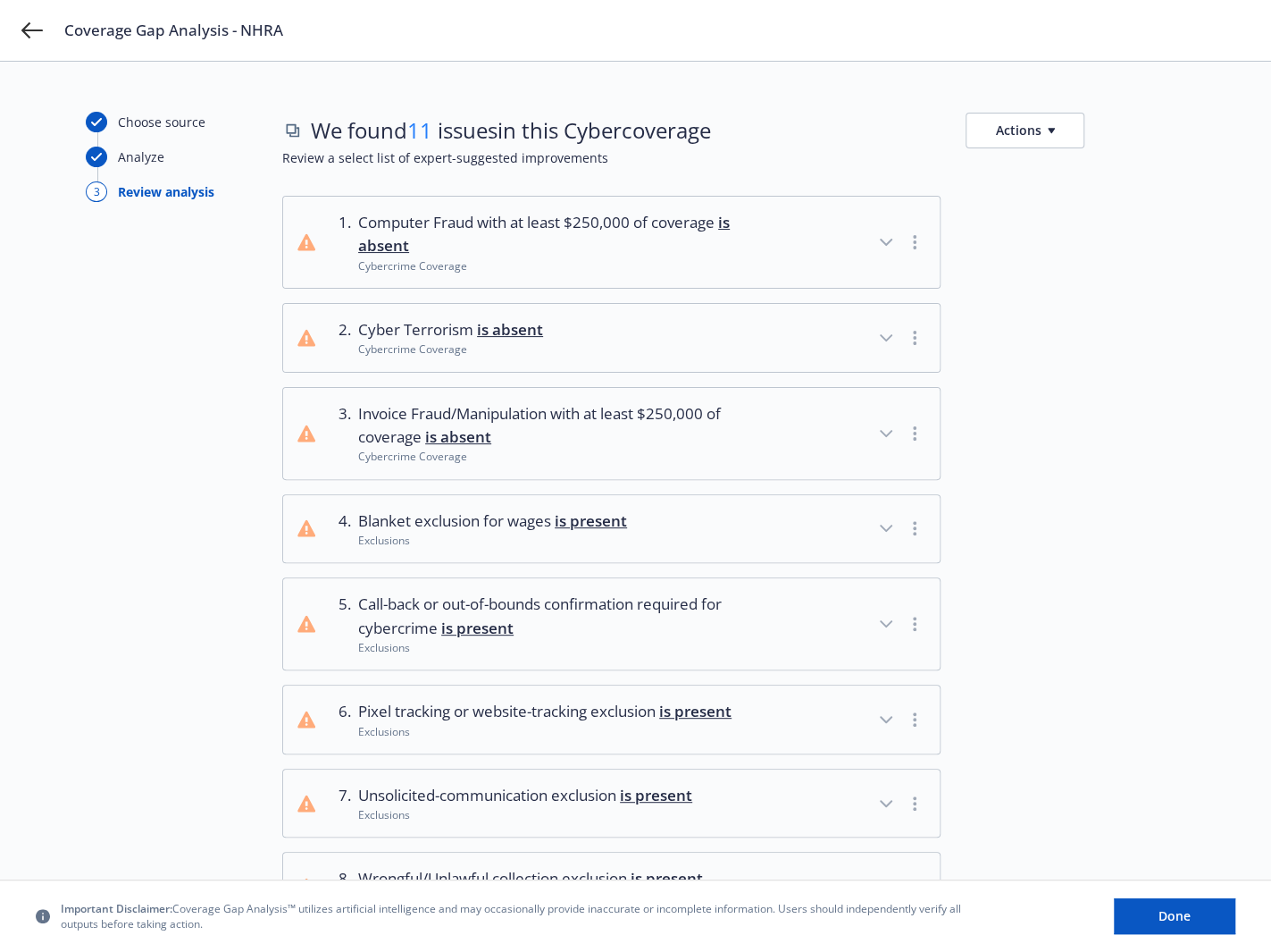
click at [881, 237] on icon "button" at bounding box center [885, 241] width 21 height 21
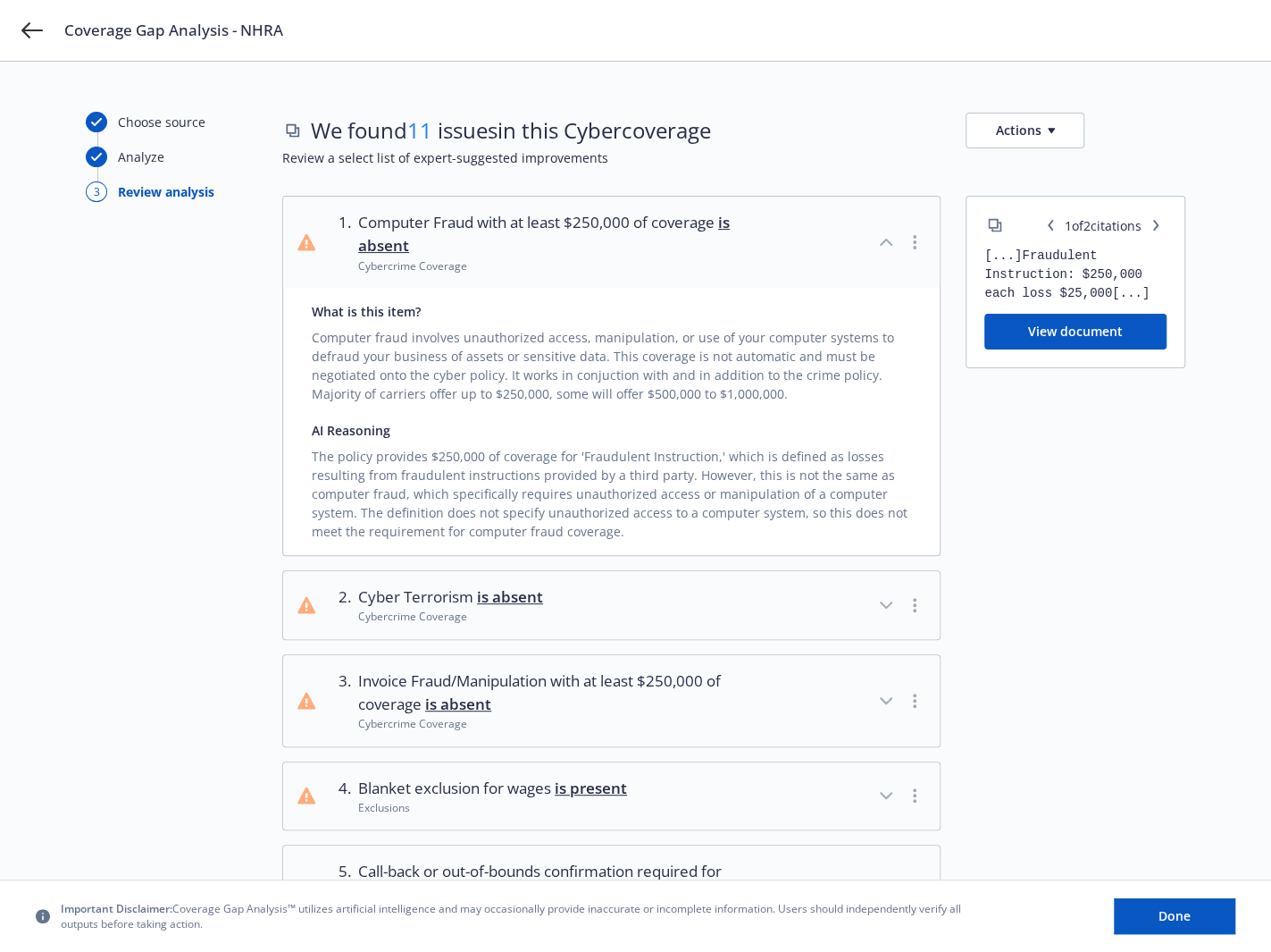
click at [1075, 335] on button "View document" at bounding box center [1075, 331] width 182 height 36
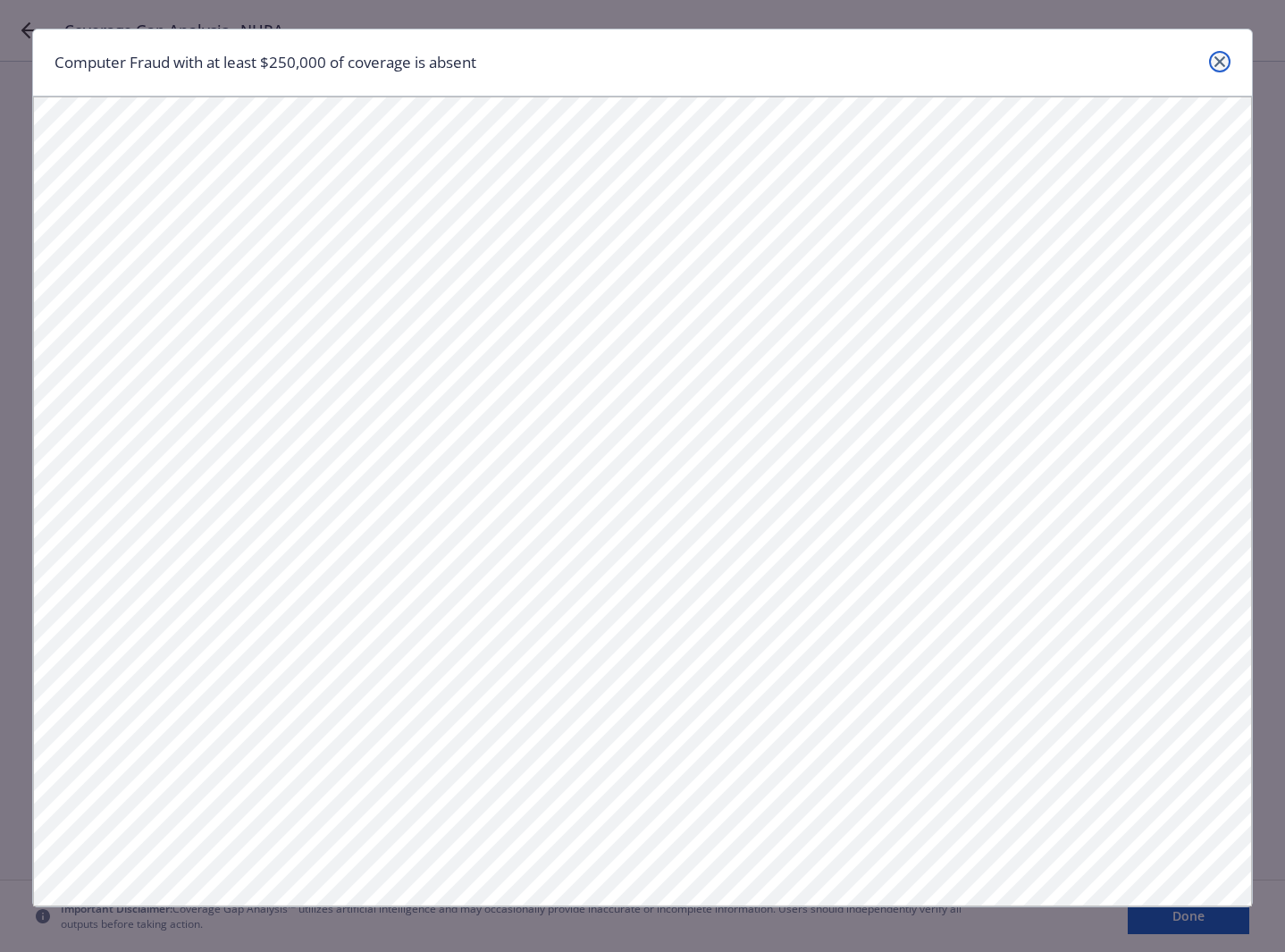
click at [1215, 65] on icon "close" at bounding box center [1220, 62] width 11 height 11
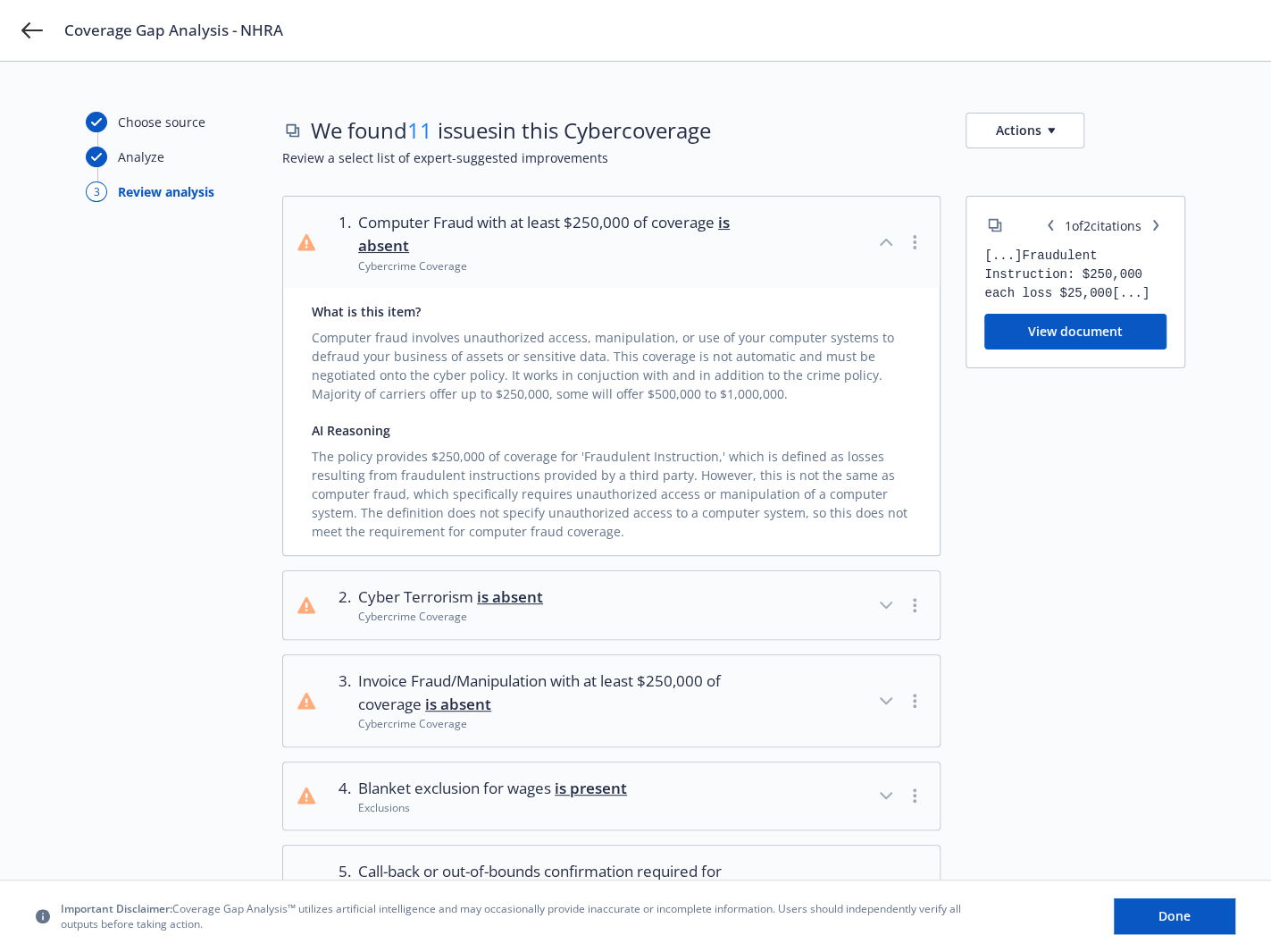
click at [1020, 123] on button "Actions" at bounding box center [1025, 130] width 119 height 36
click at [901, 150] on span "Review a select list of expert-suggested improvements" at bounding box center [734, 157] width 903 height 19
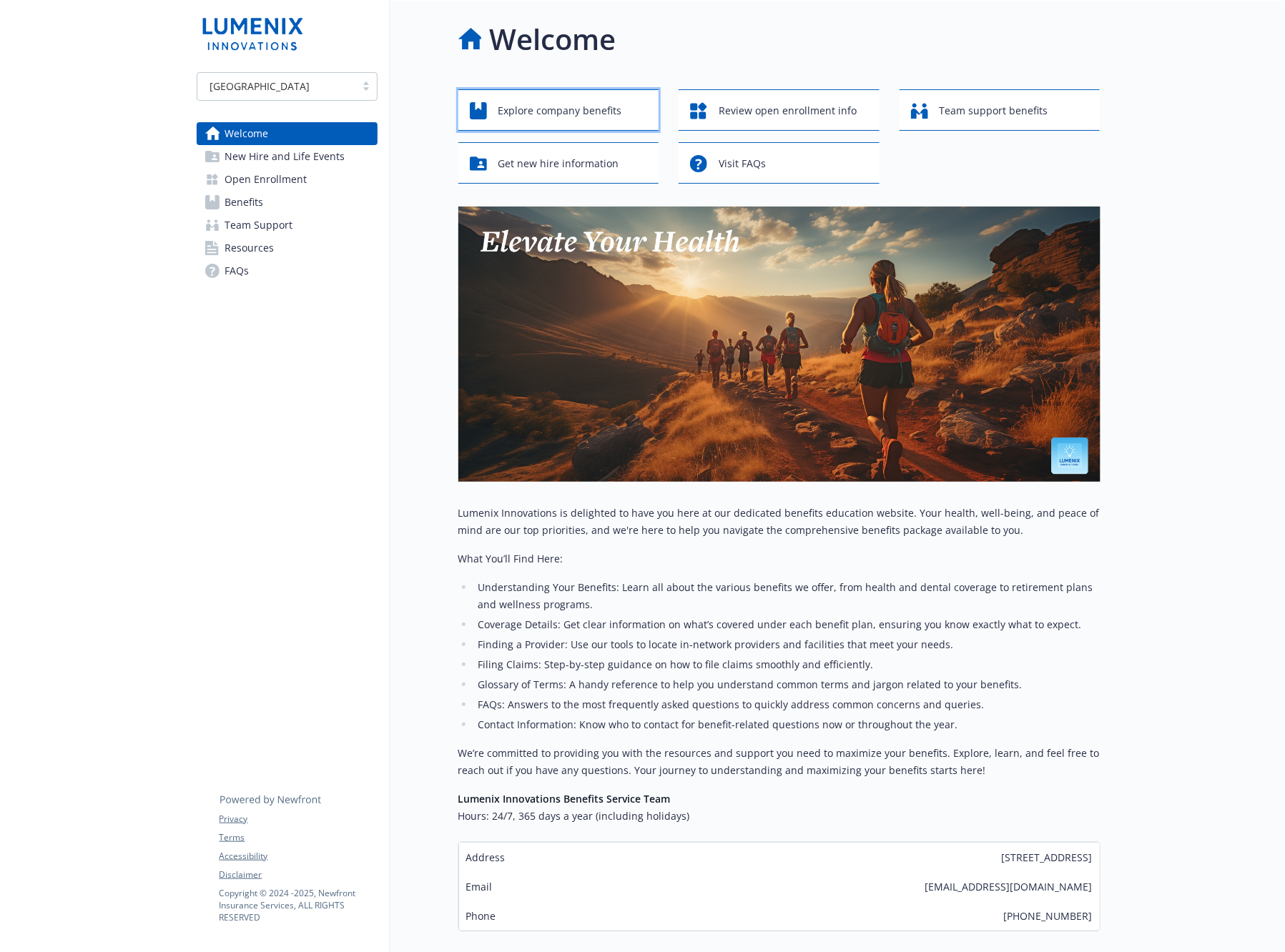
click at [547, 116] on span "Explore company benefits" at bounding box center [560, 110] width 124 height 27
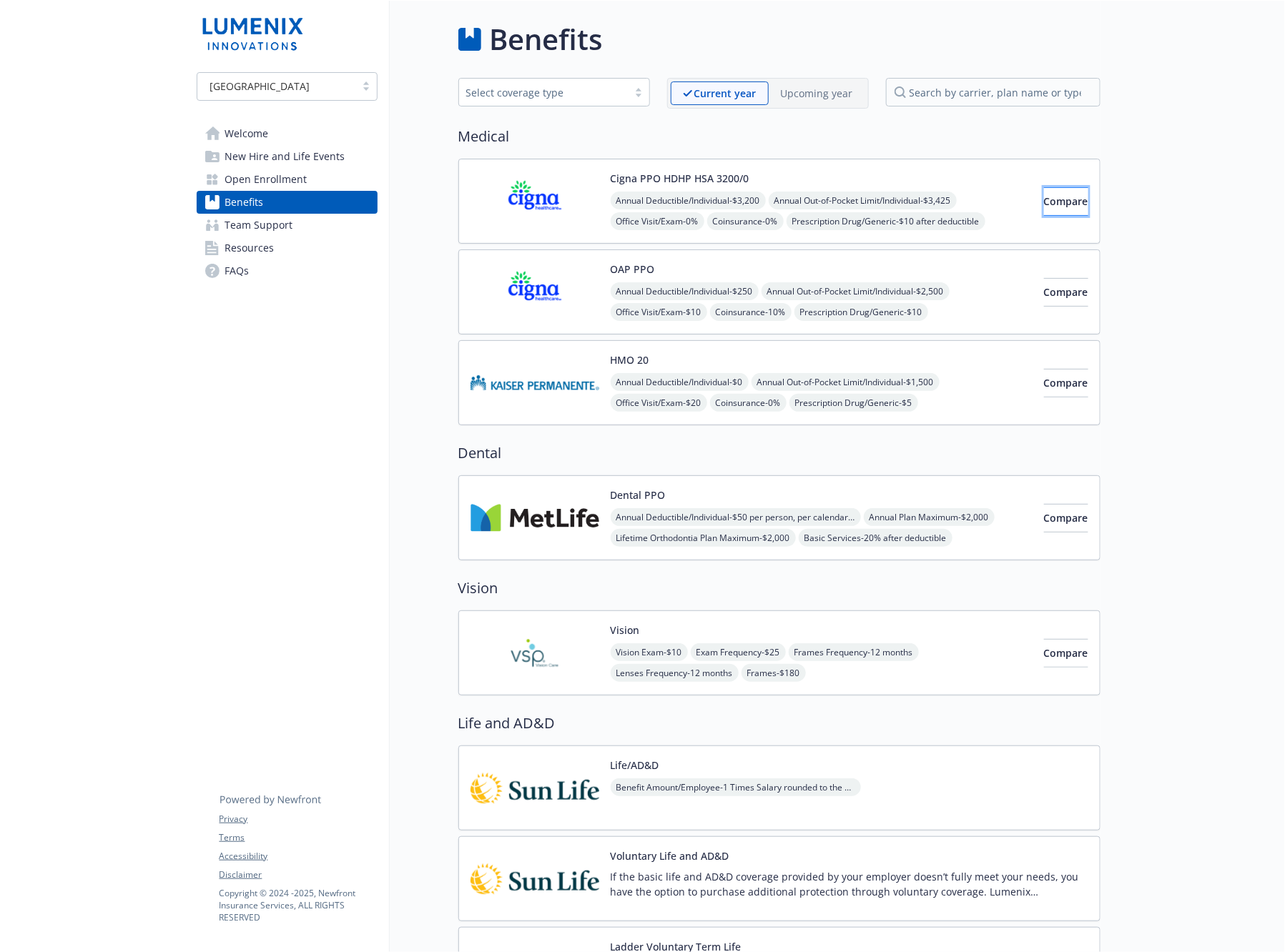
click at [1044, 210] on button "Compare" at bounding box center [1065, 201] width 45 height 29
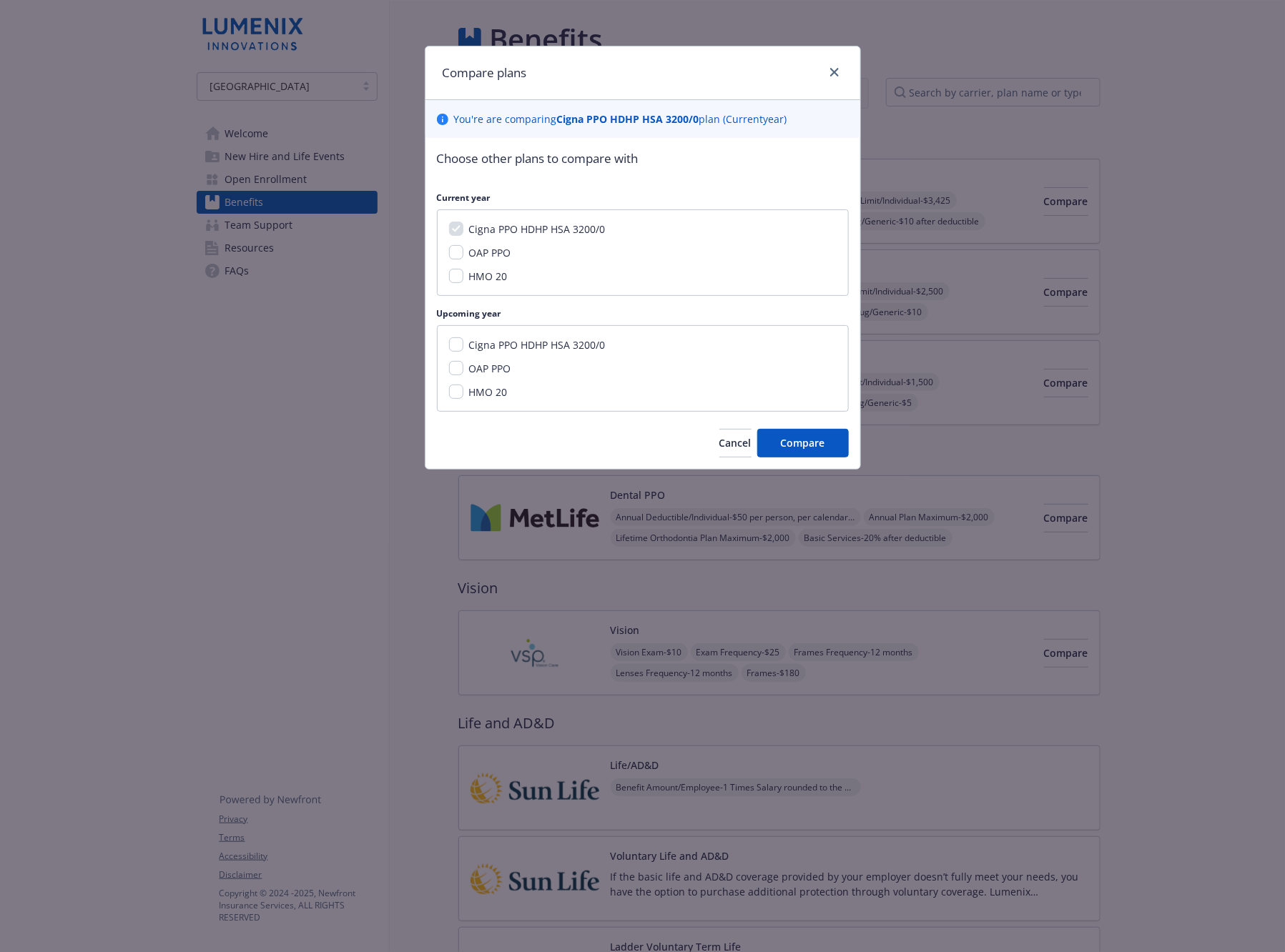
click at [465, 272] on div "HMO 20" at bounding box center [487, 276] width 47 height 15
click at [453, 283] on div "HMO 20" at bounding box center [643, 276] width 388 height 15
click at [461, 273] on input "HMO 20" at bounding box center [457, 276] width 15 height 15
checkbox input "true"
click at [793, 449] on button "Compare" at bounding box center [803, 443] width 91 height 29
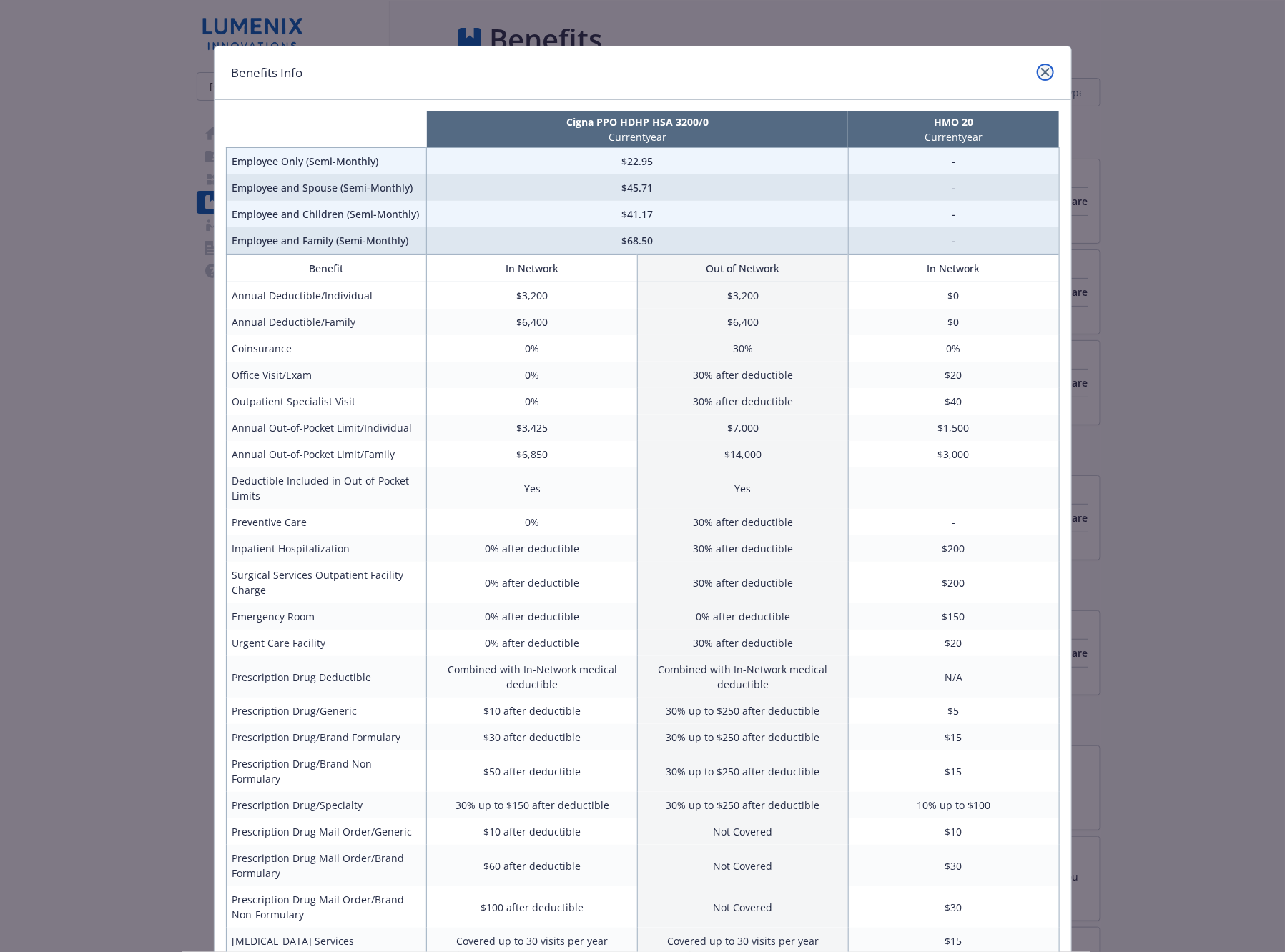
click at [1042, 71] on link "close" at bounding box center [1045, 72] width 17 height 17
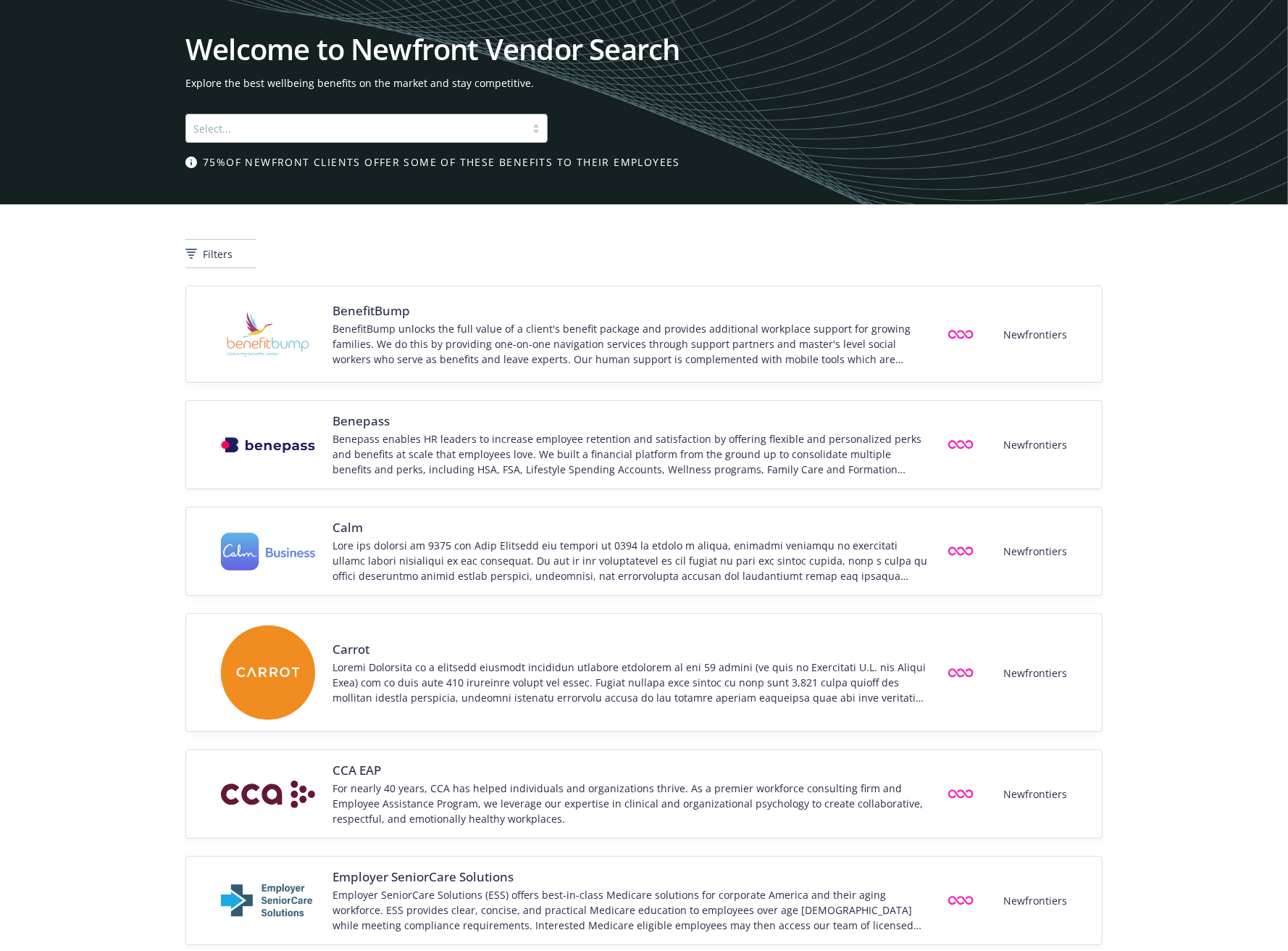
click at [125, 214] on div "Filters" at bounding box center [644, 245] width 1288 height 81
click at [338, 299] on div "BenefitBump BenefitBump unlocks the full value of a client's benefit package an…" at bounding box center [644, 335] width 851 height 73
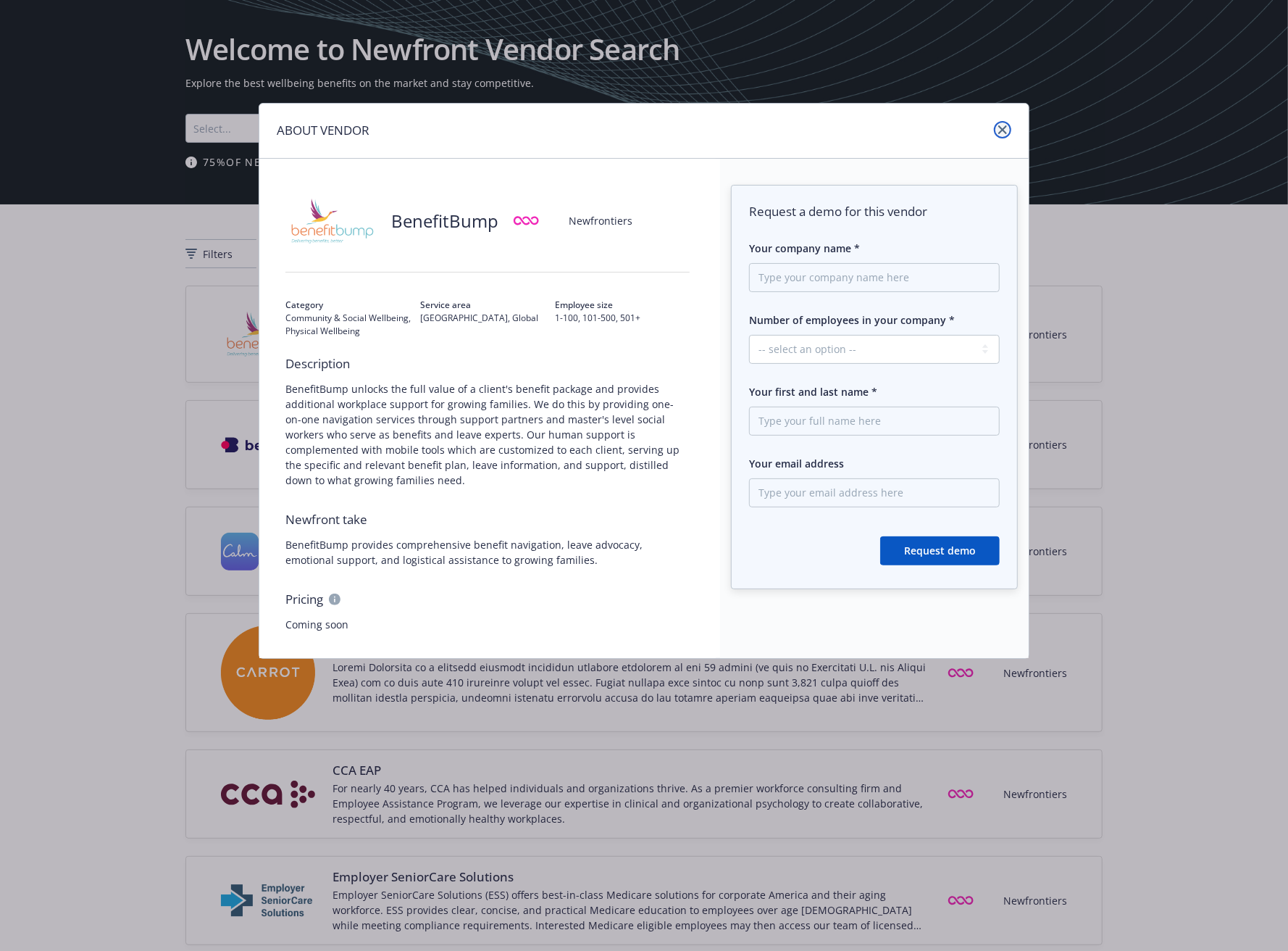
click at [1004, 122] on link "close" at bounding box center [1002, 129] width 17 height 17
